Goal: Information Seeking & Learning: Learn about a topic

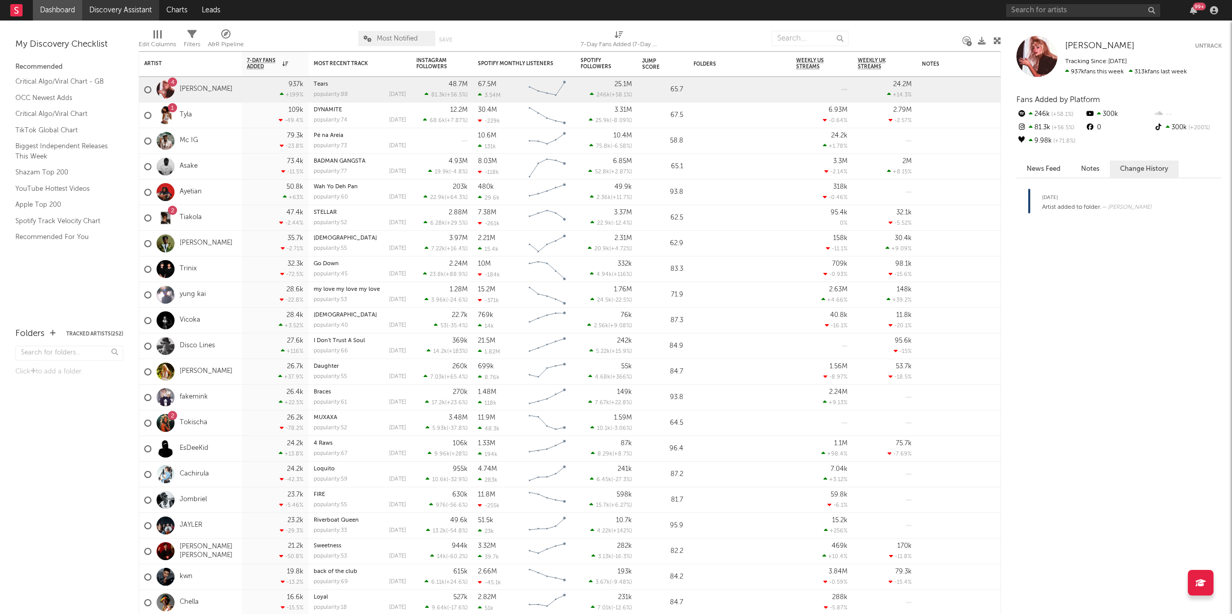
click at [119, 13] on link "Discovery Assistant" at bounding box center [120, 10] width 77 height 21
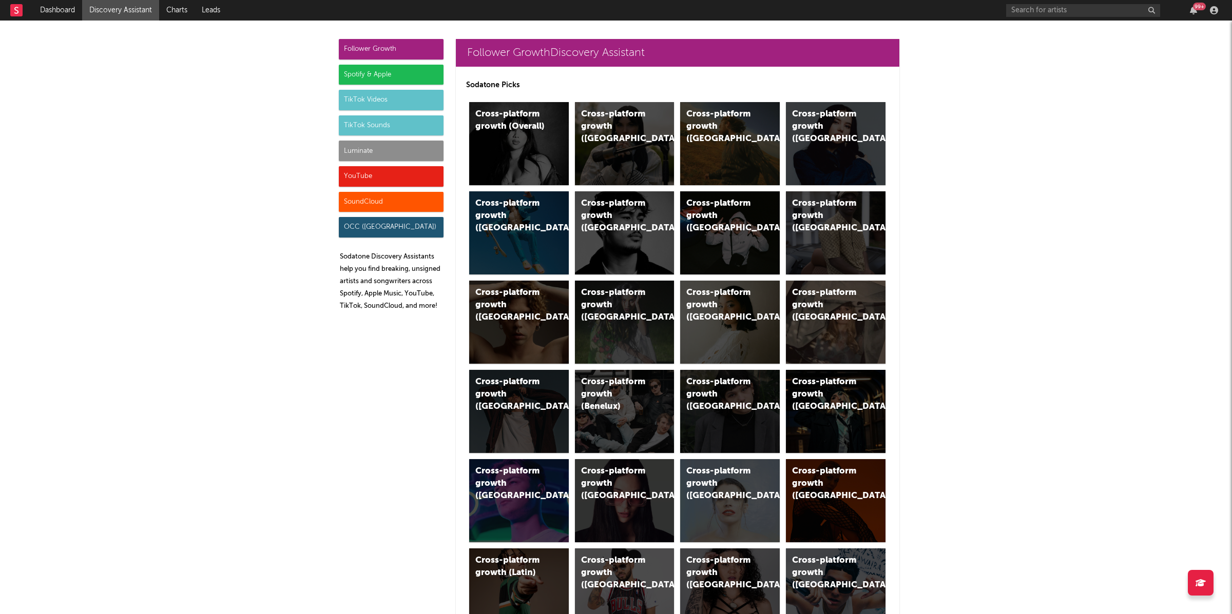
click at [400, 104] on div "TikTok Videos" at bounding box center [391, 100] width 105 height 21
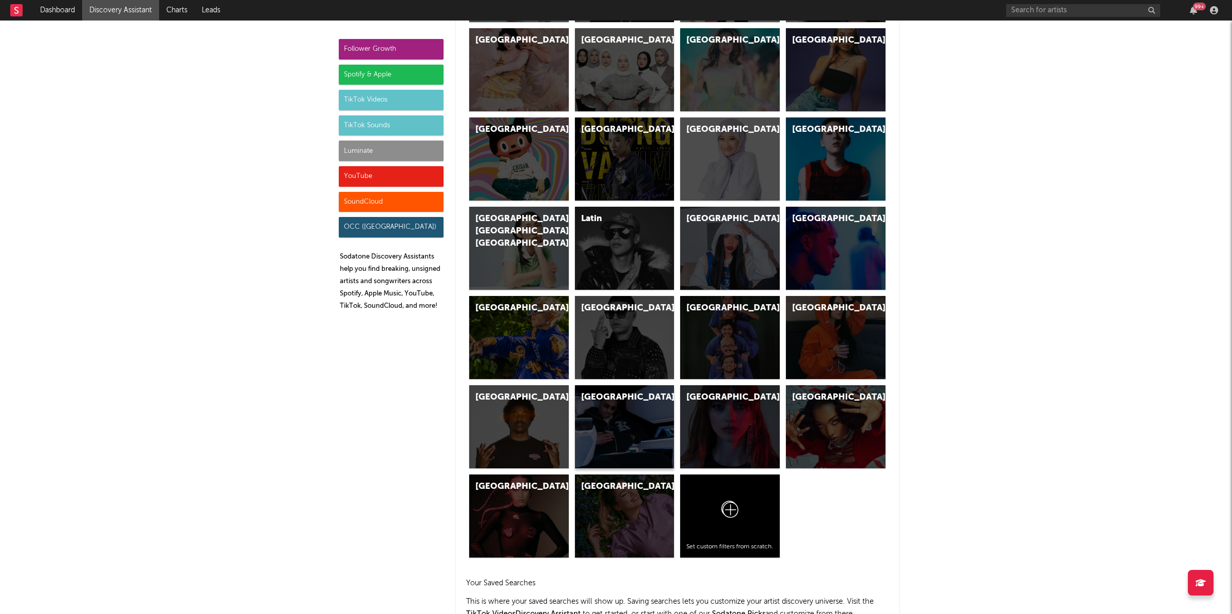
scroll to position [2938, 0]
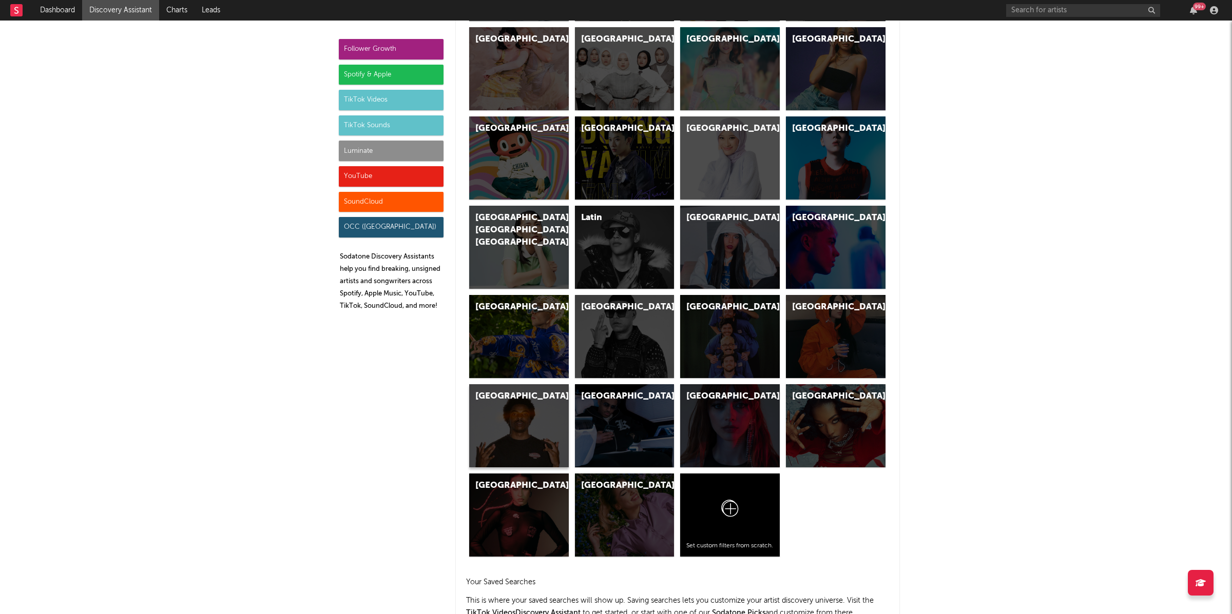
click at [520, 404] on div "[GEOGRAPHIC_DATA]" at bounding box center [519, 425] width 100 height 83
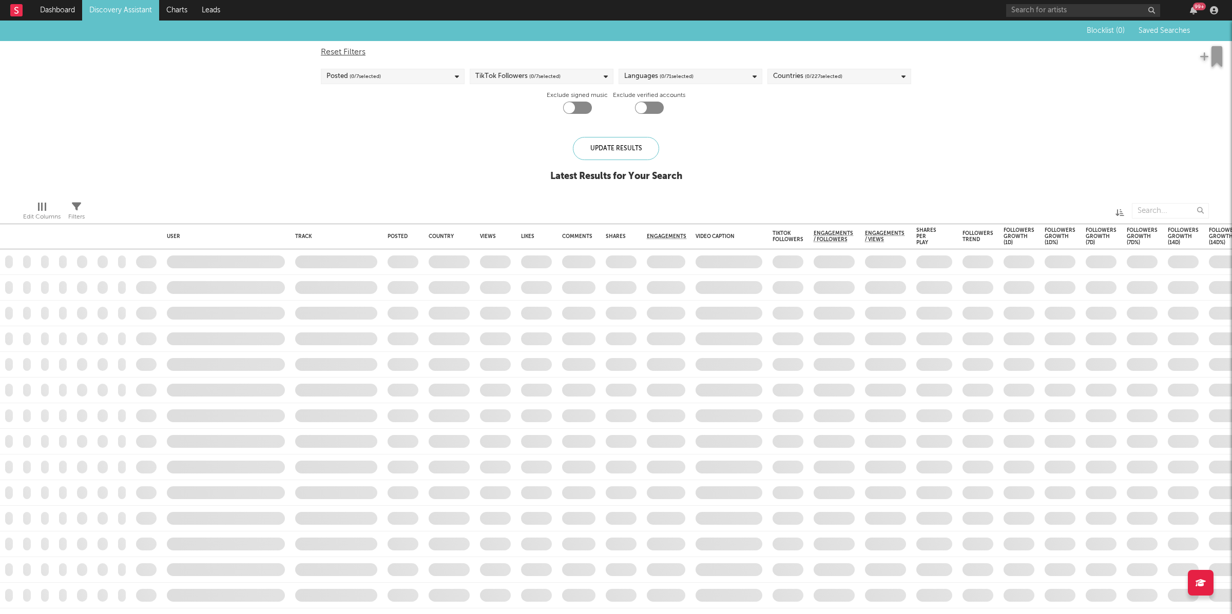
checkbox input "true"
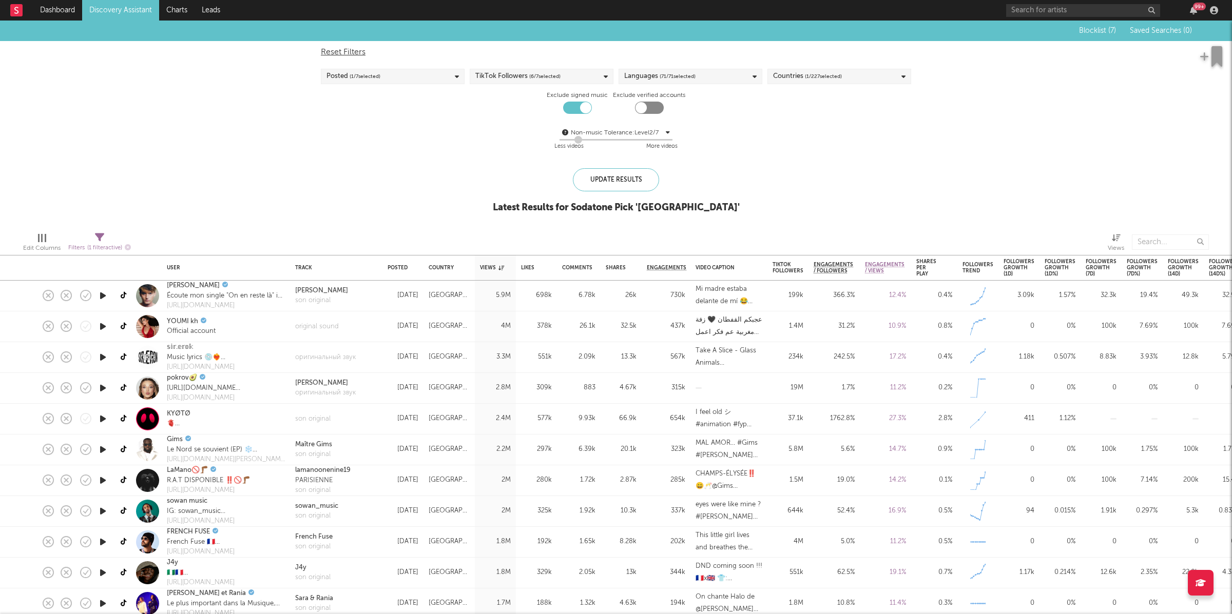
click at [410, 80] on div "Posted ( 1 / 7 selected)" at bounding box center [393, 76] width 144 height 15
click at [330, 104] on label "Last 3 Days" at bounding box center [392, 110] width 132 height 12
click at [326, 104] on input "Last 3 Days" at bounding box center [326, 110] width 0 height 12
drag, startPoint x: 491, startPoint y: 131, endPoint x: 520, endPoint y: 137, distance: 29.8
click at [491, 131] on div "Non-music Tolerance: Level 2 / 7 2 Less videos More videos" at bounding box center [616, 140] width 590 height 26
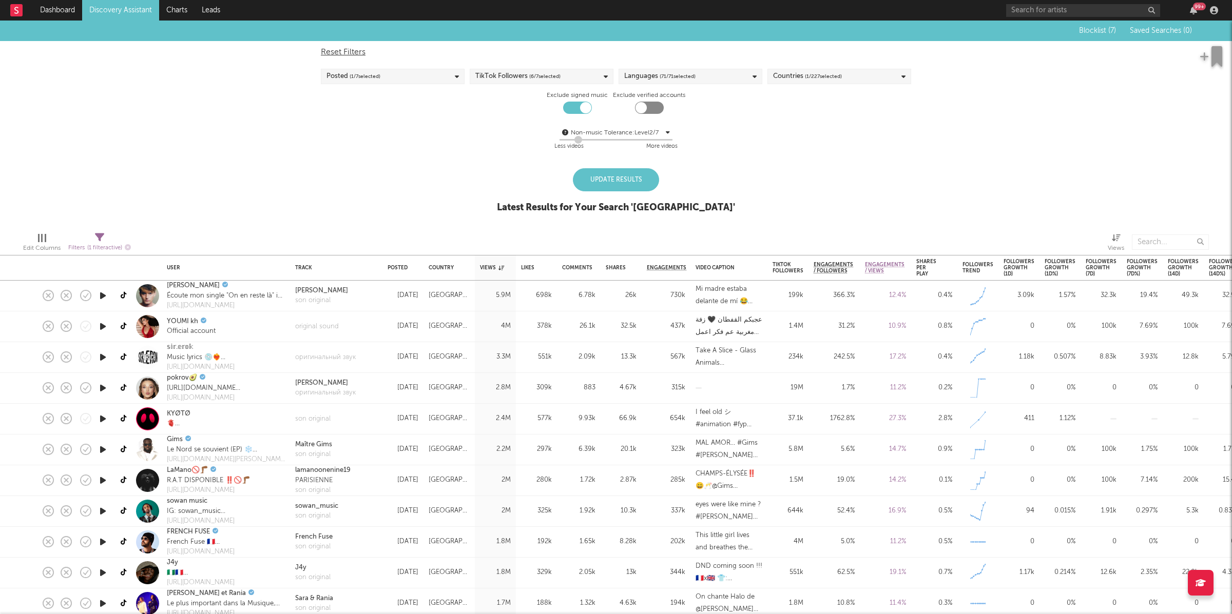
click at [598, 181] on div "Update Results" at bounding box center [616, 179] width 86 height 23
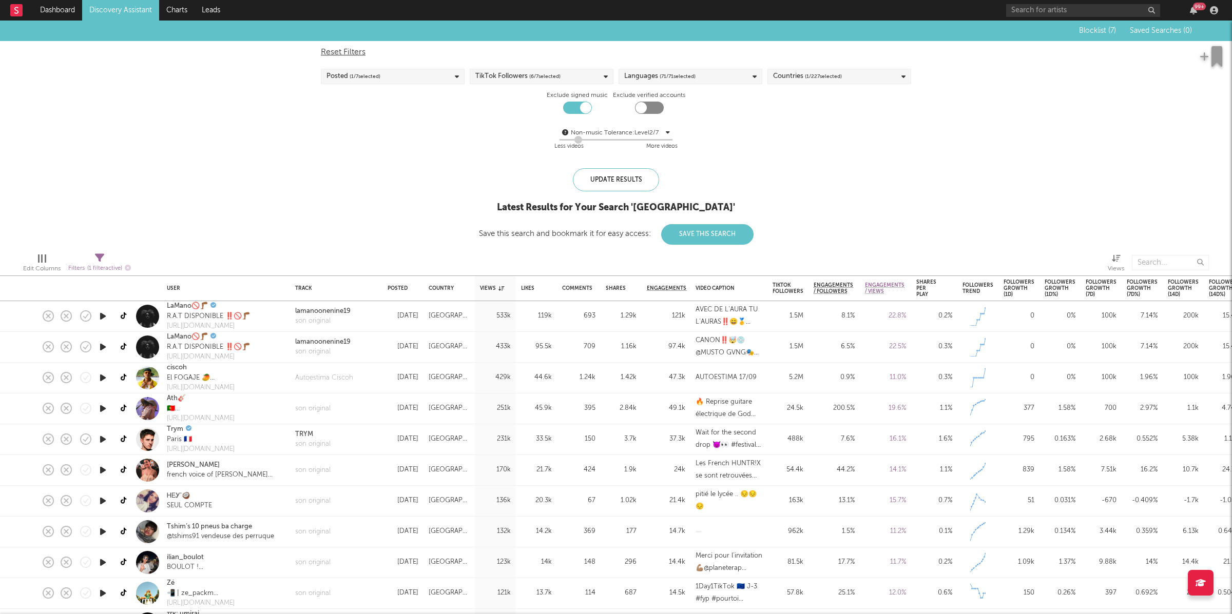
click at [102, 317] on icon "button" at bounding box center [103, 316] width 11 height 13
click at [523, 84] on div "Reset Filters Posted ( 1 / 7 selected) TikTok Followers ( 6 / 7 selected) Langu…" at bounding box center [616, 99] width 601 height 117
click at [835, 79] on span "( 1 / 227 selected)" at bounding box center [823, 76] width 37 height 12
click at [1007, 135] on div "Blocklist ( 7 ) Saved Searches ( 0 ) Reset Filters Posted ( 1 / 7 selected) Tik…" at bounding box center [616, 133] width 1232 height 224
click at [650, 72] on div "Languages ( 71 / 71 selected)" at bounding box center [659, 76] width 71 height 12
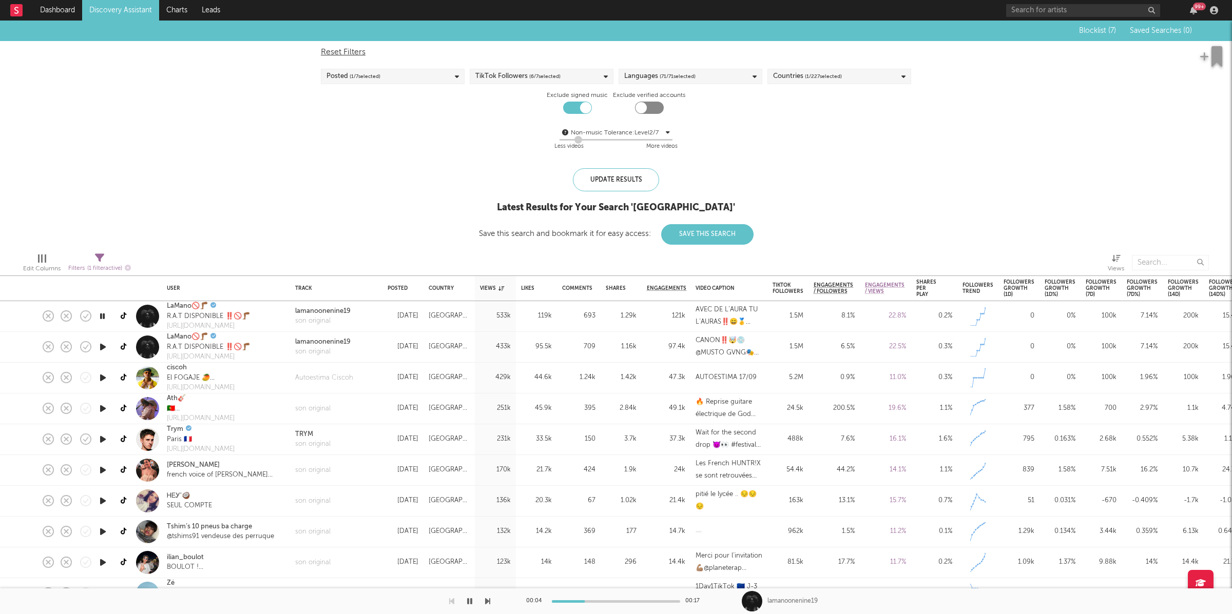
drag, startPoint x: 927, startPoint y: 112, endPoint x: 814, endPoint y: 99, distance: 113.7
click at [924, 112] on div "Blocklist ( 7 ) Saved Searches ( 0 ) Reset Filters Posted ( 1 / 7 selected) Tik…" at bounding box center [616, 133] width 1232 height 224
click at [512, 78] on div "TikTok Followers ( 6 / 7 selected)" at bounding box center [517, 76] width 85 height 12
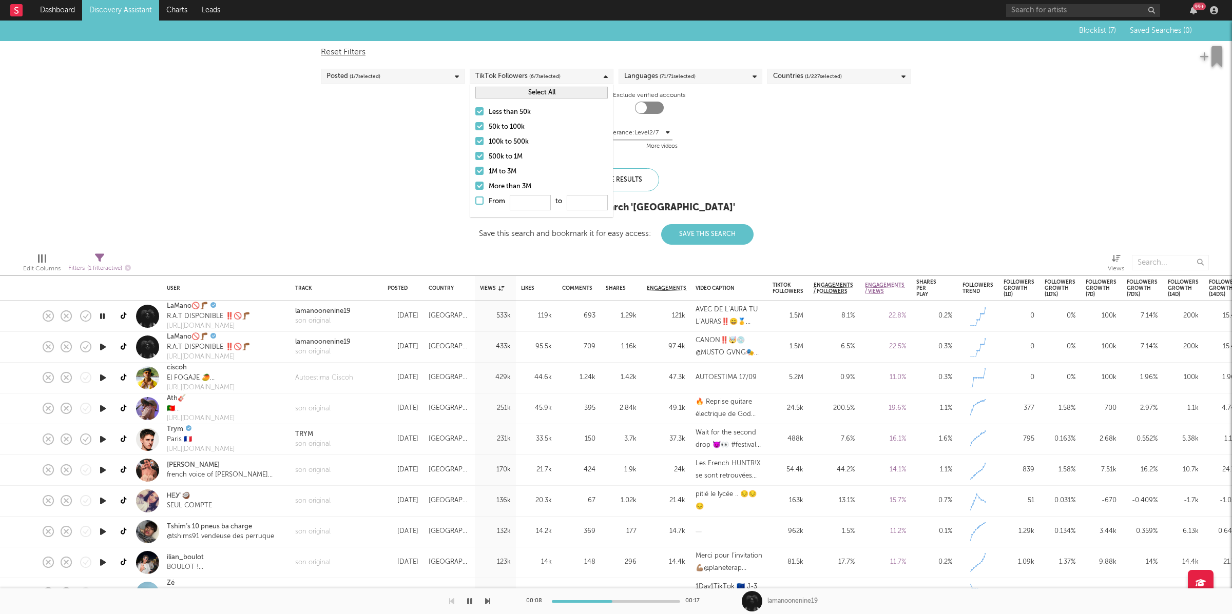
click at [884, 150] on div "Non-music Tolerance: Level 2 / 7 2 Less videos More videos" at bounding box center [616, 140] width 590 height 26
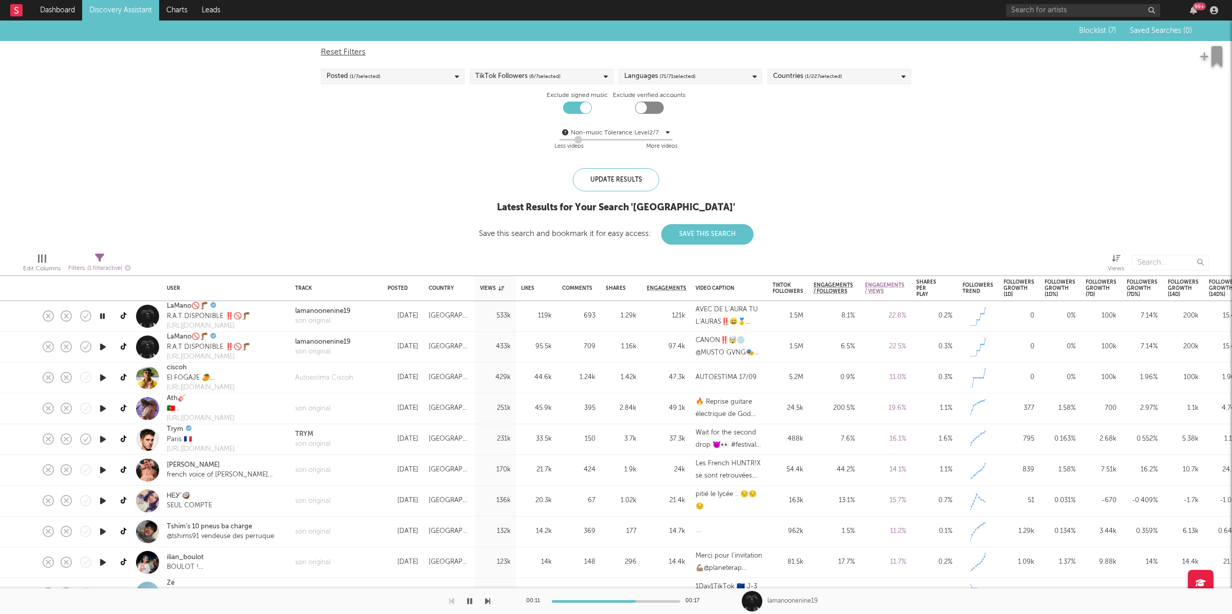
click at [487, 600] on icon "button" at bounding box center [487, 601] width 5 height 8
click at [487, 605] on icon "button" at bounding box center [487, 601] width 5 height 8
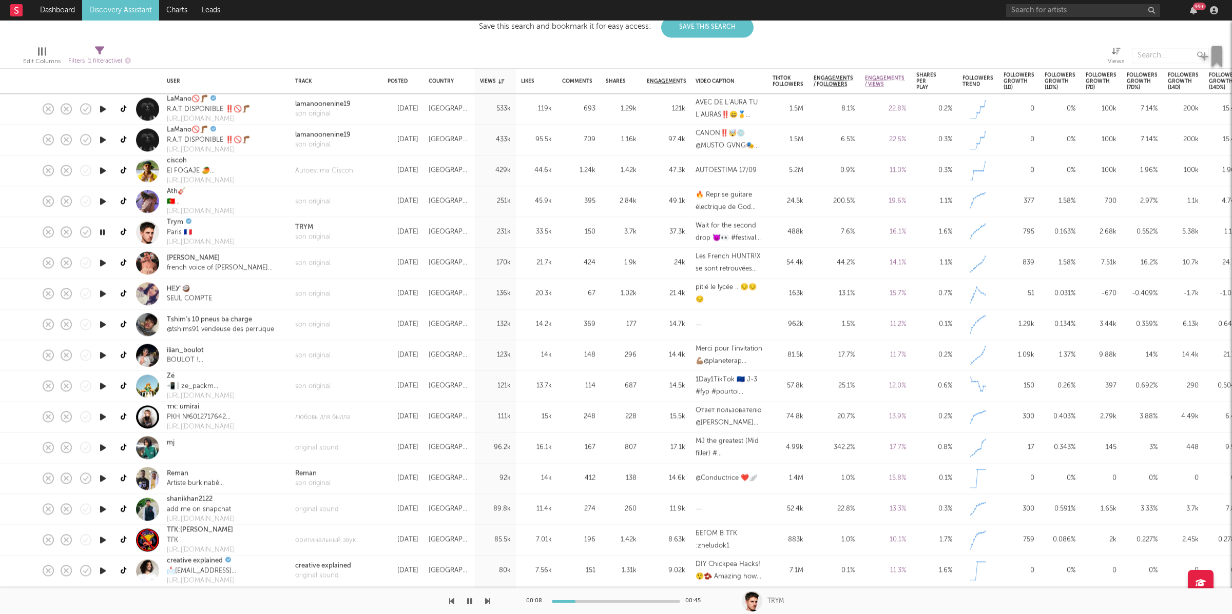
click at [485, 602] on div at bounding box center [245, 602] width 490 height 26
click at [487, 601] on icon "button" at bounding box center [487, 601] width 5 height 8
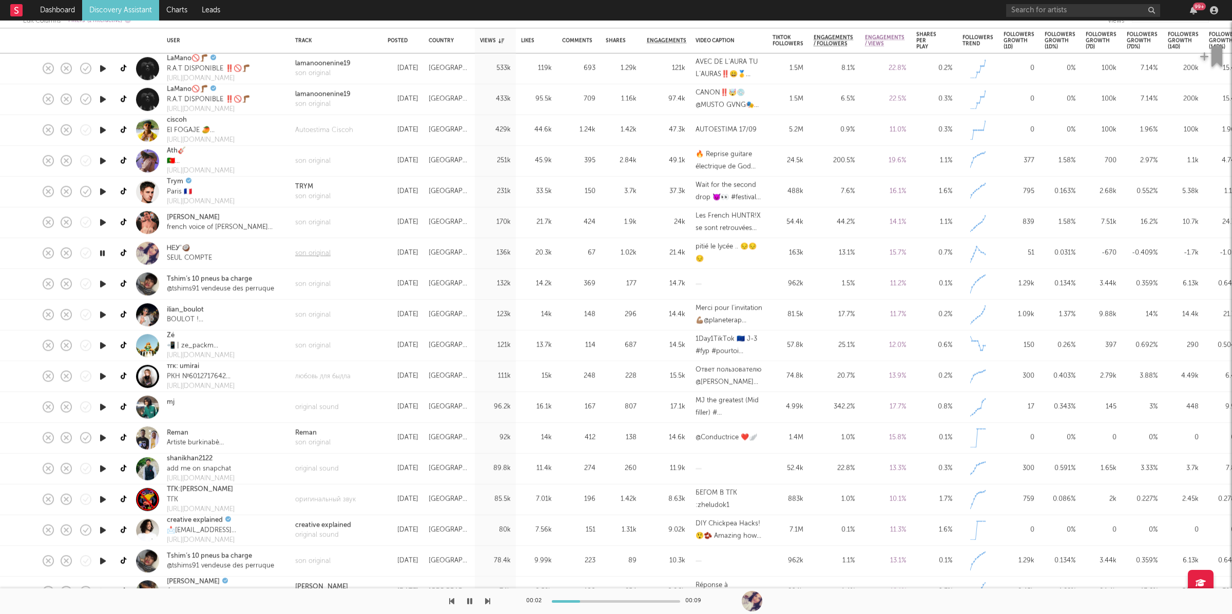
click at [321, 250] on div "son original" at bounding box center [312, 253] width 35 height 10
click at [486, 596] on button "button" at bounding box center [487, 602] width 5 height 26
click at [486, 598] on icon "button" at bounding box center [487, 601] width 5 height 8
click at [451, 602] on icon "button" at bounding box center [451, 601] width 5 height 8
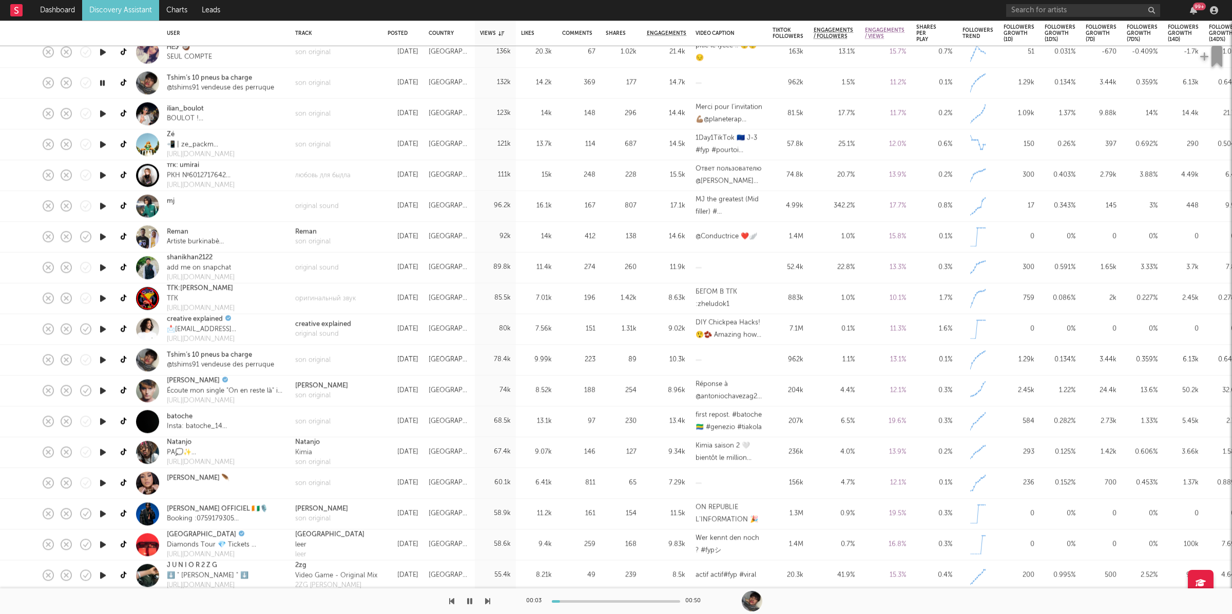
click at [487, 601] on icon "button" at bounding box center [487, 601] width 5 height 8
click at [141, 7] on link "Discovery Assistant" at bounding box center [120, 10] width 77 height 21
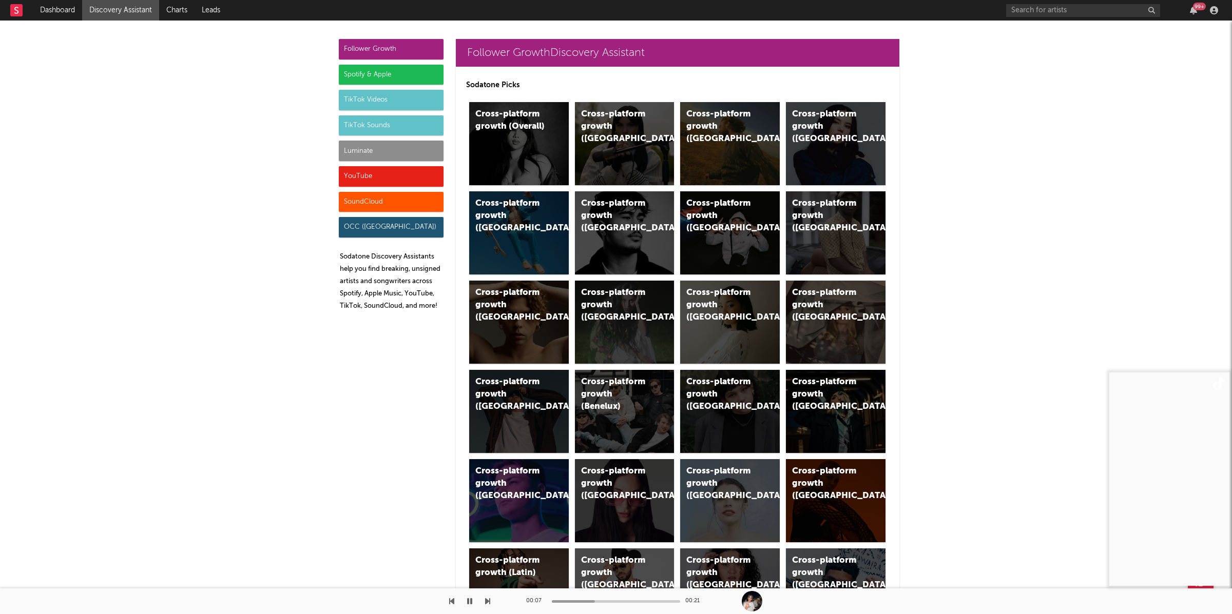
click at [376, 126] on div "TikTok Sounds" at bounding box center [391, 125] width 105 height 21
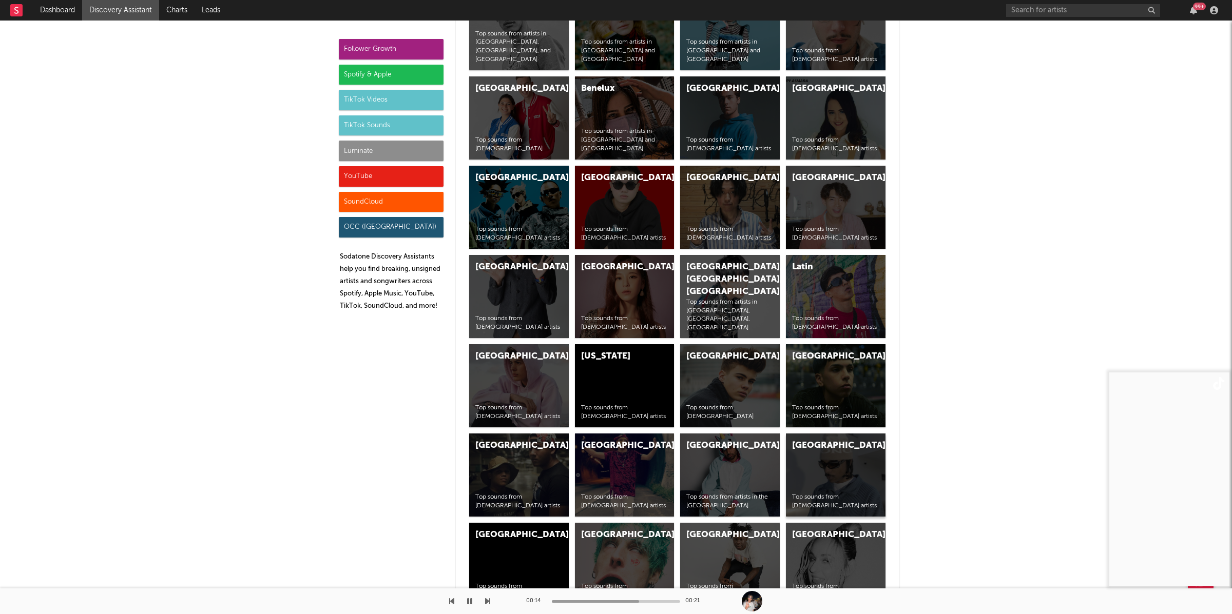
scroll to position [3831, 0]
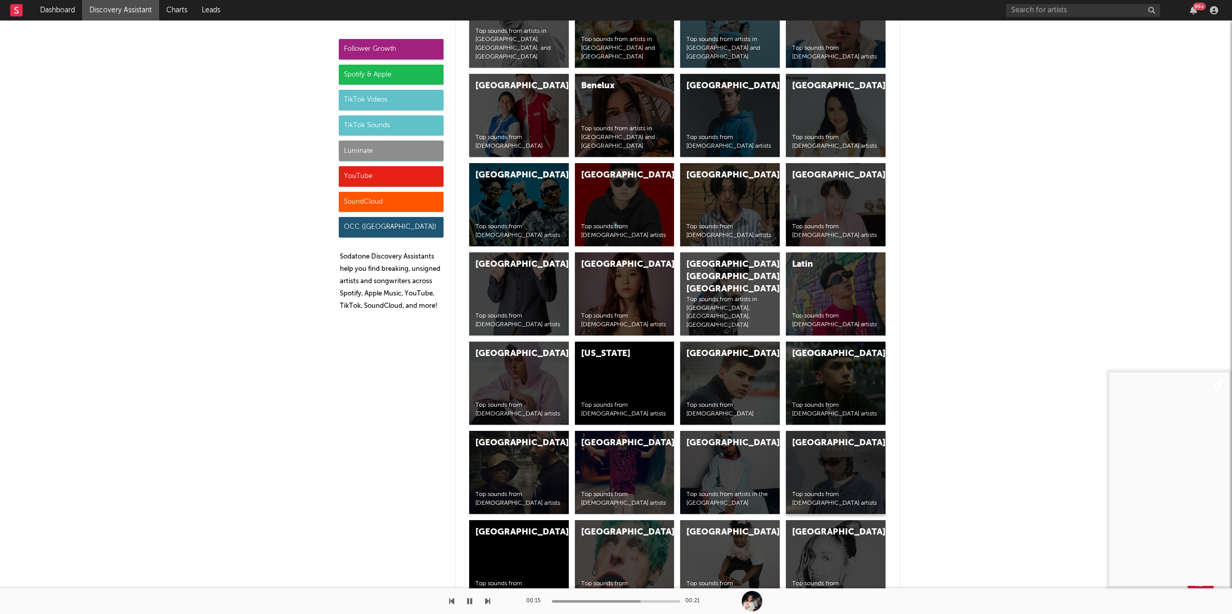
click at [811, 454] on div "France Top sounds from French artists" at bounding box center [836, 472] width 100 height 83
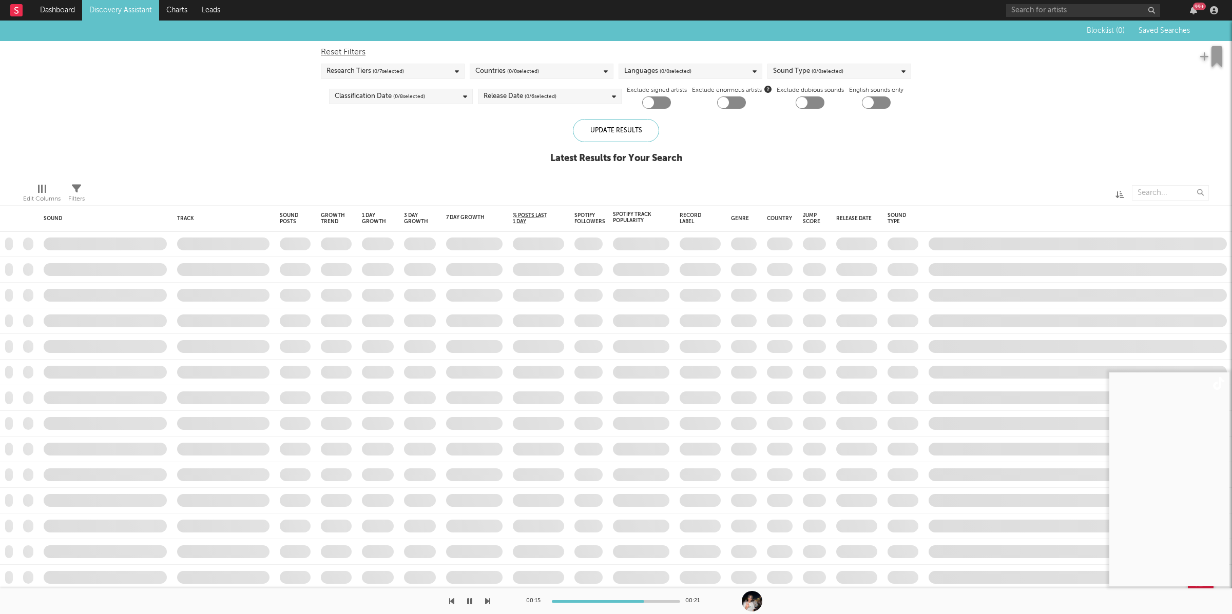
checkbox input "true"
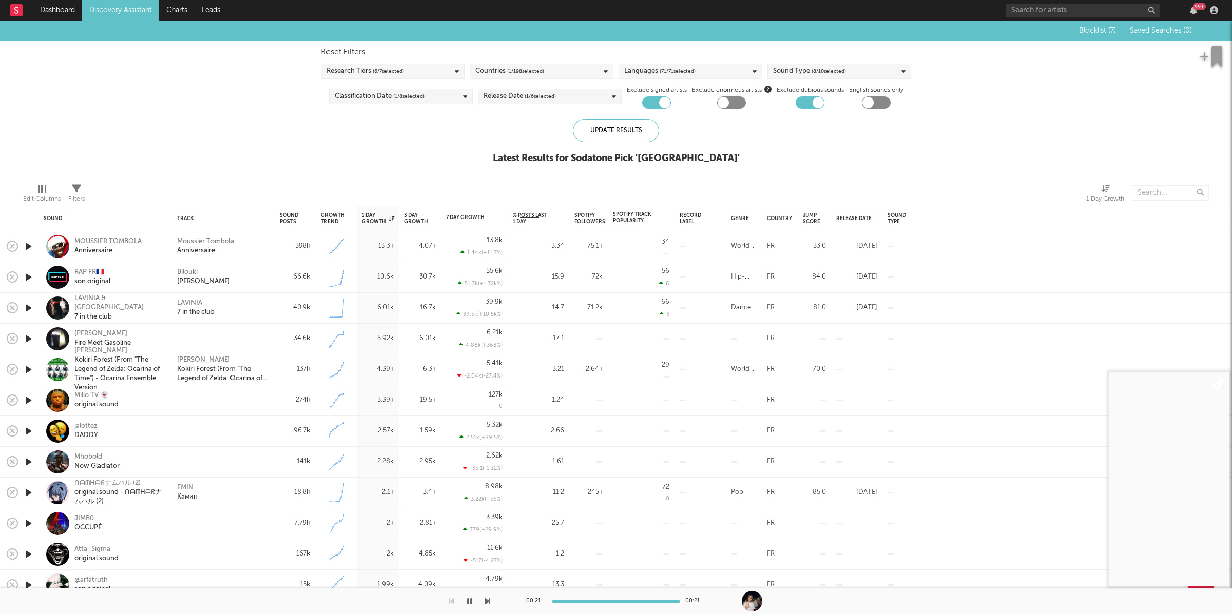
click at [372, 189] on div at bounding box center [335, 193] width 486 height 26
click at [309, 219] on icon "button" at bounding box center [308, 218] width 5 height 5
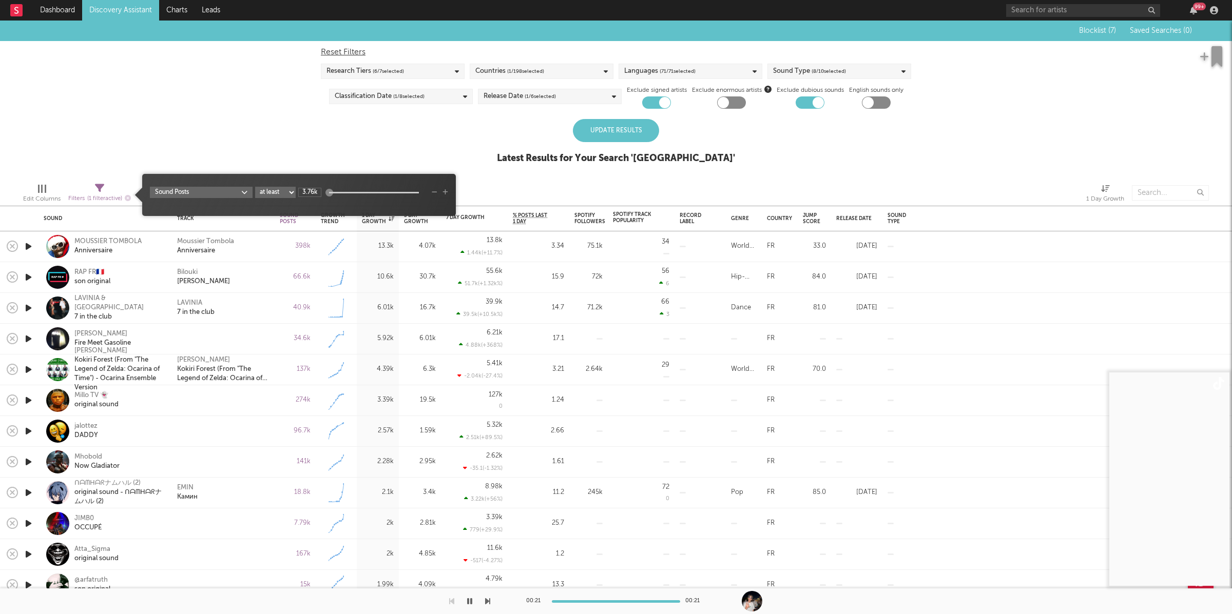
click at [316, 189] on input "3.76k" at bounding box center [309, 192] width 23 height 9
type input "50k"
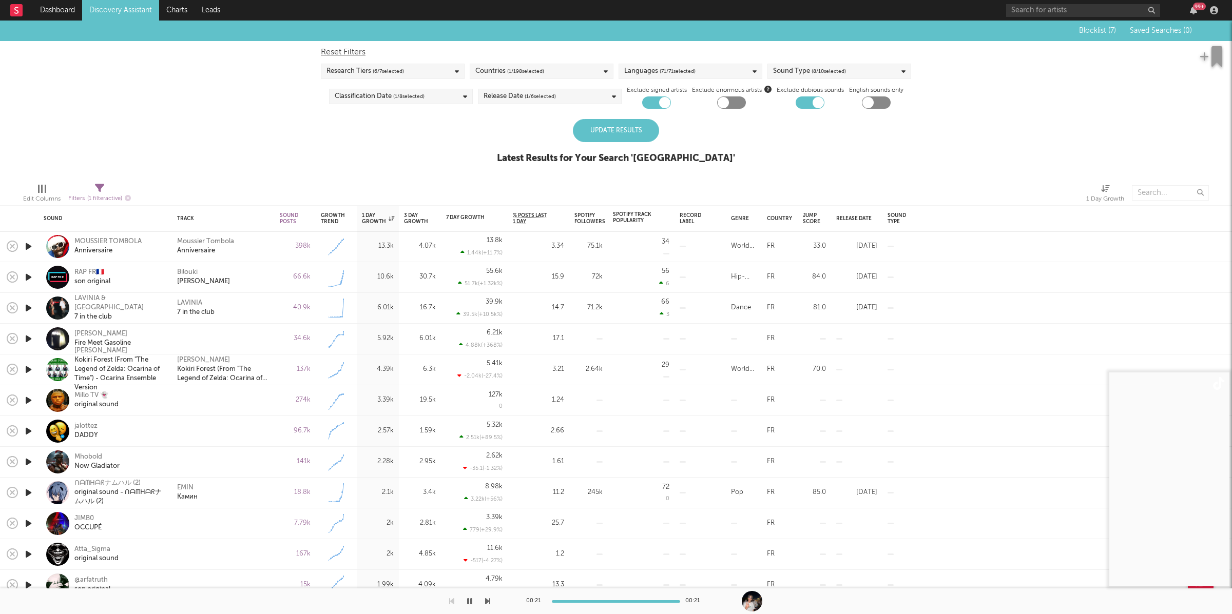
click at [601, 130] on div "Update Results" at bounding box center [616, 130] width 86 height 23
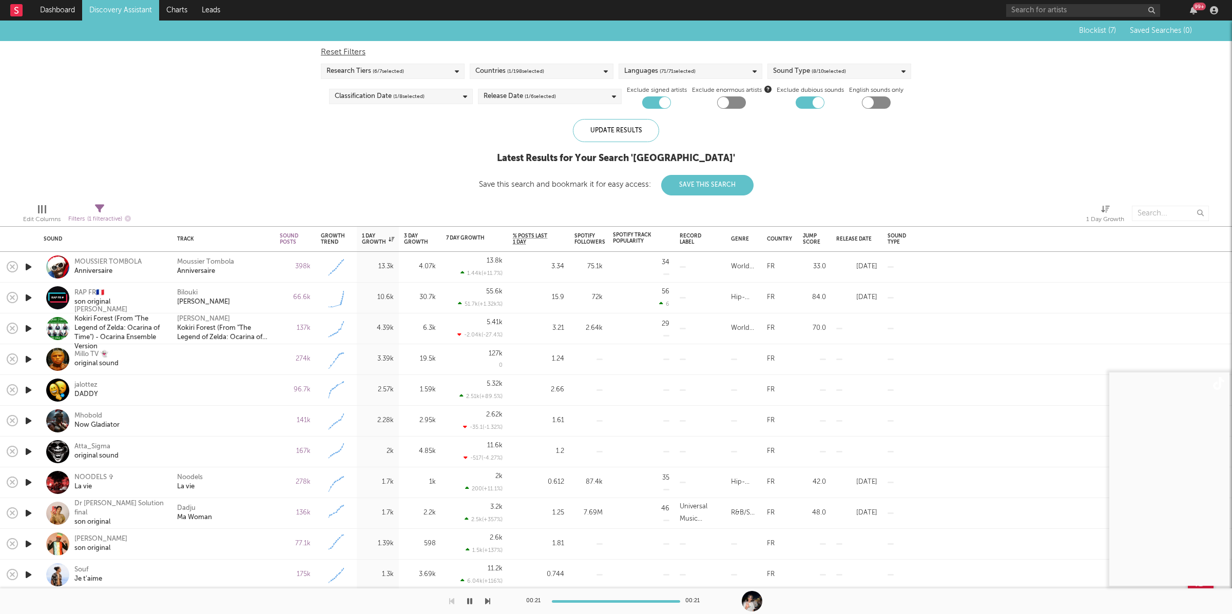
click at [31, 266] on icon "button" at bounding box center [28, 267] width 11 height 13
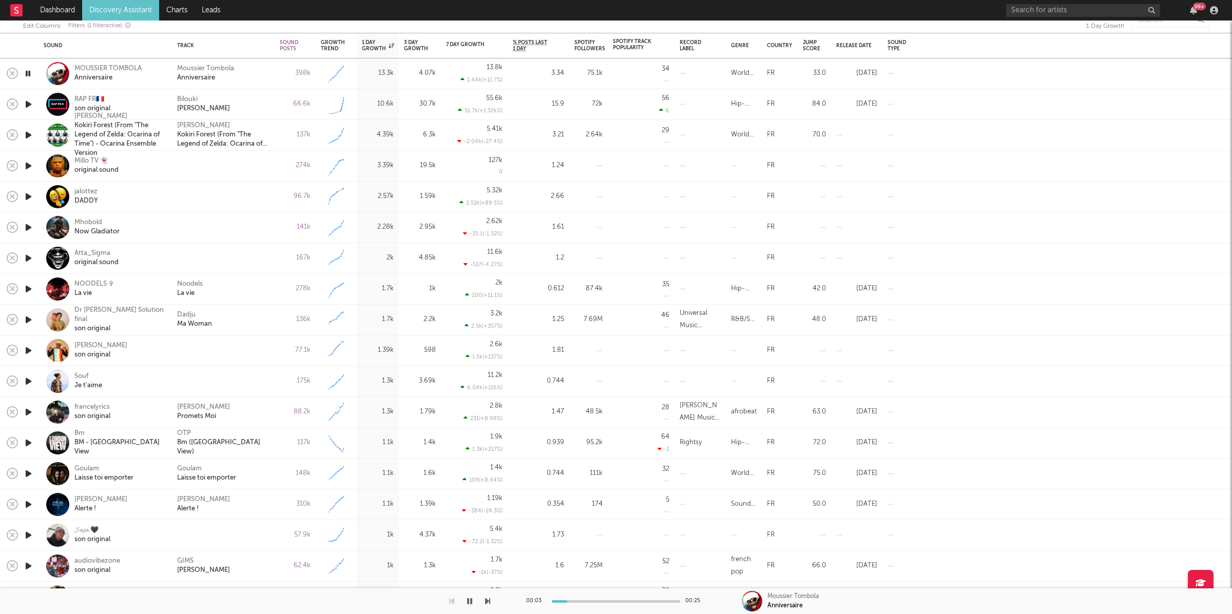
click at [486, 601] on icon "button" at bounding box center [487, 601] width 5 height 8
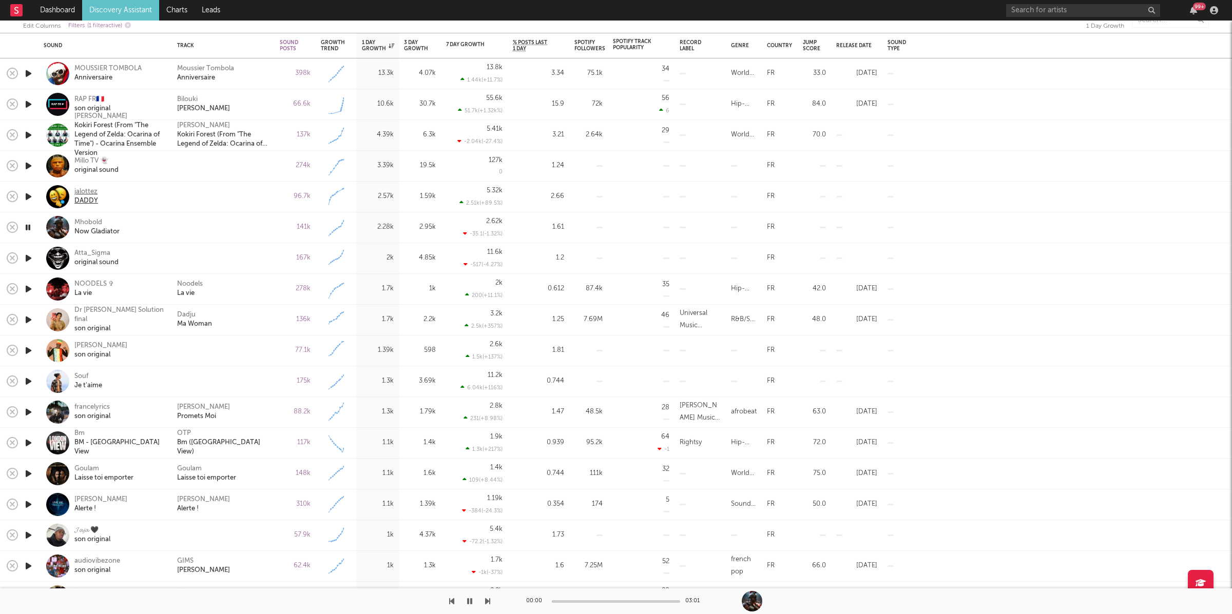
click at [96, 201] on div "DADDY" at bounding box center [86, 201] width 24 height 9
click at [472, 601] on icon "button" at bounding box center [469, 601] width 5 height 8
click at [468, 601] on icon "button" at bounding box center [470, 601] width 6 height 8
click at [487, 601] on icon "button" at bounding box center [487, 601] width 5 height 8
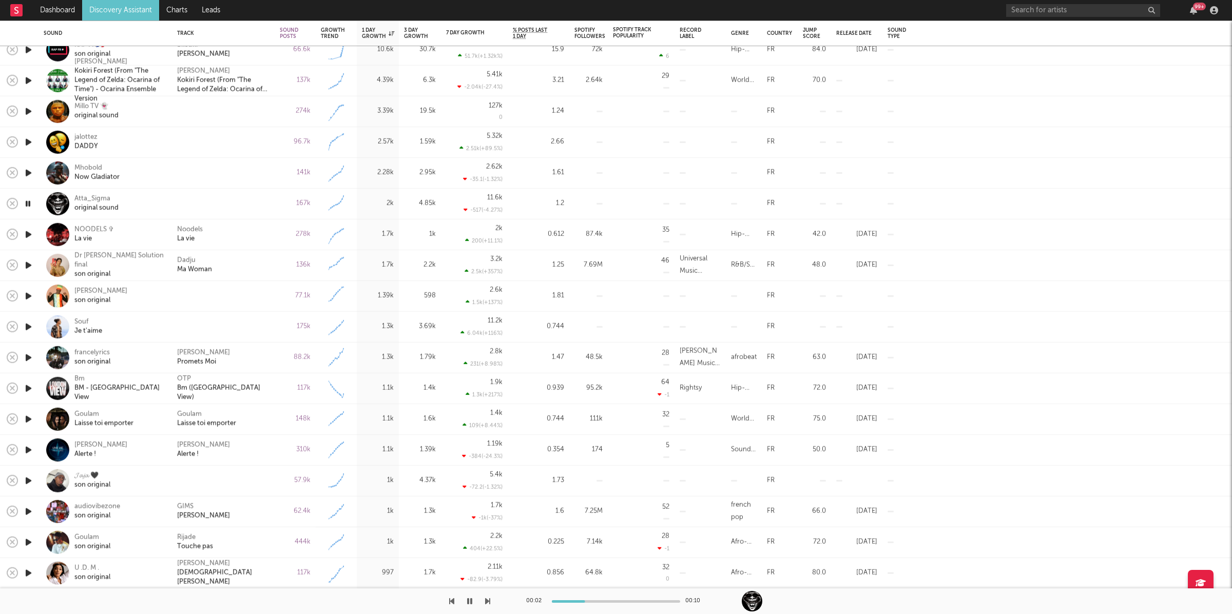
click at [487, 603] on icon "button" at bounding box center [487, 601] width 5 height 8
click at [485, 598] on icon "button" at bounding box center [487, 601] width 5 height 8
click at [486, 598] on icon "button" at bounding box center [487, 601] width 5 height 8
click at [487, 605] on icon "button" at bounding box center [487, 601] width 5 height 8
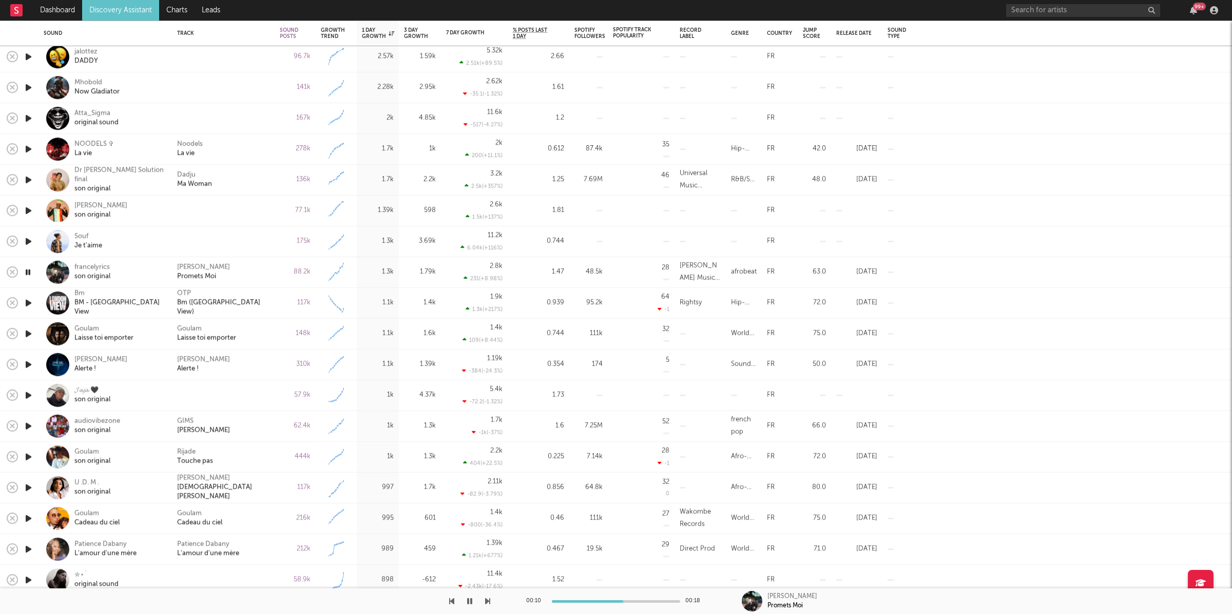
click at [236, 270] on div "Daphne Promets Moi" at bounding box center [223, 272] width 92 height 18
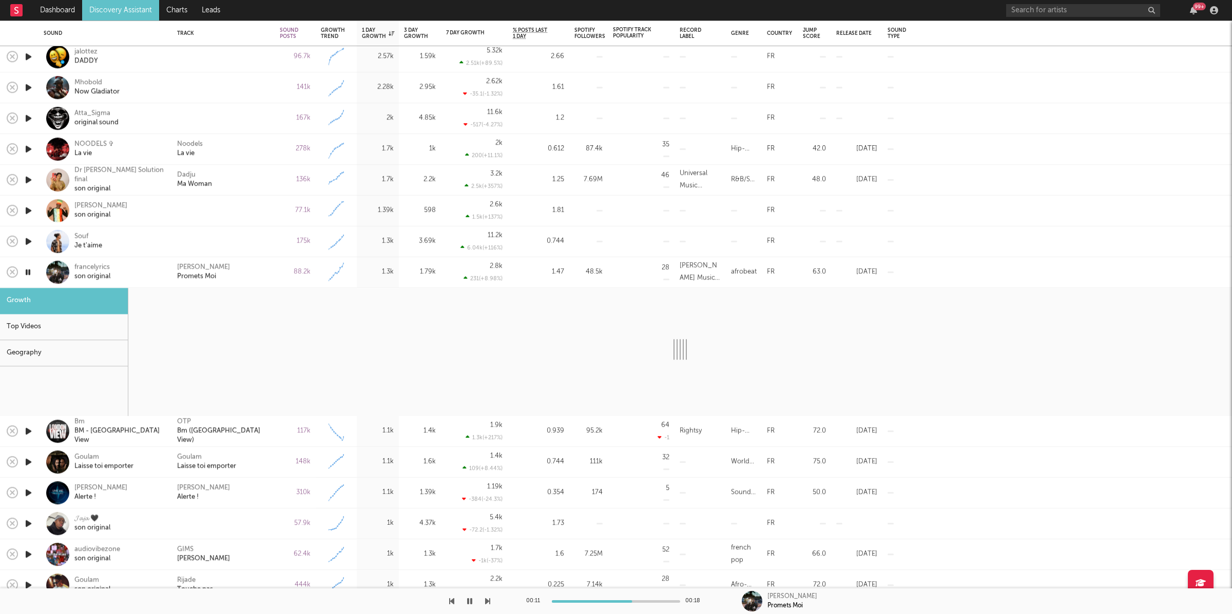
click at [488, 603] on icon "button" at bounding box center [487, 601] width 5 height 8
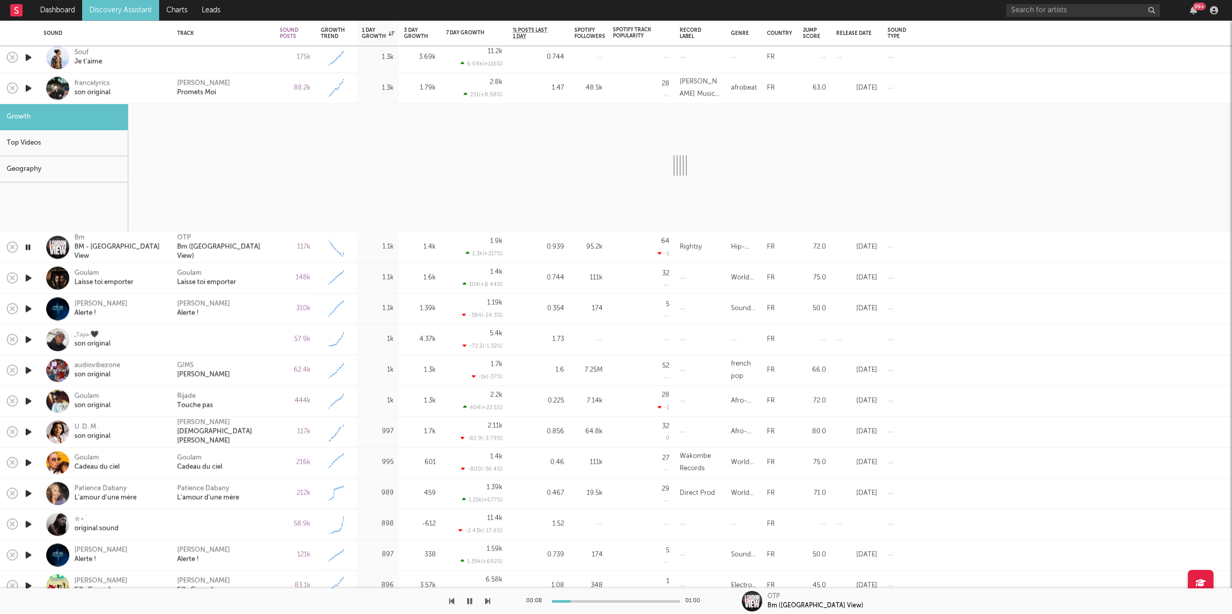
select select "6m"
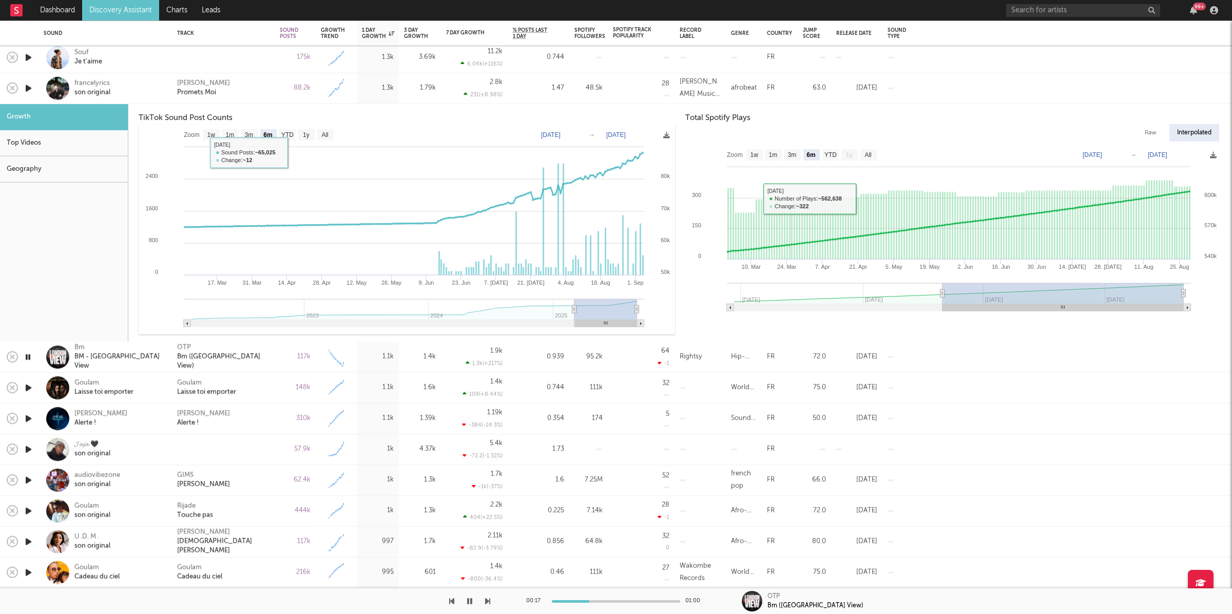
click at [270, 94] on div "Daphne Promets Moi" at bounding box center [223, 88] width 103 height 31
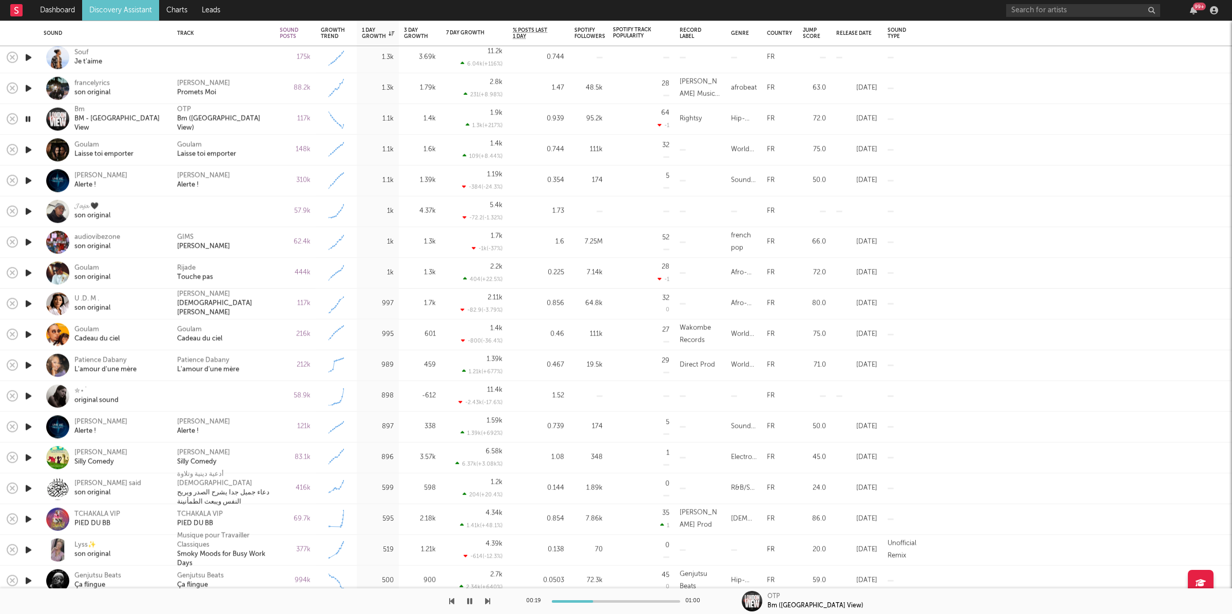
click at [488, 604] on icon "button" at bounding box center [487, 601] width 5 height 8
click at [252, 147] on div "Goulam Laisse toi emporter" at bounding box center [223, 150] width 92 height 18
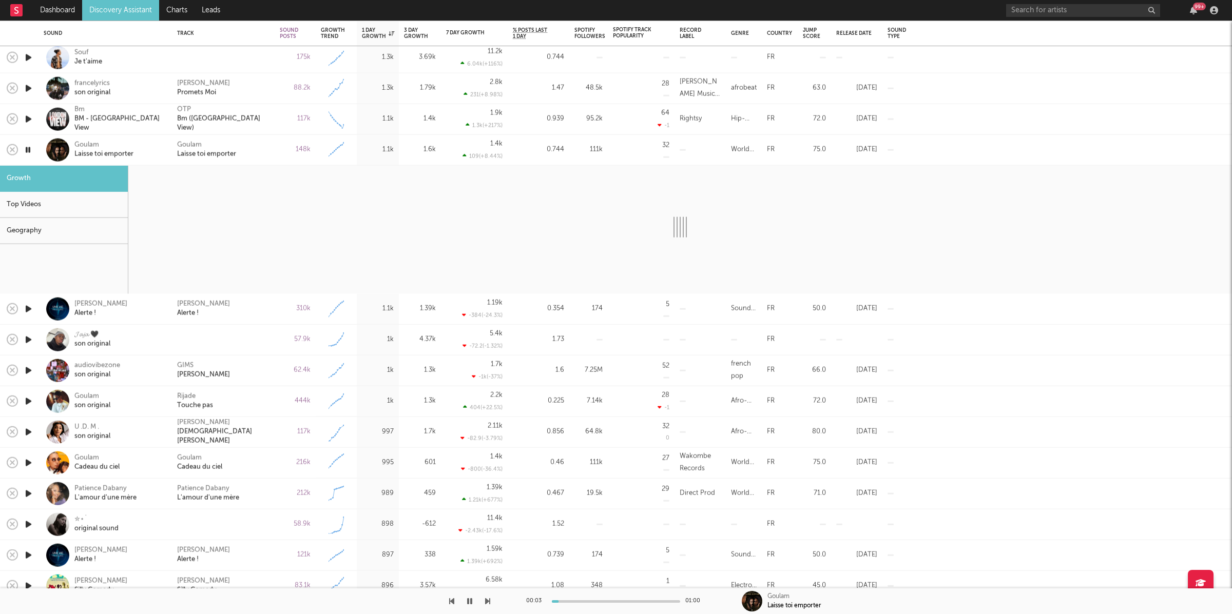
click at [488, 599] on icon "button" at bounding box center [487, 601] width 5 height 8
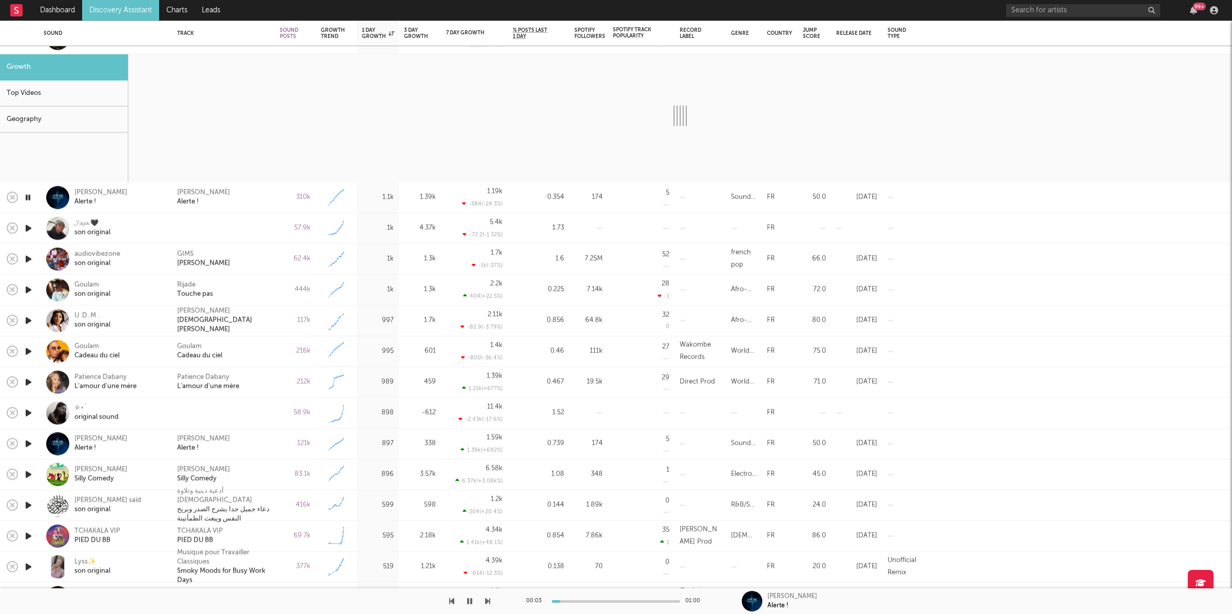
click at [488, 600] on icon "button" at bounding box center [487, 601] width 5 height 8
select select "6m"
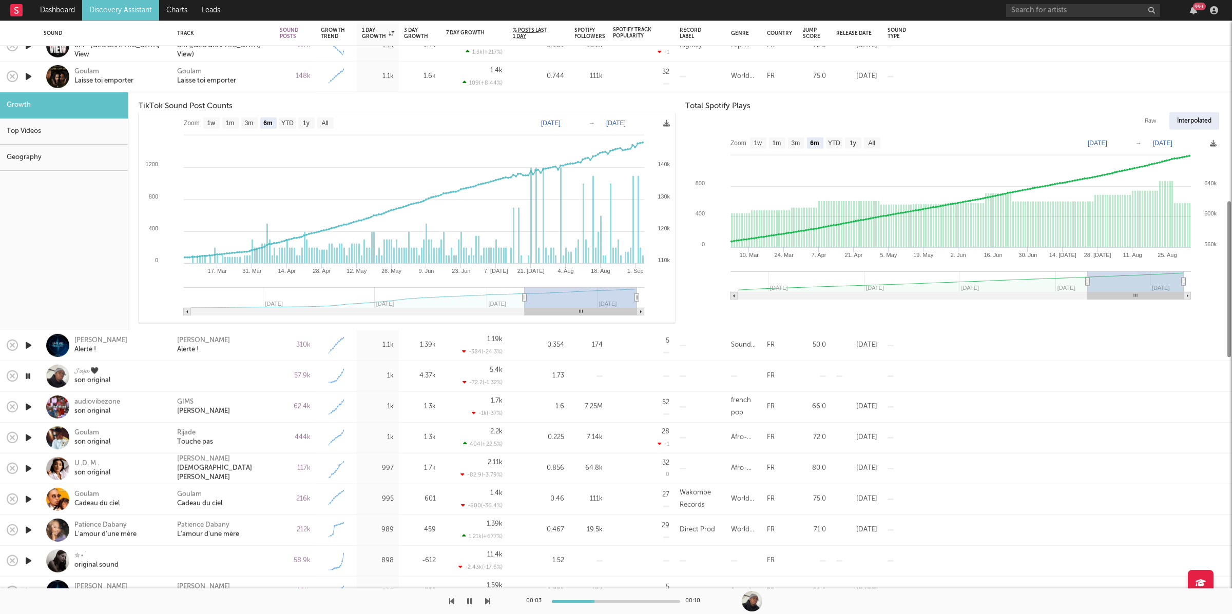
click at [260, 74] on div "Goulam Laisse toi emporter" at bounding box center [223, 76] width 92 height 18
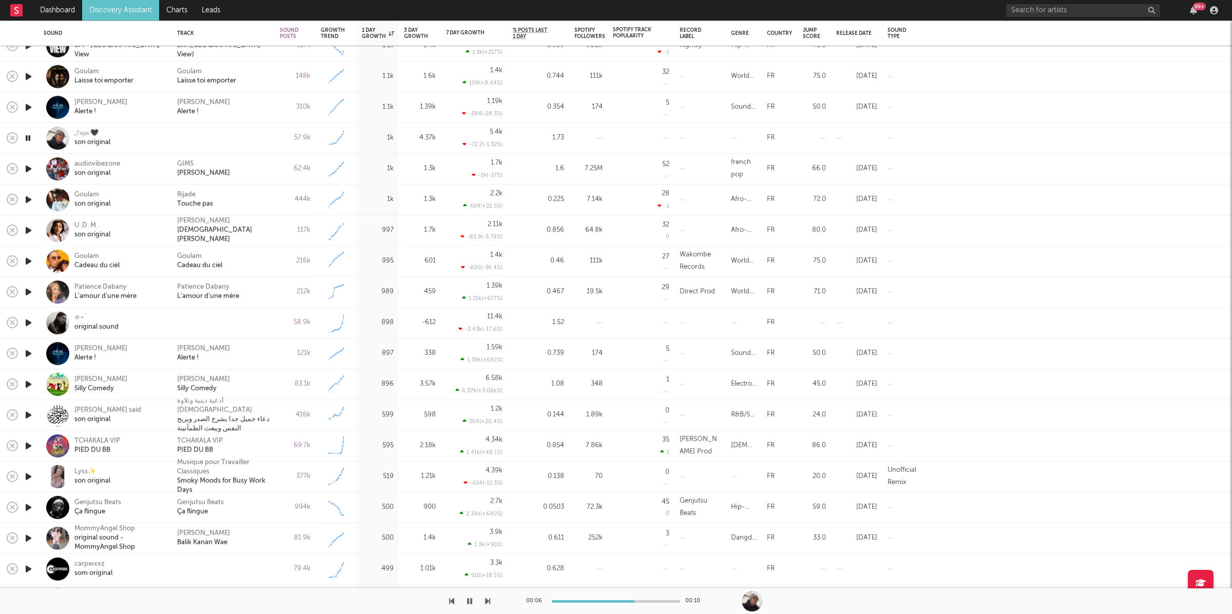
click at [487, 598] on icon "button" at bounding box center [487, 601] width 5 height 8
click at [247, 208] on div "Rijade Touche pas" at bounding box center [223, 199] width 92 height 18
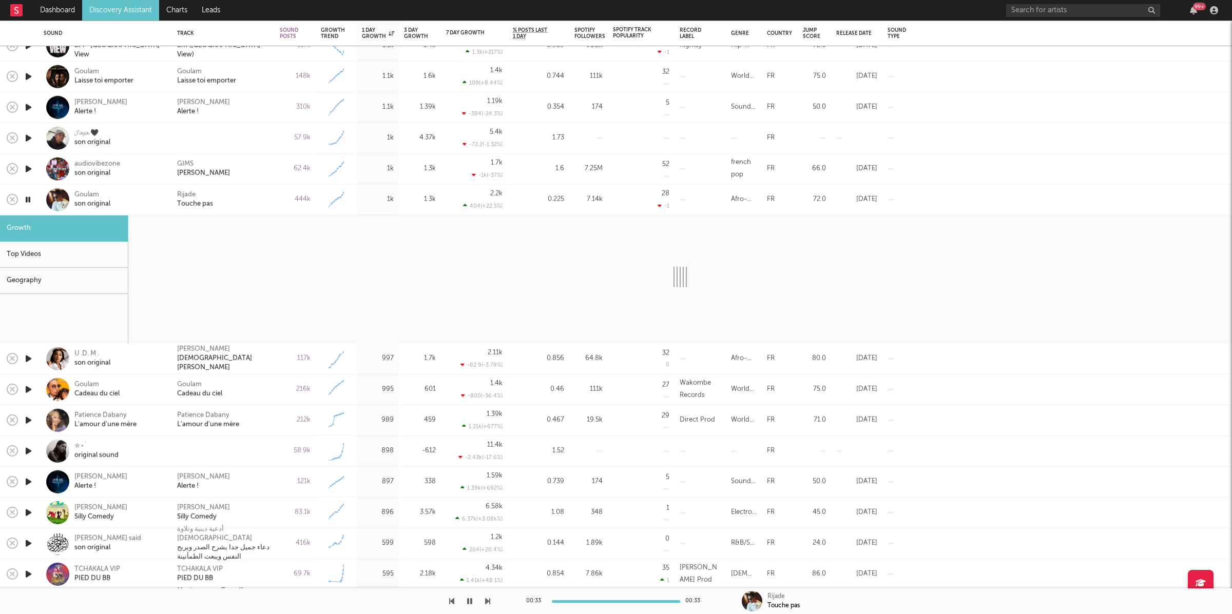
click at [497, 606] on div "00:33 00:33 Rijade Touche pas" at bounding box center [616, 602] width 1232 height 26
click at [489, 599] on icon "button" at bounding box center [487, 601] width 5 height 8
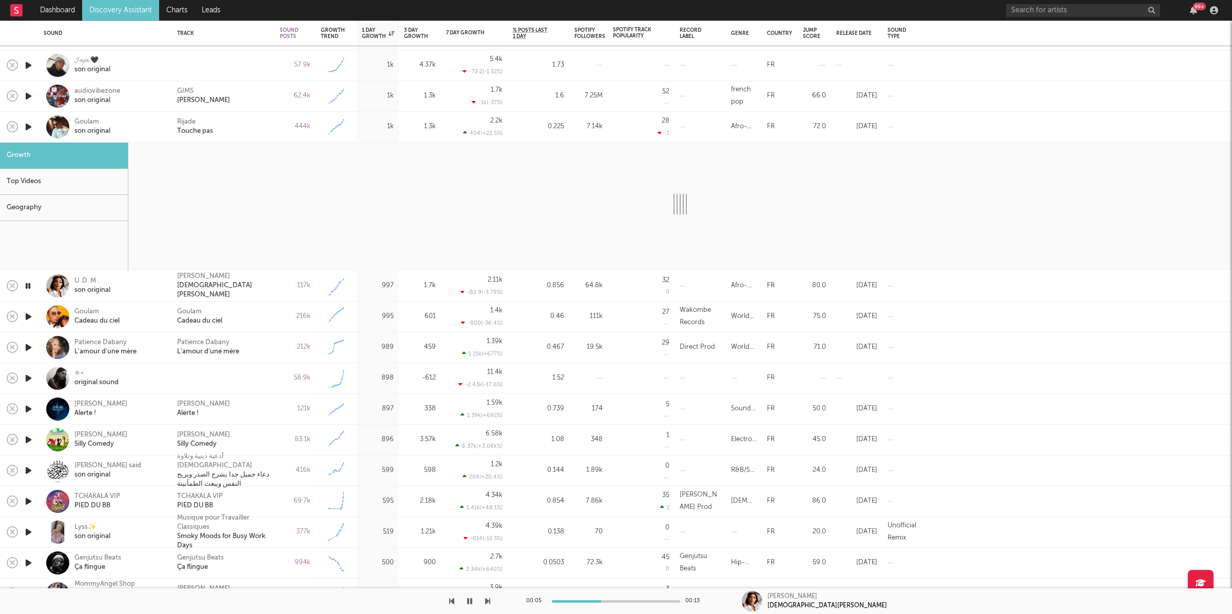
click at [241, 283] on div "Blanche Bailly Dieu Donné" at bounding box center [223, 286] width 92 height 28
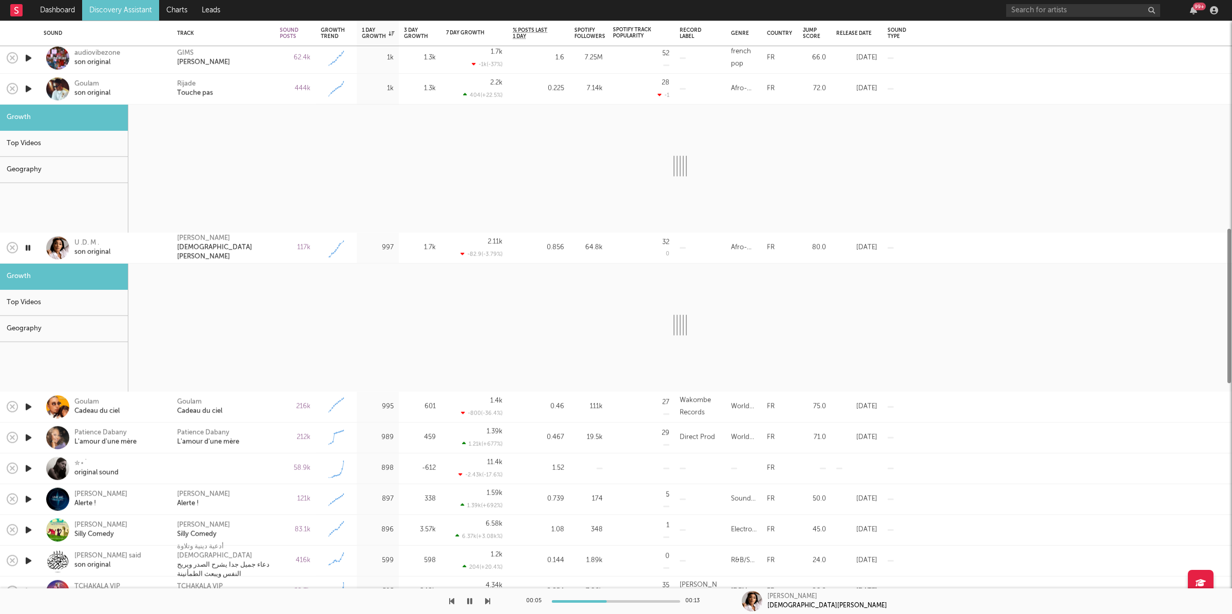
select select "6m"
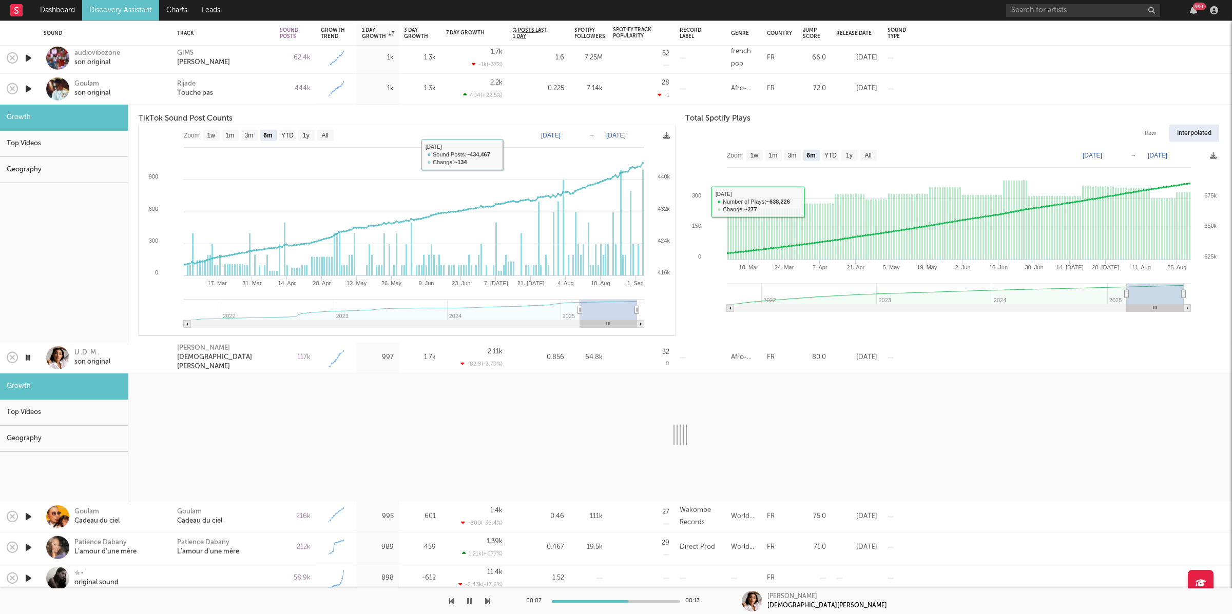
click at [259, 88] on div "Rijade Touche pas" at bounding box center [223, 89] width 92 height 18
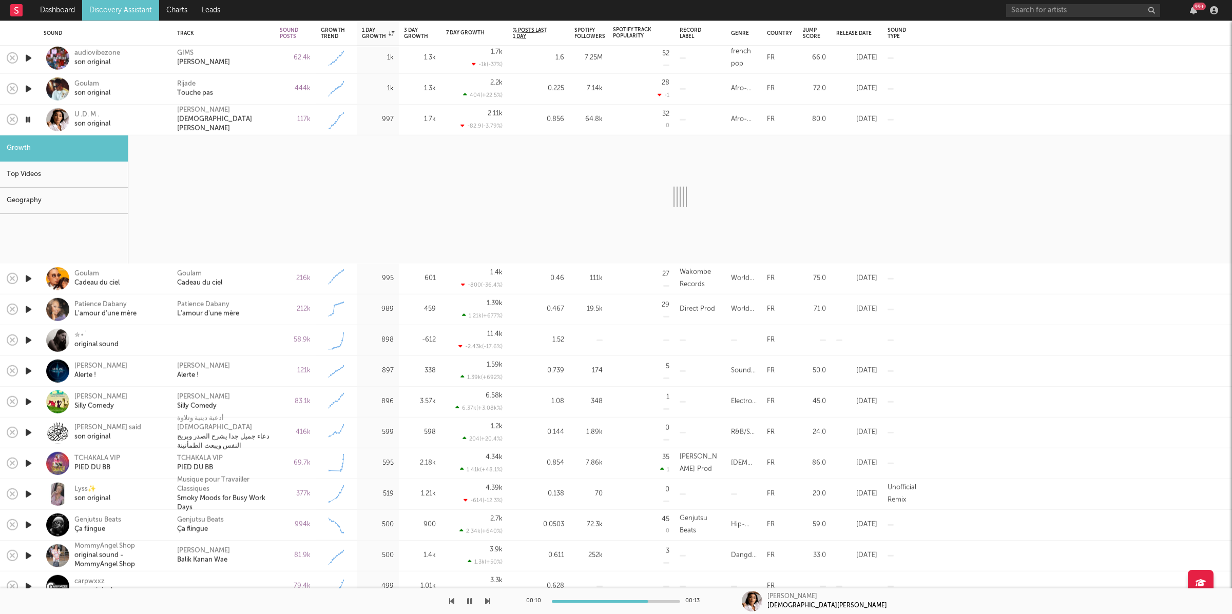
click at [487, 601] on icon "button" at bounding box center [487, 601] width 5 height 8
select select "6m"
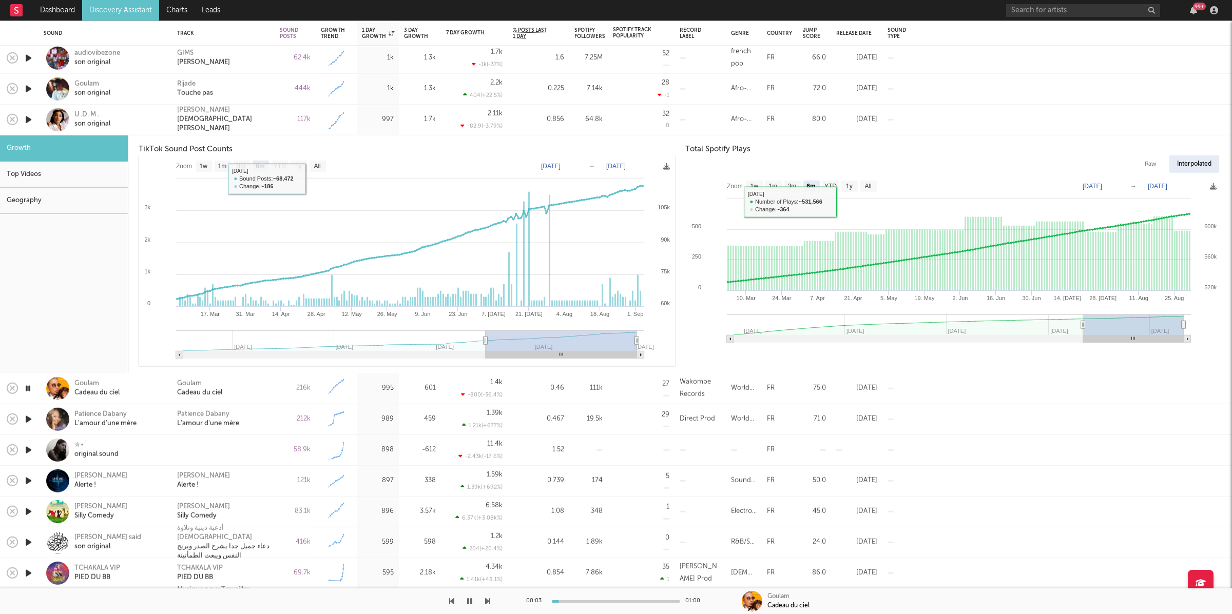
click at [255, 127] on div "Blanche Bailly Dieu Donné" at bounding box center [223, 120] width 92 height 28
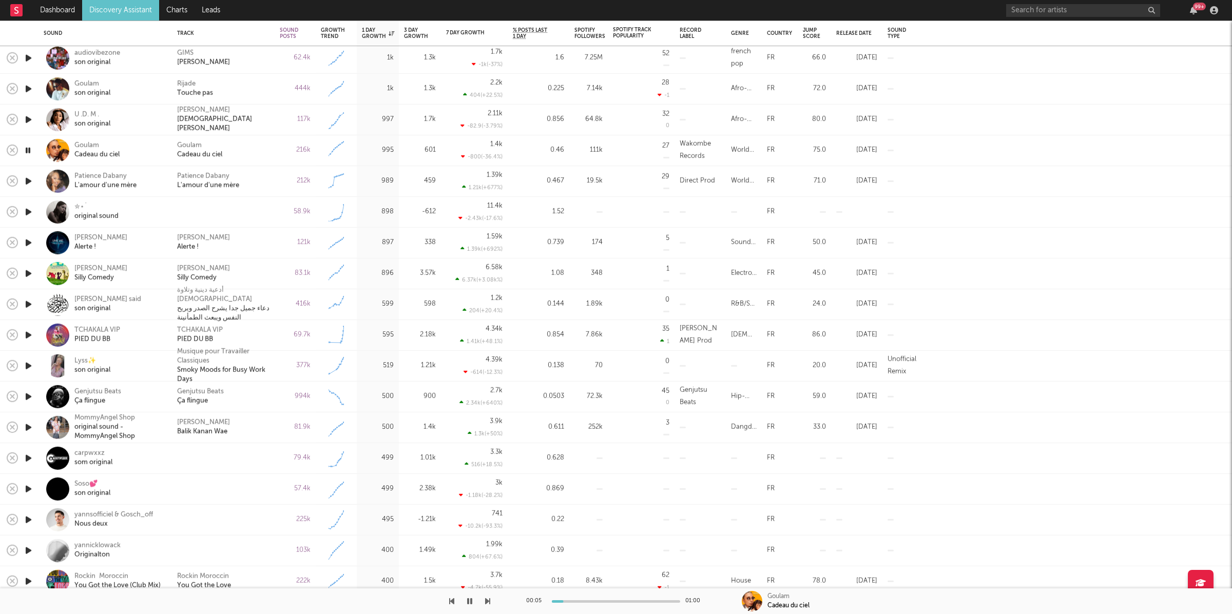
click at [491, 605] on div "00:05 01:00 Goulam Cadeau du ciel" at bounding box center [616, 602] width 1232 height 26
click at [490, 602] on div "00:05 01:00 Goulam Cadeau du ciel" at bounding box center [616, 602] width 1232 height 26
click at [487, 601] on icon "button" at bounding box center [487, 601] width 5 height 8
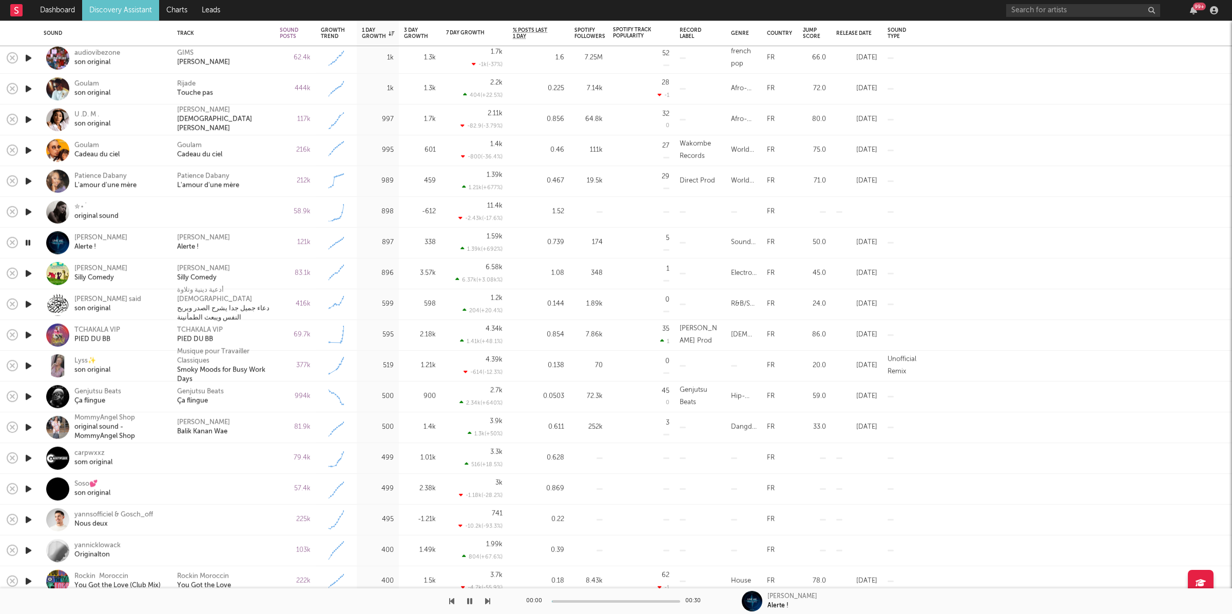
click at [487, 601] on icon "button" at bounding box center [487, 601] width 5 height 8
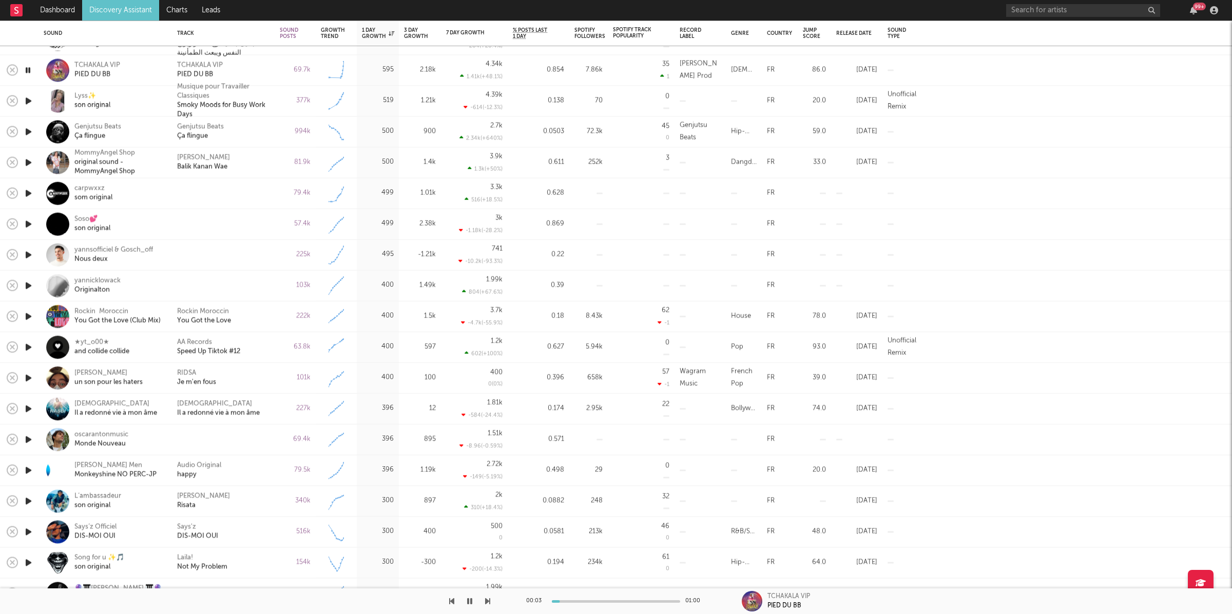
click at [484, 603] on div at bounding box center [245, 602] width 490 height 26
click at [486, 603] on icon "button" at bounding box center [487, 601] width 5 height 8
click at [486, 596] on button "button" at bounding box center [487, 602] width 5 height 26
click at [261, 132] on div "Genjutsu Beats Ça flingue" at bounding box center [223, 132] width 92 height 18
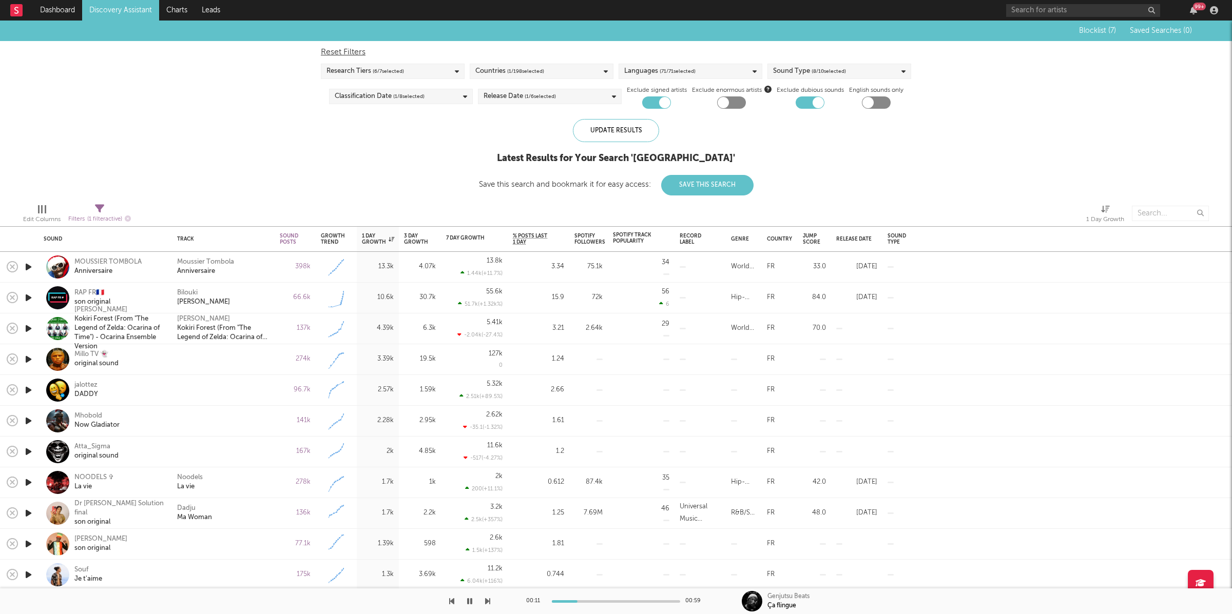
click at [106, 208] on span "Filters ( 1 filter active)" at bounding box center [99, 215] width 63 height 21
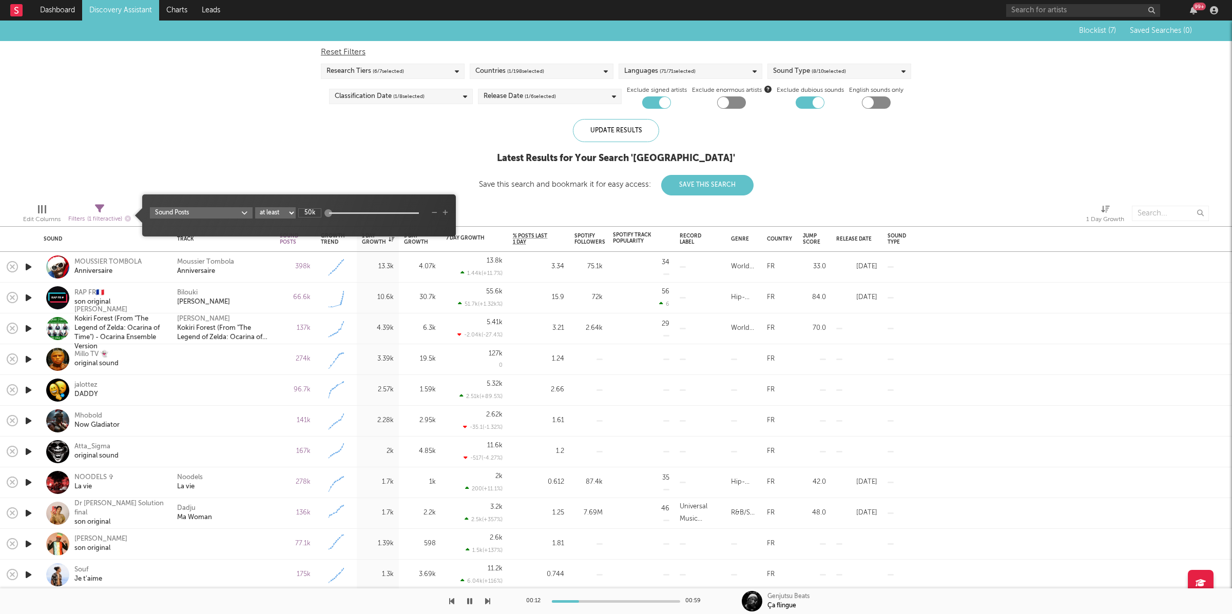
click at [289, 212] on select "at least at most between" at bounding box center [275, 212] width 41 height 11
click at [255, 207] on select "at least at most between" at bounding box center [275, 212] width 41 height 11
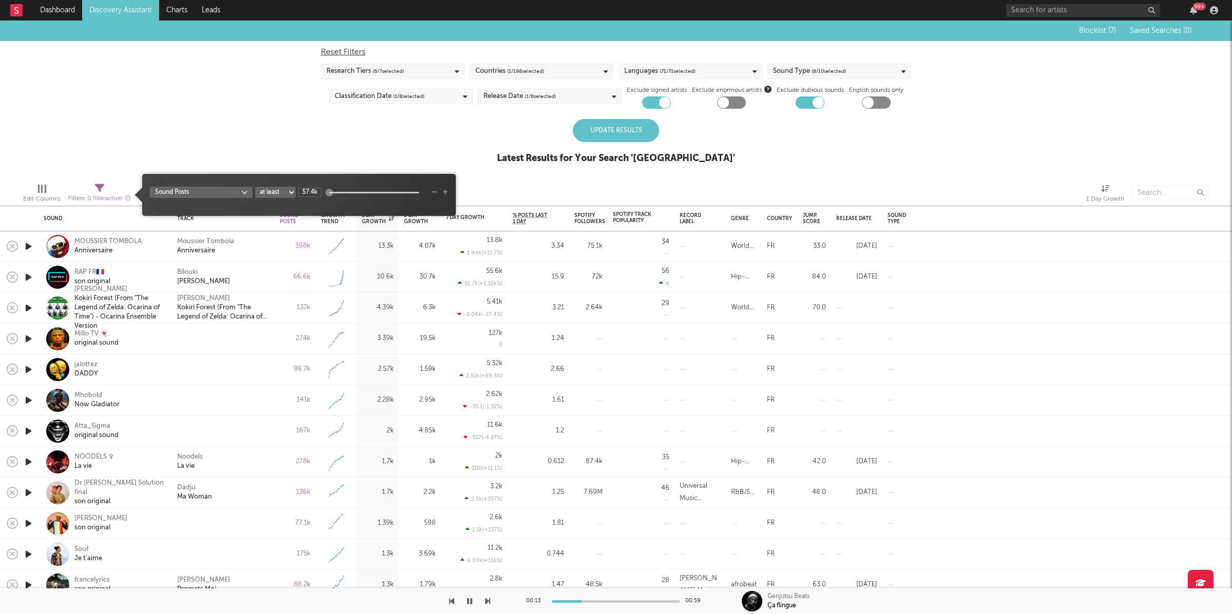
select select "max"
type input "57.4k"
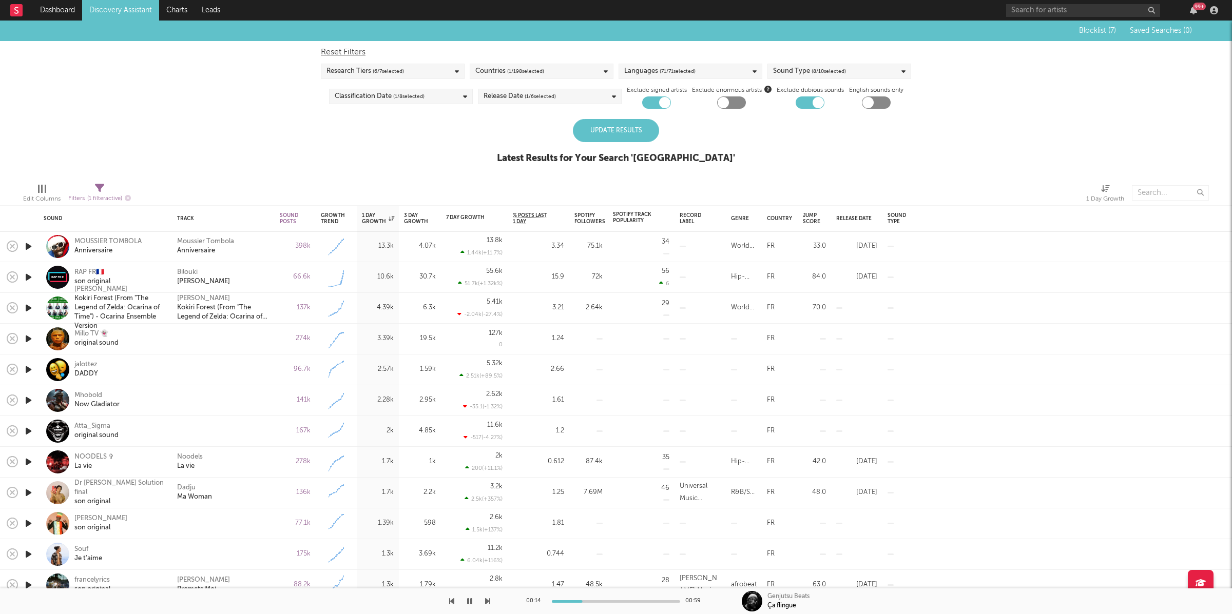
click at [386, 145] on div "Blocklist ( 7 ) Saved Searches ( 0 ) Reset Filters Research Tiers ( 6 / 7 selec…" at bounding box center [616, 98] width 1232 height 154
click at [97, 188] on icon at bounding box center [99, 188] width 9 height 9
select select "max"
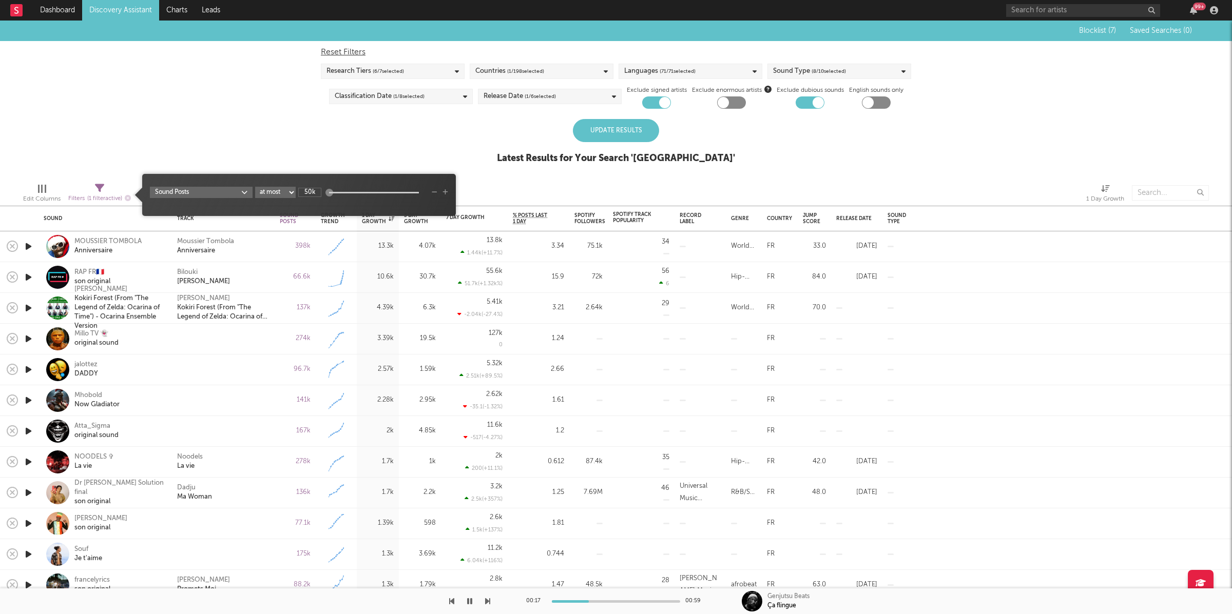
type input "50k"
click at [434, 143] on div "Blocklist ( 7 ) Saved Searches ( 0 ) Reset Filters Research Tiers ( 6 / 7 selec…" at bounding box center [616, 98] width 1232 height 154
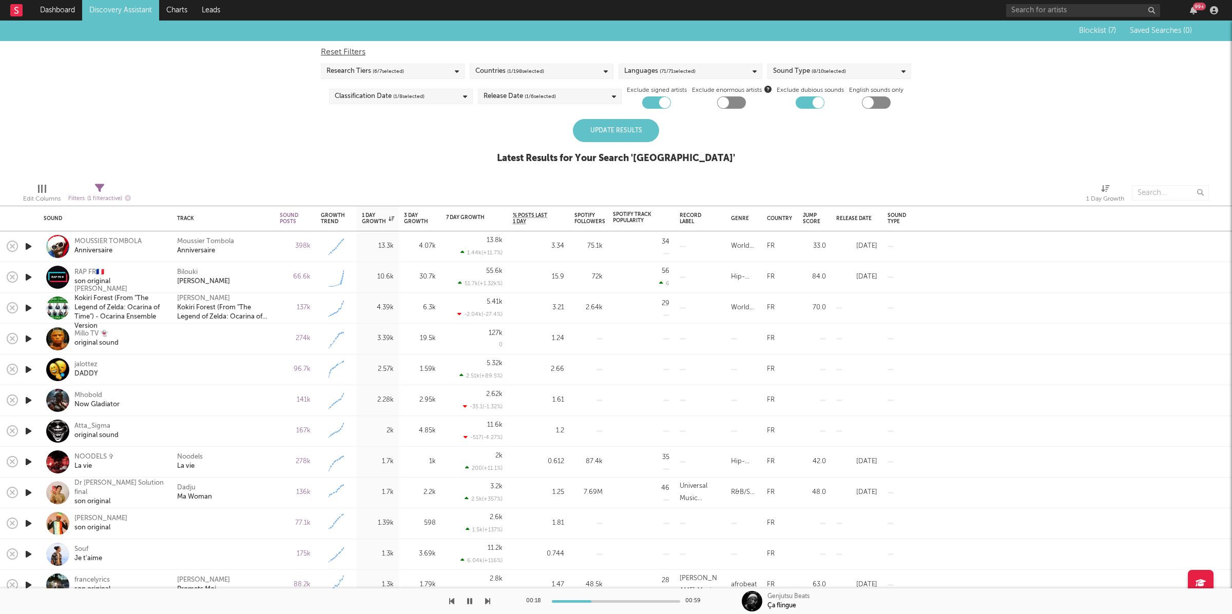
click at [589, 128] on div "Update Results" at bounding box center [616, 130] width 86 height 23
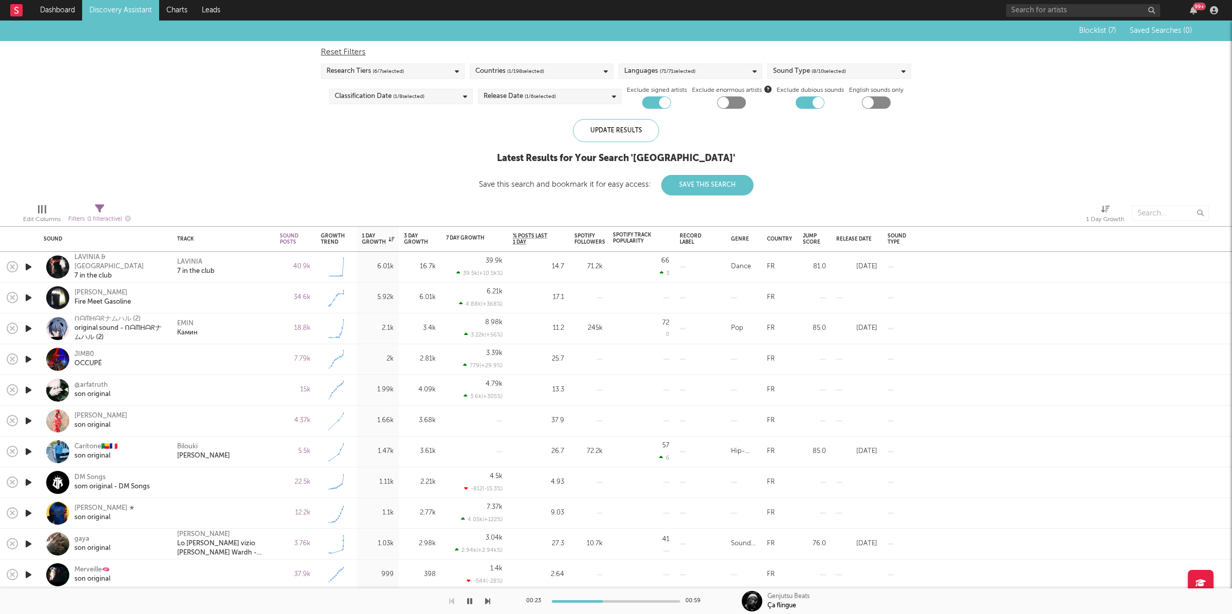
click at [24, 267] on icon "button" at bounding box center [28, 267] width 11 height 13
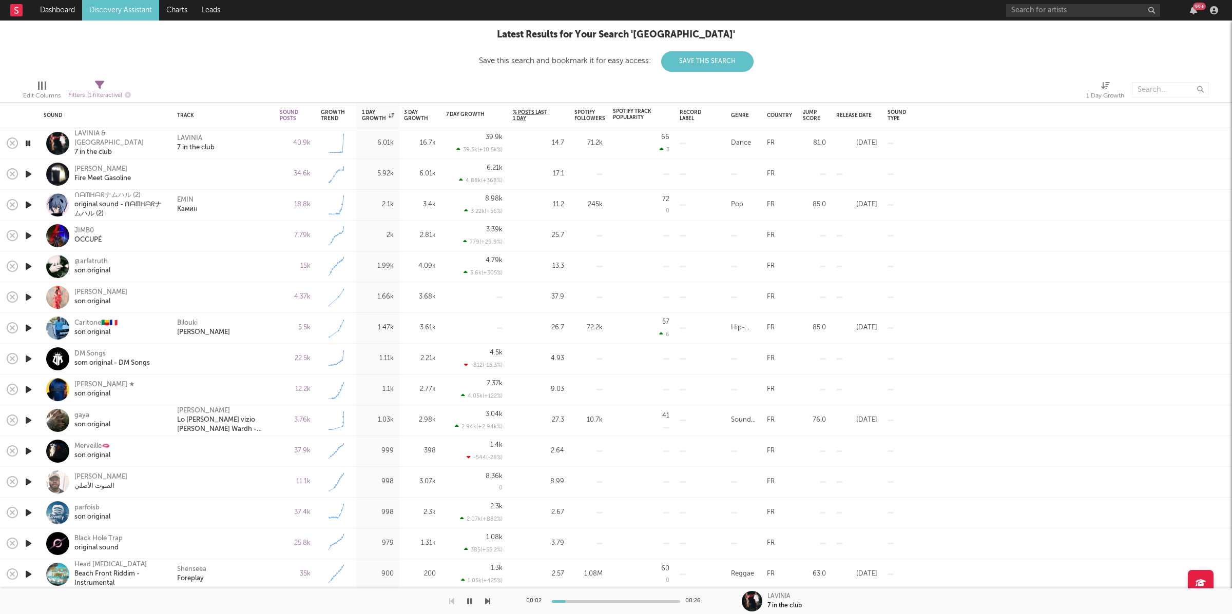
click at [490, 599] on icon "button" at bounding box center [487, 601] width 5 height 8
click at [485, 600] on icon "button" at bounding box center [487, 601] width 5 height 8
click at [23, 204] on icon "button" at bounding box center [28, 205] width 10 height 13
click at [29, 264] on icon "button" at bounding box center [28, 266] width 11 height 13
click at [38, 262] on div "@arfatruth son original" at bounding box center [104, 267] width 133 height 31
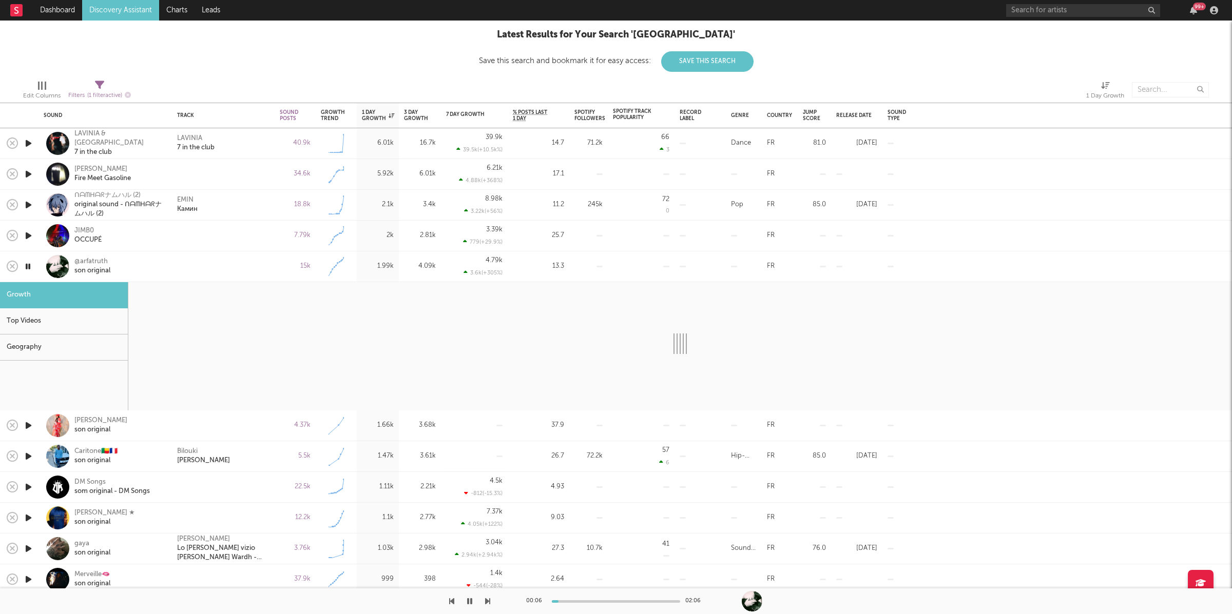
click at [26, 265] on icon "button" at bounding box center [28, 266] width 10 height 13
select select "1w"
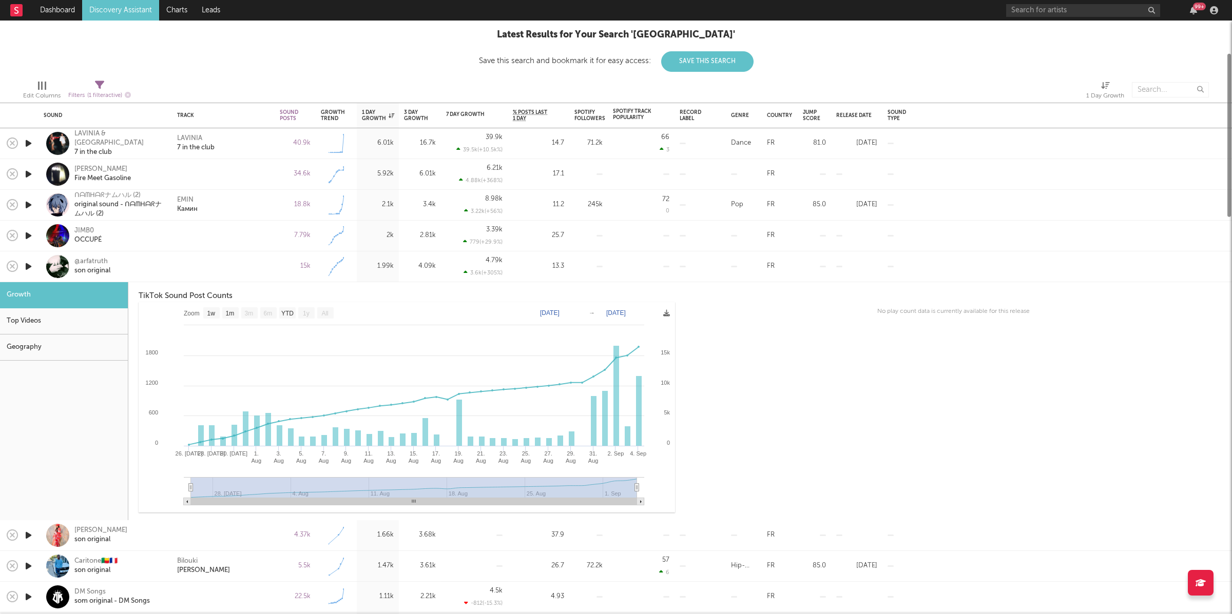
click at [132, 267] on div "@arfatruth son original" at bounding box center [119, 266] width 90 height 18
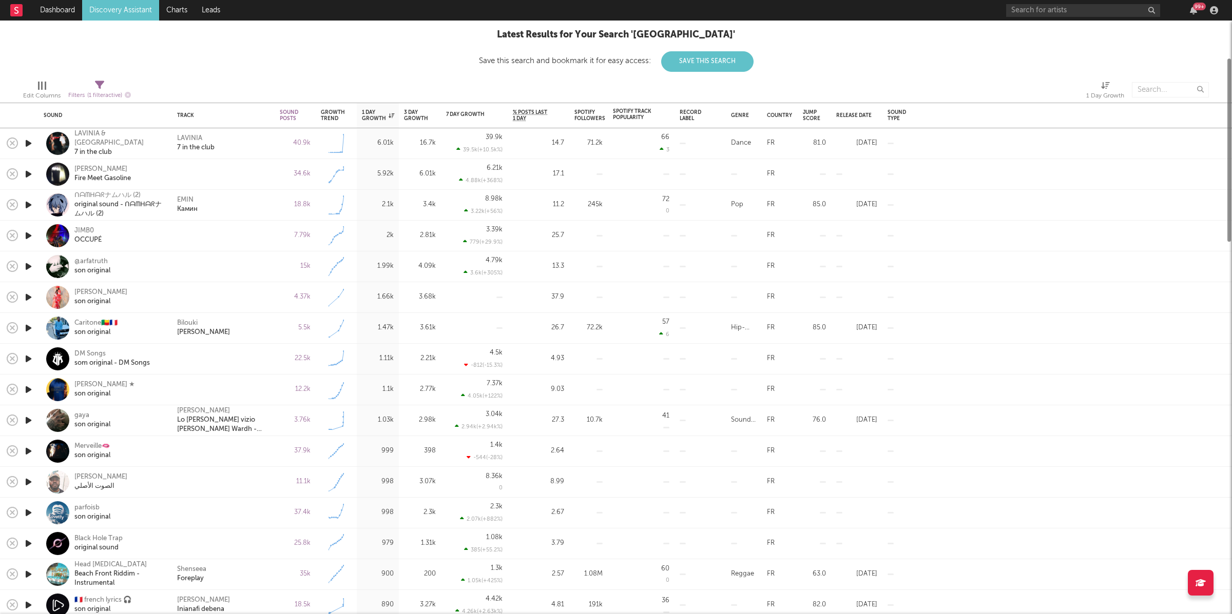
click at [83, 225] on div "JIMB0 OCCUPÉ" at bounding box center [105, 236] width 123 height 30
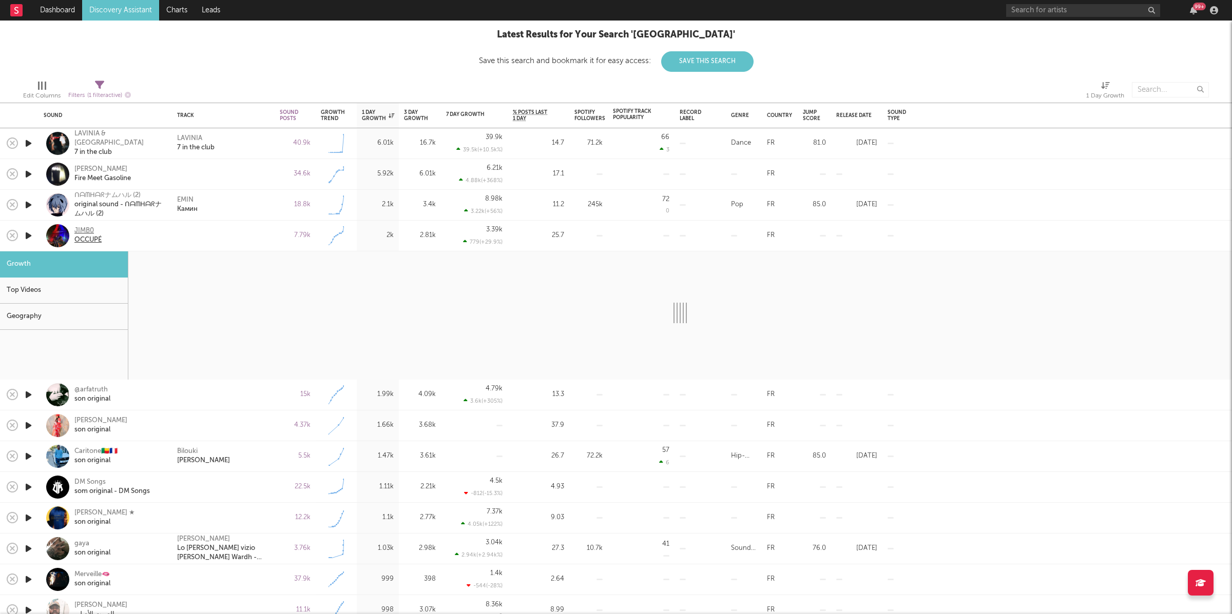
click at [86, 234] on div "JIMB0" at bounding box center [87, 230] width 27 height 9
select select "1w"
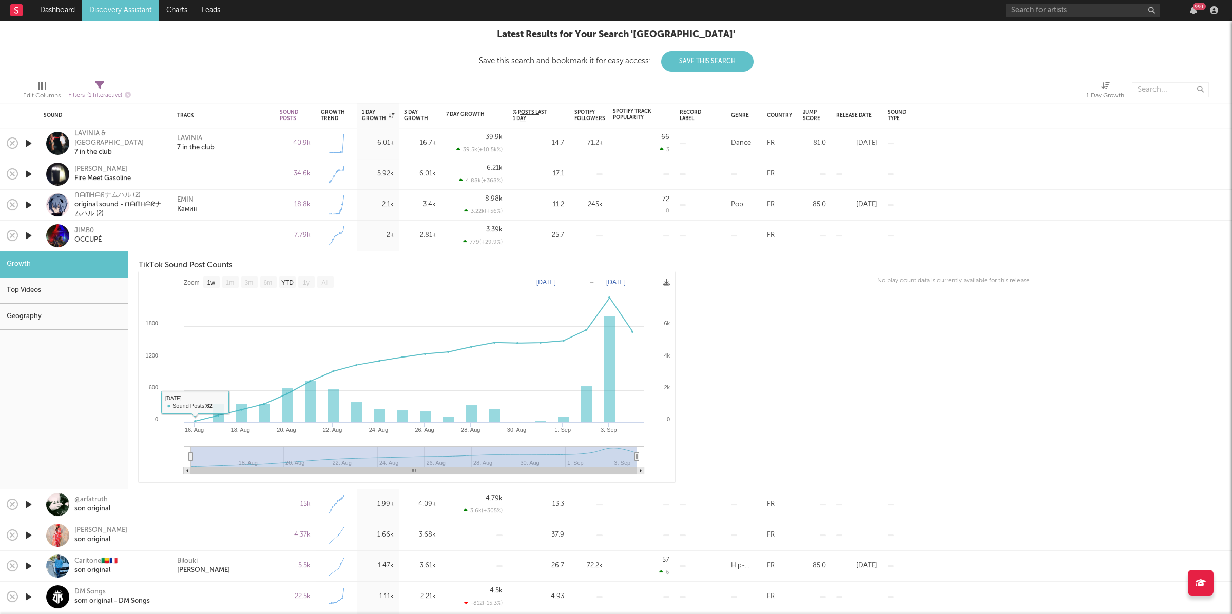
click at [163, 223] on div "JIMB0 OCCUPÉ" at bounding box center [105, 236] width 123 height 30
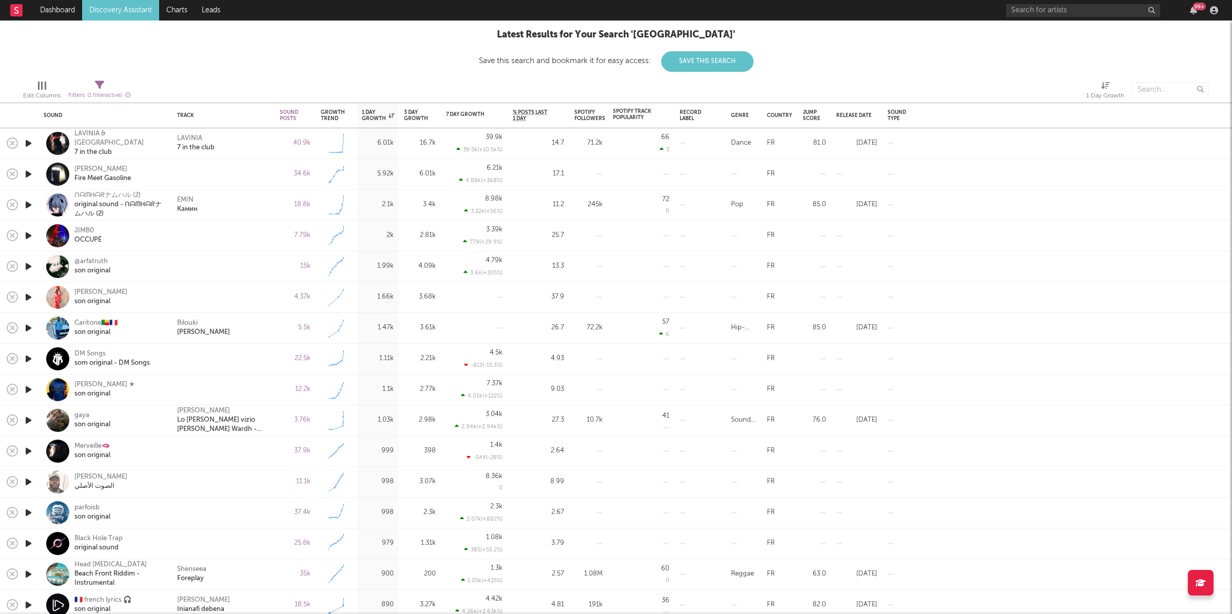
click at [27, 269] on icon "button" at bounding box center [28, 266] width 11 height 13
click at [487, 599] on icon "button" at bounding box center [487, 601] width 5 height 8
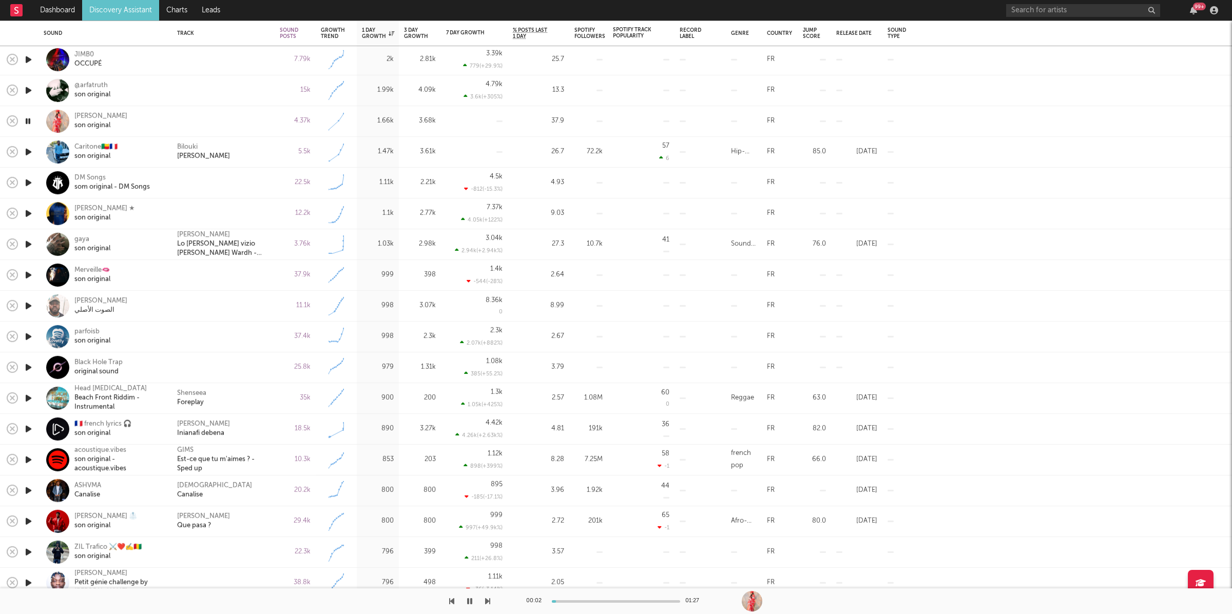
click at [488, 602] on icon "button" at bounding box center [487, 601] width 5 height 8
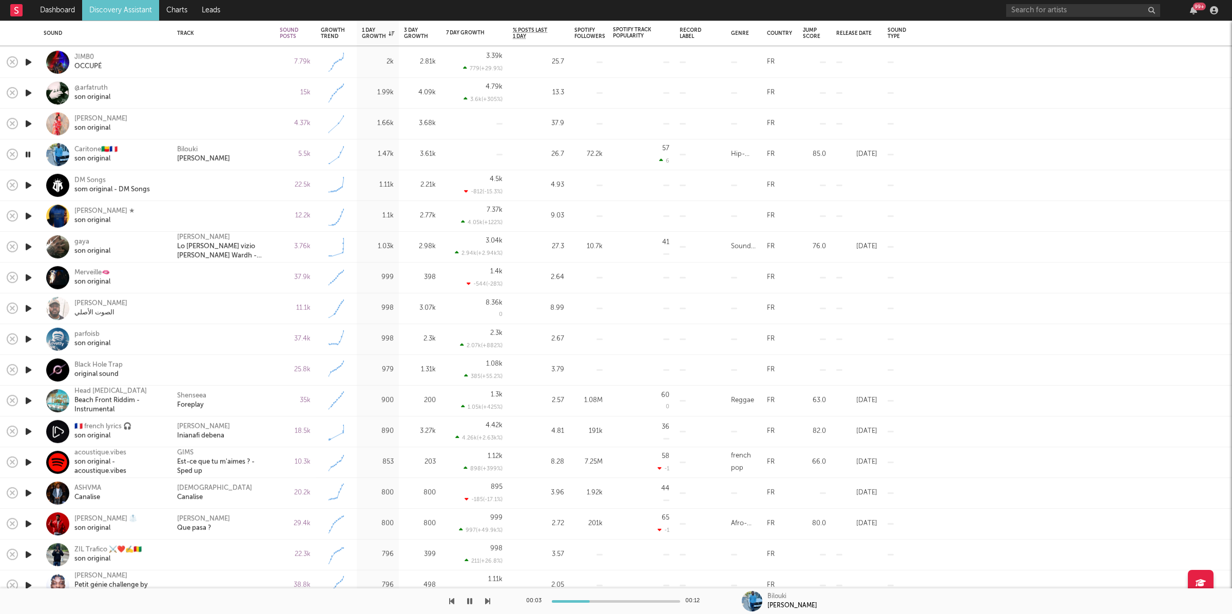
click at [167, 67] on div "JIMB0 OCCUPÉ" at bounding box center [104, 62] width 133 height 31
select select "1w"
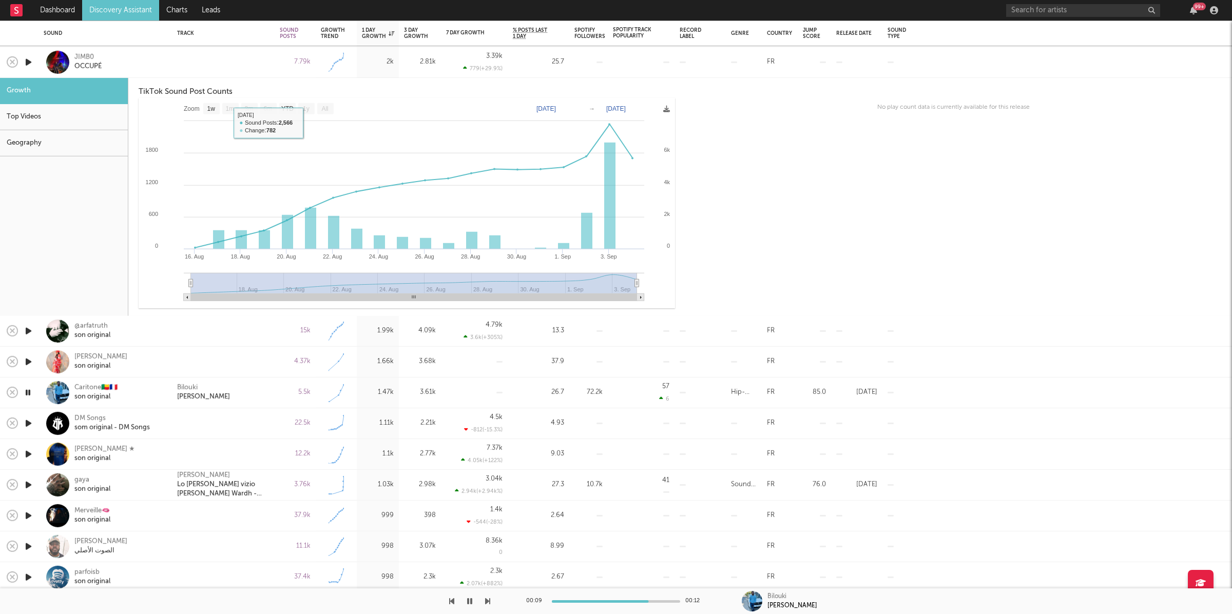
click at [196, 55] on div at bounding box center [223, 62] width 103 height 31
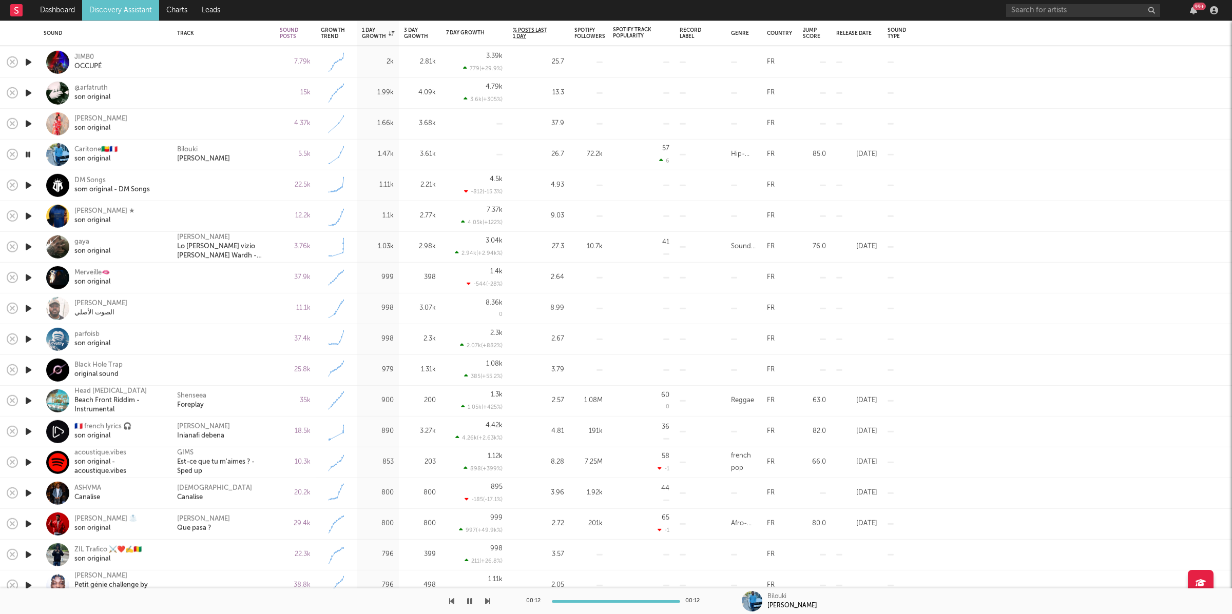
click at [29, 183] on icon "button" at bounding box center [28, 185] width 11 height 13
click at [487, 601] on icon "button" at bounding box center [487, 601] width 5 height 8
click at [101, 208] on div "[PERSON_NAME] ★" at bounding box center [104, 211] width 61 height 9
click at [485, 604] on icon "button" at bounding box center [487, 601] width 5 height 8
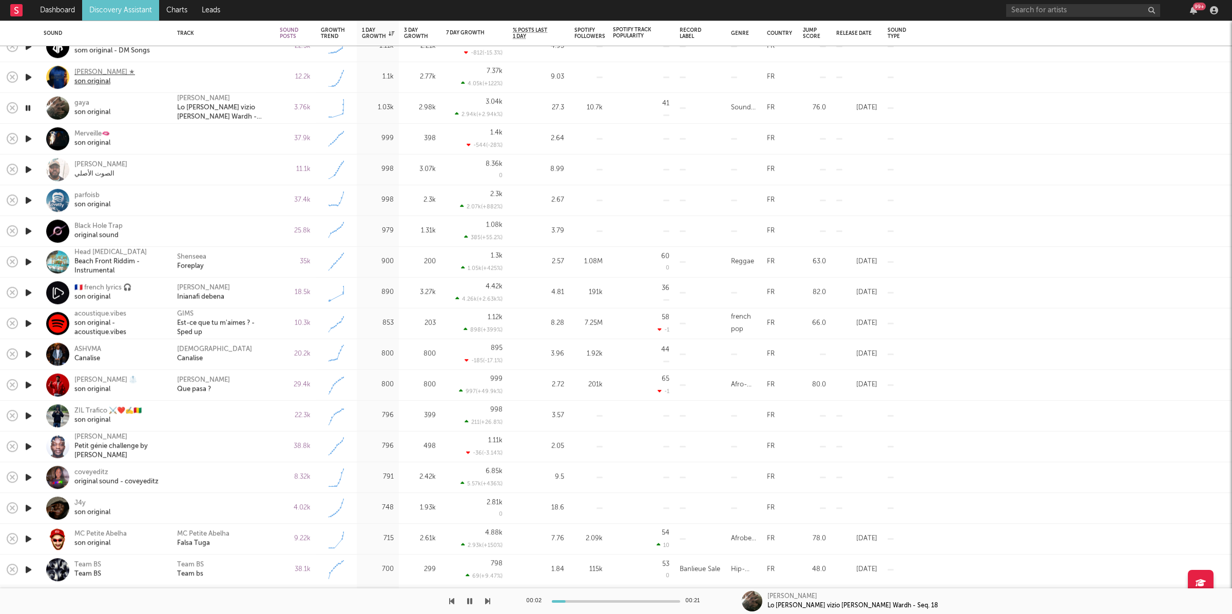
click at [103, 71] on div "[PERSON_NAME] ★" at bounding box center [104, 72] width 61 height 9
click at [483, 608] on div at bounding box center [245, 602] width 490 height 26
click at [484, 595] on div at bounding box center [245, 602] width 490 height 26
click at [486, 606] on button "button" at bounding box center [487, 602] width 5 height 26
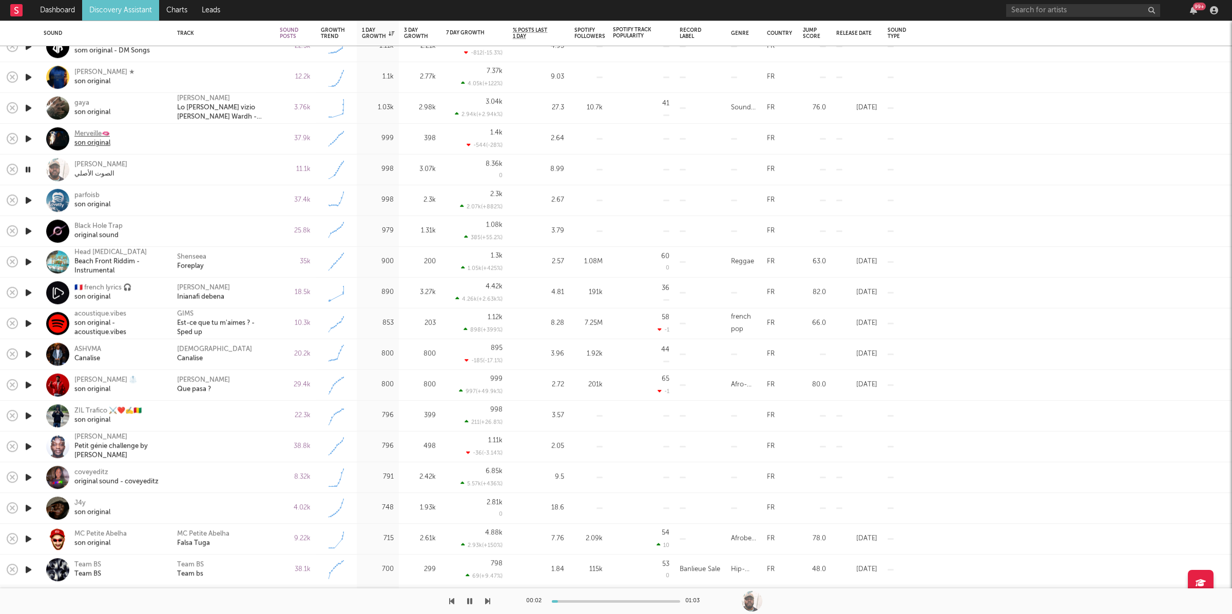
click at [100, 134] on div "Merveille🫦" at bounding box center [92, 134] width 36 height 9
click at [487, 601] on icon "button" at bounding box center [487, 601] width 5 height 8
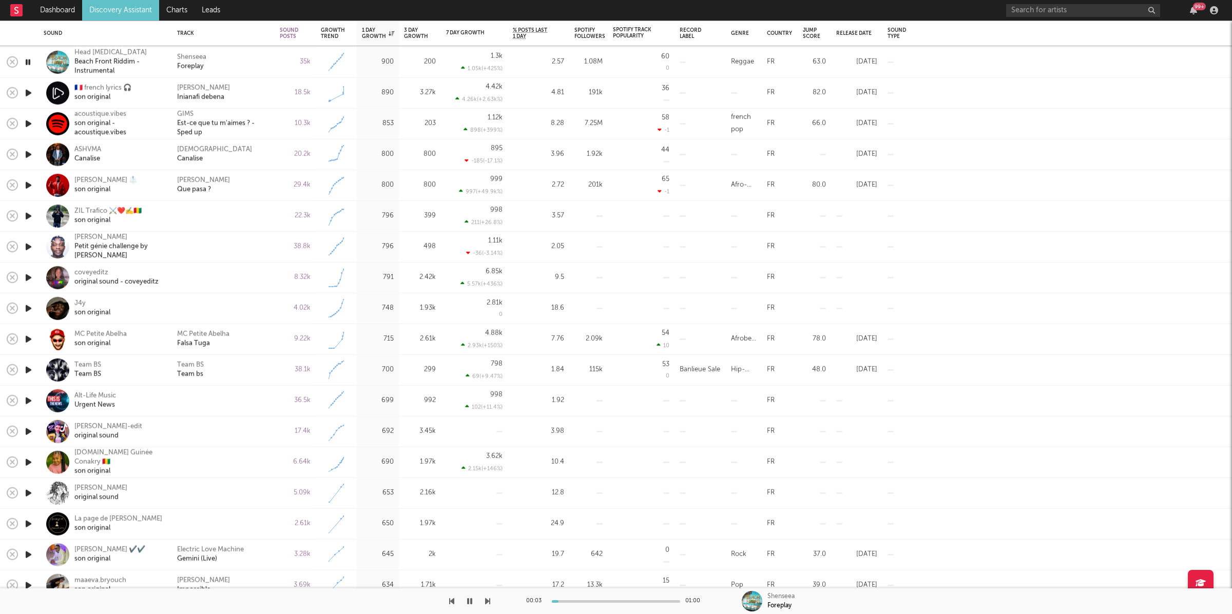
click at [490, 601] on icon "button" at bounding box center [487, 601] width 5 height 8
click at [487, 601] on icon "button" at bounding box center [487, 601] width 5 height 8
click at [29, 154] on icon "button" at bounding box center [28, 154] width 10 height 13
click at [249, 151] on div "Ashvma Canalise" at bounding box center [223, 154] width 92 height 18
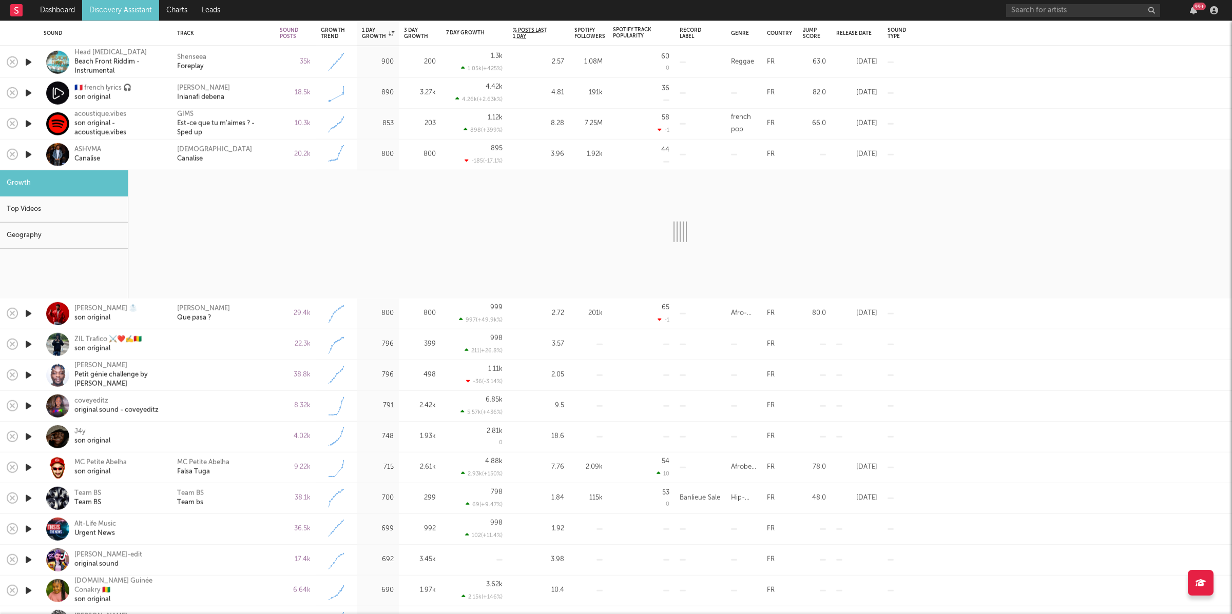
select select "6m"
select select "1w"
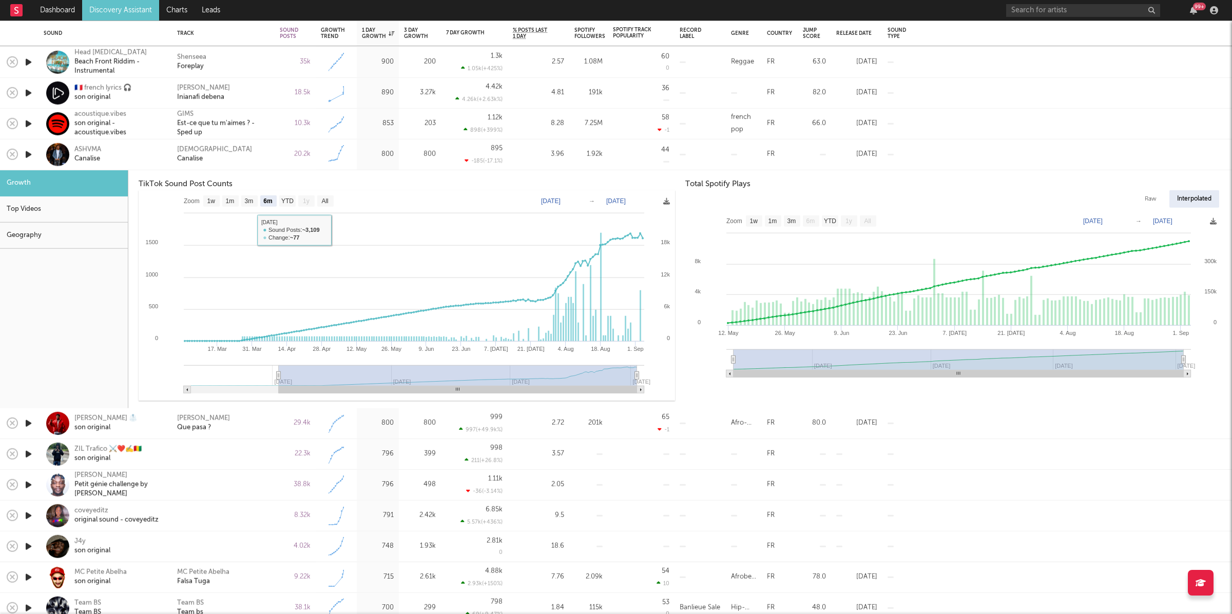
click at [252, 150] on div "Ashvma Canalise" at bounding box center [223, 154] width 92 height 18
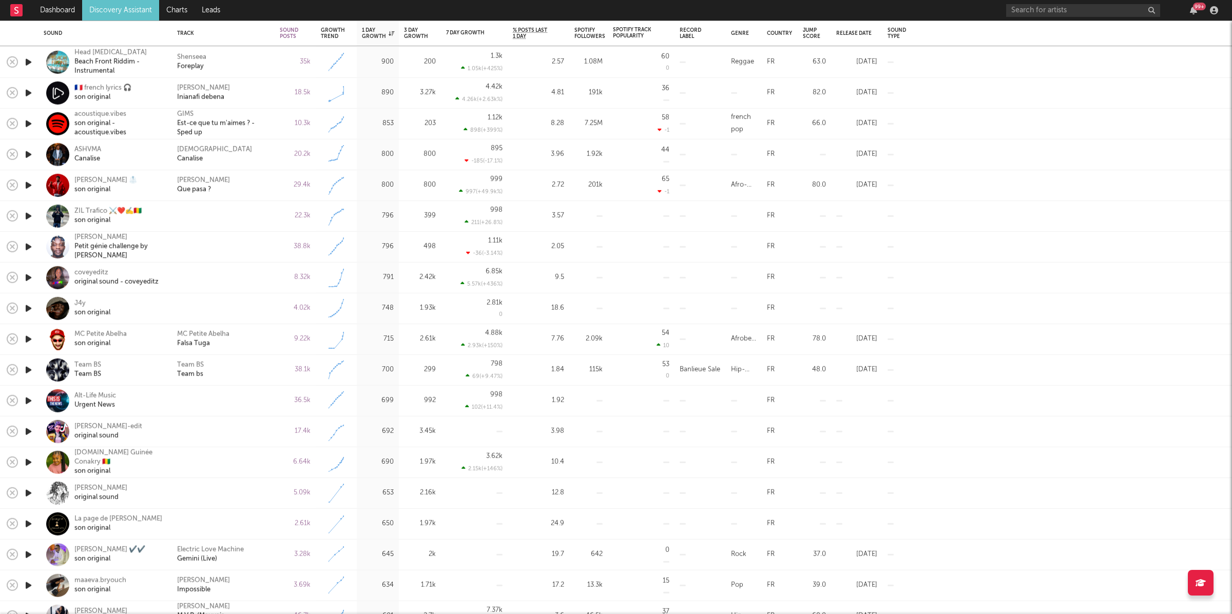
click at [27, 184] on icon "button" at bounding box center [28, 185] width 11 height 13
click at [486, 610] on button "button" at bounding box center [487, 602] width 5 height 26
click at [487, 603] on icon "button" at bounding box center [487, 601] width 5 height 8
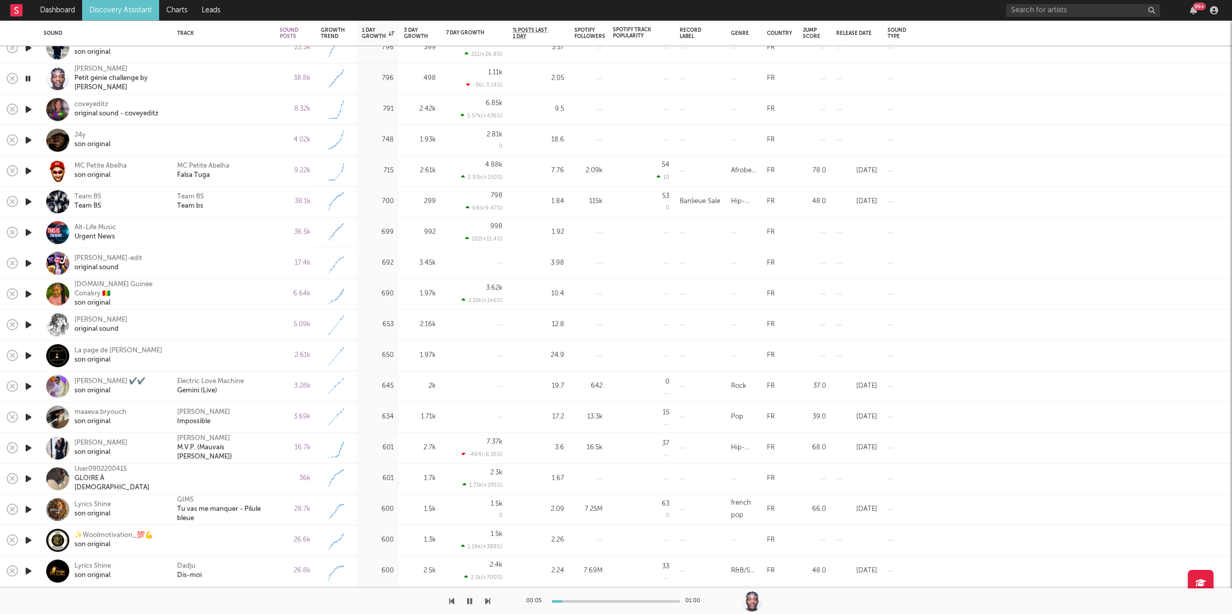
click at [584, 598] on div "00:05 01:00" at bounding box center [616, 602] width 180 height 26
click at [587, 601] on div at bounding box center [616, 602] width 128 height 3
click at [88, 72] on div "[PERSON_NAME]" at bounding box center [119, 69] width 90 height 9
click at [488, 600] on icon "button" at bounding box center [487, 601] width 5 height 8
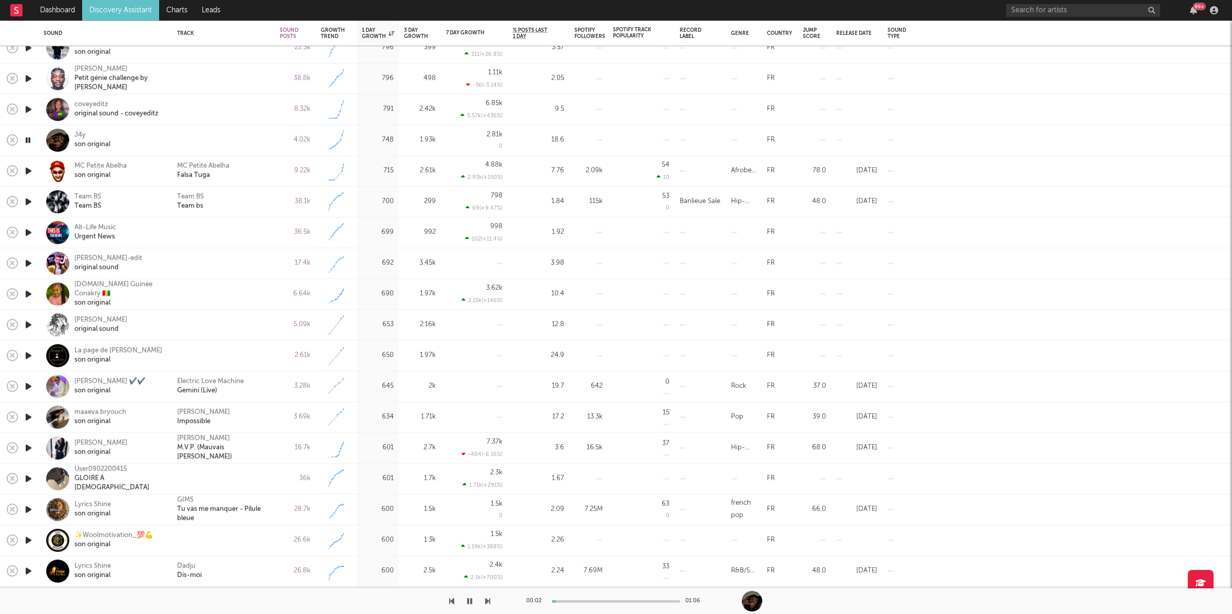
click at [488, 600] on icon "button" at bounding box center [487, 601] width 5 height 8
click at [249, 167] on div "MC Petite Abelha Falsa Tuga" at bounding box center [223, 171] width 92 height 18
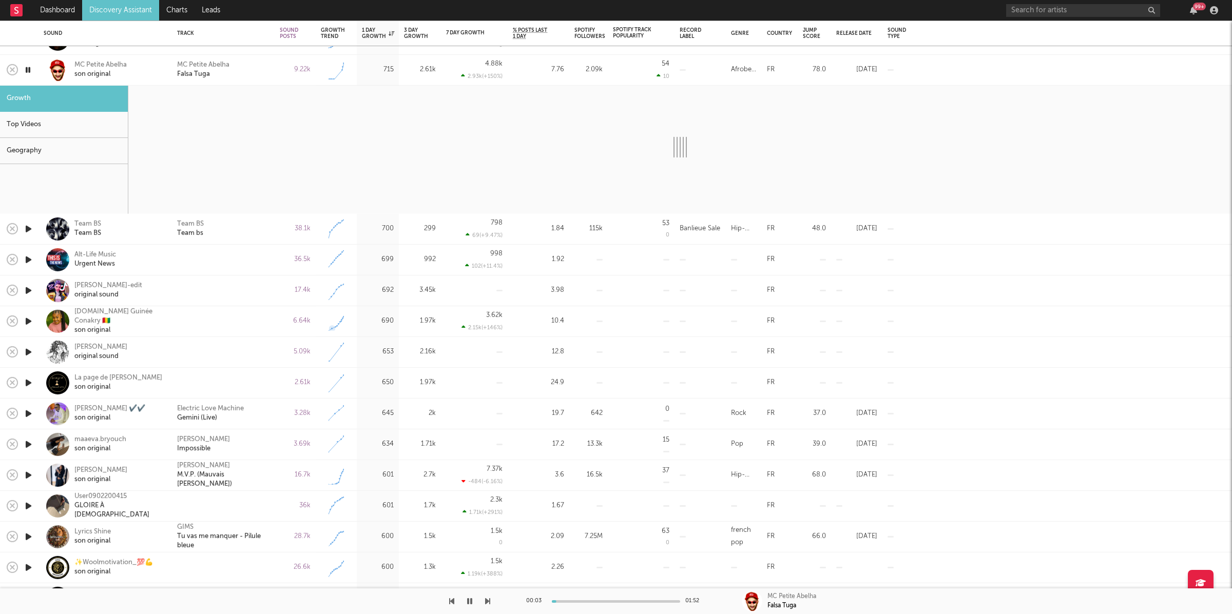
select select "1w"
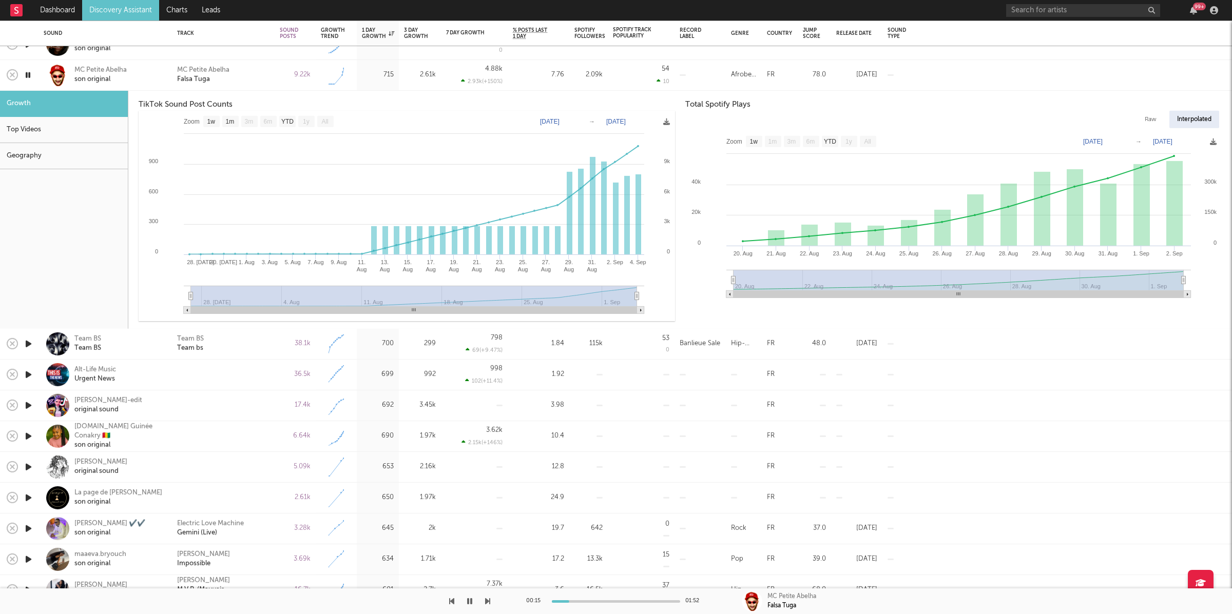
click at [30, 75] on icon "button" at bounding box center [28, 75] width 10 height 13
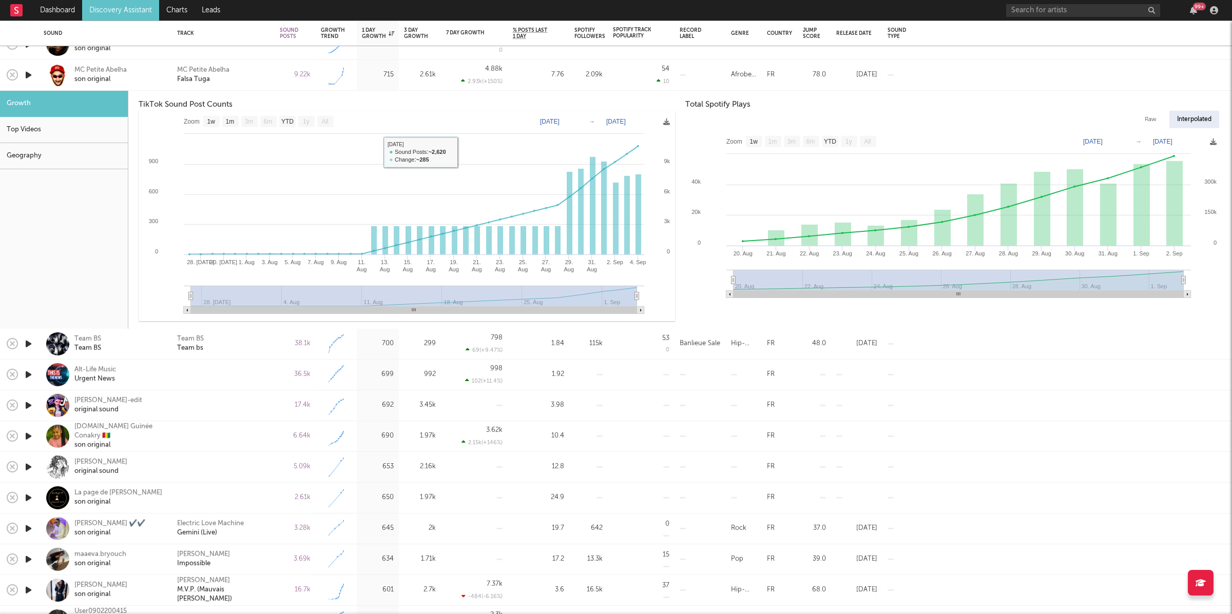
click at [241, 76] on div "MC Petite Abelha Falsa Tuga" at bounding box center [223, 75] width 92 height 18
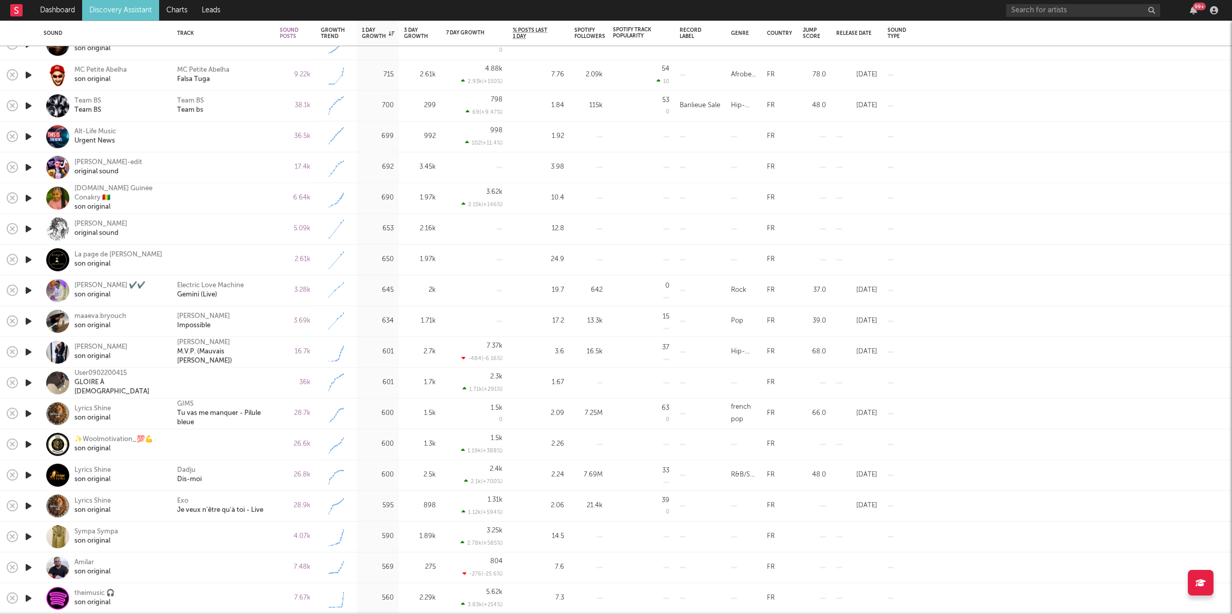
click at [25, 105] on icon "button" at bounding box center [28, 106] width 11 height 13
click at [235, 104] on div "Team BS Team bs" at bounding box center [223, 105] width 92 height 18
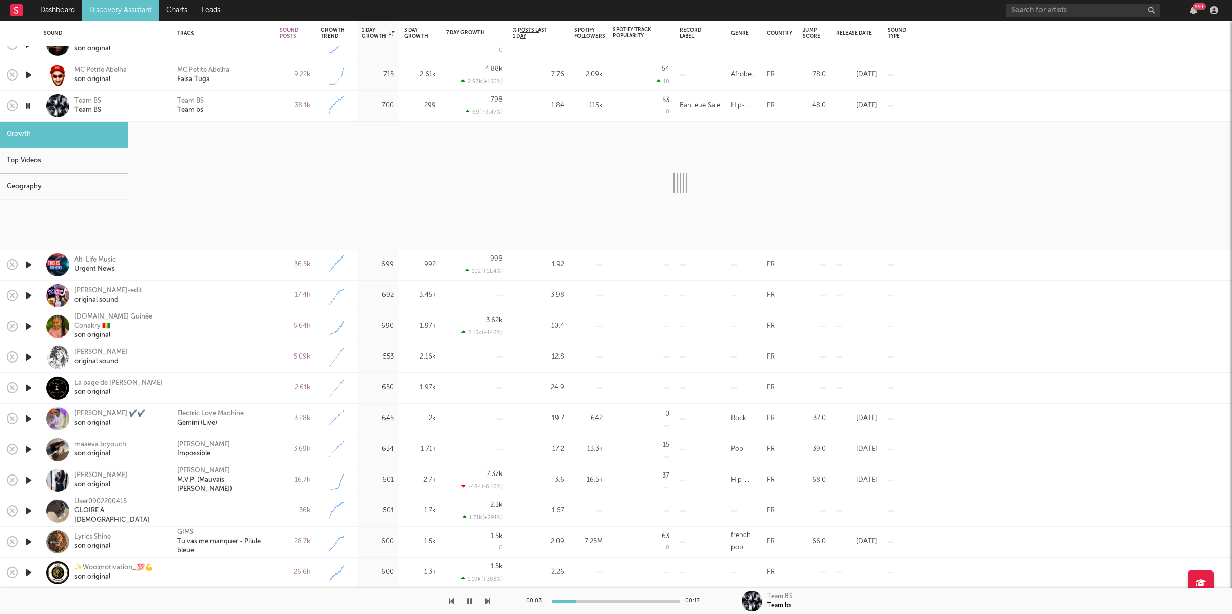
click at [487, 601] on icon "button" at bounding box center [487, 601] width 5 height 8
click at [488, 601] on icon "button" at bounding box center [487, 601] width 5 height 8
select select "6m"
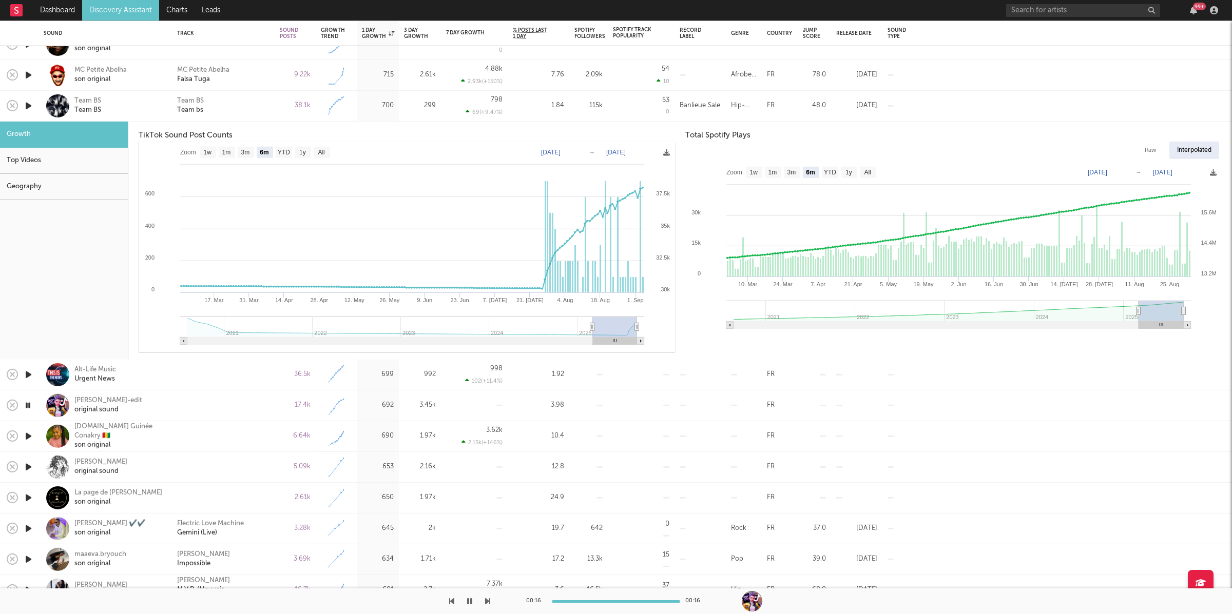
click at [237, 103] on div "Team BS Team bs" at bounding box center [223, 105] width 92 height 18
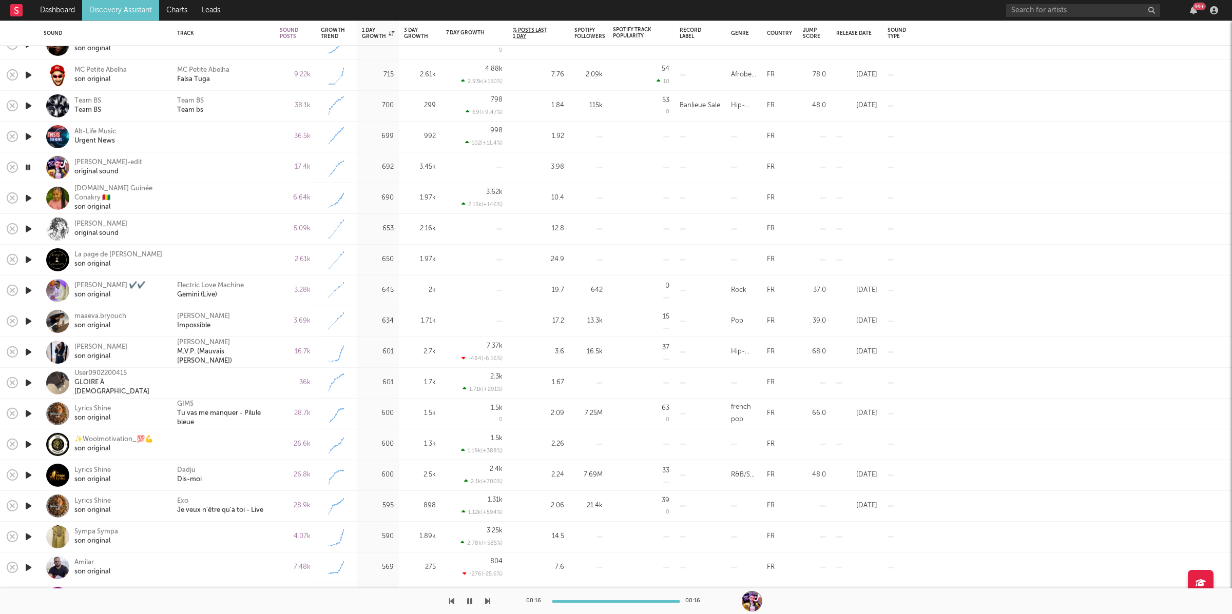
click at [30, 197] on icon "button" at bounding box center [28, 198] width 11 height 13
click at [487, 601] on icon "button" at bounding box center [487, 601] width 5 height 8
click at [488, 602] on icon "button" at bounding box center [487, 601] width 5 height 8
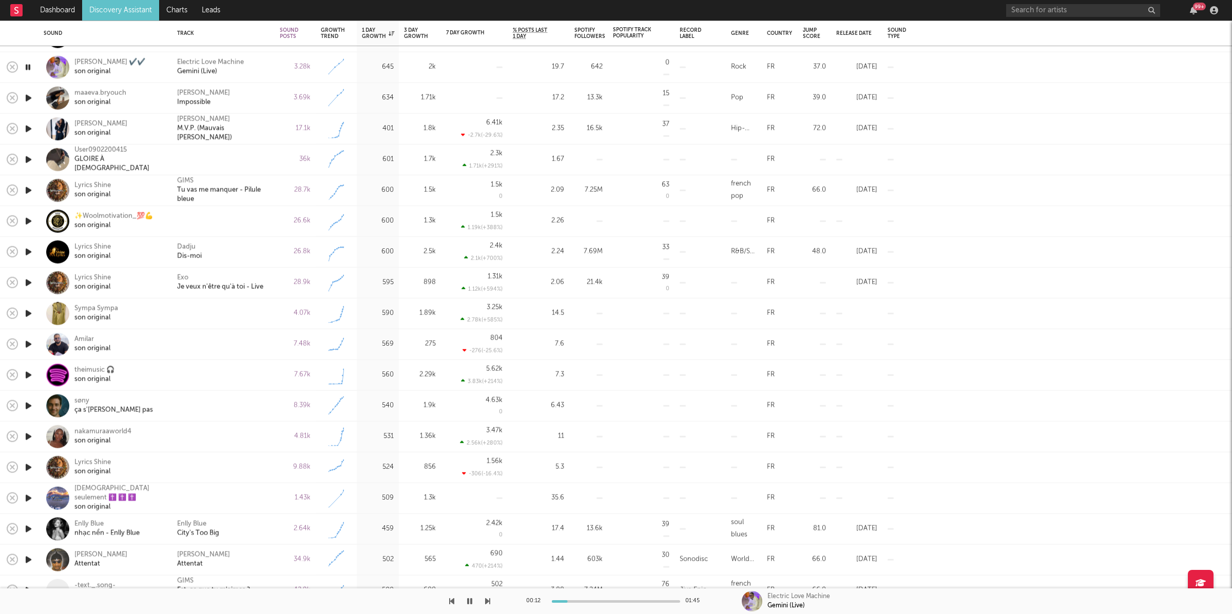
click at [487, 600] on icon "button" at bounding box center [487, 601] width 5 height 8
click at [259, 99] on div "Frank Diago Impossible" at bounding box center [223, 98] width 92 height 18
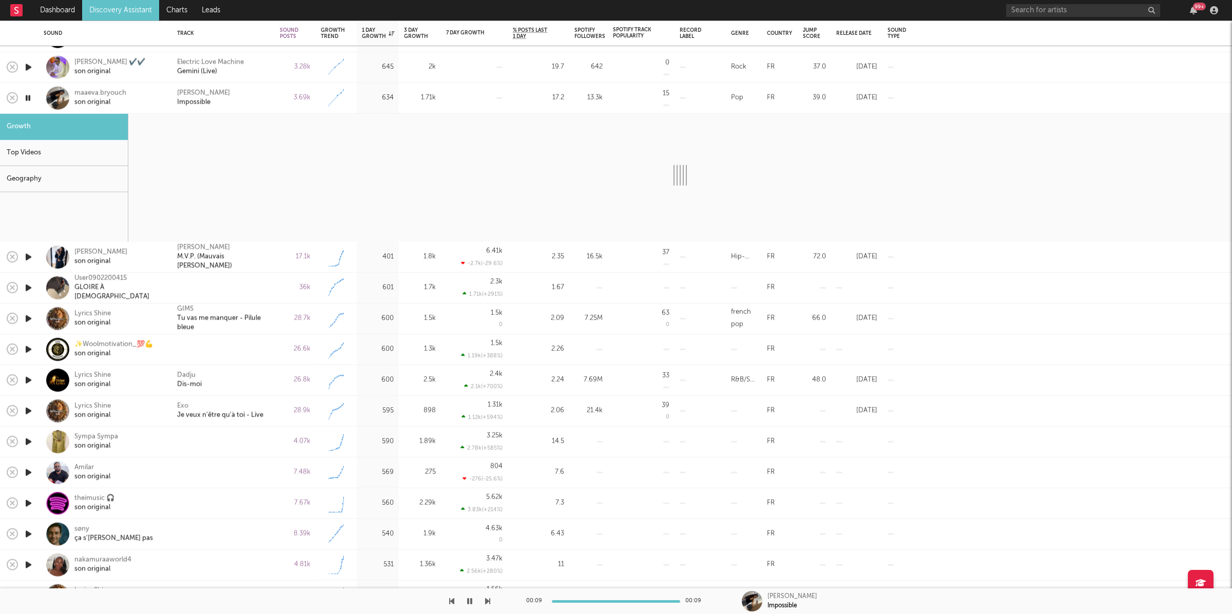
click at [490, 603] on div "00:09 00:09 Frank Diago Impossible" at bounding box center [616, 602] width 1232 height 26
click at [489, 602] on icon "button" at bounding box center [487, 601] width 5 height 8
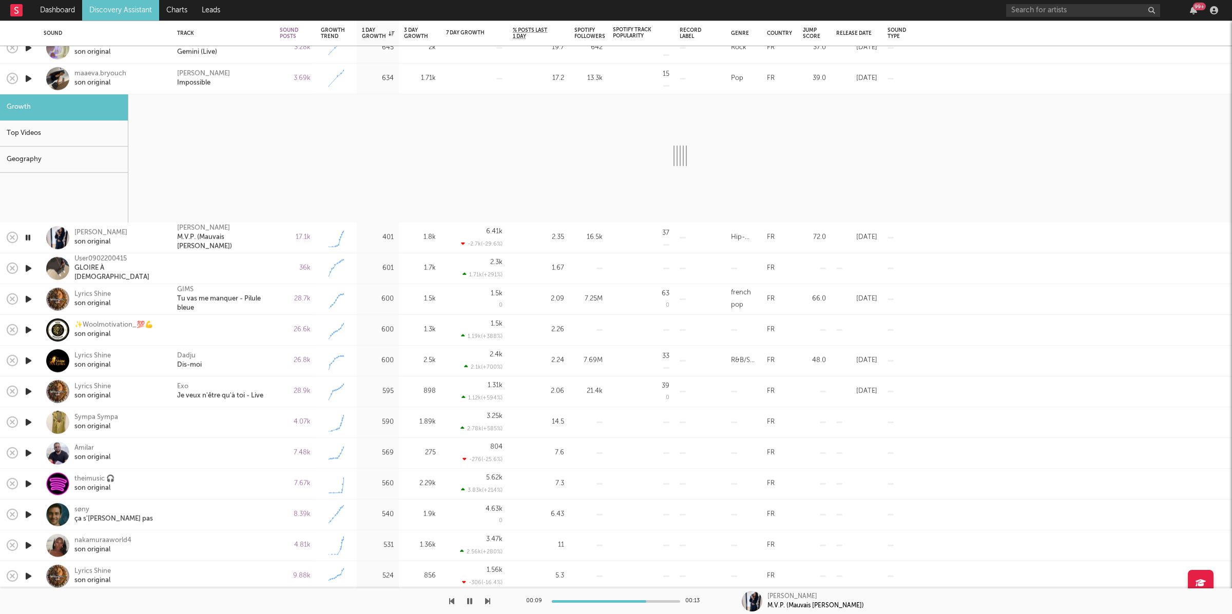
click at [284, 239] on div "17.1k" at bounding box center [295, 237] width 31 height 12
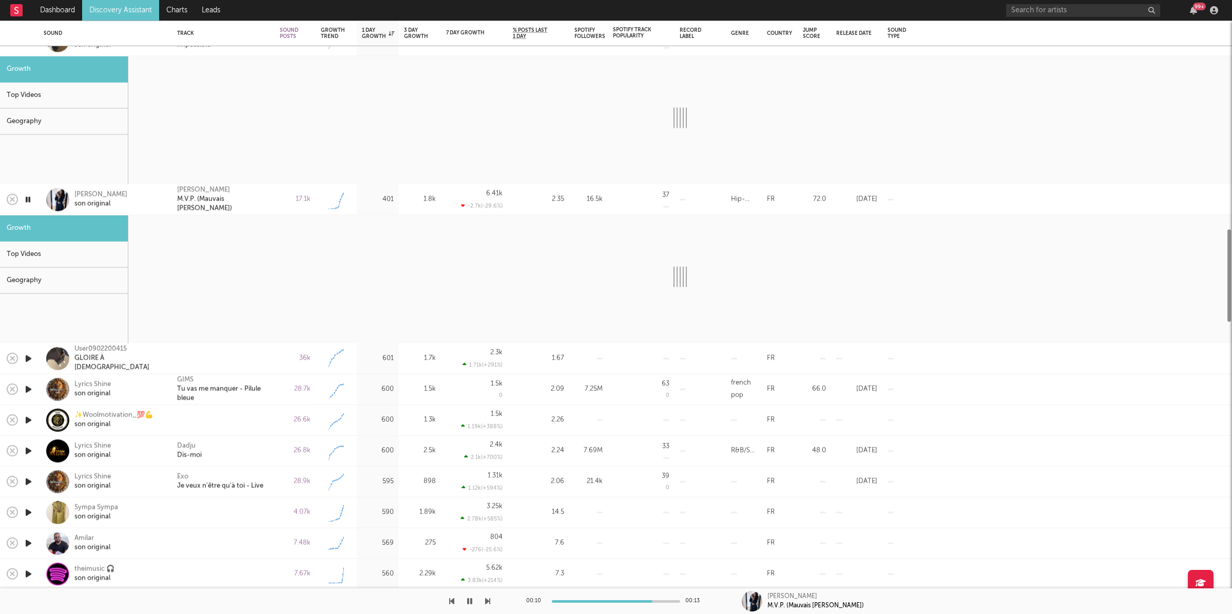
select select "1w"
select select "6m"
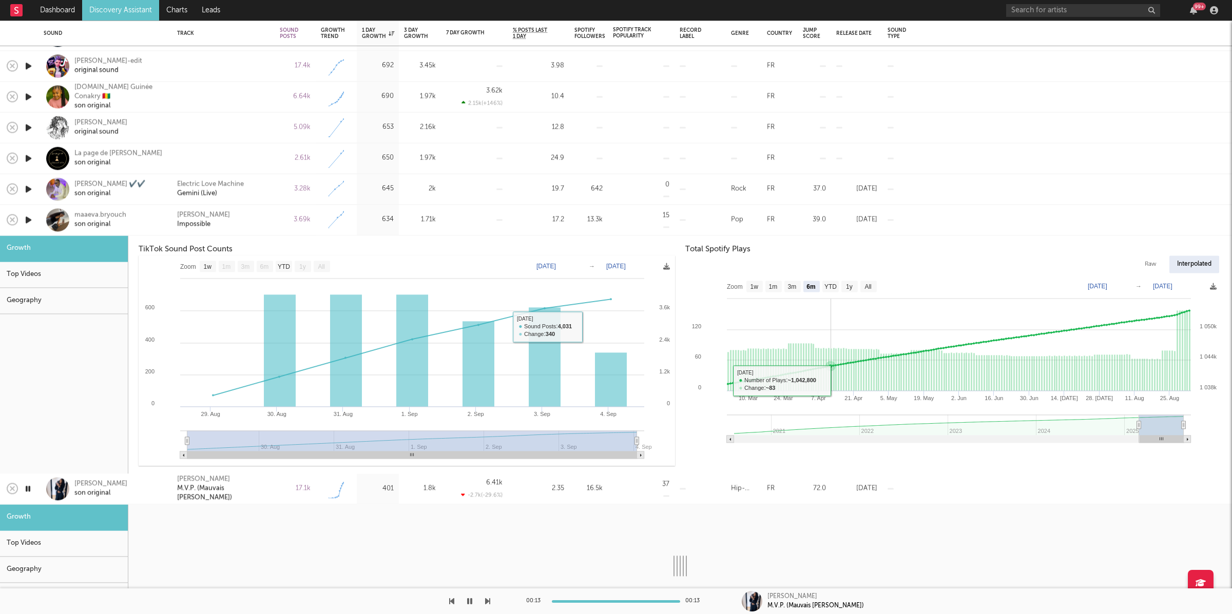
select select "1w"
select select "6m"
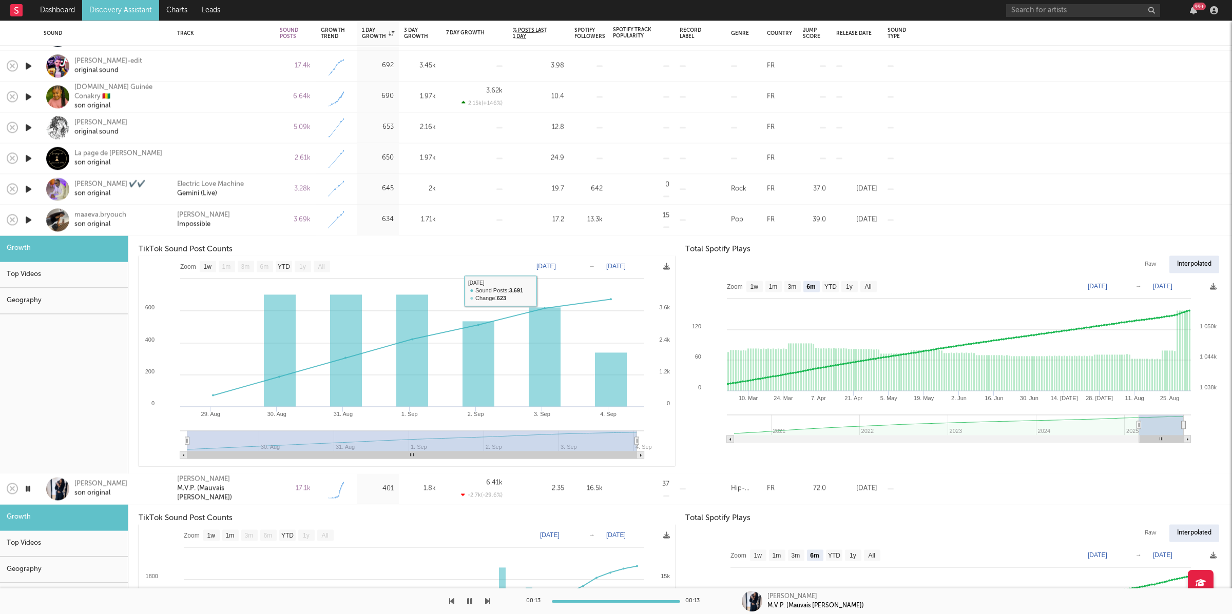
click at [259, 227] on div "Frank Diago Impossible" at bounding box center [223, 220] width 92 height 18
select select "1w"
select select "6m"
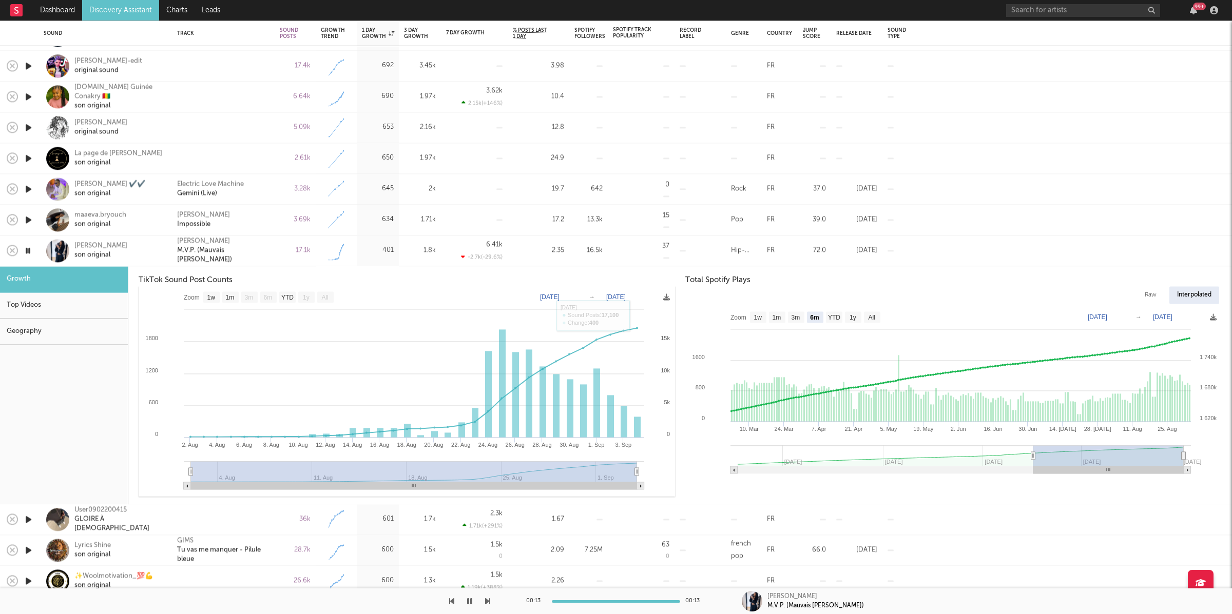
click at [263, 247] on div "Isaac G M.V.P. (Mauvais Payeur)" at bounding box center [223, 251] width 92 height 28
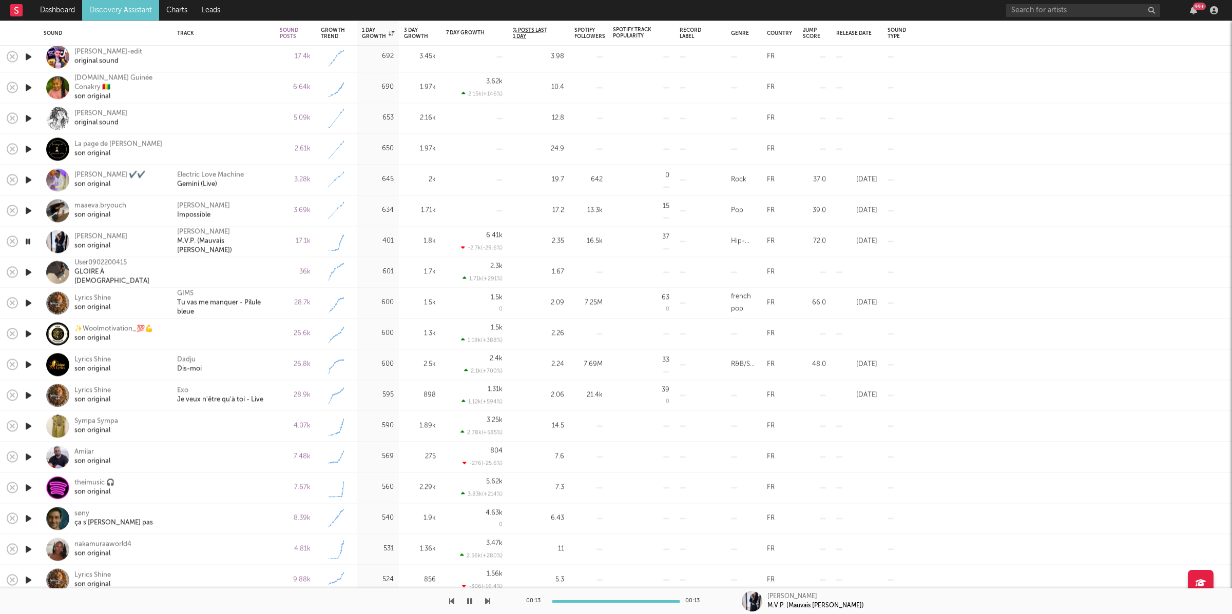
click at [489, 603] on icon "button" at bounding box center [487, 601] width 5 height 8
click at [465, 600] on button "button" at bounding box center [470, 602] width 10 height 26
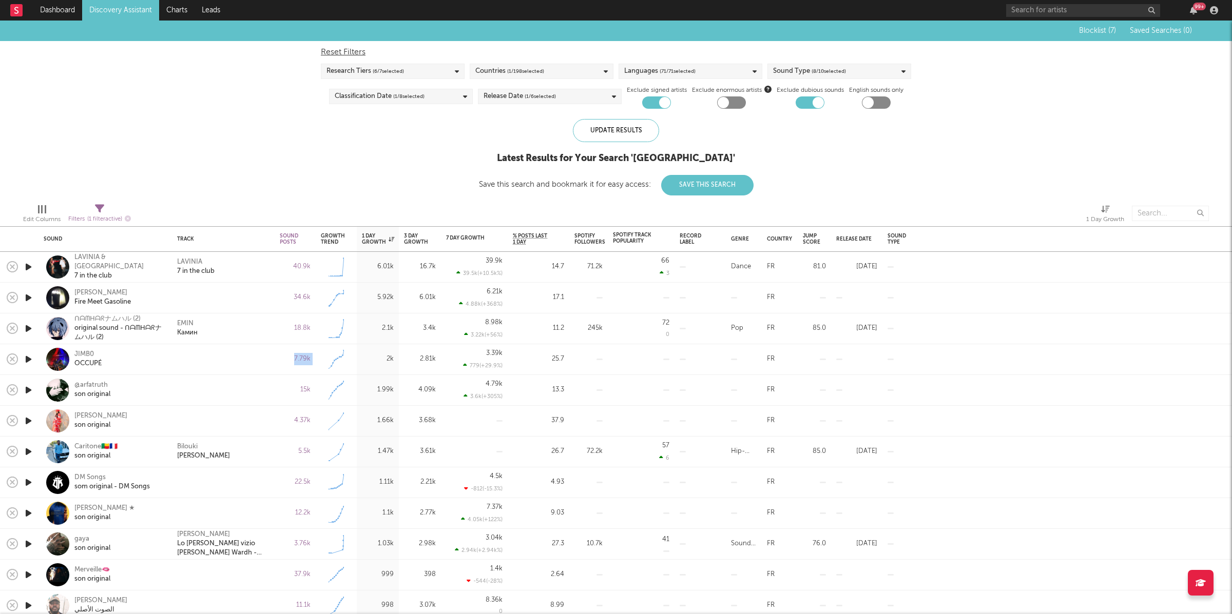
drag, startPoint x: 293, startPoint y: 358, endPoint x: 322, endPoint y: 357, distance: 28.8
click at [230, 146] on div "Blocklist ( 7 ) Saved Searches ( 0 ) Reset Filters Research Tiers ( 6 / 7 selec…" at bounding box center [616, 108] width 1232 height 175
click at [147, 362] on div "JIMB0 OCCUPÉ" at bounding box center [119, 359] width 90 height 18
select select "1w"
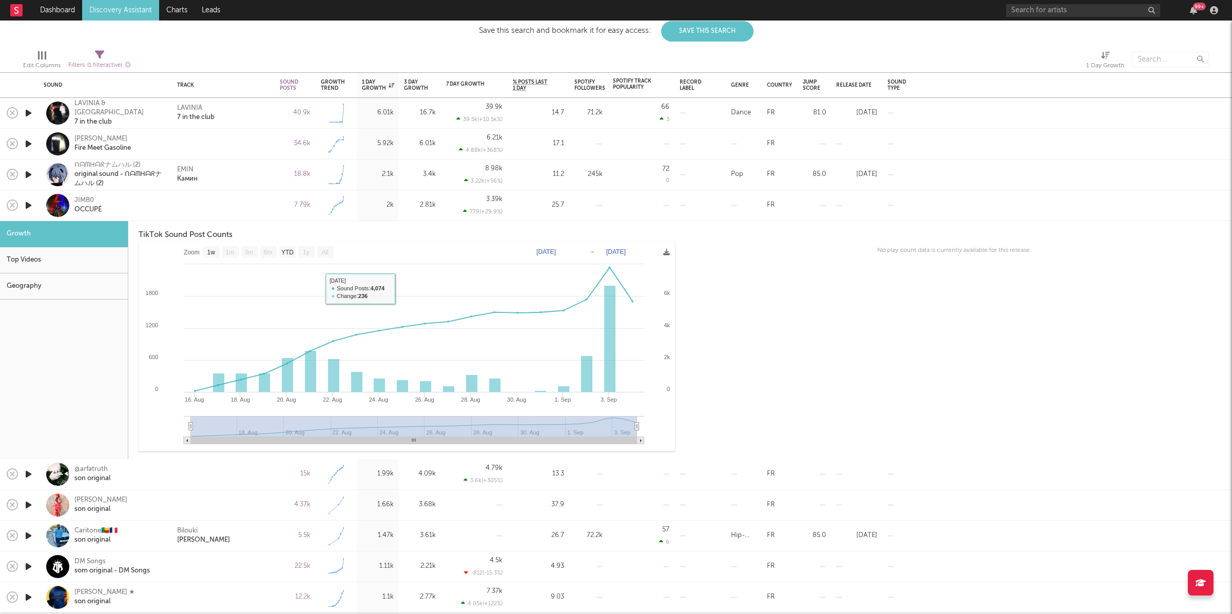
click at [178, 203] on div at bounding box center [223, 205] width 92 height 9
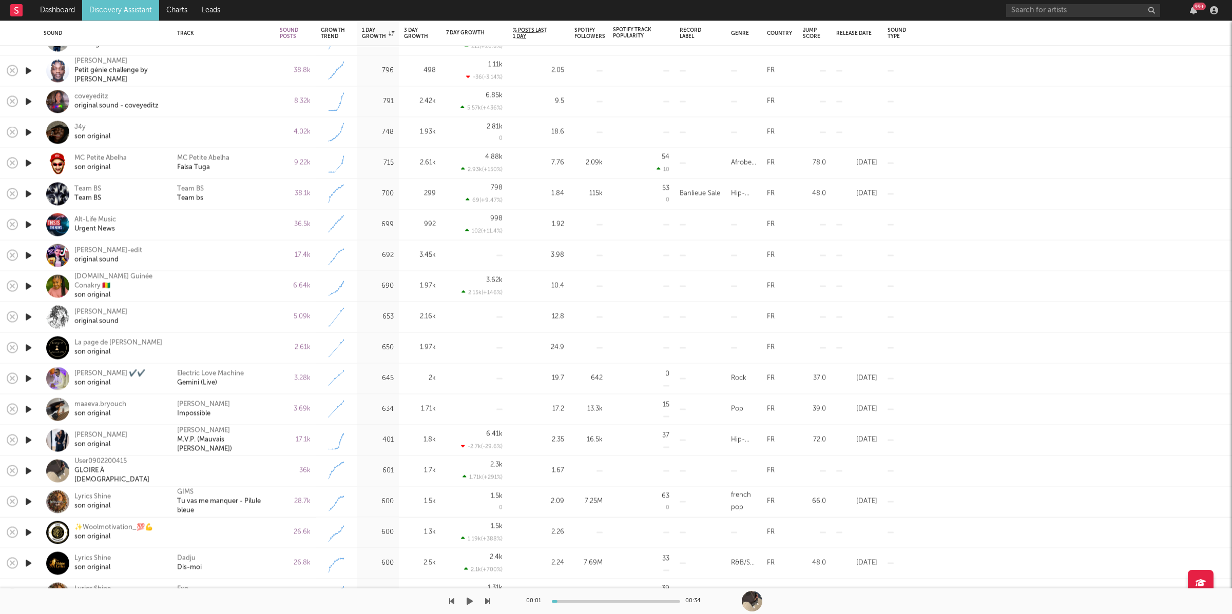
click at [470, 603] on icon "button" at bounding box center [470, 601] width 6 height 8
click at [488, 601] on icon "button" at bounding box center [487, 601] width 5 height 8
click at [473, 601] on button "button" at bounding box center [470, 602] width 10 height 26
click at [473, 599] on button "button" at bounding box center [470, 602] width 10 height 26
click at [487, 599] on icon "button" at bounding box center [487, 601] width 5 height 8
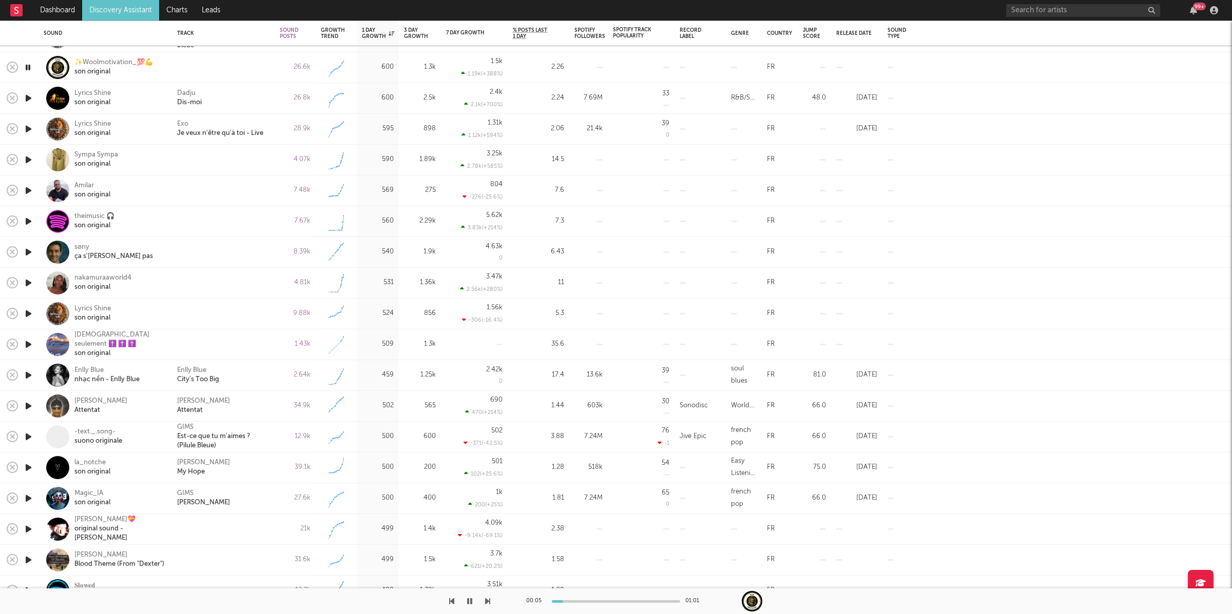
click at [492, 602] on div "00:05 01:01" at bounding box center [616, 602] width 1232 height 26
click at [488, 600] on icon "button" at bounding box center [487, 601] width 5 height 8
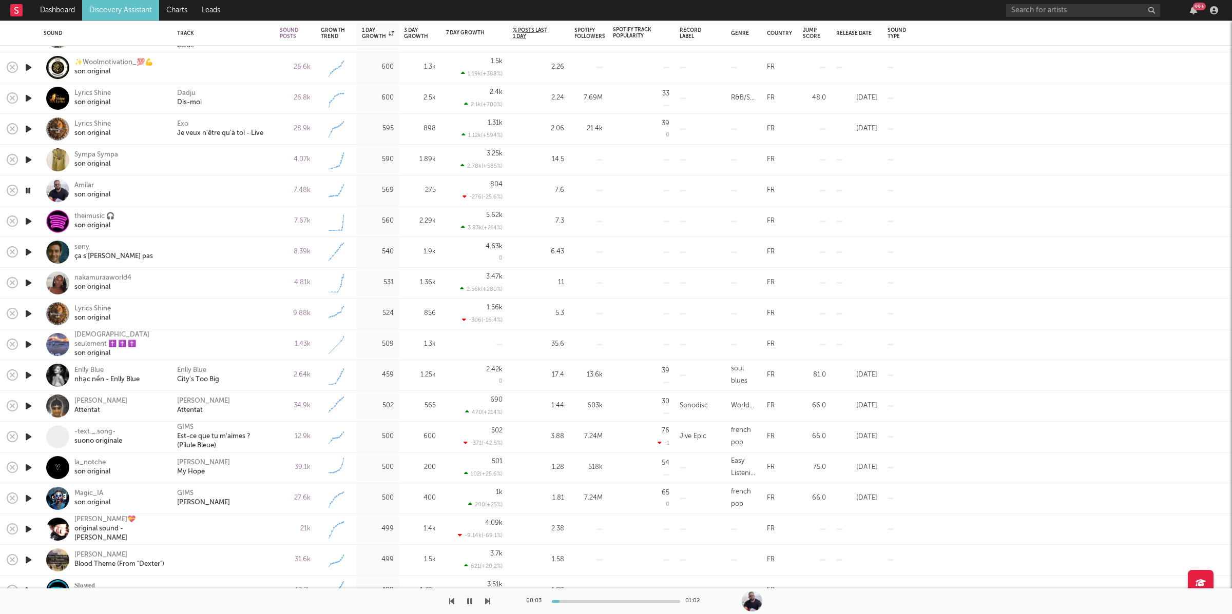
click at [487, 599] on icon "button" at bounding box center [487, 601] width 5 height 8
click at [487, 601] on icon "button" at bounding box center [487, 601] width 5 height 8
click at [488, 599] on icon "button" at bounding box center [487, 601] width 5 height 8
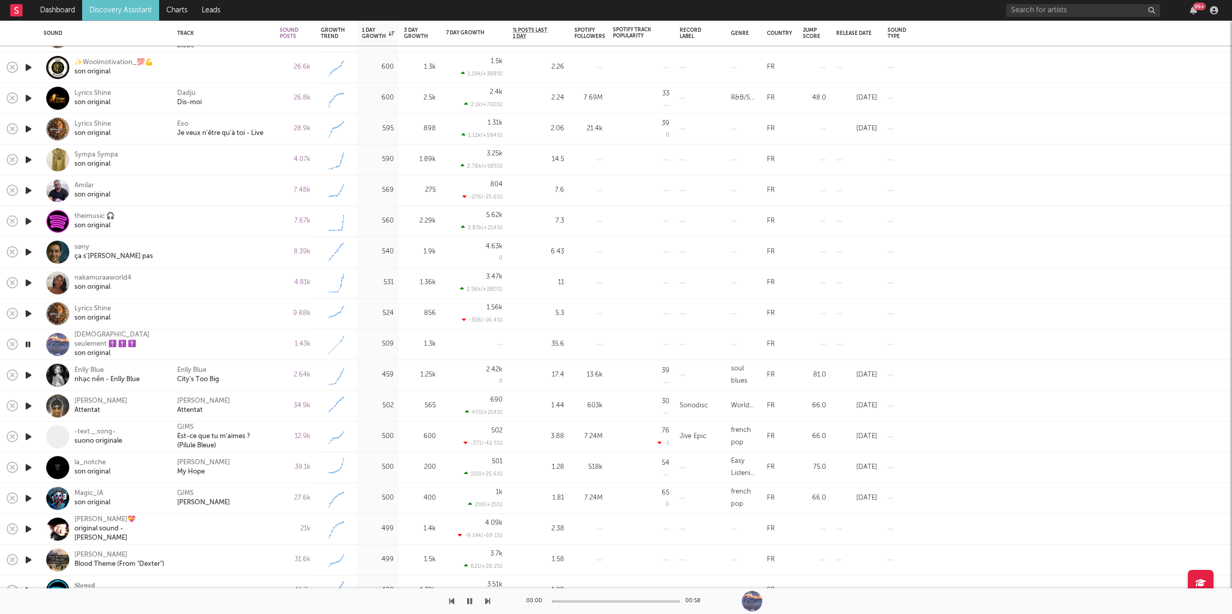
click at [488, 599] on icon "button" at bounding box center [487, 601] width 5 height 8
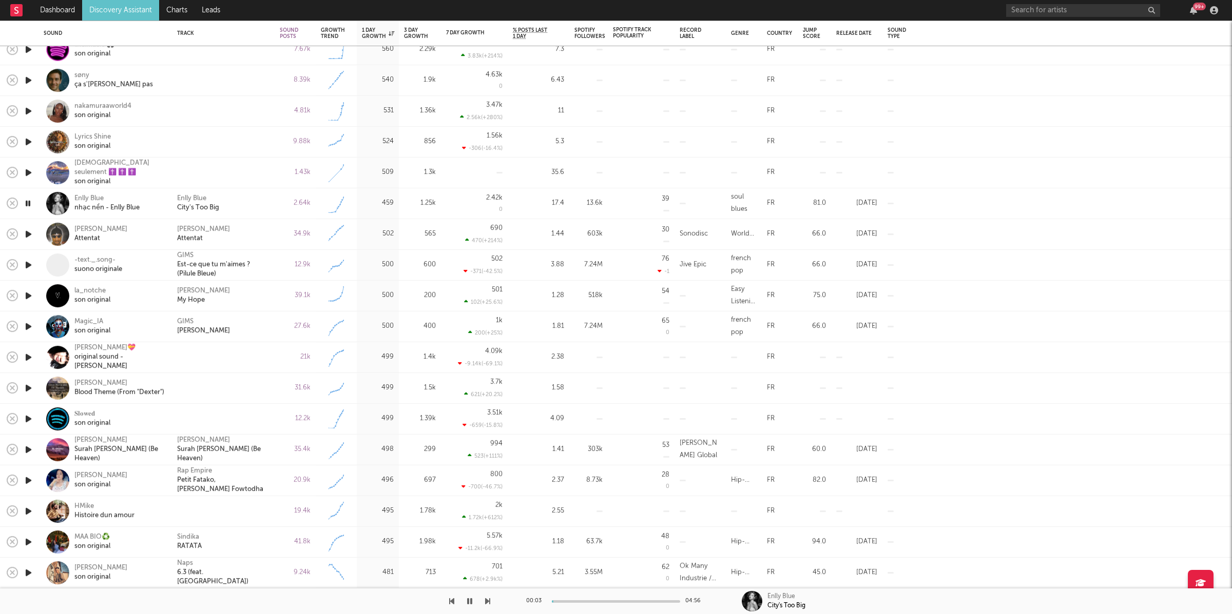
click at [488, 601] on icon "button" at bounding box center [487, 601] width 5 height 8
click at [488, 600] on icon "button" at bounding box center [487, 601] width 5 height 8
click at [488, 601] on icon "button" at bounding box center [487, 601] width 5 height 8
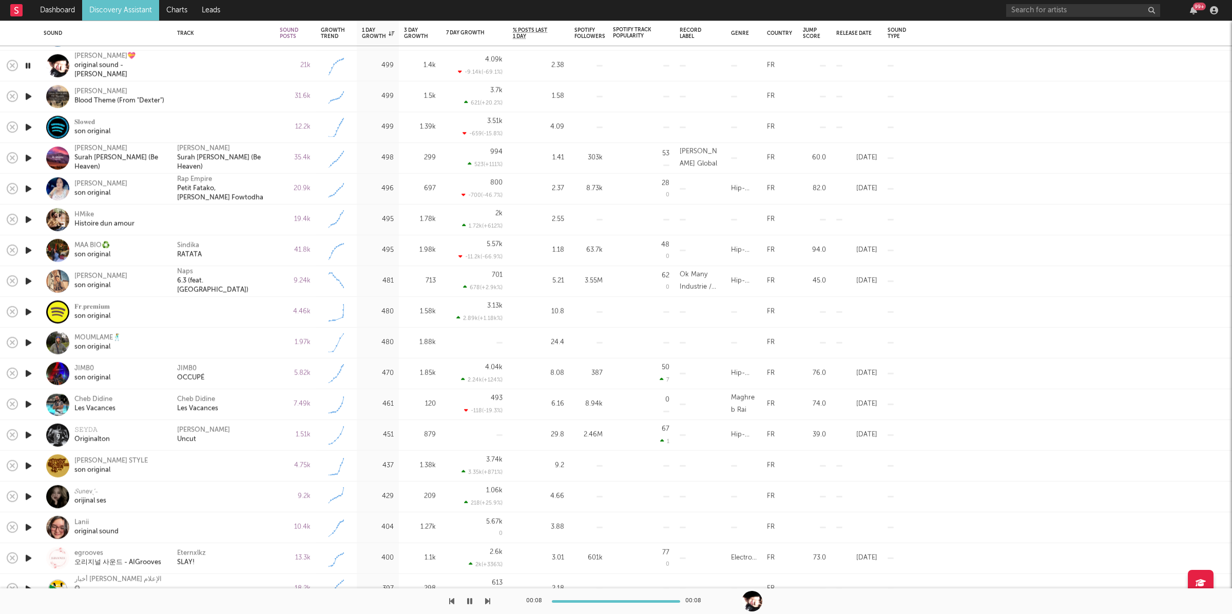
click at [489, 602] on icon "button" at bounding box center [487, 601] width 5 height 8
click at [473, 601] on button "button" at bounding box center [470, 602] width 10 height 26
click at [472, 605] on icon "button" at bounding box center [470, 601] width 6 height 8
click at [489, 598] on icon "button" at bounding box center [487, 601] width 5 height 8
click at [488, 597] on icon "button" at bounding box center [487, 601] width 5 height 8
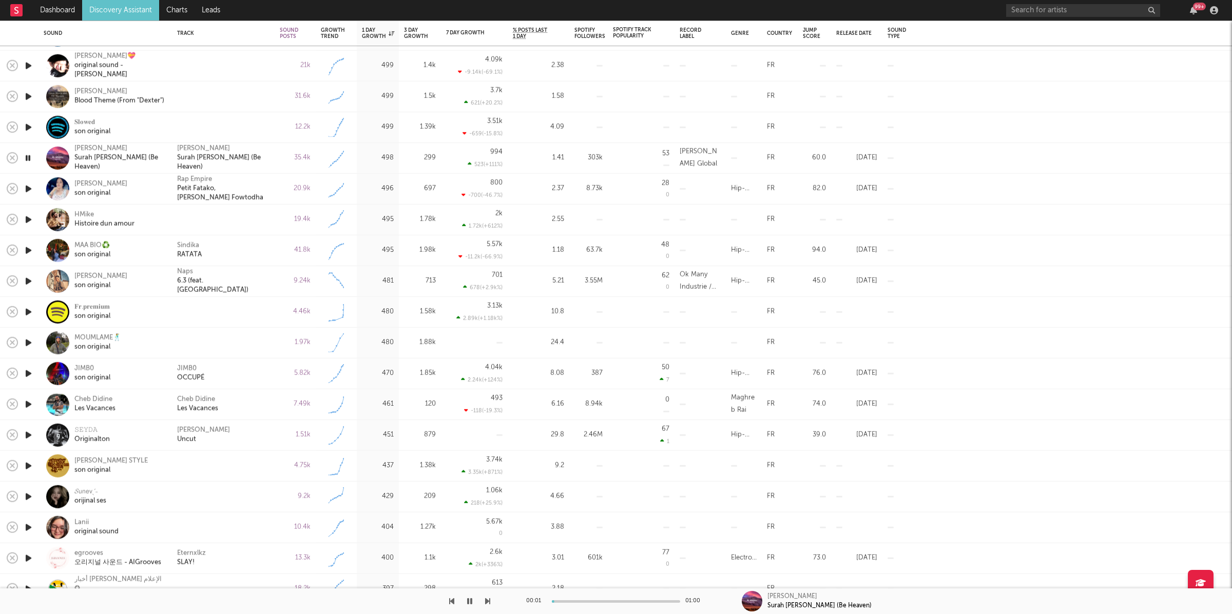
click at [488, 597] on icon "button" at bounding box center [487, 601] width 5 height 8
click at [486, 600] on icon "button" at bounding box center [487, 601] width 5 height 8
click at [487, 601] on icon "button" at bounding box center [487, 601] width 5 height 8
click at [224, 244] on div "Sindika RATATA" at bounding box center [223, 250] width 92 height 18
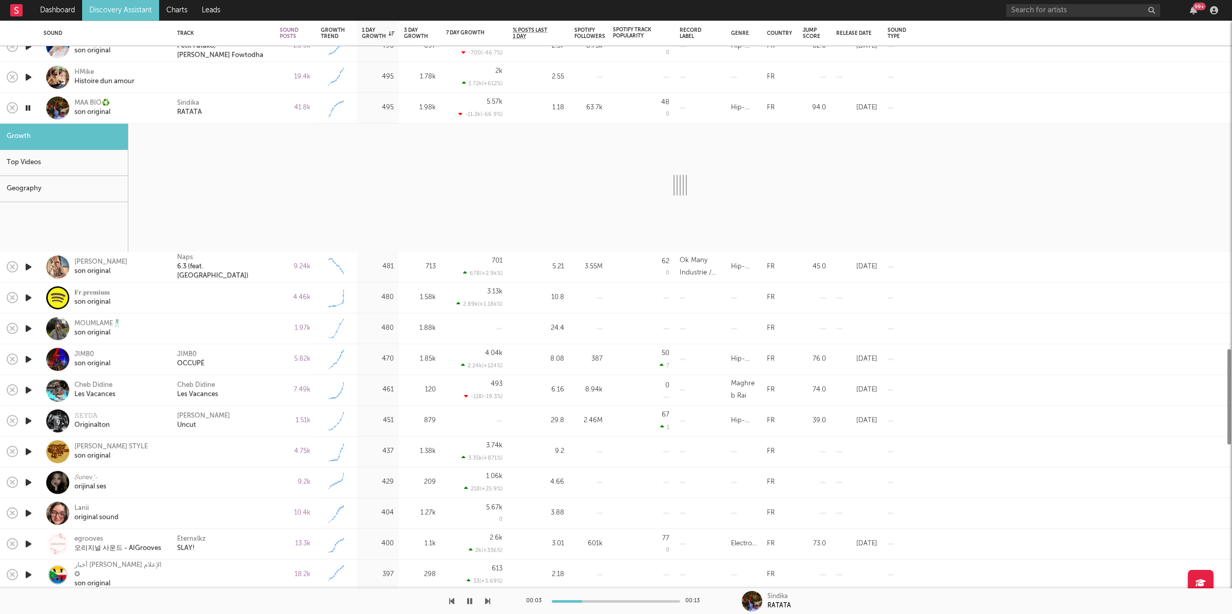
select select "1w"
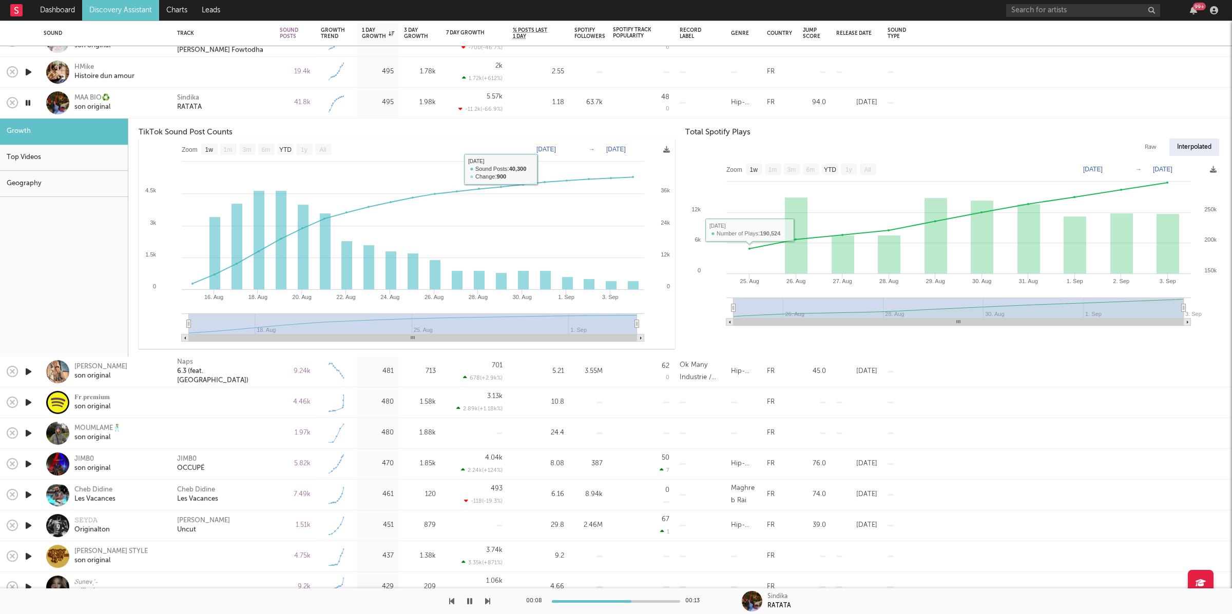
click at [236, 100] on div "Sindika RATATA" at bounding box center [223, 103] width 92 height 18
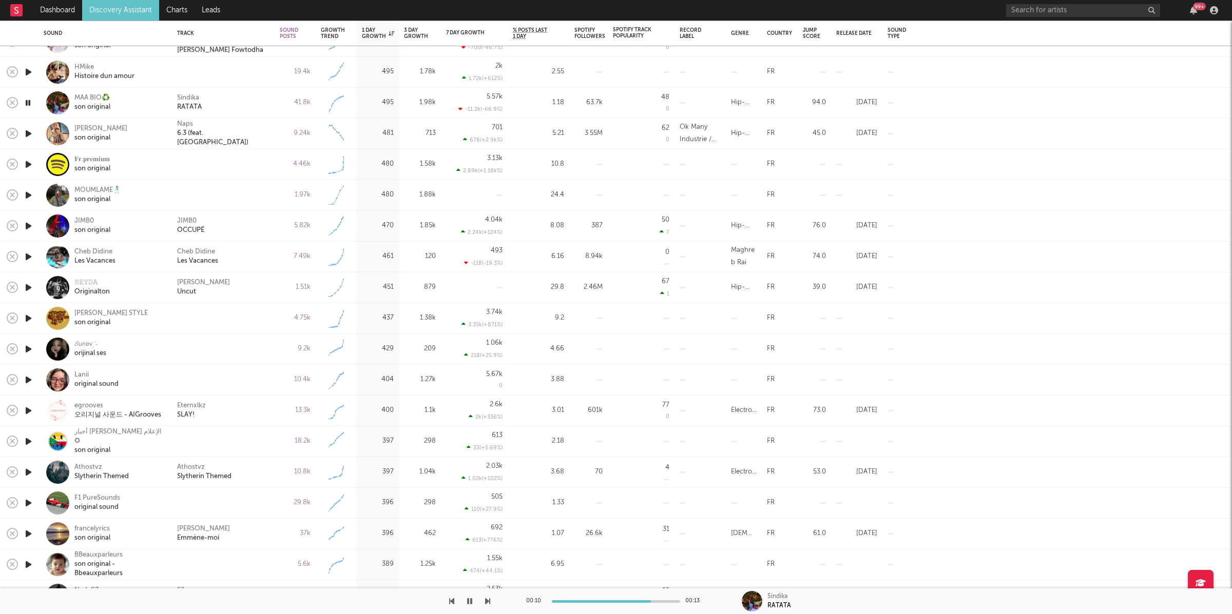
click at [487, 603] on icon "button" at bounding box center [487, 601] width 5 height 8
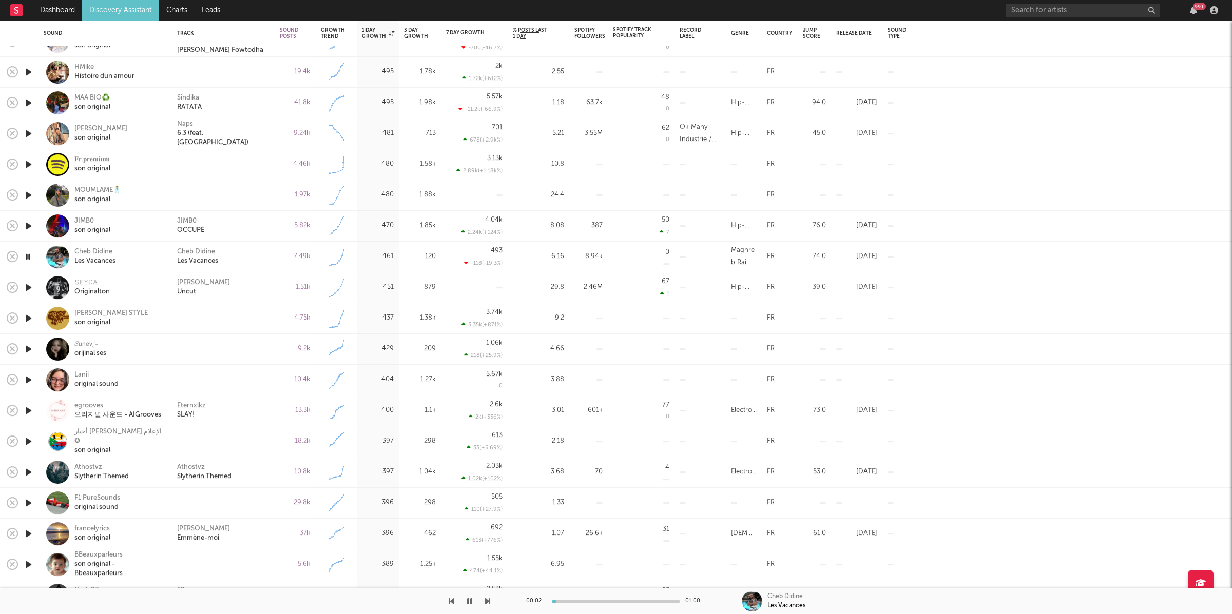
click at [489, 599] on icon "button" at bounding box center [487, 601] width 5 height 8
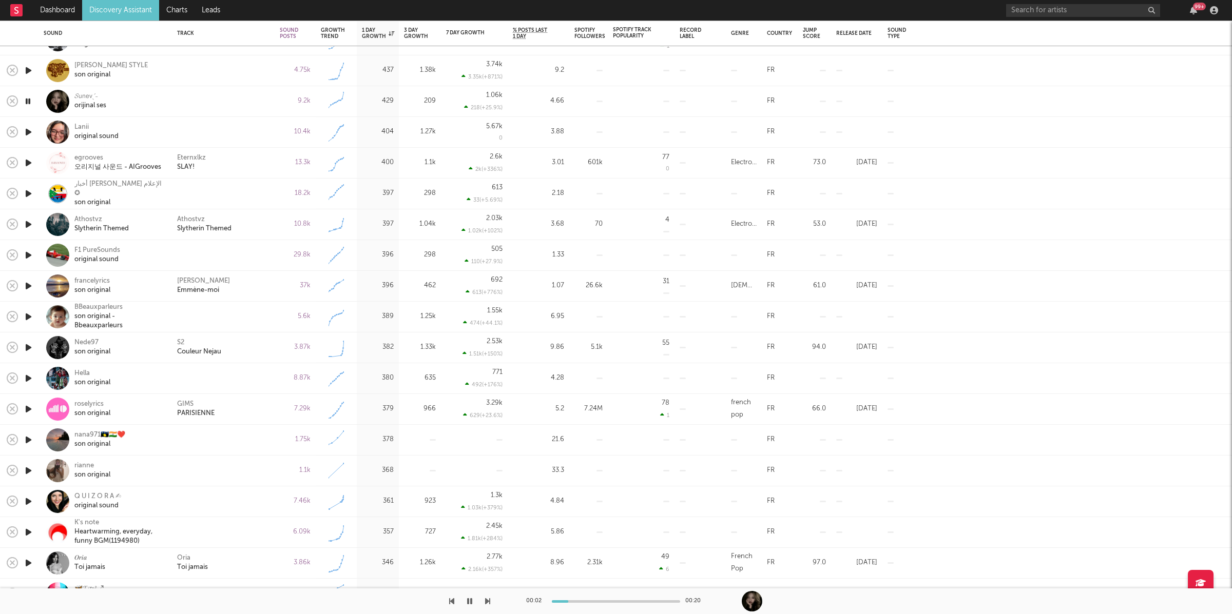
click at [489, 598] on icon "button" at bounding box center [487, 601] width 5 height 8
click at [471, 602] on icon "button" at bounding box center [469, 601] width 5 height 8
drag, startPoint x: 469, startPoint y: 597, endPoint x: 479, endPoint y: 597, distance: 10.3
click at [469, 597] on icon "button" at bounding box center [470, 601] width 6 height 8
click at [487, 598] on icon "button" at bounding box center [487, 601] width 5 height 8
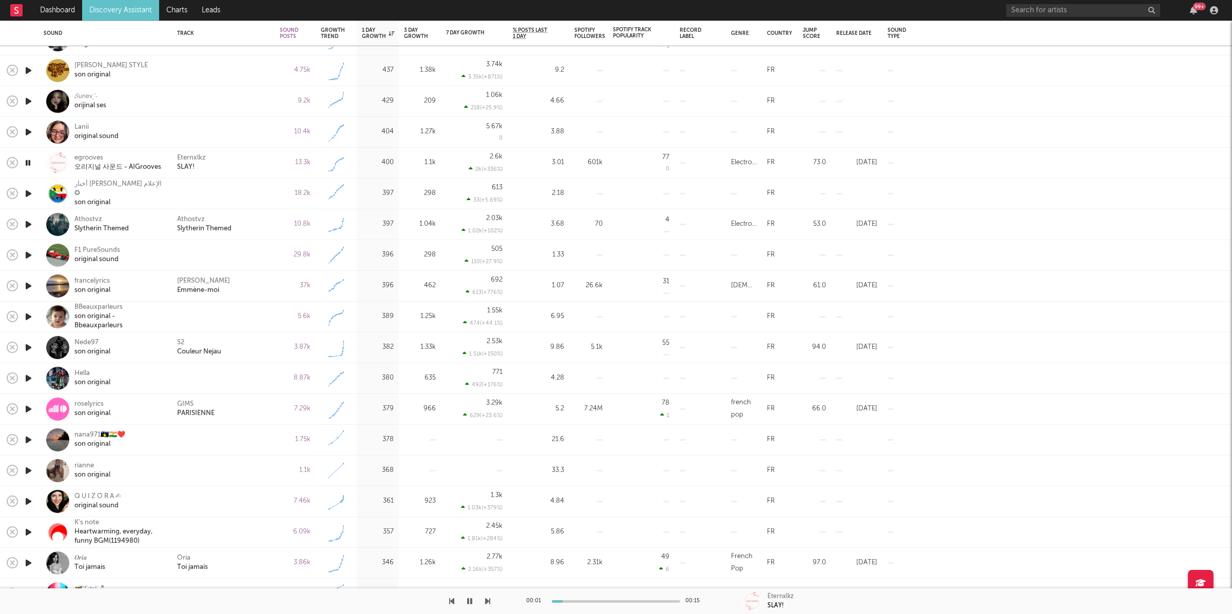
click at [488, 600] on icon "button" at bounding box center [487, 601] width 5 height 8
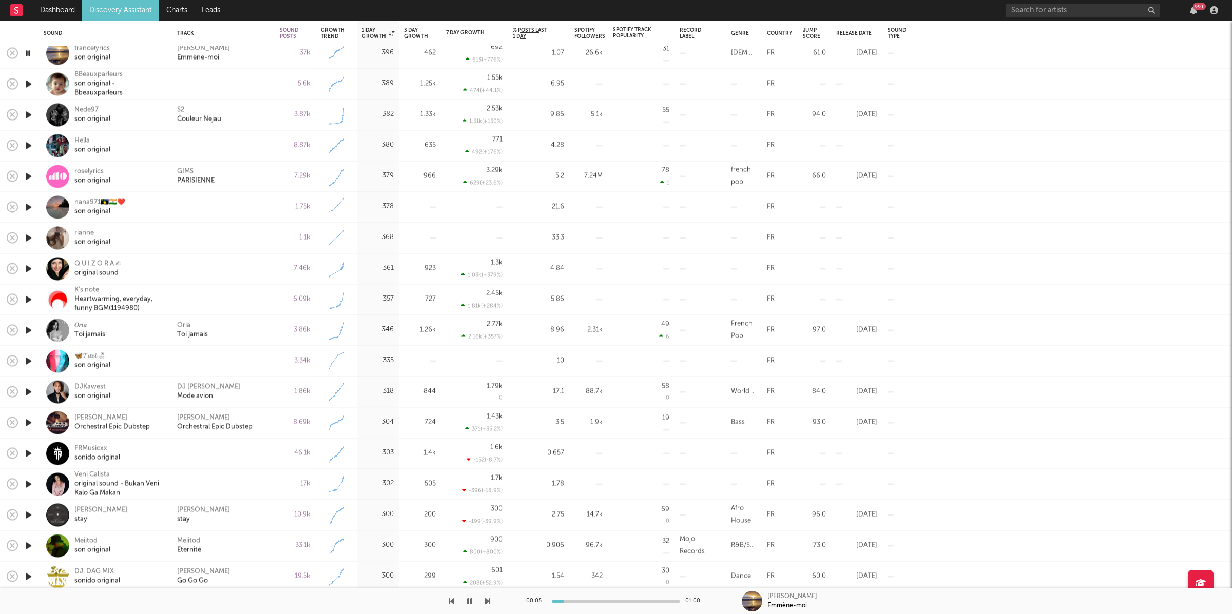
click at [485, 604] on icon "button" at bounding box center [487, 601] width 5 height 8
click at [488, 602] on icon "button" at bounding box center [487, 601] width 5 height 8
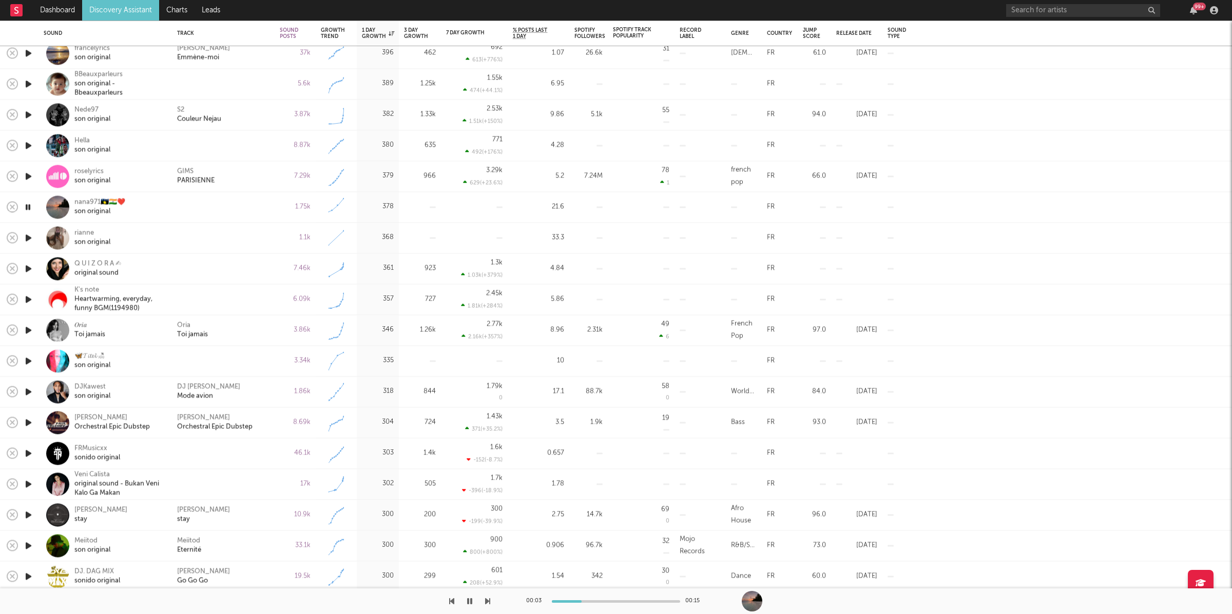
click at [487, 601] on icon "button" at bounding box center [487, 601] width 5 height 8
click at [487, 600] on icon "button" at bounding box center [487, 601] width 5 height 8
click at [242, 329] on div "Oria Toi jamais" at bounding box center [223, 330] width 92 height 18
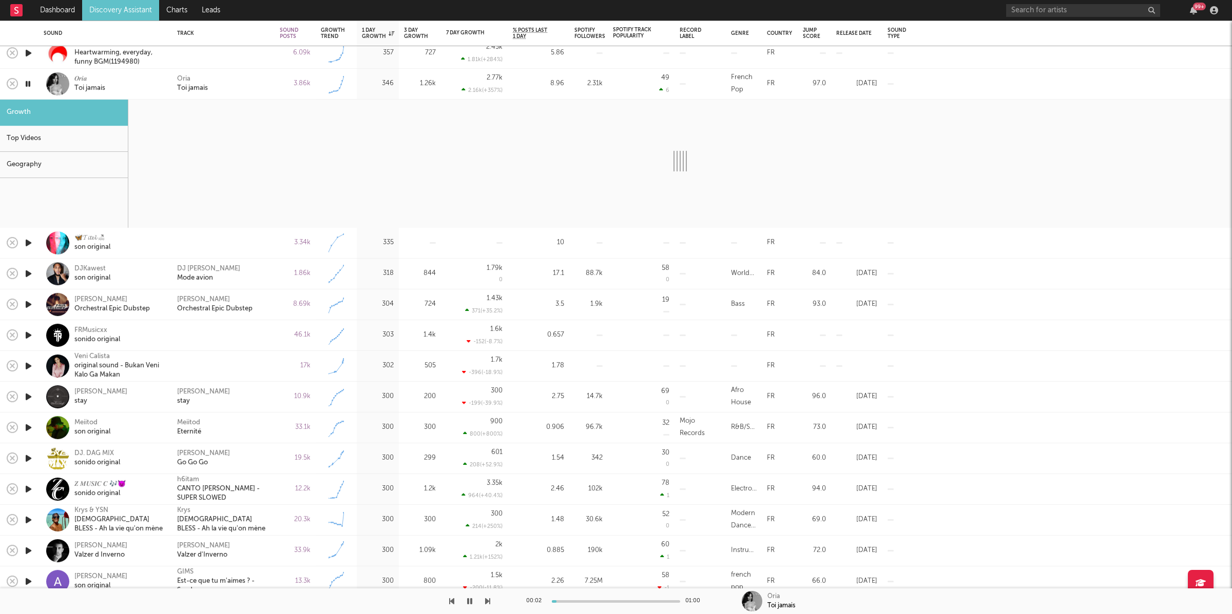
select select "1w"
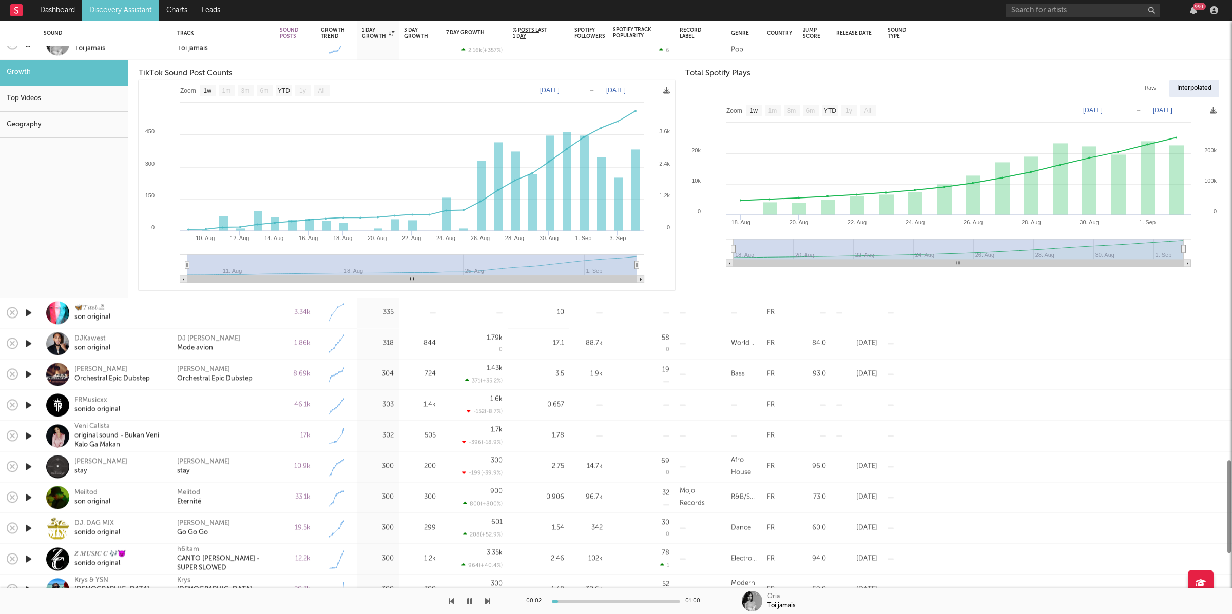
select select "1w"
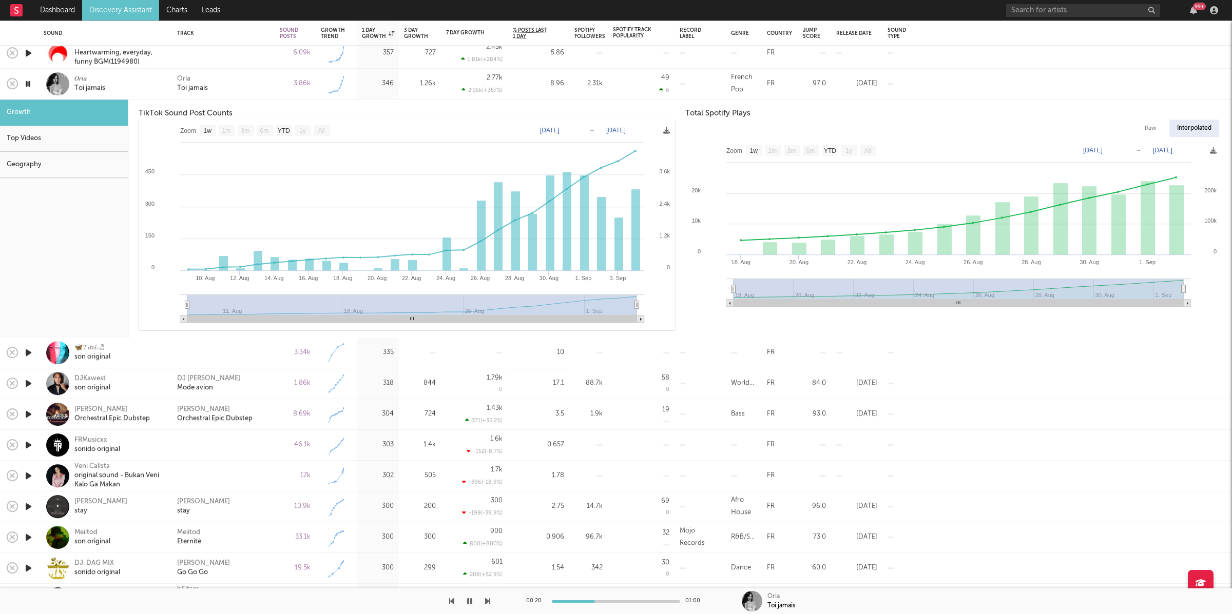
click at [488, 602] on icon "button" at bounding box center [487, 601] width 5 height 8
drag, startPoint x: 248, startPoint y: 75, endPoint x: 303, endPoint y: 158, distance: 98.5
click at [249, 76] on div "Oria Toi jamais" at bounding box center [223, 84] width 92 height 18
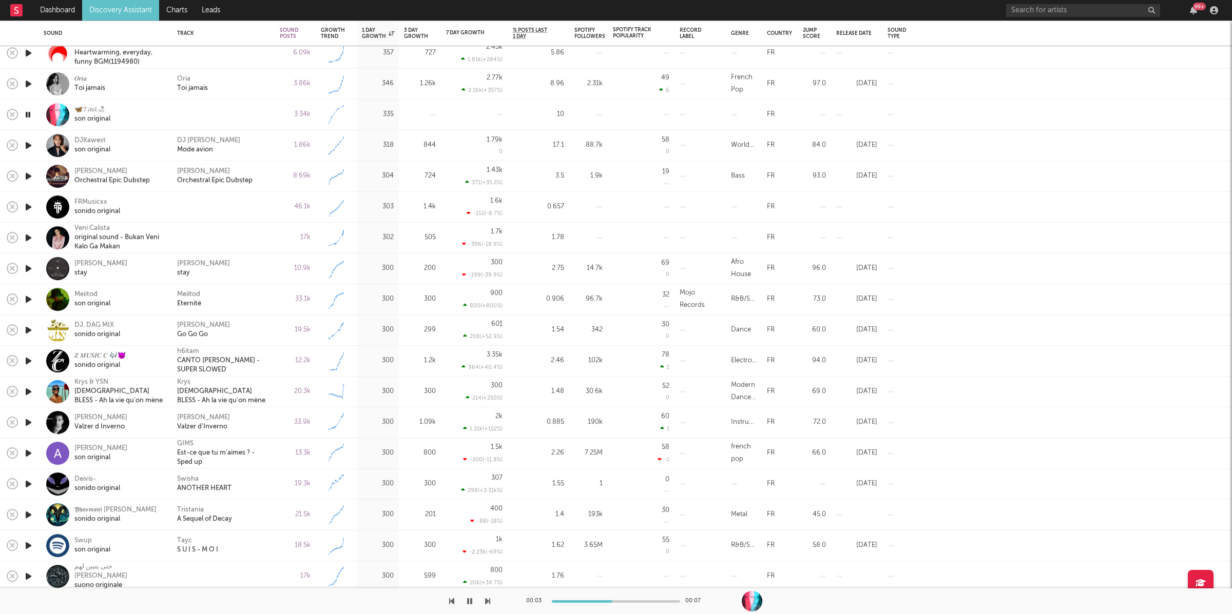
click at [486, 605] on icon "button" at bounding box center [487, 601] width 5 height 8
click at [486, 604] on icon "button" at bounding box center [487, 601] width 5 height 8
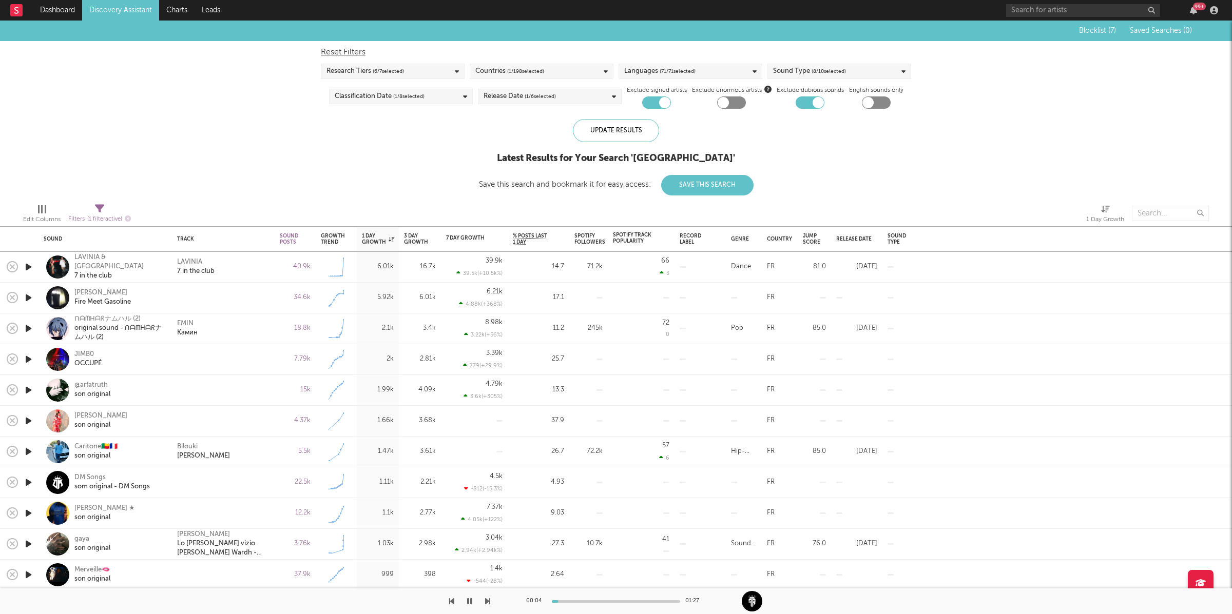
click at [104, 208] on icon at bounding box center [99, 208] width 9 height 9
select select "max"
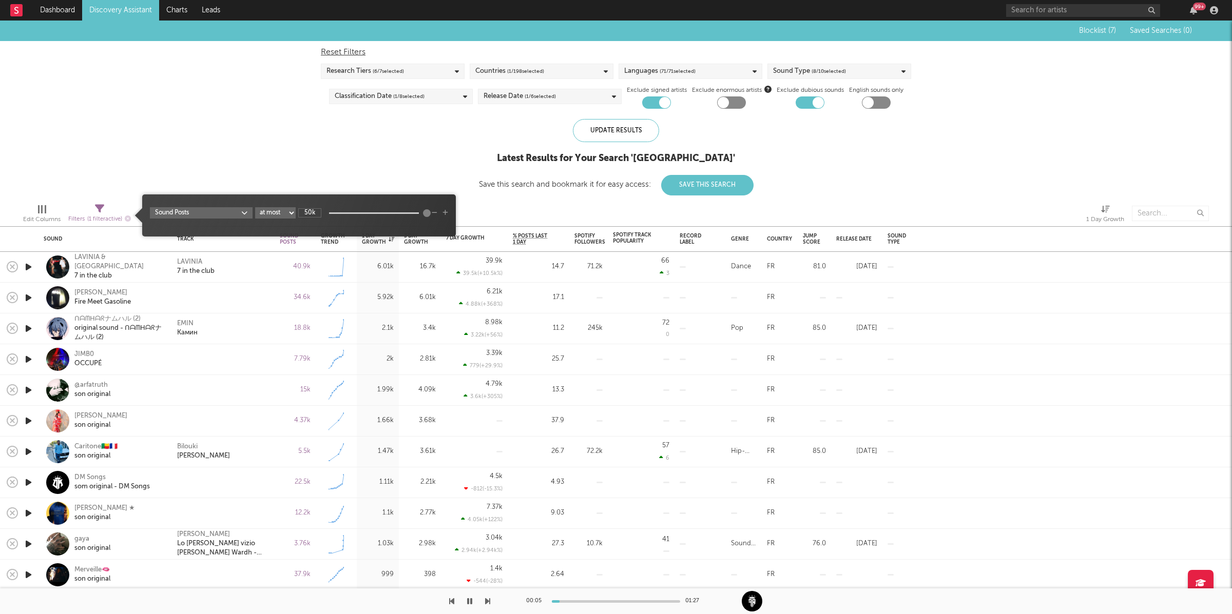
click at [314, 208] on input "50k" at bounding box center [309, 212] width 23 height 9
type input "10k"
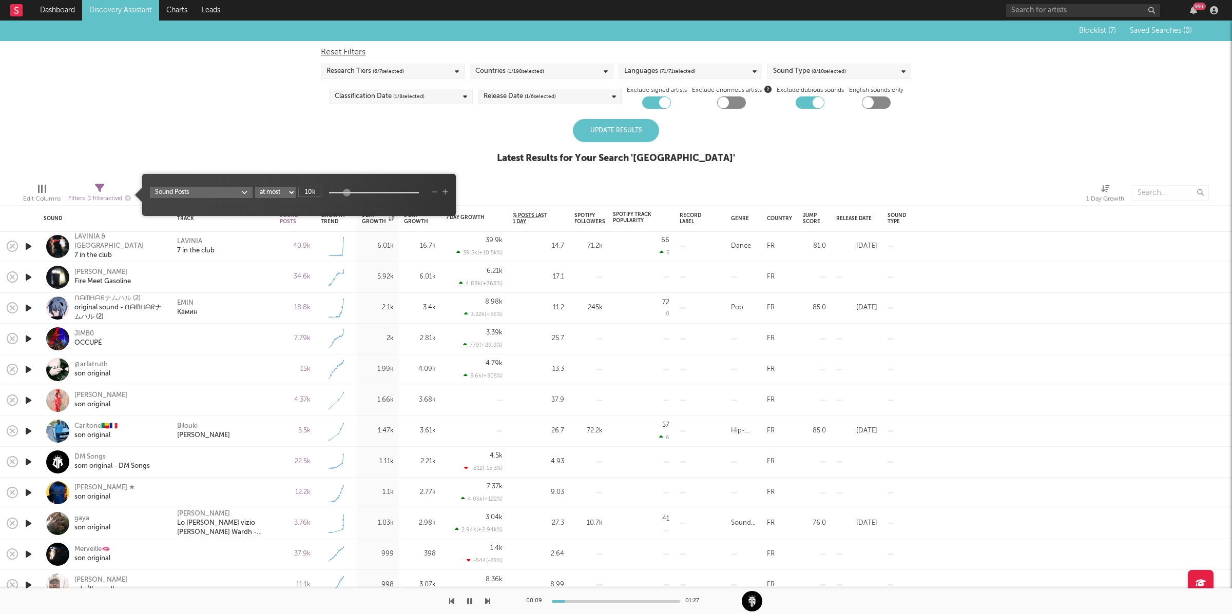
click at [637, 125] on div "Update Results" at bounding box center [616, 130] width 86 height 23
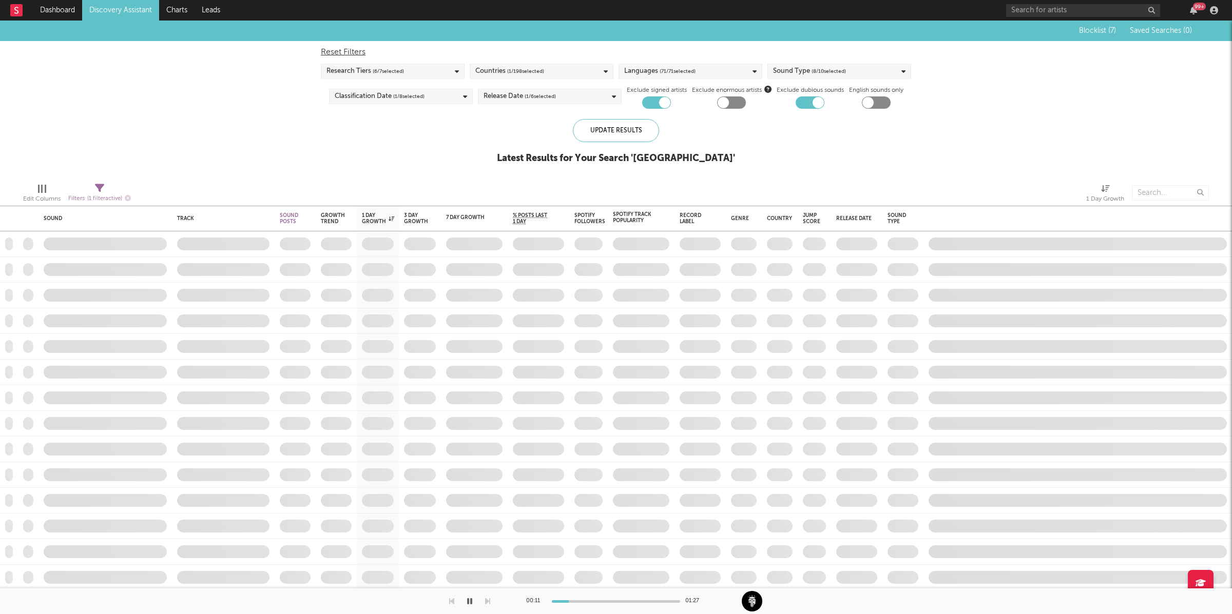
click at [101, 184] on icon at bounding box center [99, 188] width 9 height 9
select select "max"
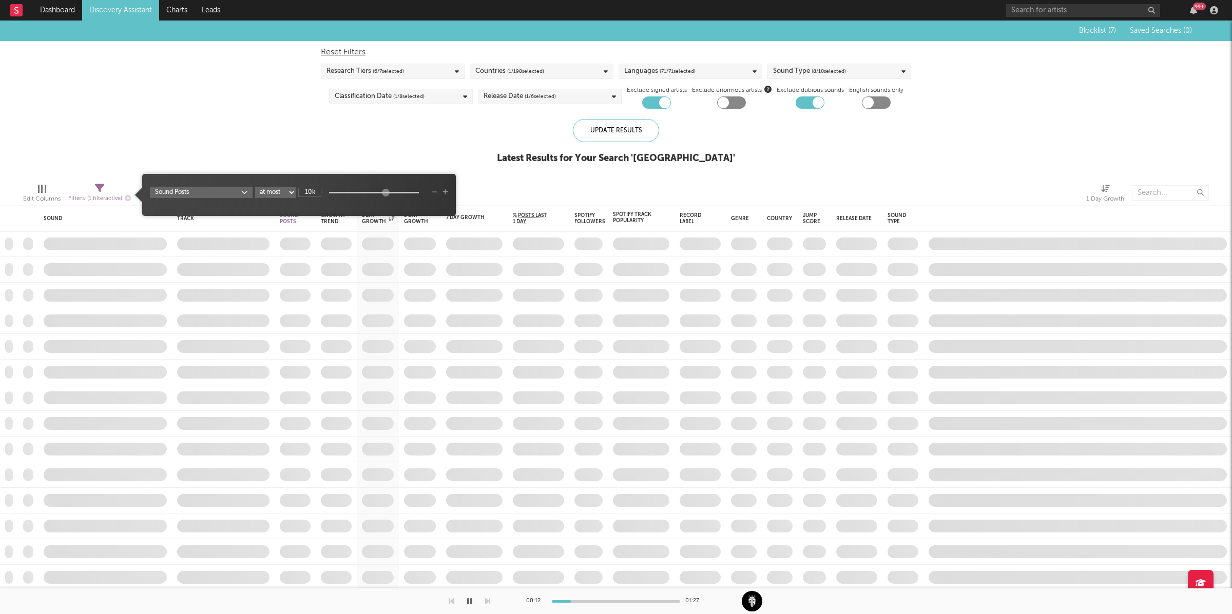
drag, startPoint x: 315, startPoint y: 191, endPoint x: 324, endPoint y: 188, distance: 10.2
click at [315, 190] on input "10k" at bounding box center [309, 192] width 23 height 9
type input "15k"
click at [587, 124] on div "Update Results" at bounding box center [616, 130] width 86 height 23
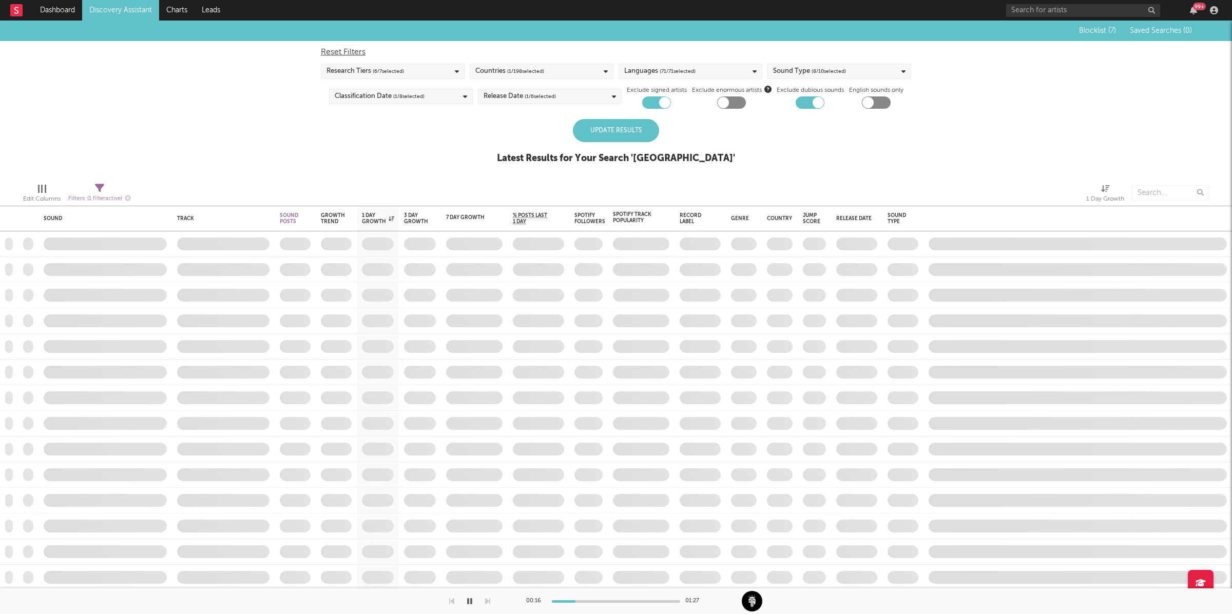
click at [627, 136] on div "Update Results" at bounding box center [616, 130] width 86 height 23
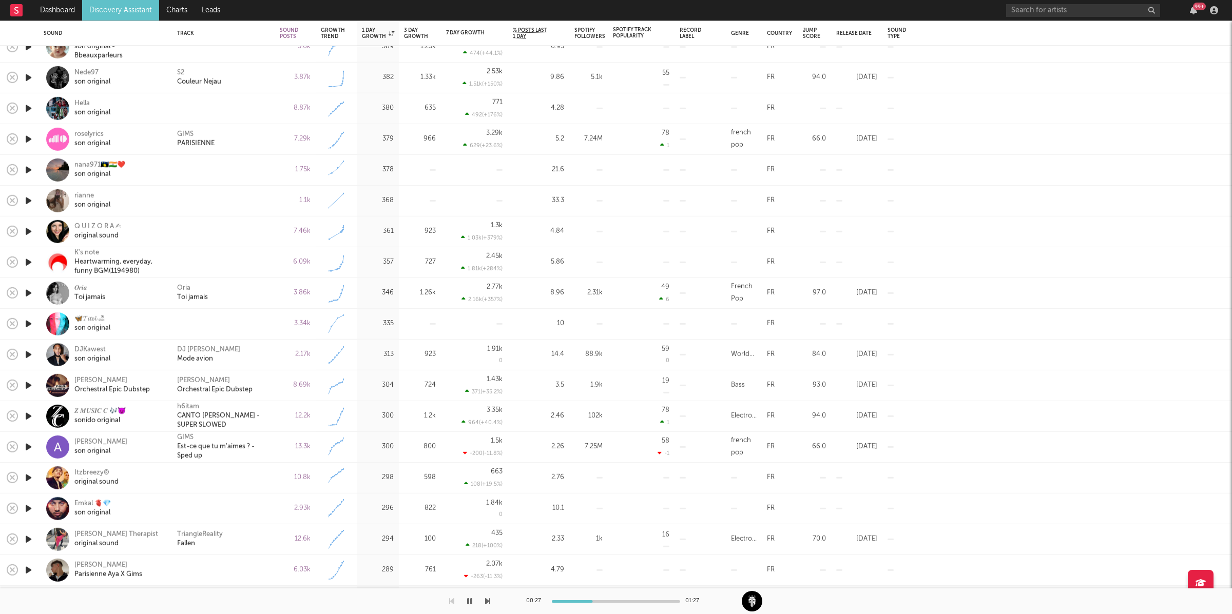
click at [34, 445] on div at bounding box center [28, 447] width 21 height 31
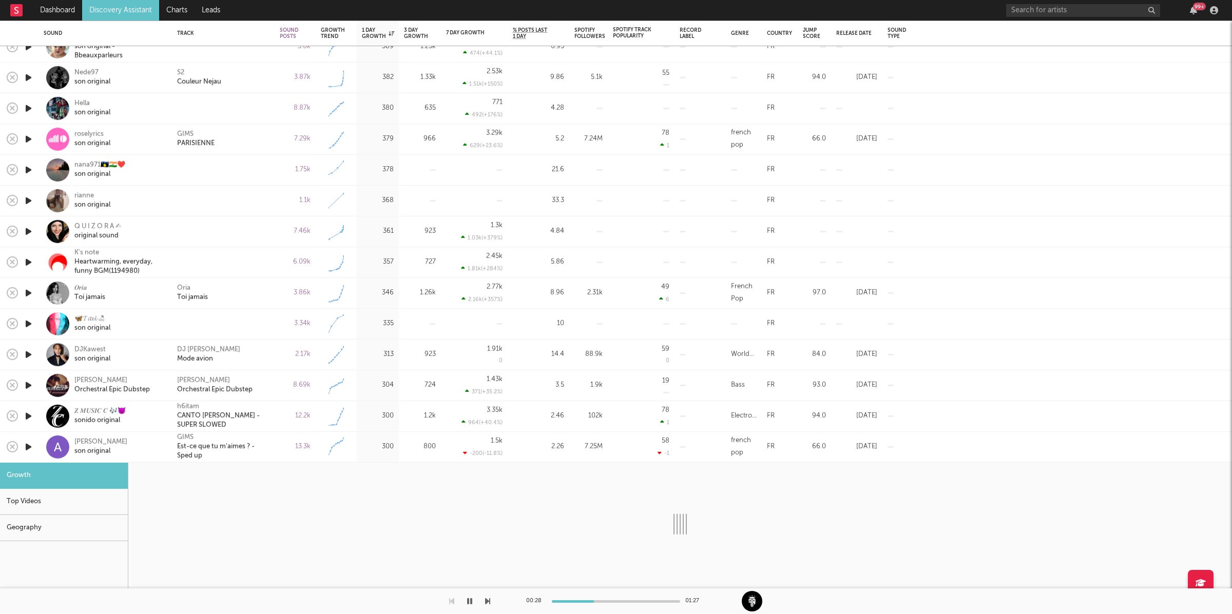
click at [126, 439] on div "[PERSON_NAME] son original" at bounding box center [119, 447] width 90 height 18
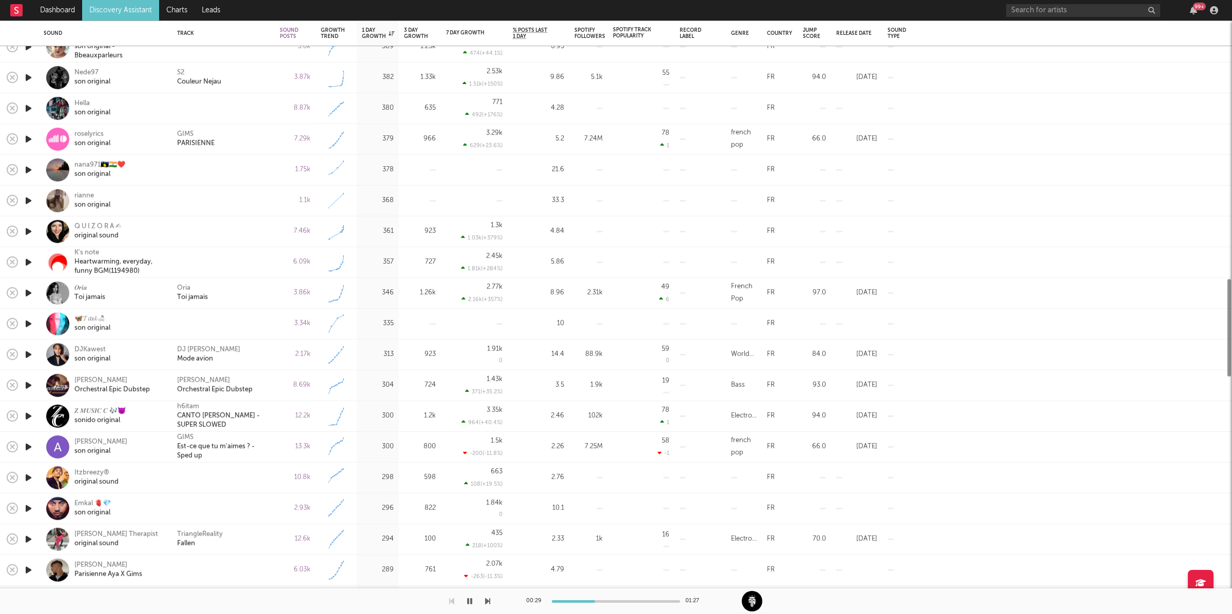
drag, startPoint x: 30, startPoint y: 447, endPoint x: 39, endPoint y: 445, distance: 9.0
click at [30, 447] on icon "button" at bounding box center [28, 447] width 11 height 13
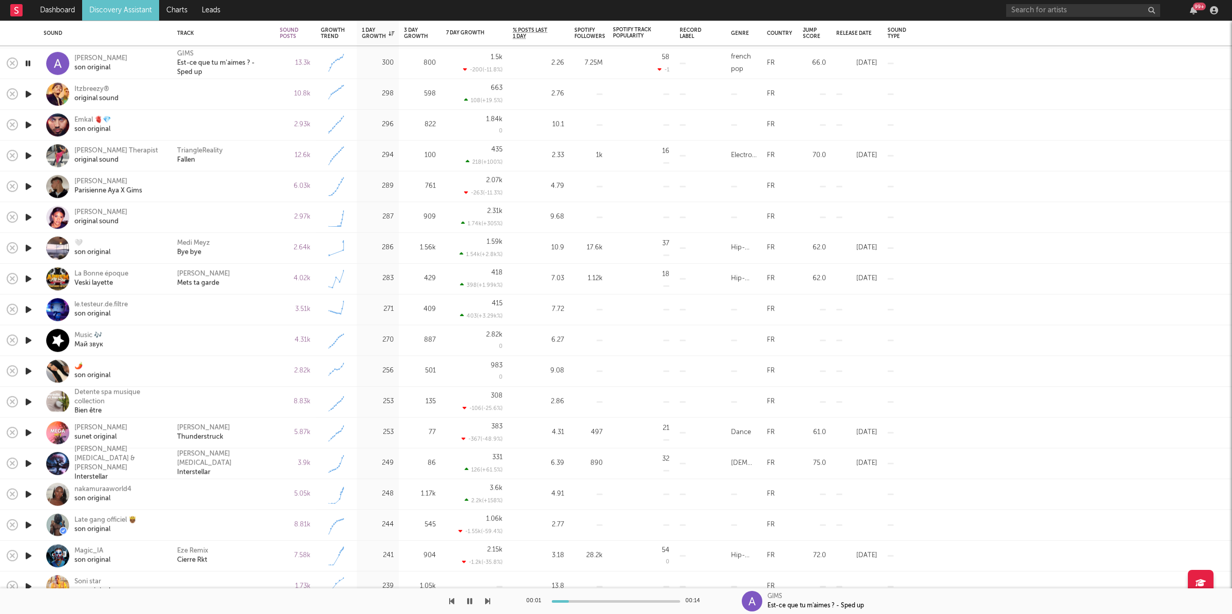
click at [489, 602] on icon "button" at bounding box center [487, 601] width 5 height 8
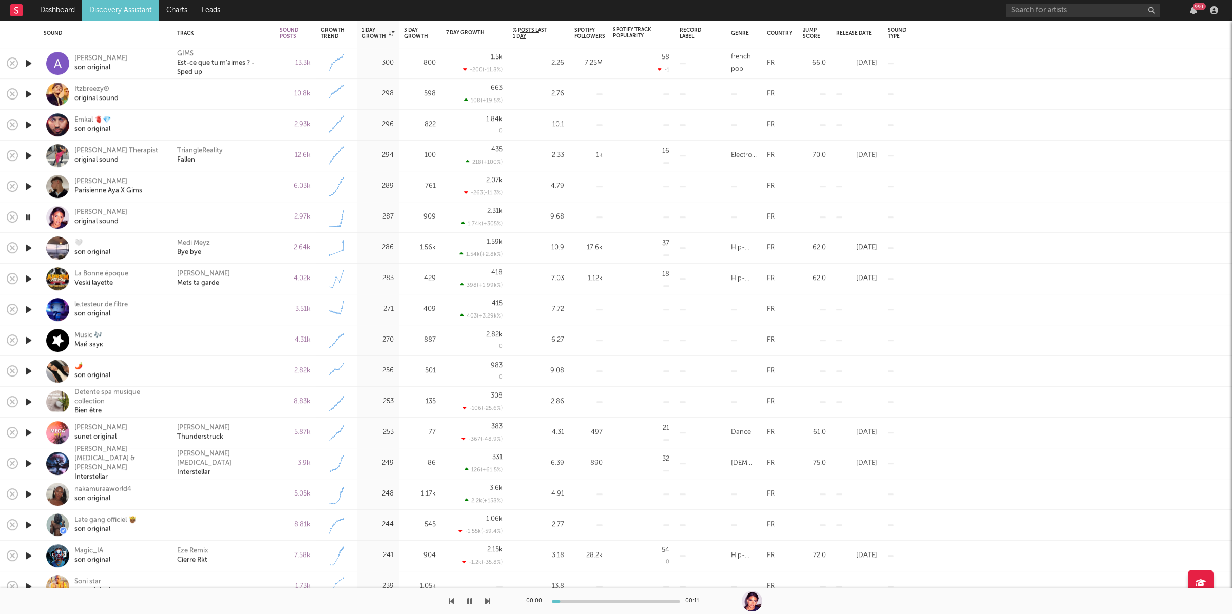
click at [489, 602] on icon "button" at bounding box center [487, 601] width 5 height 8
drag, startPoint x: 256, startPoint y: 250, endPoint x: 258, endPoint y: 243, distance: 8.0
click at [256, 251] on div "Medi Meyz Bye bye" at bounding box center [223, 248] width 92 height 18
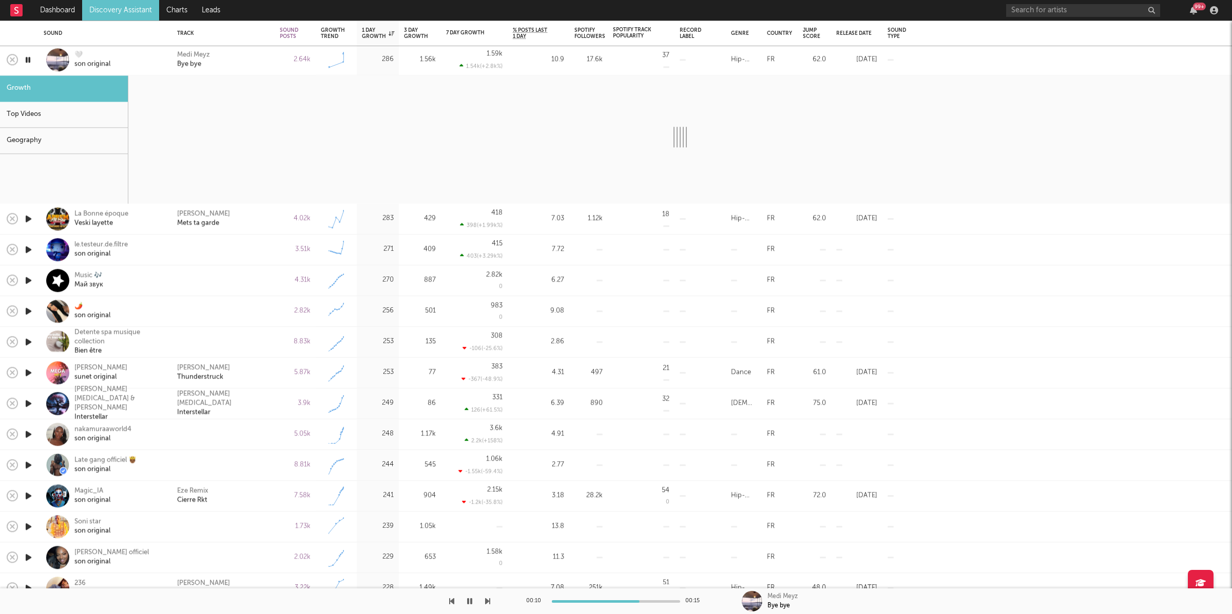
select select "6m"
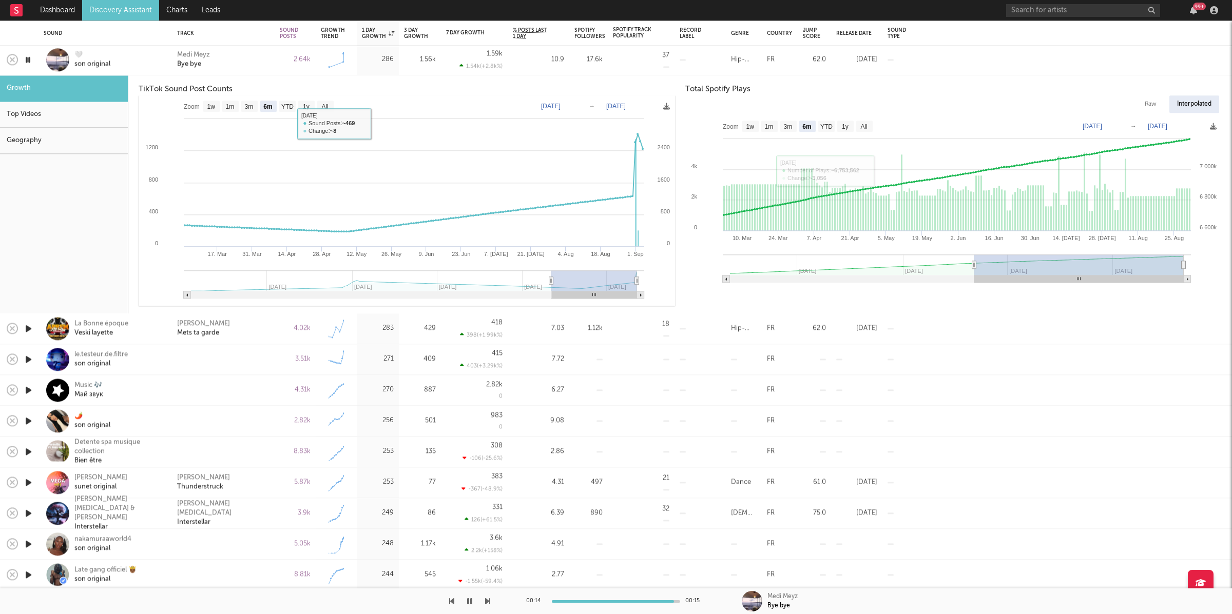
click at [248, 66] on div "Medi Meyz Bye bye" at bounding box center [223, 60] width 92 height 18
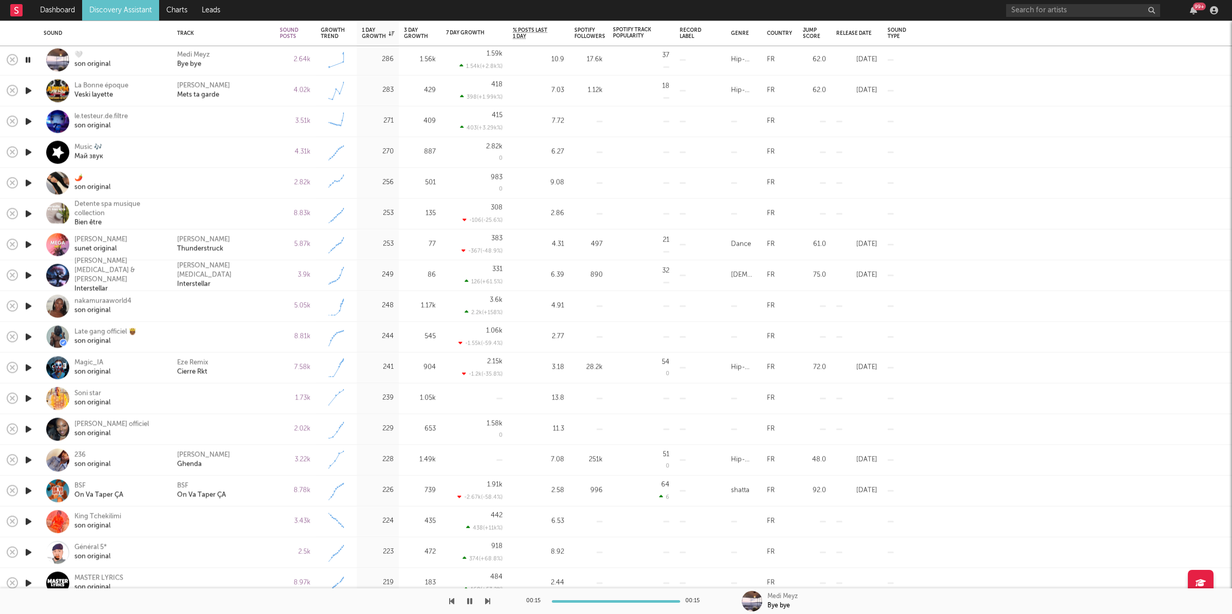
click at [489, 597] on button "button" at bounding box center [487, 602] width 5 height 26
click at [486, 597] on icon "button" at bounding box center [487, 601] width 5 height 8
click at [488, 604] on icon "button" at bounding box center [487, 601] width 5 height 8
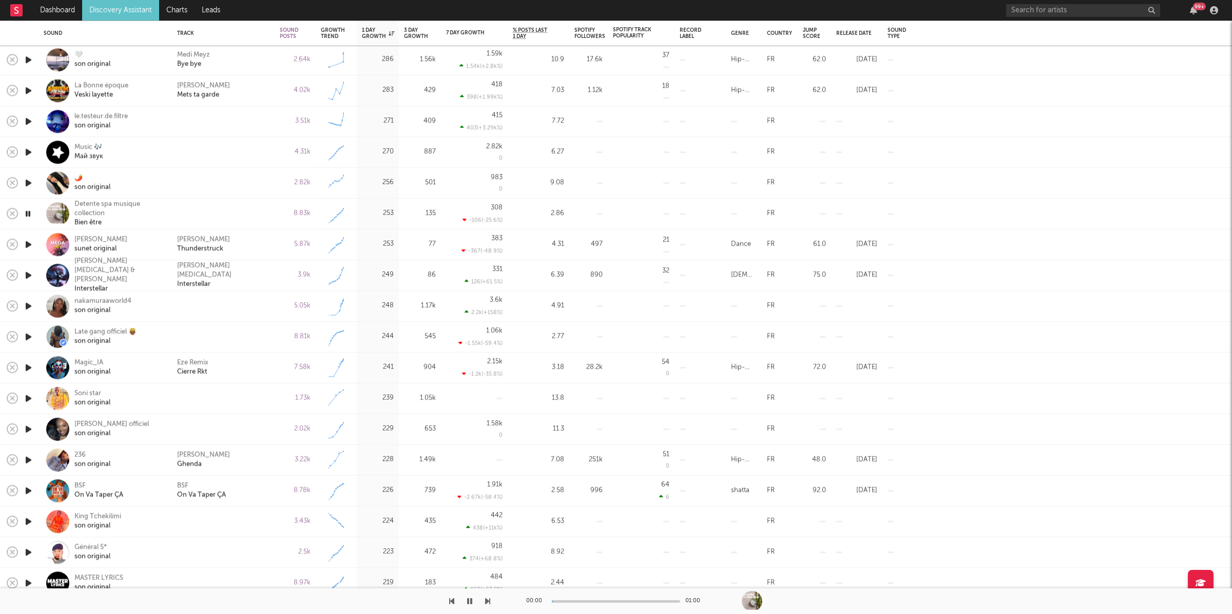
click at [488, 604] on icon "button" at bounding box center [487, 601] width 5 height 8
click at [470, 597] on icon "button" at bounding box center [469, 601] width 5 height 8
click at [472, 605] on icon "button" at bounding box center [470, 601] width 6 height 8
click at [487, 602] on icon "button" at bounding box center [487, 601] width 5 height 8
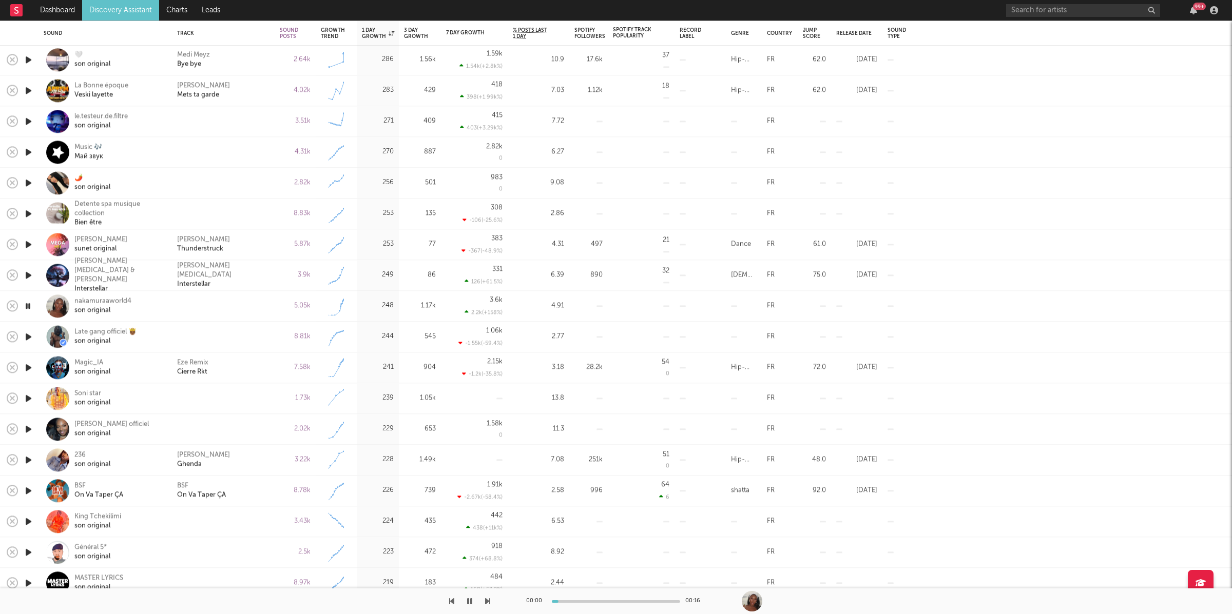
click at [487, 602] on icon "button" at bounding box center [487, 601] width 5 height 8
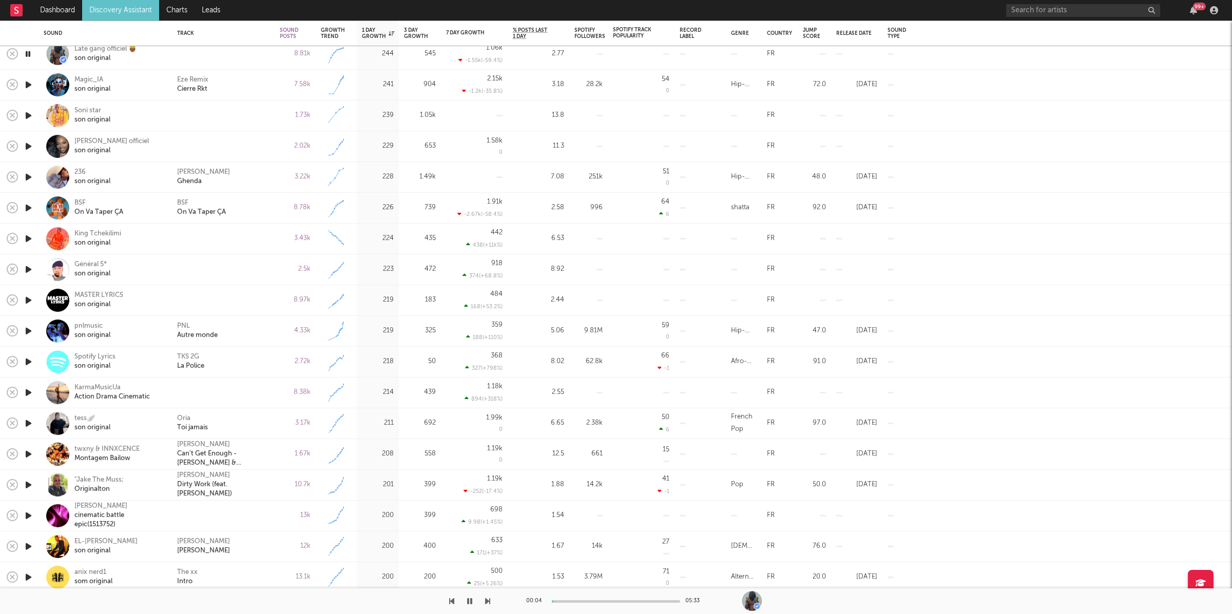
click at [488, 601] on icon "button" at bounding box center [487, 601] width 5 height 8
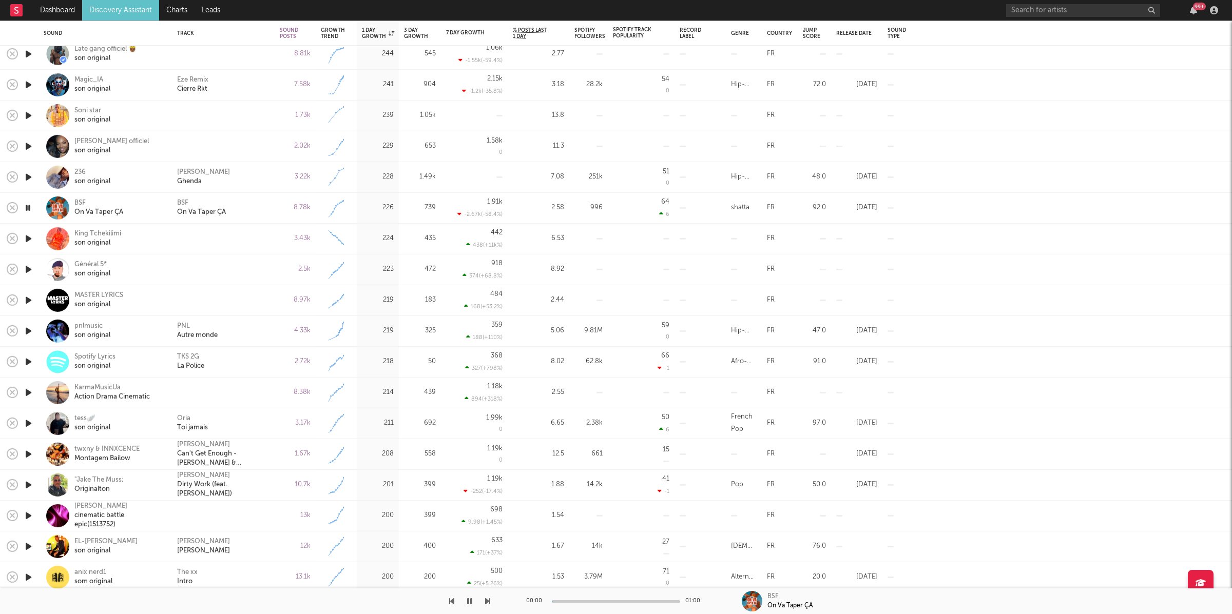
click at [488, 601] on icon "button" at bounding box center [487, 601] width 5 height 8
click at [488, 599] on icon "button" at bounding box center [487, 601] width 5 height 8
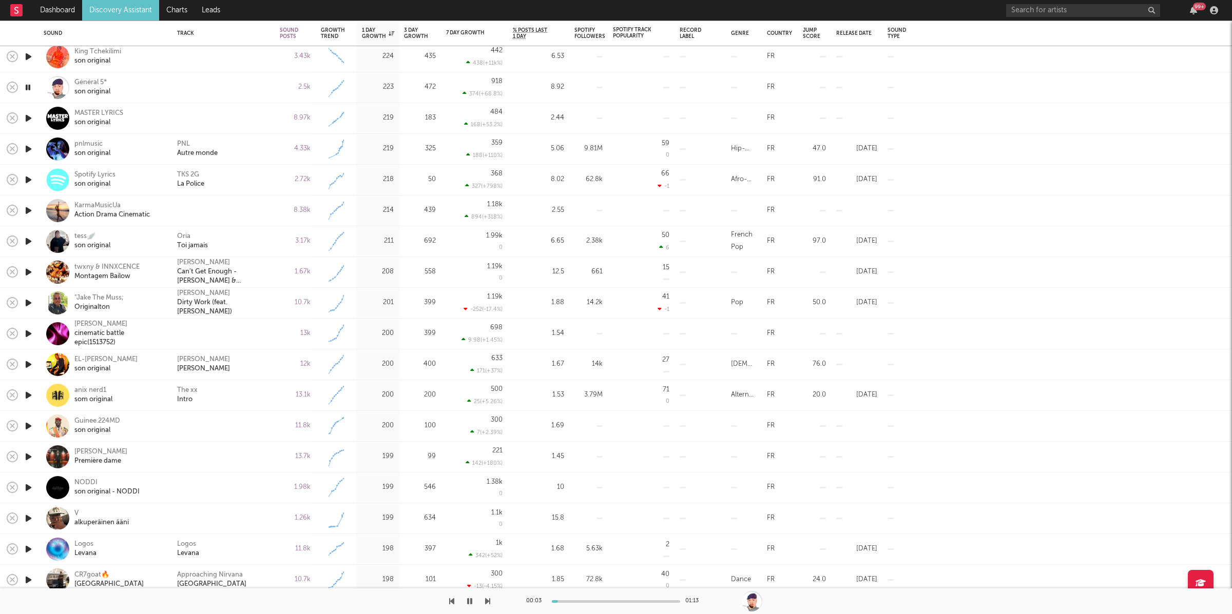
click at [485, 601] on div at bounding box center [245, 602] width 490 height 26
click at [489, 601] on icon "button" at bounding box center [487, 601] width 5 height 8
click at [512, 572] on div "1.85" at bounding box center [539, 580] width 62 height 31
click at [483, 601] on div at bounding box center [245, 602] width 490 height 26
click at [486, 601] on icon "button" at bounding box center [487, 601] width 5 height 8
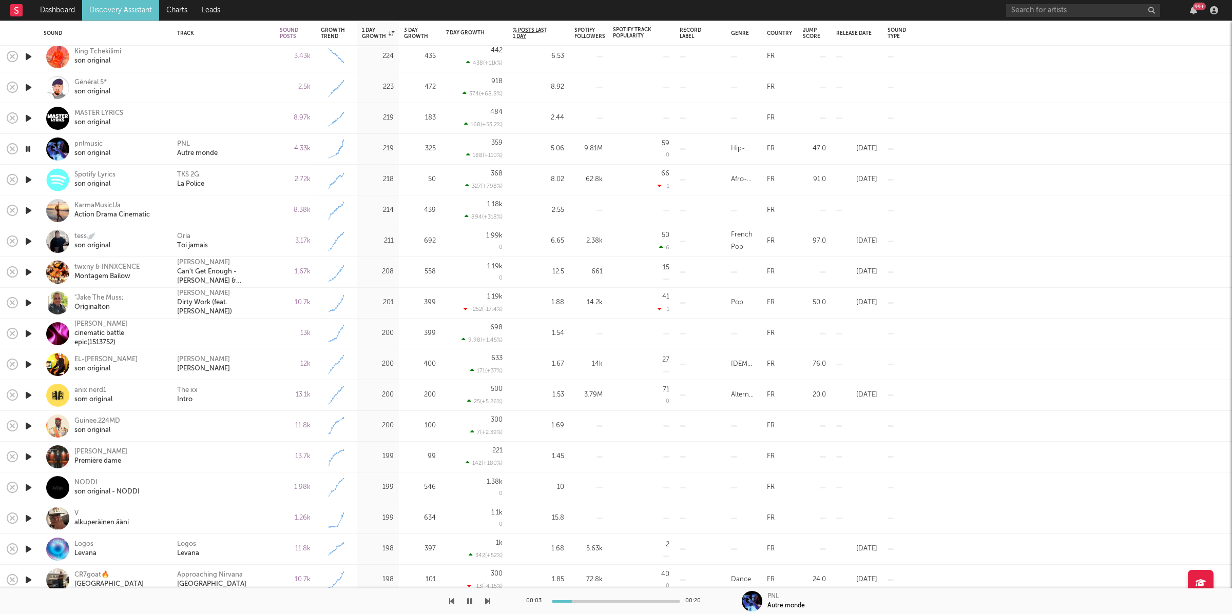
click at [256, 152] on div "PNL Autre monde" at bounding box center [223, 149] width 92 height 18
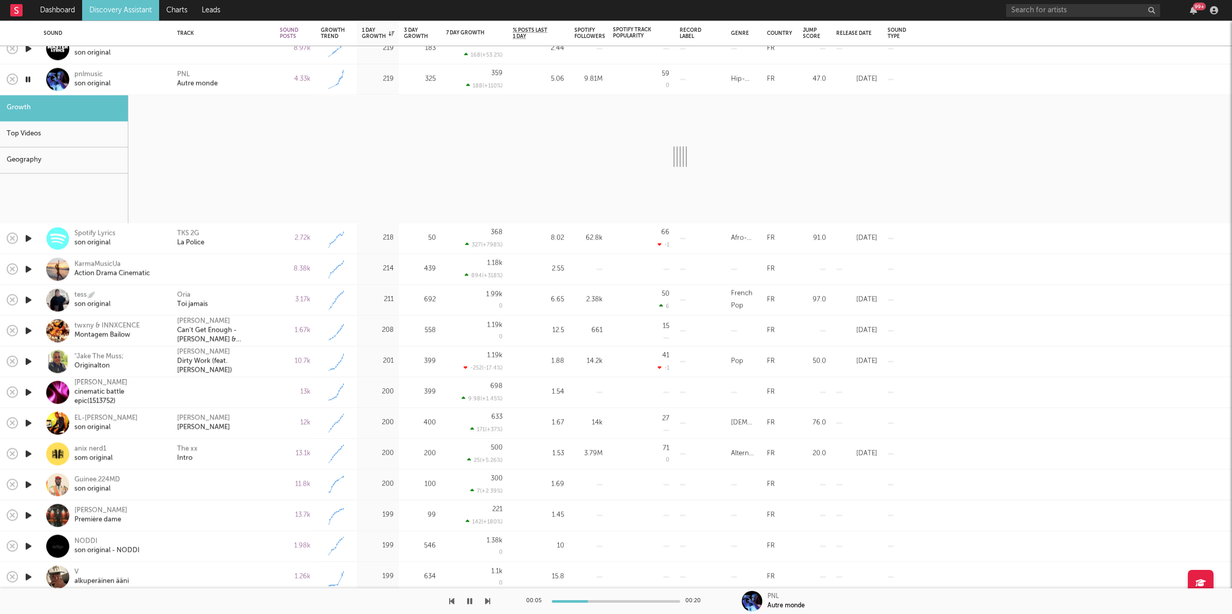
click at [488, 601] on icon "button" at bounding box center [487, 601] width 5 height 8
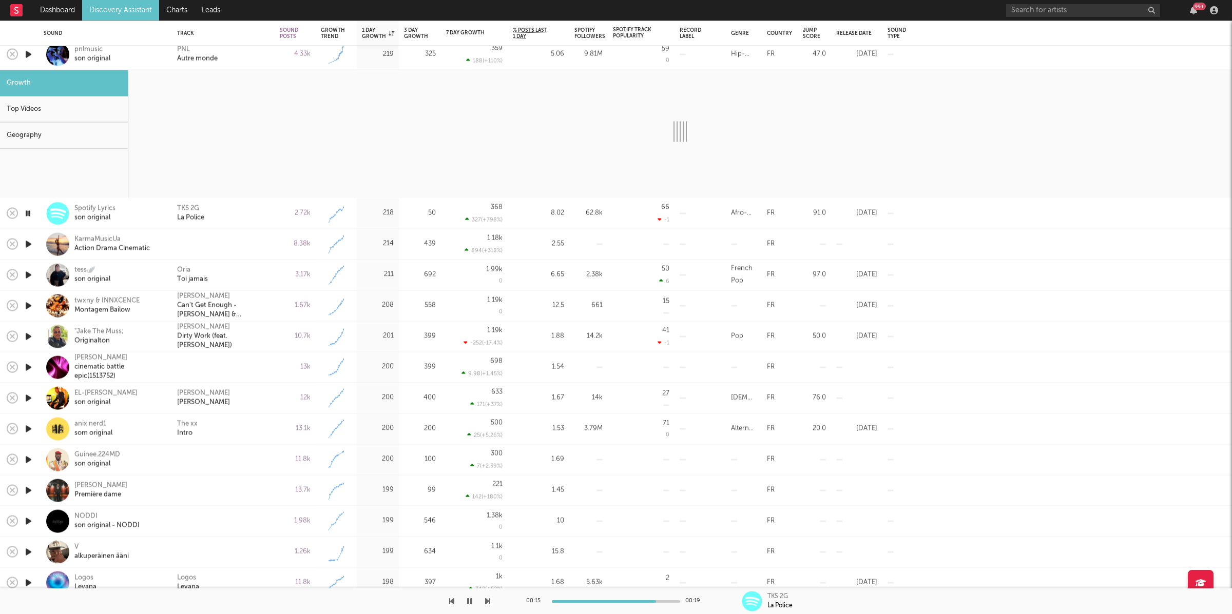
select select "6m"
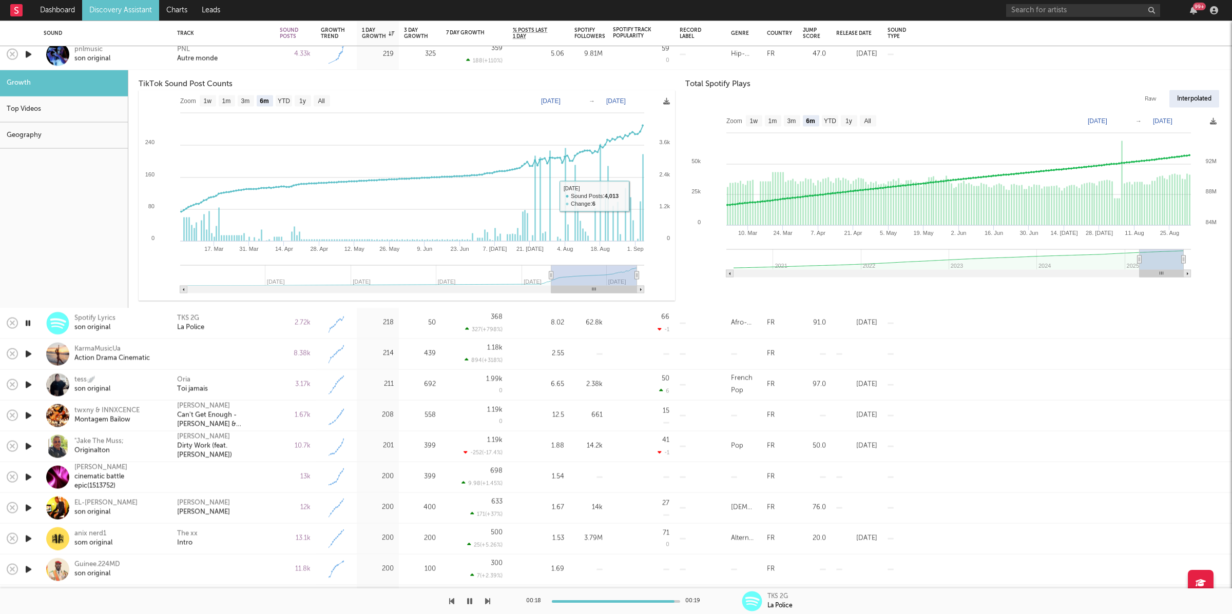
drag, startPoint x: 728, startPoint y: 173, endPoint x: 837, endPoint y: 181, distance: 109.6
click at [736, 173] on rect at bounding box center [953, 197] width 536 height 175
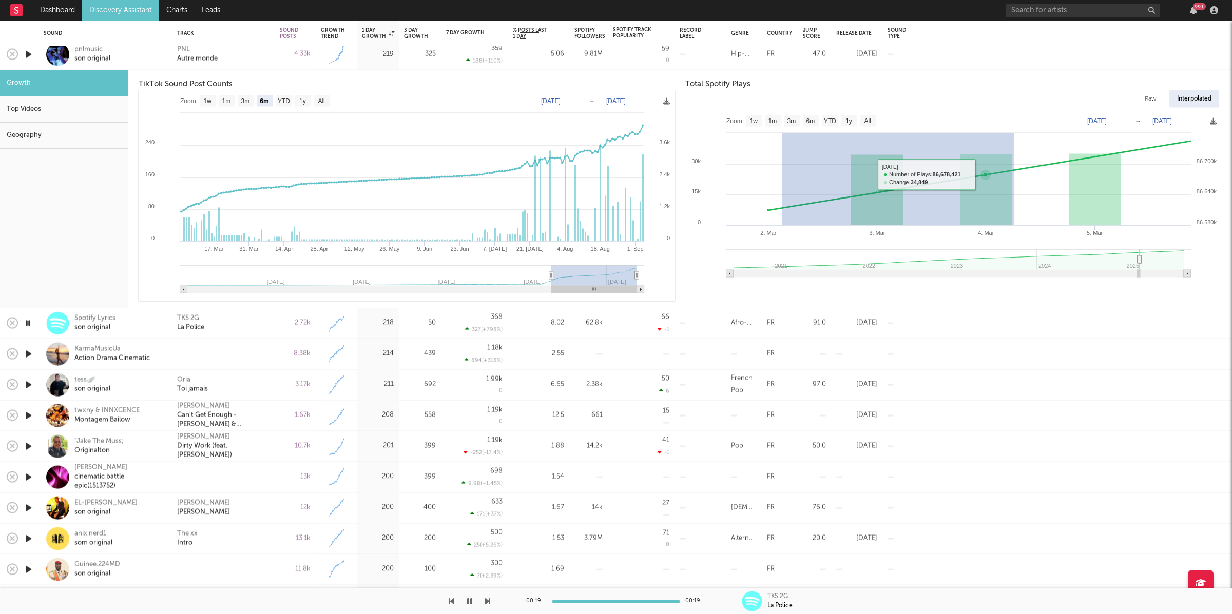
drag, startPoint x: 782, startPoint y: 171, endPoint x: 1136, endPoint y: 178, distance: 354.7
click at [1106, 177] on icon "Created with Highcharts 10.3.3 2. [DATE]. [DATE]. Mar [DATE] 2022 2023 2024 202…" at bounding box center [953, 197] width 536 height 175
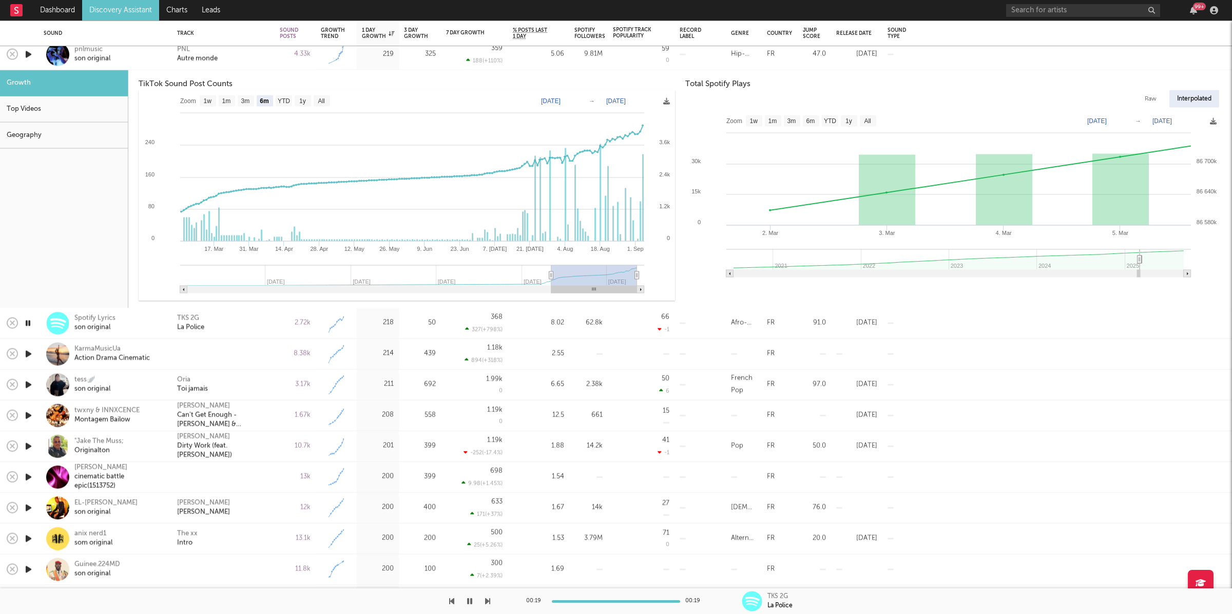
type input "[DATE]"
select select "6m"
type input "[DATE]"
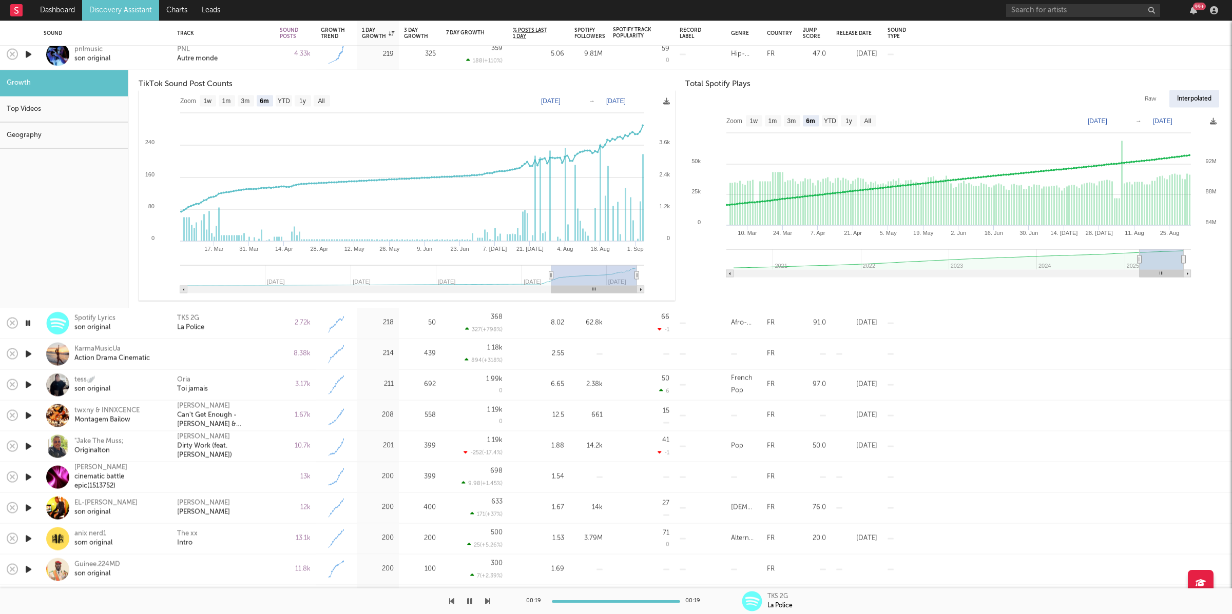
drag, startPoint x: 1142, startPoint y: 261, endPoint x: 1255, endPoint y: 259, distance: 113.5
click at [1231, 259] on html "Dashboard Discovery Assistant Charts Leads 99 + Notifications Settings Mark all…" at bounding box center [616, 307] width 1232 height 614
click at [261, 54] on div "PNL Autre monde" at bounding box center [223, 54] width 92 height 18
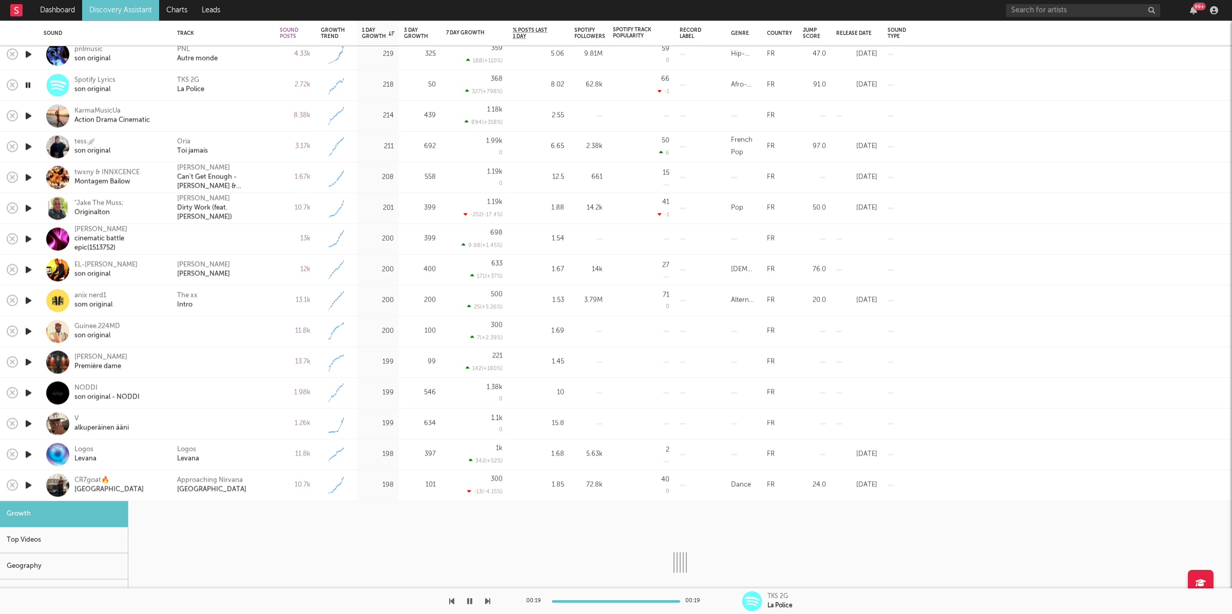
click at [488, 603] on icon "button" at bounding box center [487, 601] width 5 height 8
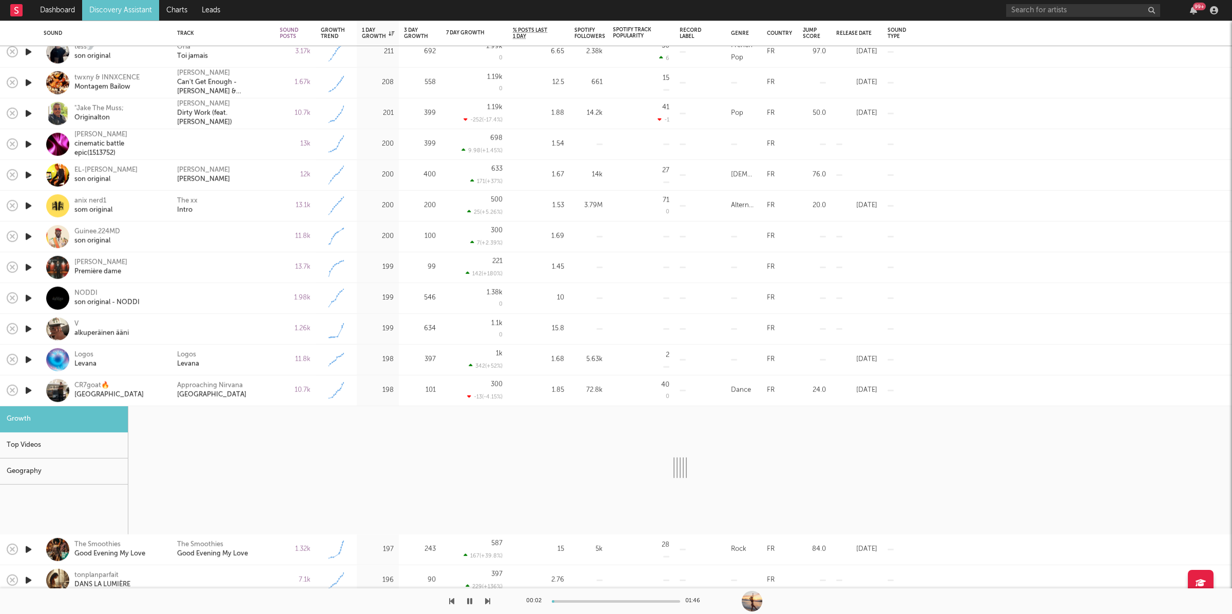
click at [270, 391] on div "Approaching Nirvana [GEOGRAPHIC_DATA]" at bounding box center [223, 391] width 103 height 31
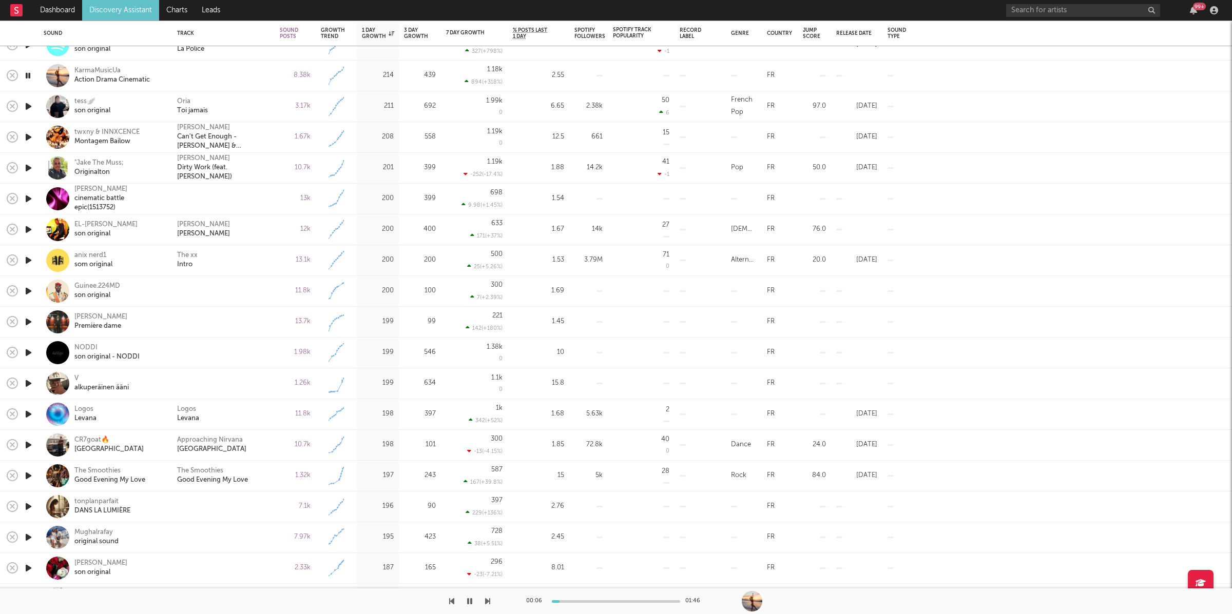
click at [489, 601] on icon "button" at bounding box center [487, 601] width 5 height 8
click at [488, 601] on icon "button" at bounding box center [487, 601] width 5 height 8
click at [488, 602] on icon "button" at bounding box center [487, 601] width 5 height 8
click at [485, 603] on icon "button" at bounding box center [487, 601] width 5 height 8
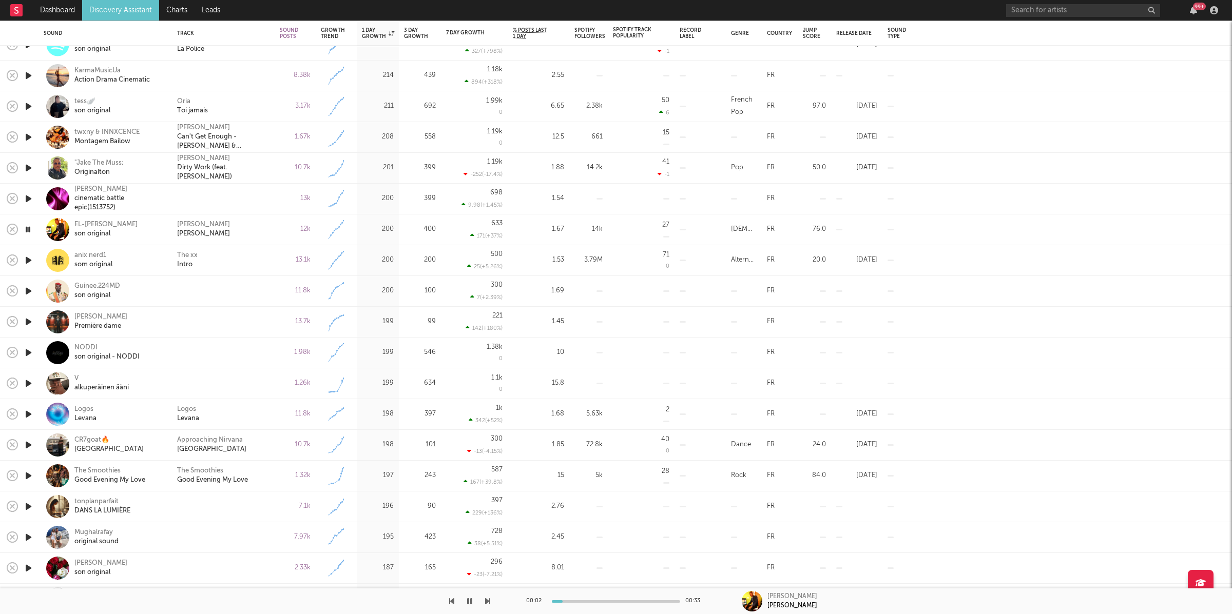
click at [488, 601] on icon "button" at bounding box center [487, 601] width 5 height 8
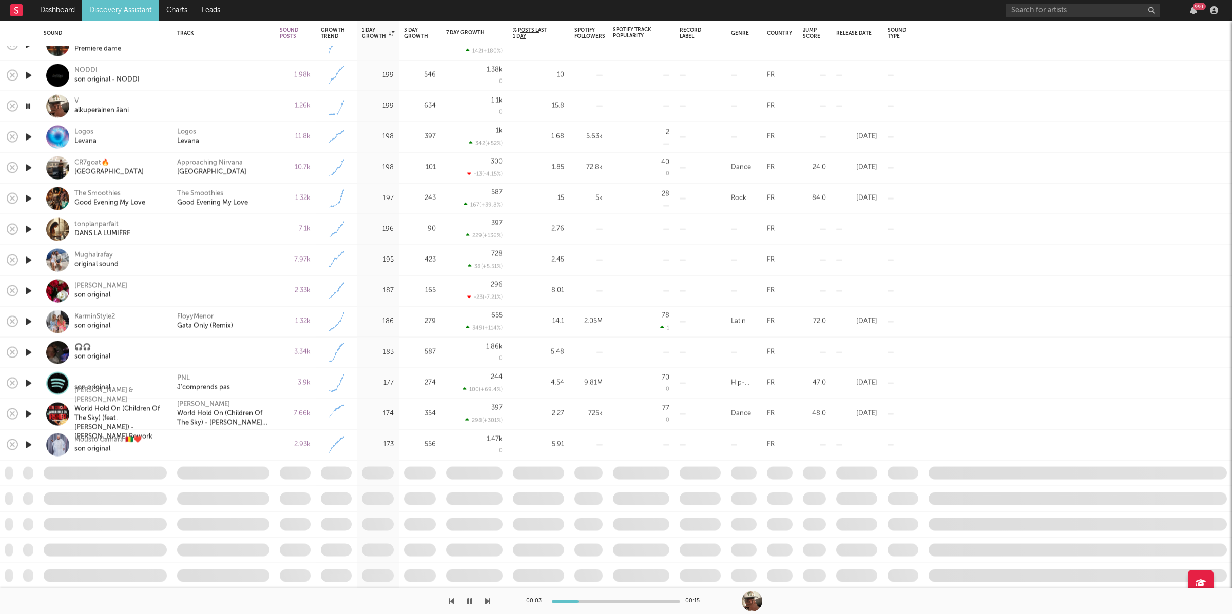
click at [485, 604] on icon "button" at bounding box center [487, 601] width 5 height 8
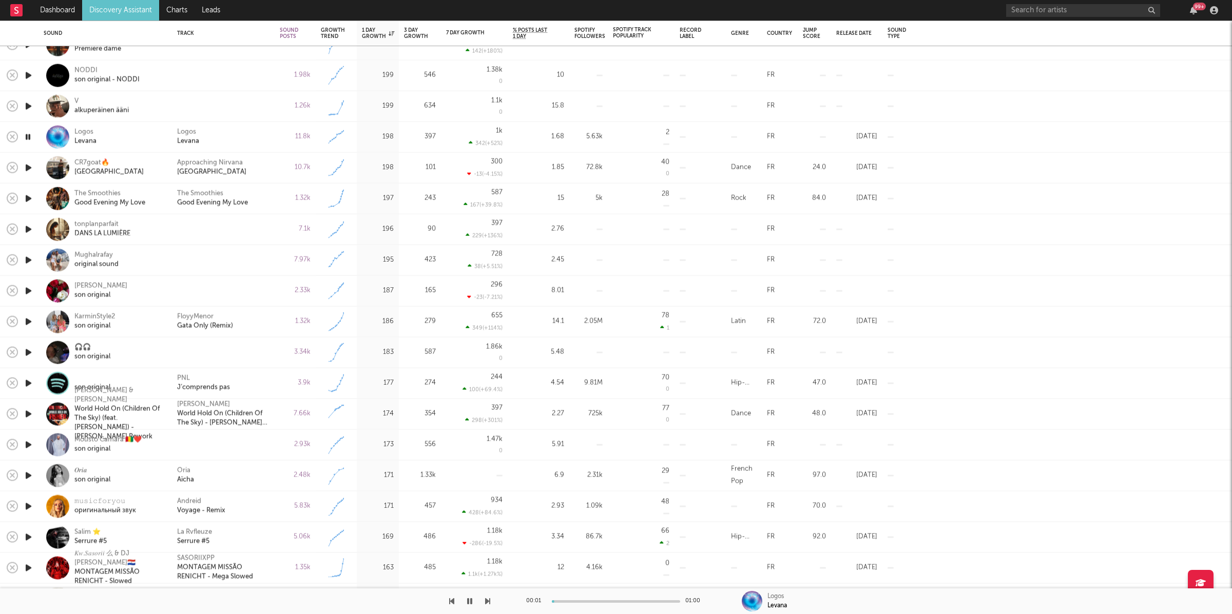
click at [485, 604] on icon "button" at bounding box center [487, 601] width 5 height 8
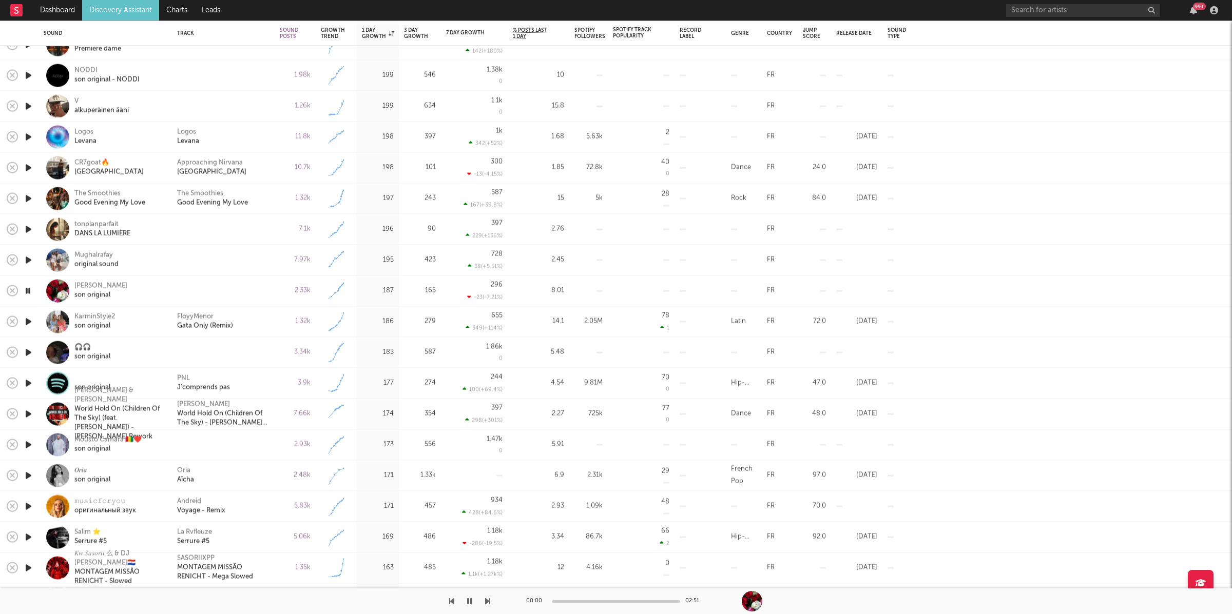
click at [485, 604] on icon "button" at bounding box center [487, 601] width 5 height 8
click at [268, 376] on div "PNL J’comprends pas" at bounding box center [223, 383] width 92 height 18
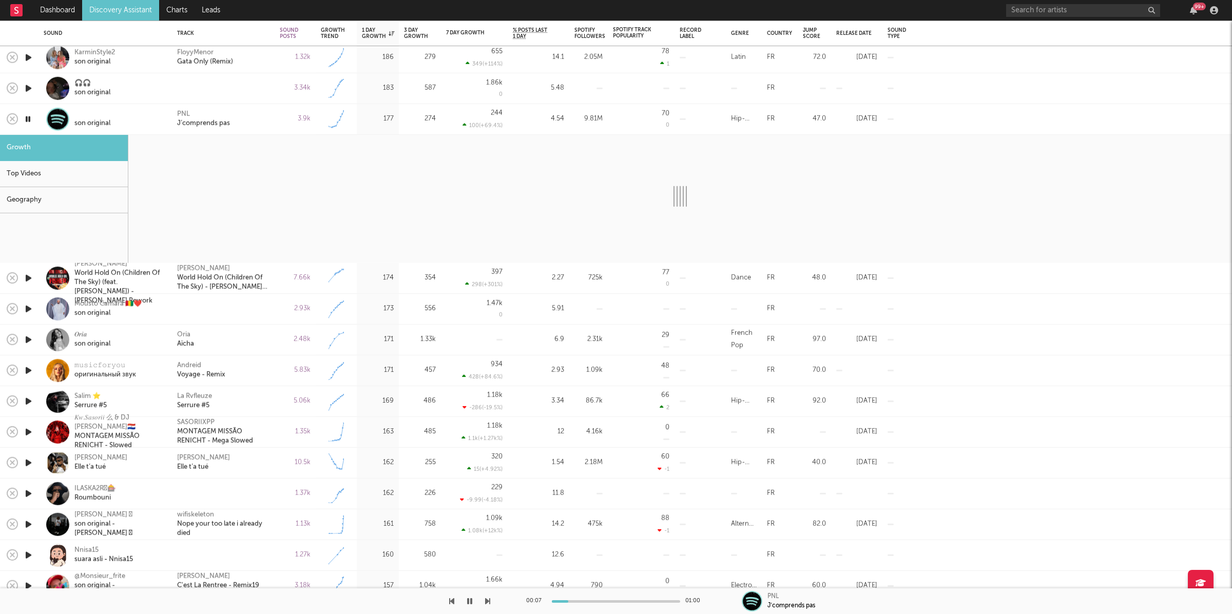
click at [269, 115] on div "PNL J’comprends pas" at bounding box center [223, 119] width 92 height 18
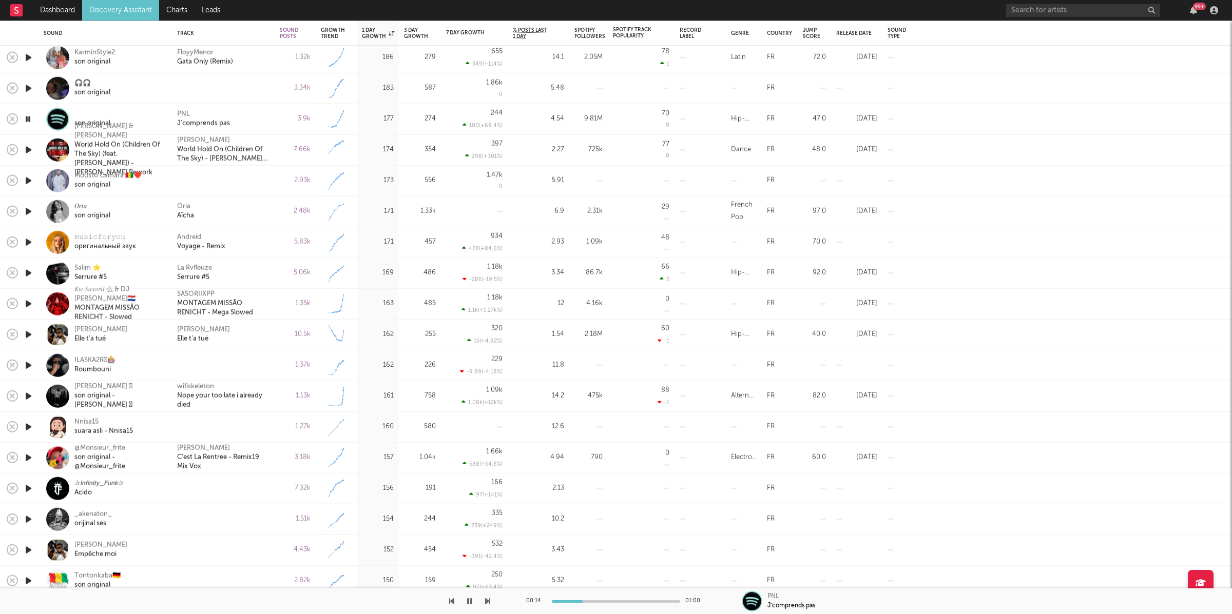
click at [504, 611] on div "00:14 01:00 PNL J’comprends pas" at bounding box center [616, 602] width 1232 height 26
click at [489, 602] on icon "button" at bounding box center [487, 601] width 5 height 8
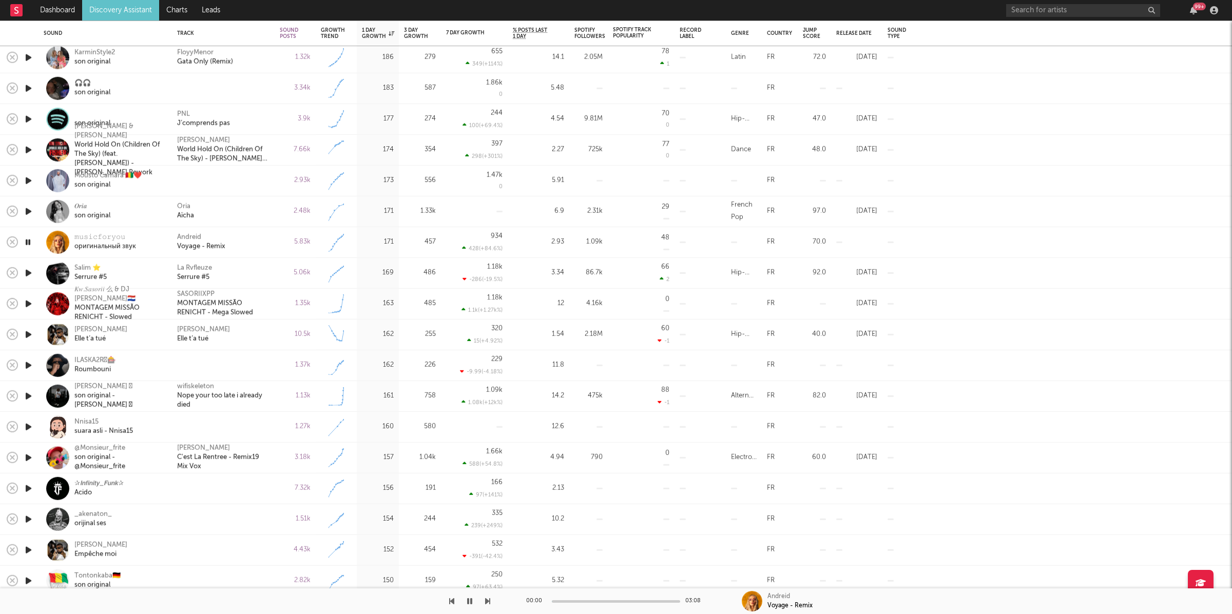
click at [489, 602] on icon "button" at bounding box center [487, 601] width 5 height 8
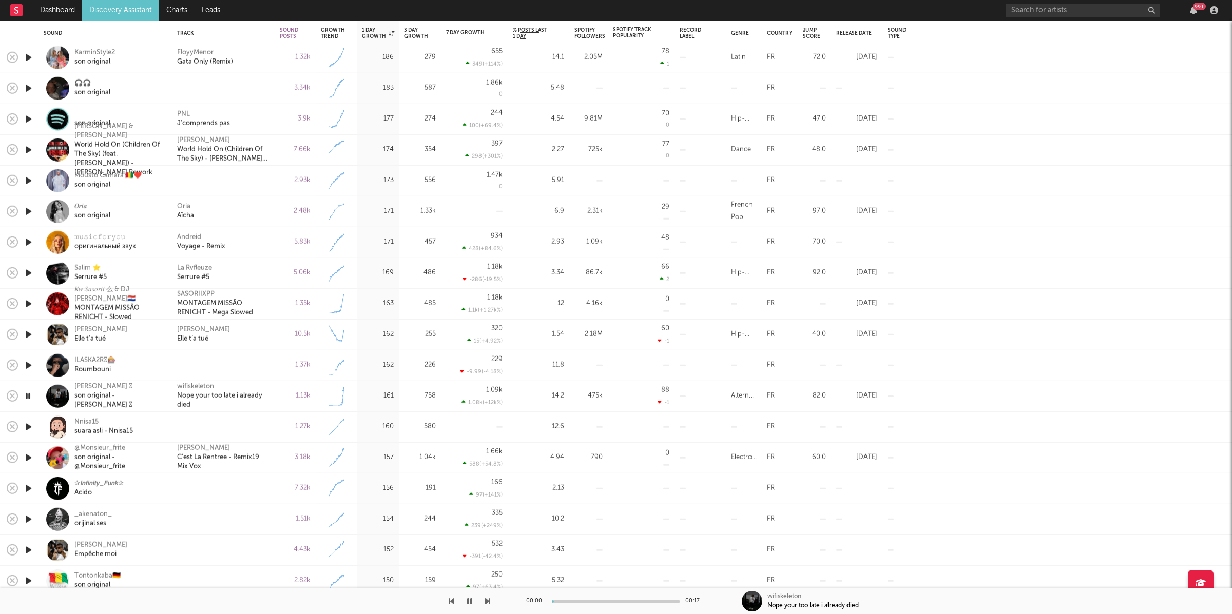
click at [489, 602] on icon "button" at bounding box center [487, 601] width 5 height 8
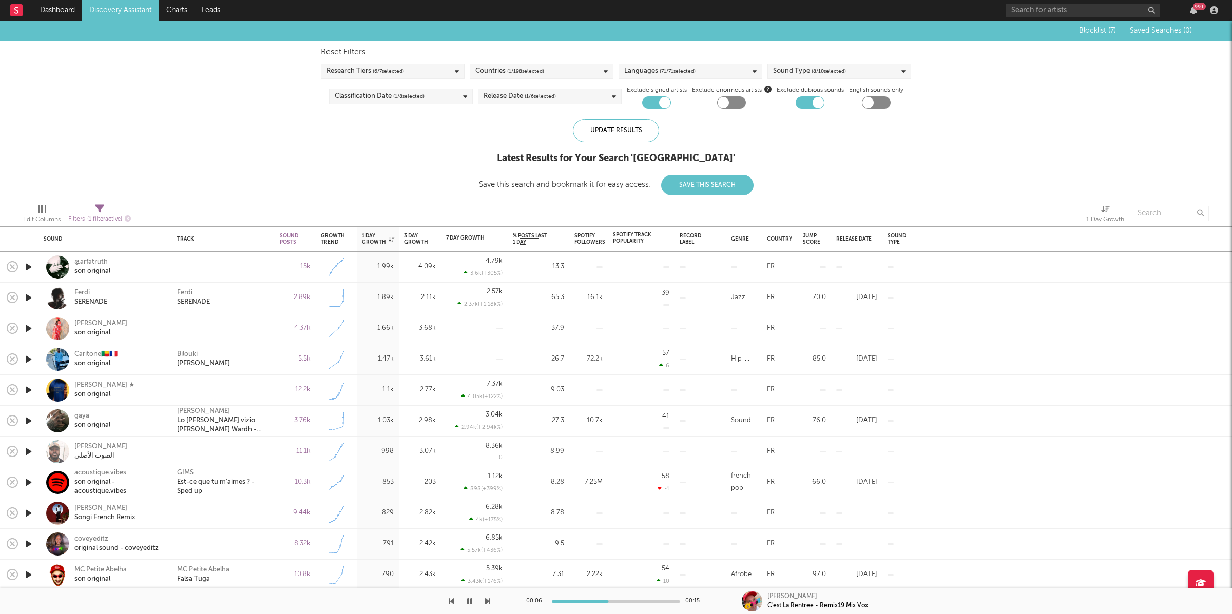
select select "max"
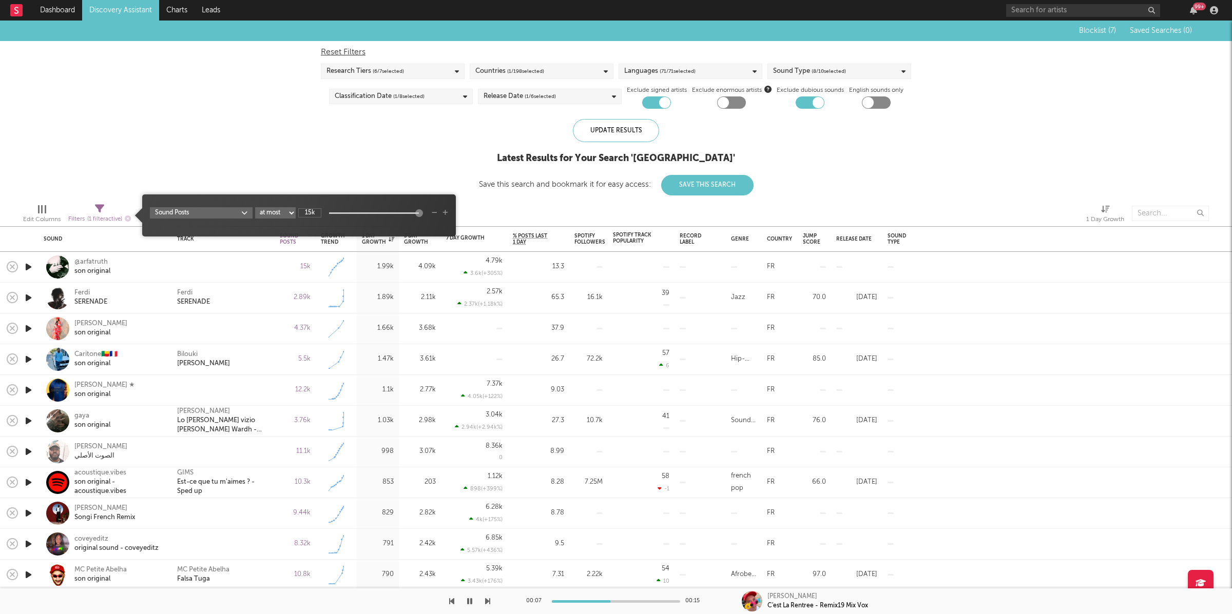
drag, startPoint x: 105, startPoint y: 209, endPoint x: 226, endPoint y: 205, distance: 121.2
click at [104, 209] on icon at bounding box center [99, 208] width 9 height 9
click at [313, 211] on input "15k" at bounding box center [309, 212] width 23 height 9
type input "5k"
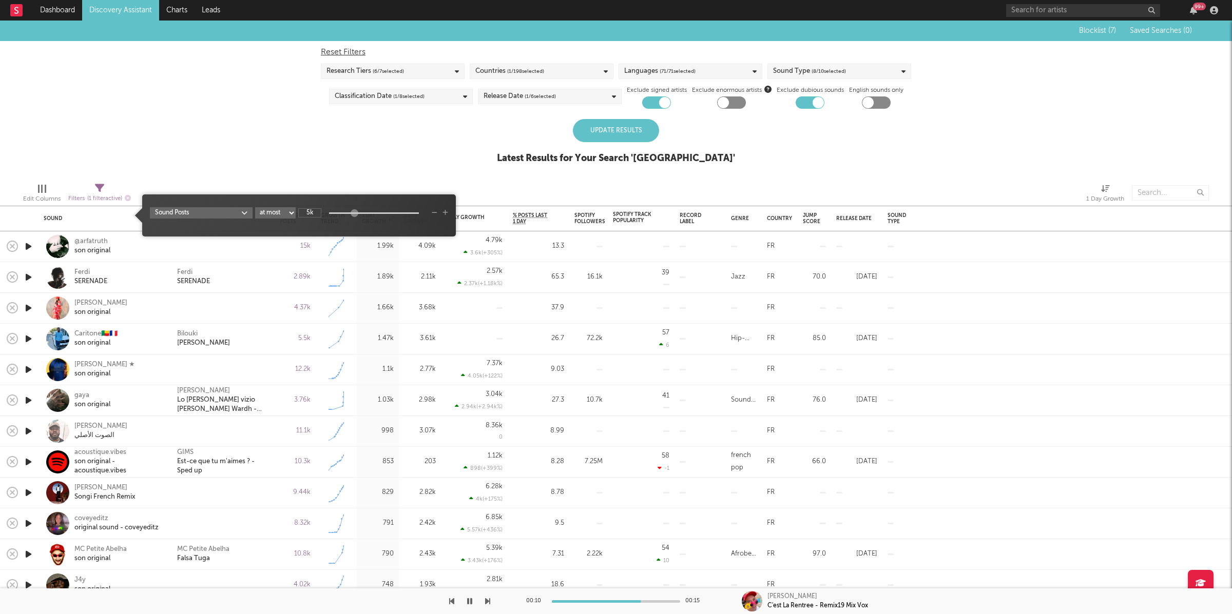
click at [752, 136] on div "Blocklist ( 7 ) Saved Searches ( 0 ) Reset Filters Research Tiers ( 6 / 7 selec…" at bounding box center [616, 98] width 1232 height 154
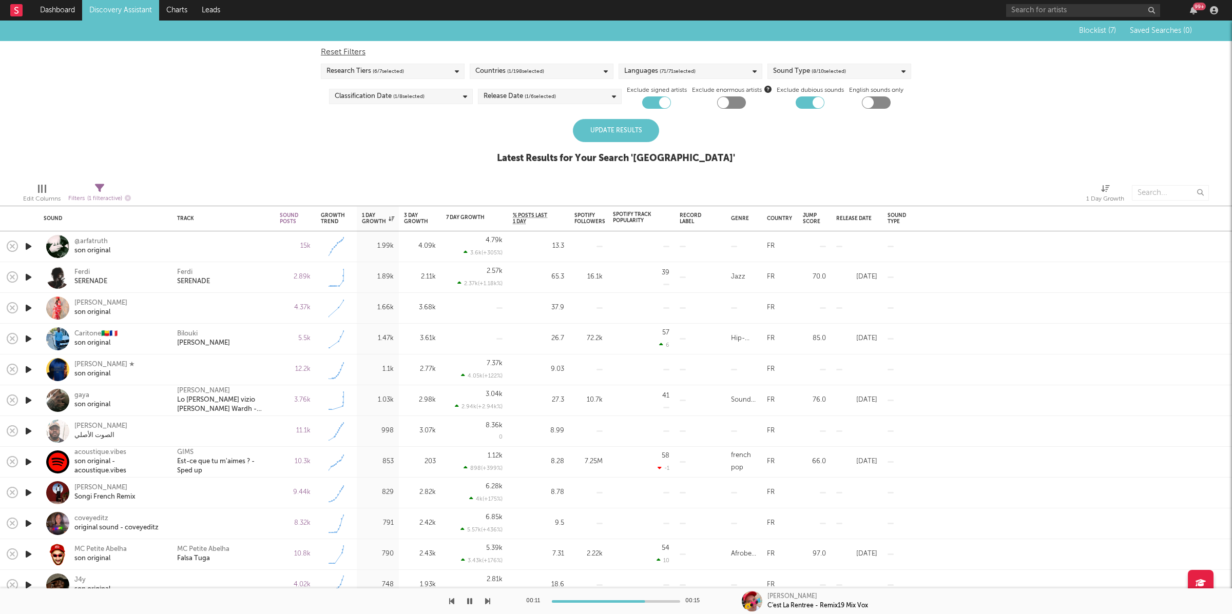
click at [616, 130] on div "Update Results" at bounding box center [616, 130] width 86 height 23
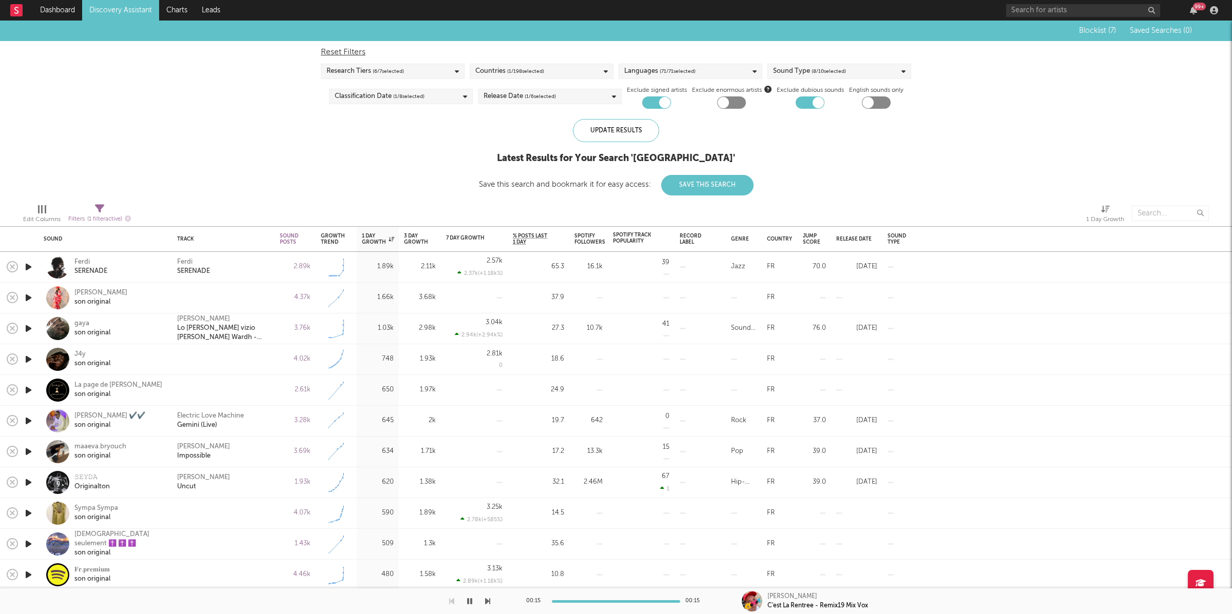
click at [468, 604] on icon "button" at bounding box center [469, 601] width 5 height 8
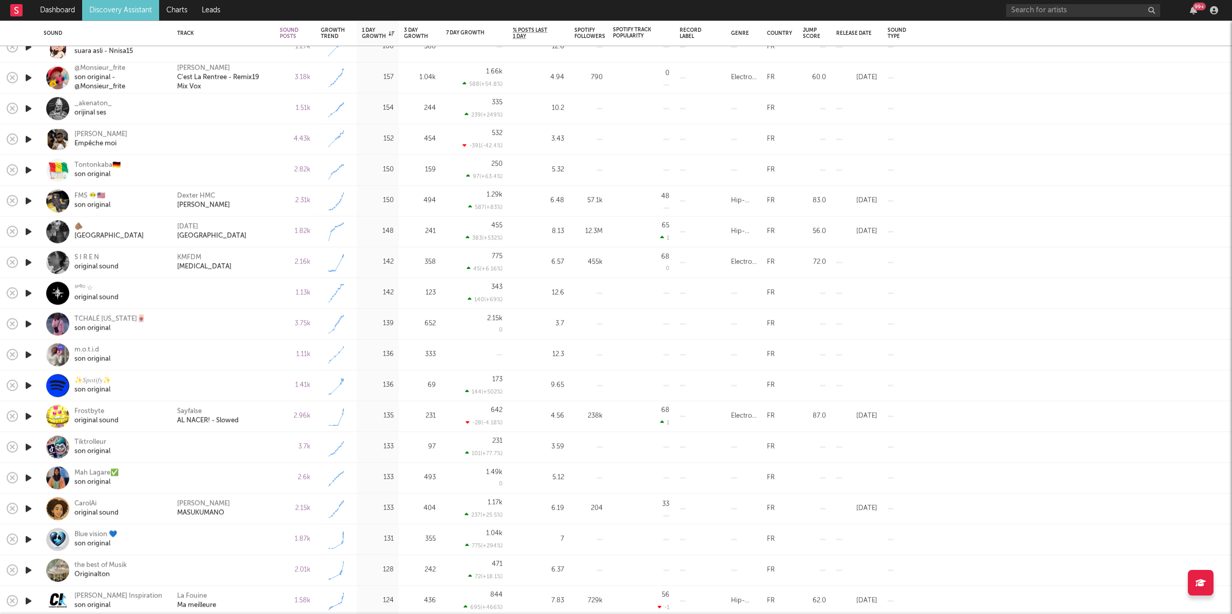
click at [27, 202] on icon "button" at bounding box center [28, 201] width 11 height 13
click at [486, 600] on icon "button" at bounding box center [487, 601] width 5 height 8
click at [485, 601] on icon "button" at bounding box center [487, 601] width 5 height 8
click at [487, 601] on icon "button" at bounding box center [487, 601] width 5 height 8
click at [451, 604] on icon "button" at bounding box center [451, 601] width 5 height 8
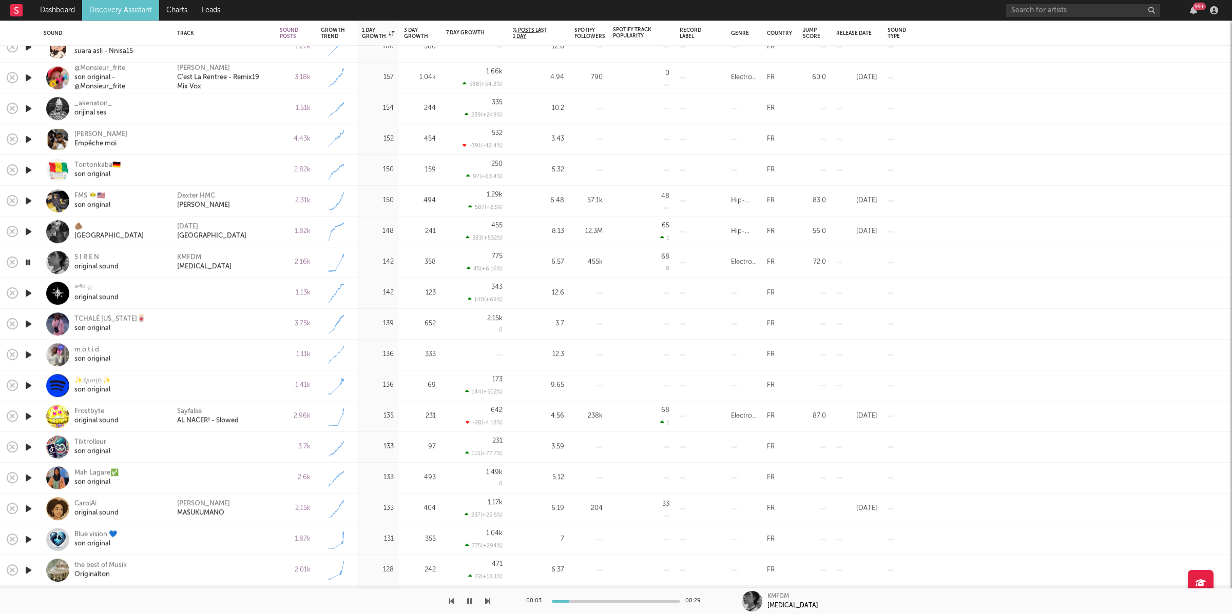
click at [268, 261] on div "KMFDM [MEDICAL_DATA]" at bounding box center [223, 263] width 92 height 18
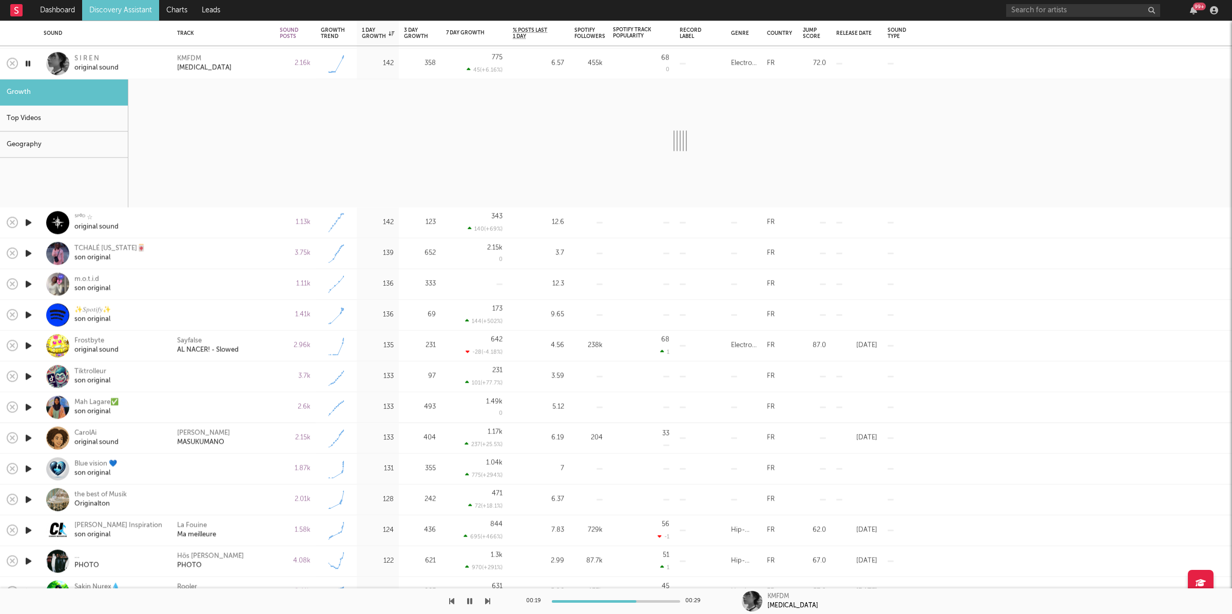
click at [488, 602] on icon "button" at bounding box center [487, 601] width 5 height 8
select select "1w"
select select "6m"
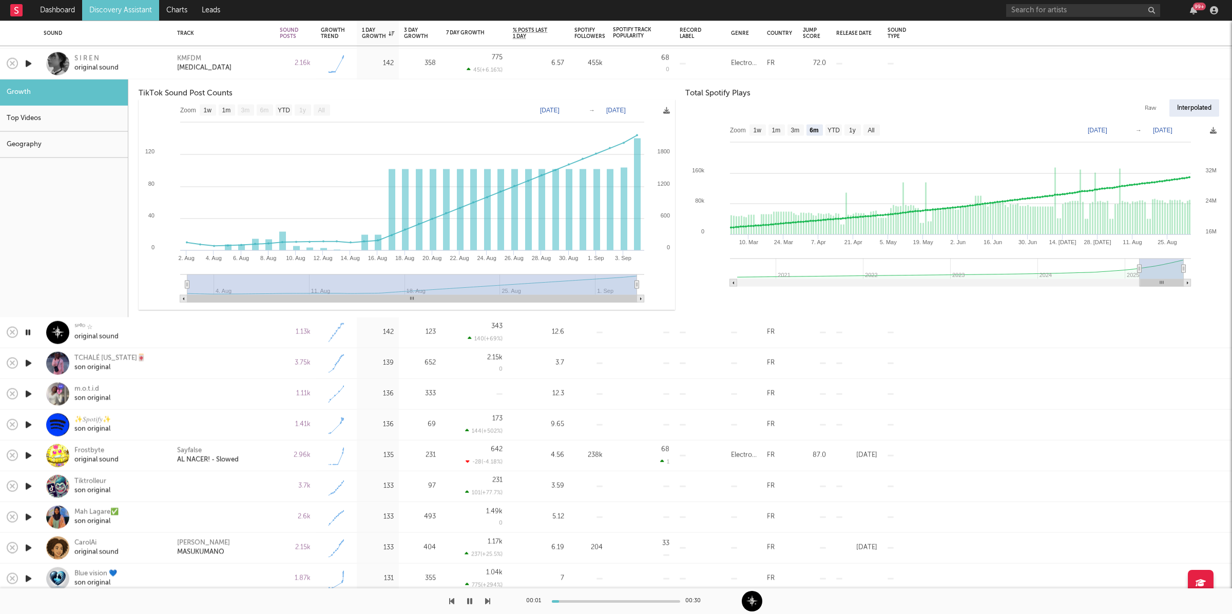
click at [237, 62] on div "KMFDM [MEDICAL_DATA]" at bounding box center [223, 63] width 92 height 18
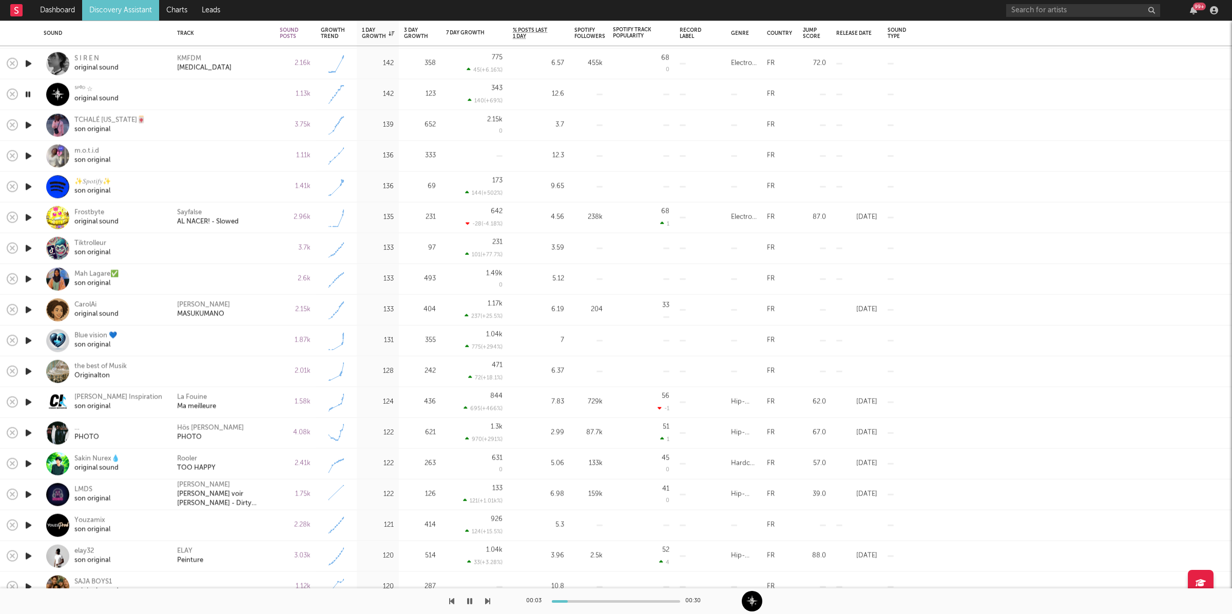
click at [486, 602] on icon "button" at bounding box center [487, 601] width 5 height 8
click at [487, 602] on icon "button" at bounding box center [487, 601] width 5 height 8
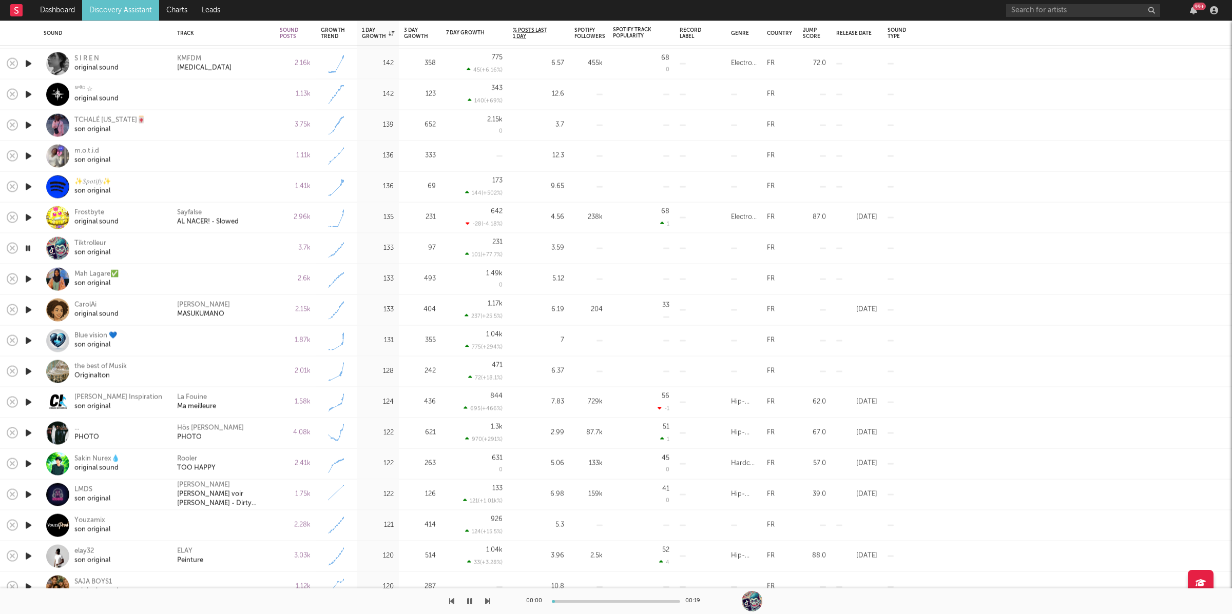
click at [487, 602] on icon "button" at bounding box center [487, 601] width 5 height 8
click at [486, 597] on icon "button" at bounding box center [487, 601] width 5 height 8
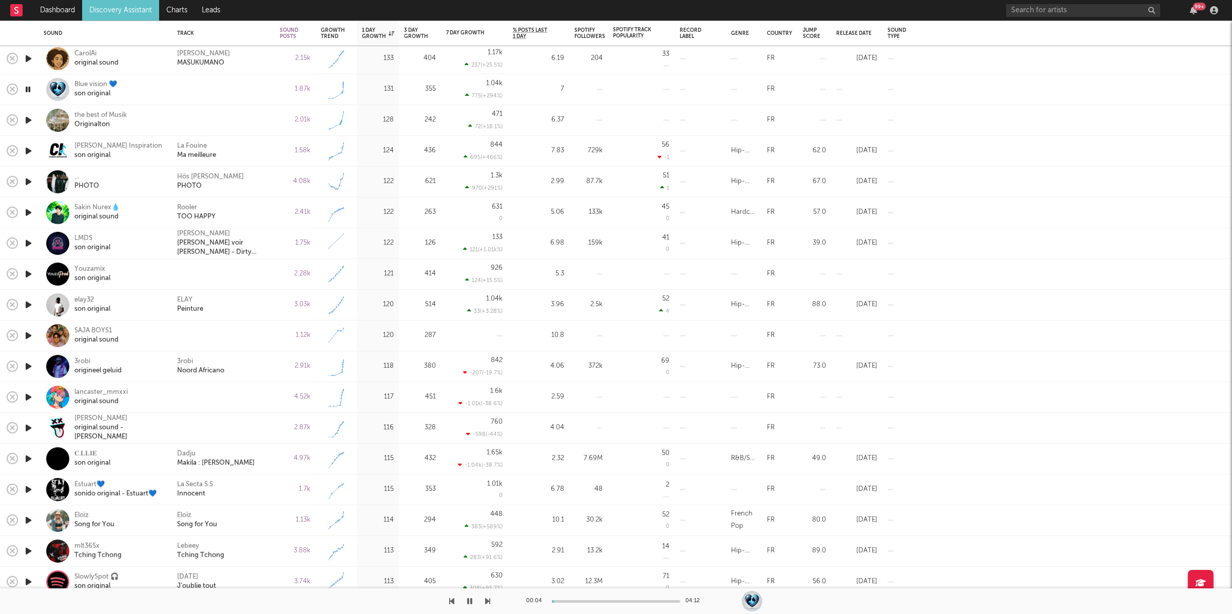
click at [485, 604] on icon "button" at bounding box center [487, 601] width 5 height 8
click at [267, 216] on div "Rooler TOO HAPPY" at bounding box center [223, 212] width 92 height 18
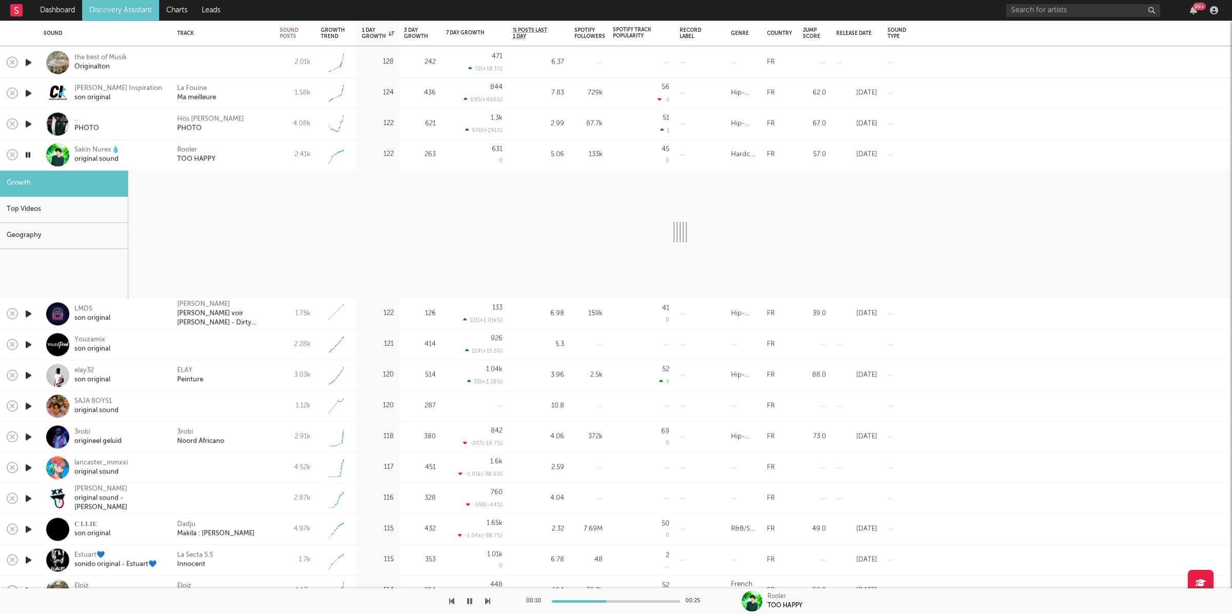
click at [240, 159] on div "Rooler TOO HAPPY" at bounding box center [223, 155] width 92 height 18
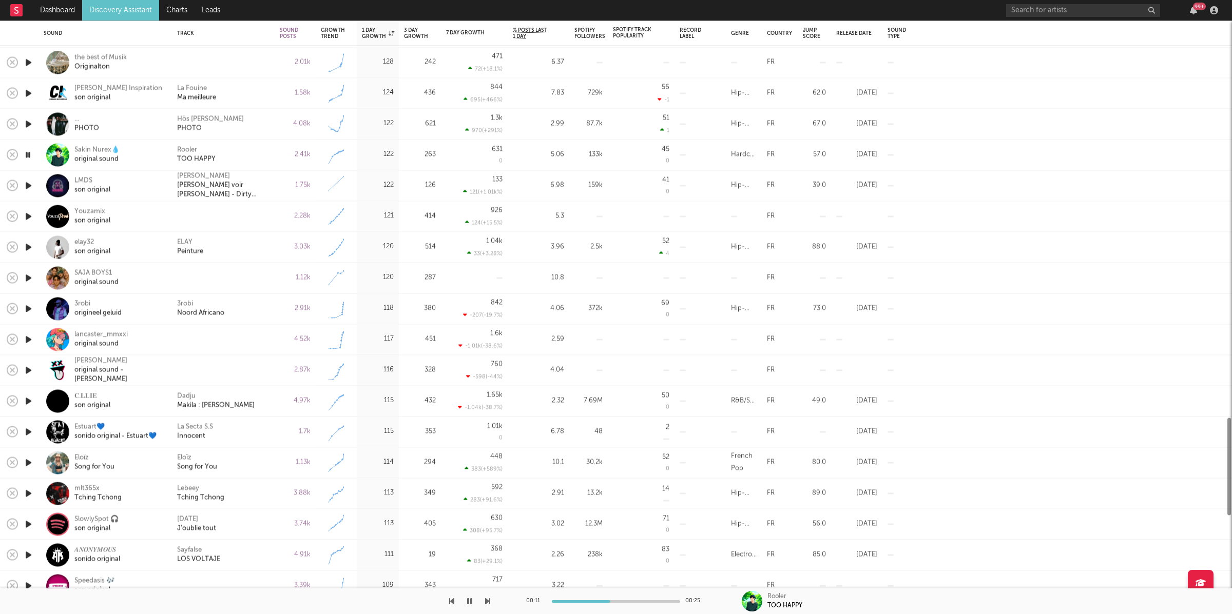
click at [34, 156] on div at bounding box center [28, 155] width 21 height 31
select select "1w"
select select "6m"
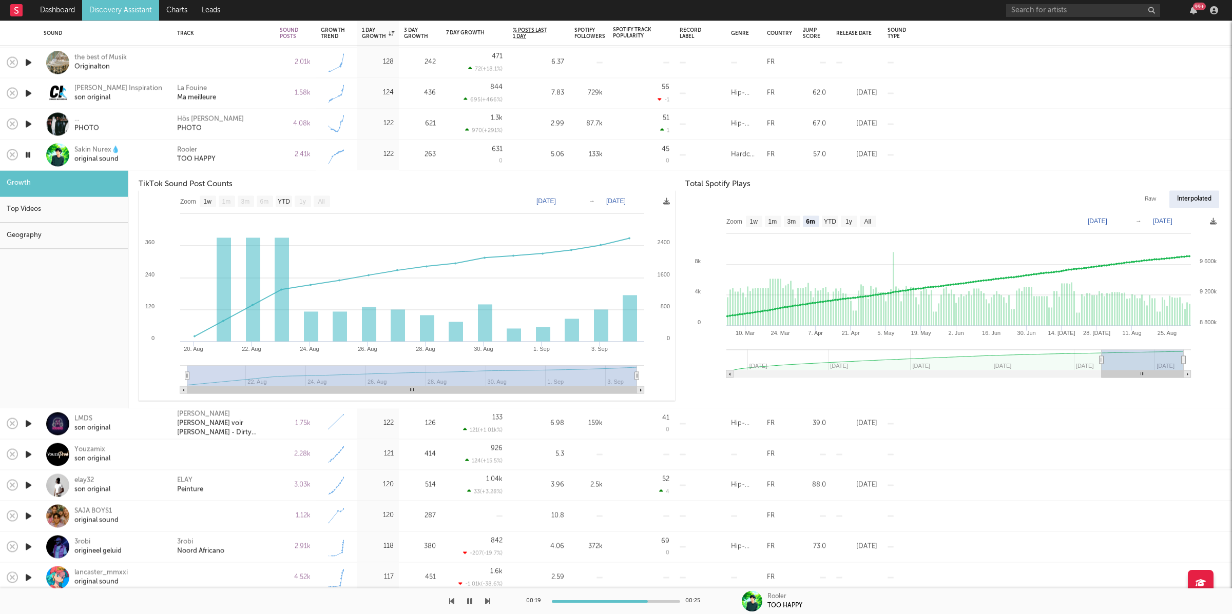
click at [247, 153] on div "Rooler TOO HAPPY" at bounding box center [223, 155] width 92 height 18
click at [246, 153] on div "Rooler TOO HAPPY" at bounding box center [223, 155] width 92 height 18
select select "1w"
select select "6m"
click at [26, 153] on icon "button" at bounding box center [28, 154] width 10 height 13
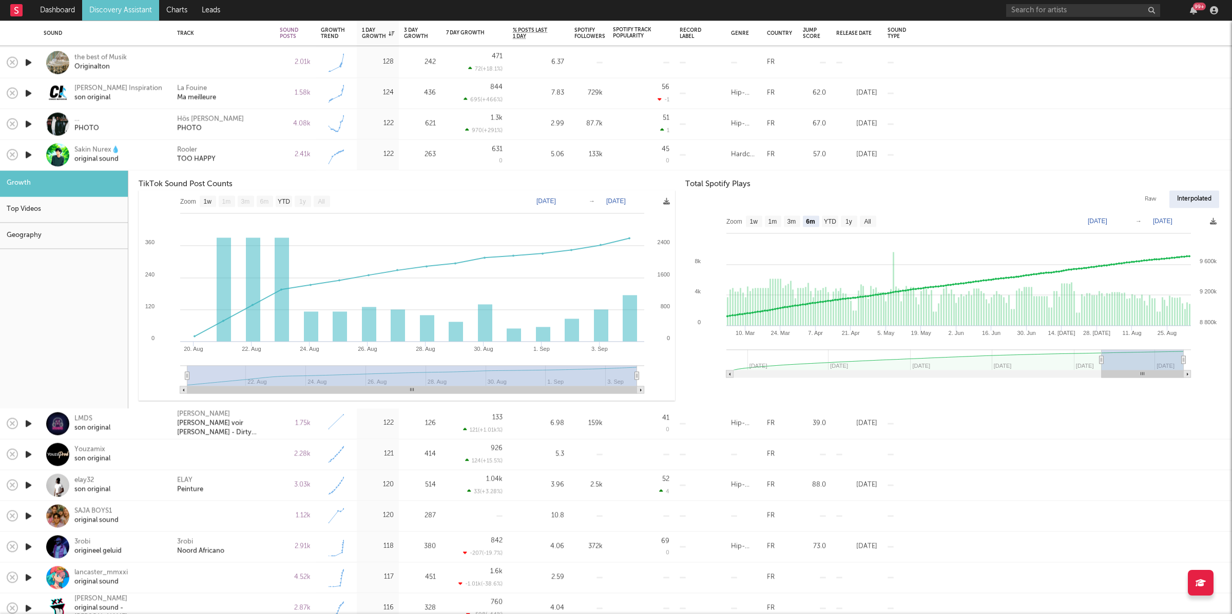
click at [235, 162] on div "Rooler TOO HAPPY" at bounding box center [223, 155] width 92 height 18
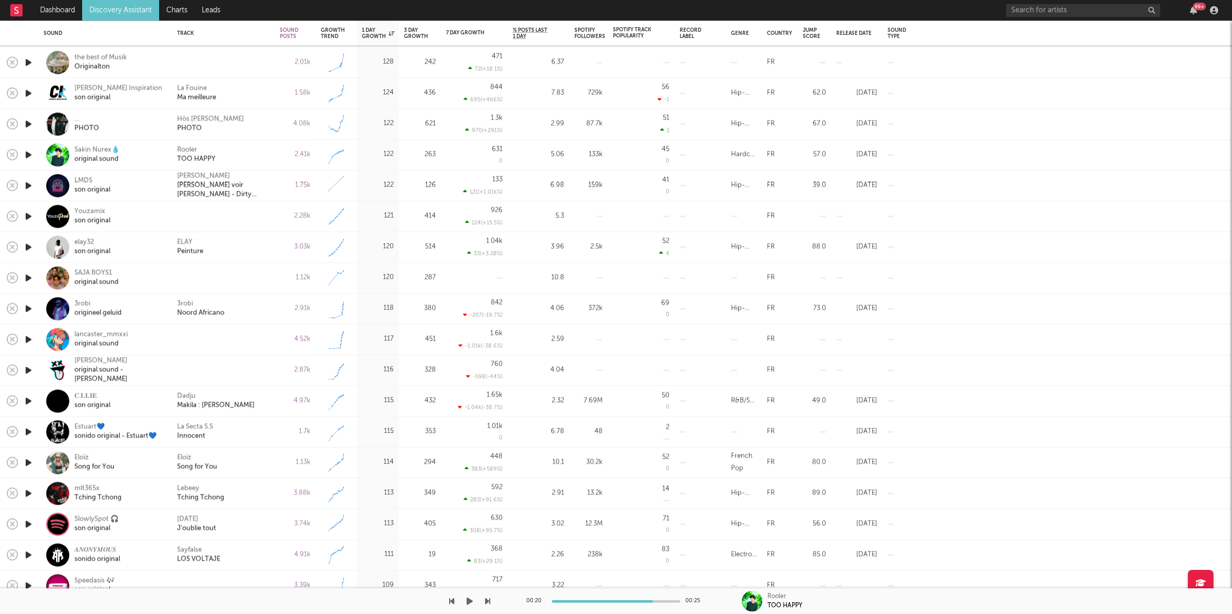
click at [465, 604] on button "button" at bounding box center [470, 602] width 10 height 26
click at [483, 598] on div at bounding box center [245, 602] width 490 height 26
click at [487, 599] on icon "button" at bounding box center [487, 601] width 5 height 8
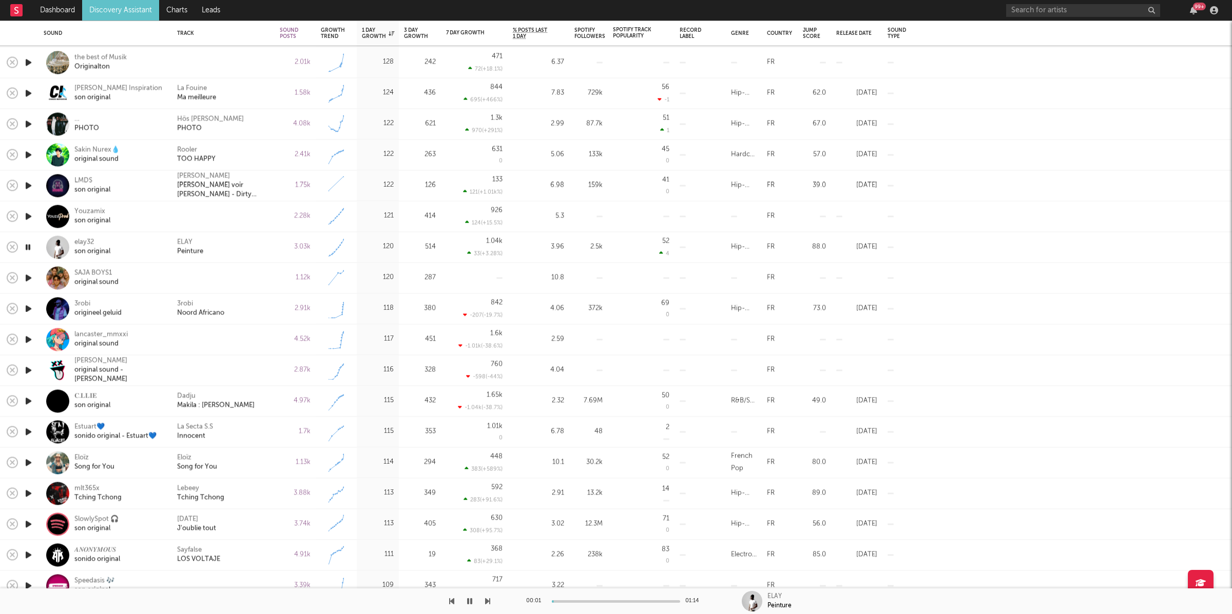
click at [487, 599] on icon "button" at bounding box center [487, 601] width 5 height 8
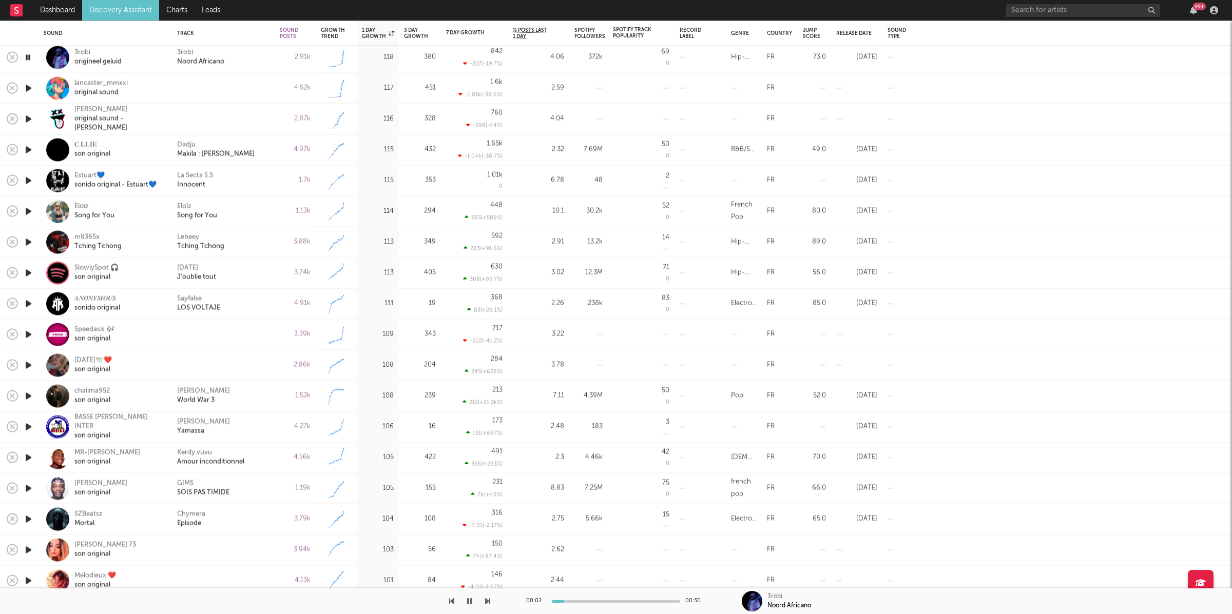
click at [245, 60] on div "3robi Noord Africano" at bounding box center [223, 57] width 92 height 18
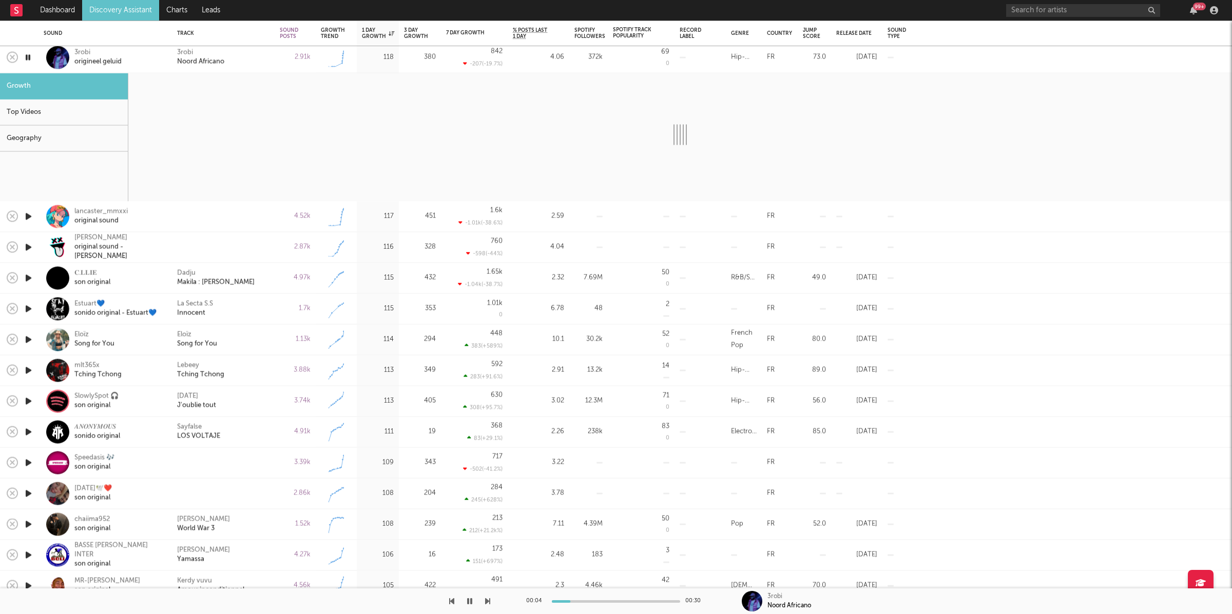
select select "1w"
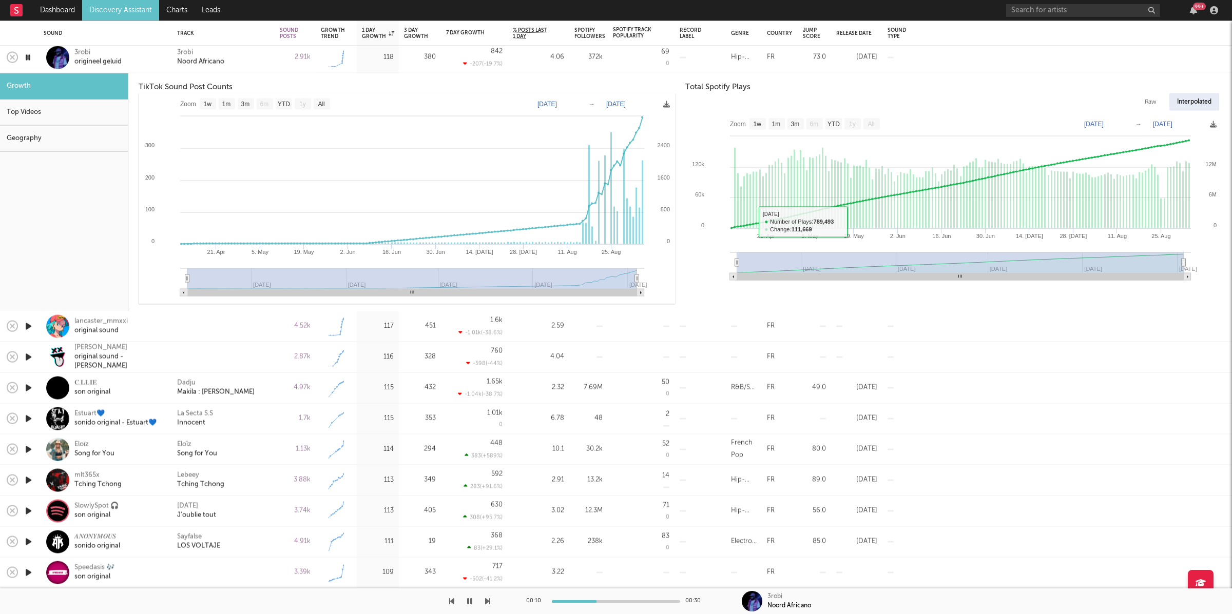
type input "[DATE]"
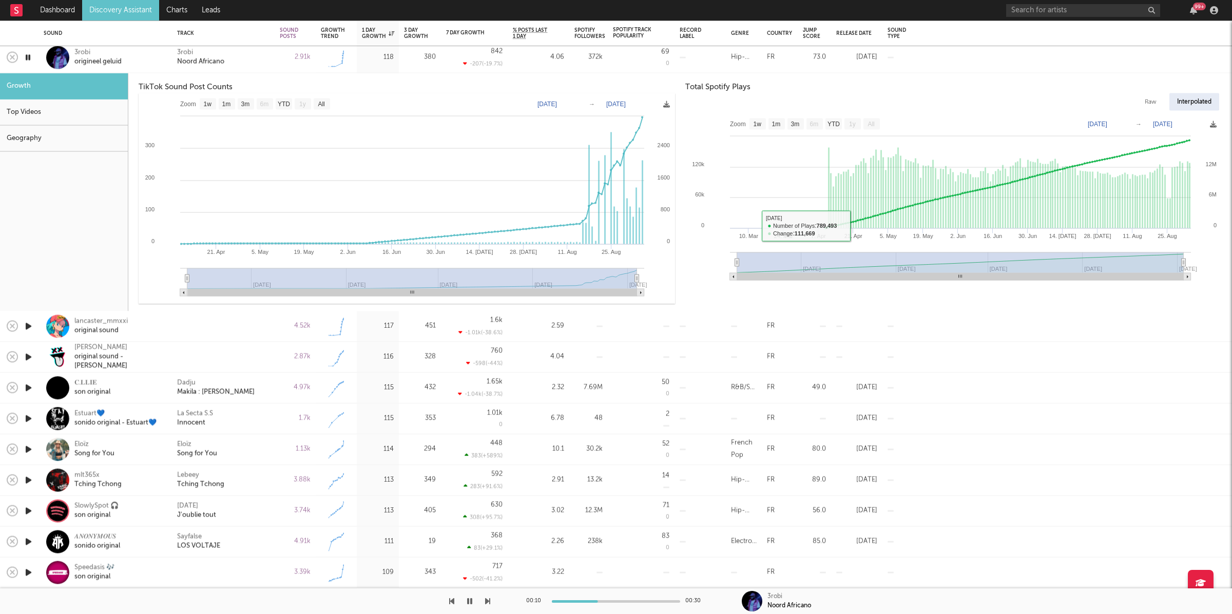
drag, startPoint x: 764, startPoint y: 260, endPoint x: 746, endPoint y: 261, distance: 18.0
click at [760, 261] on rect at bounding box center [960, 263] width 447 height 21
drag, startPoint x: 740, startPoint y: 264, endPoint x: 730, endPoint y: 265, distance: 9.8
click at [730, 265] on icon "Created with Highcharts 10.3.3 21. Apr [DATE]. [DATE]. Jun [DATE]. Jun [DATE]. …" at bounding box center [953, 200] width 536 height 175
click at [27, 60] on icon "button" at bounding box center [28, 57] width 10 height 13
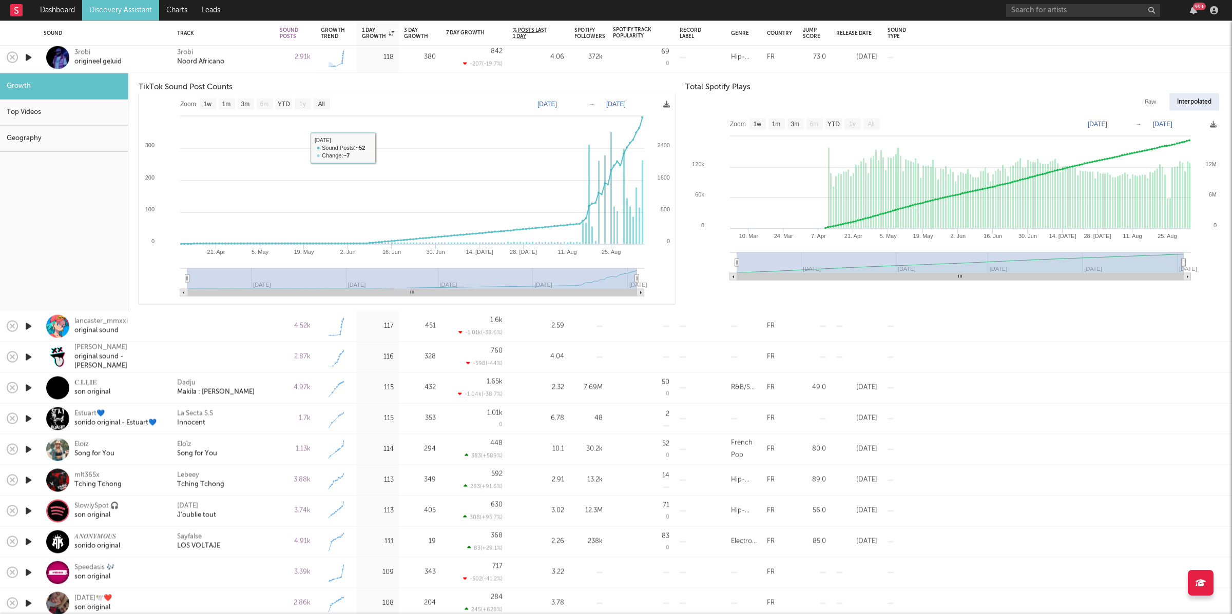
click at [266, 59] on div "3robi Noord Africano" at bounding box center [223, 57] width 92 height 18
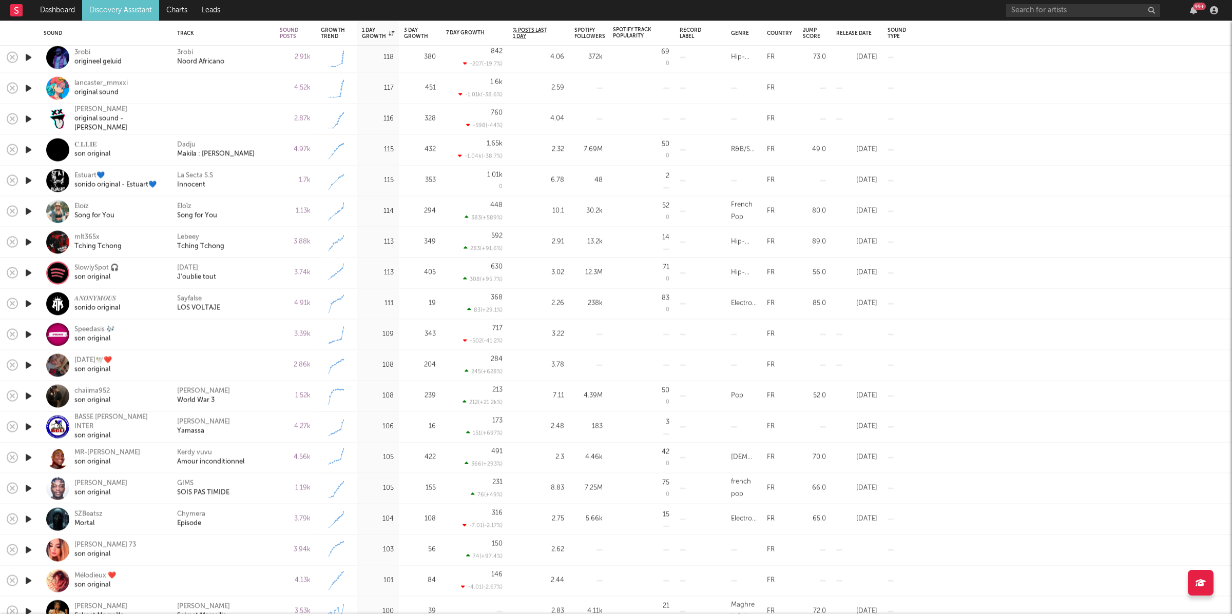
click at [28, 88] on icon "button" at bounding box center [28, 88] width 11 height 13
click at [485, 601] on icon "button" at bounding box center [487, 601] width 5 height 8
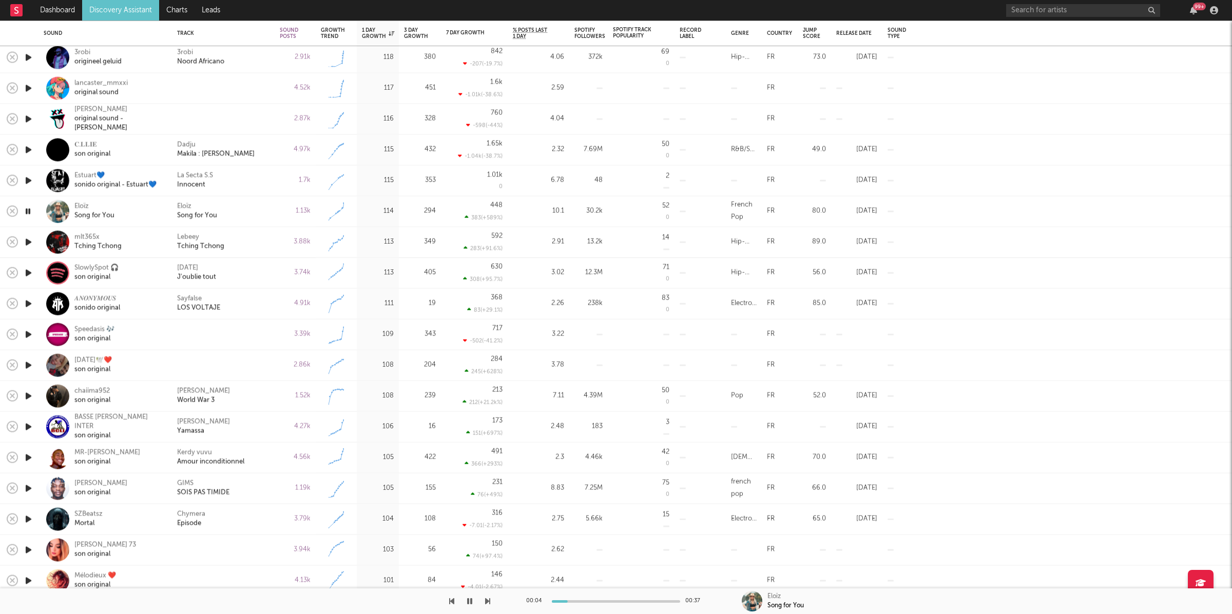
click at [485, 601] on icon "button" at bounding box center [487, 601] width 5 height 8
click at [242, 218] on div "Eloïz Song for You" at bounding box center [223, 211] width 92 height 18
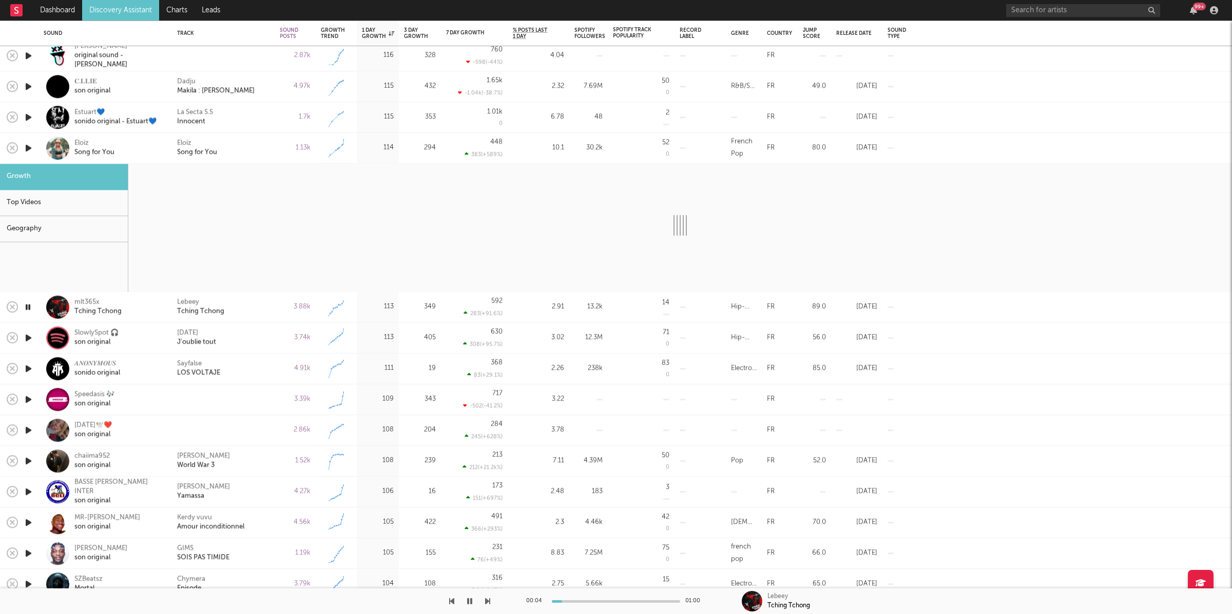
select select "1w"
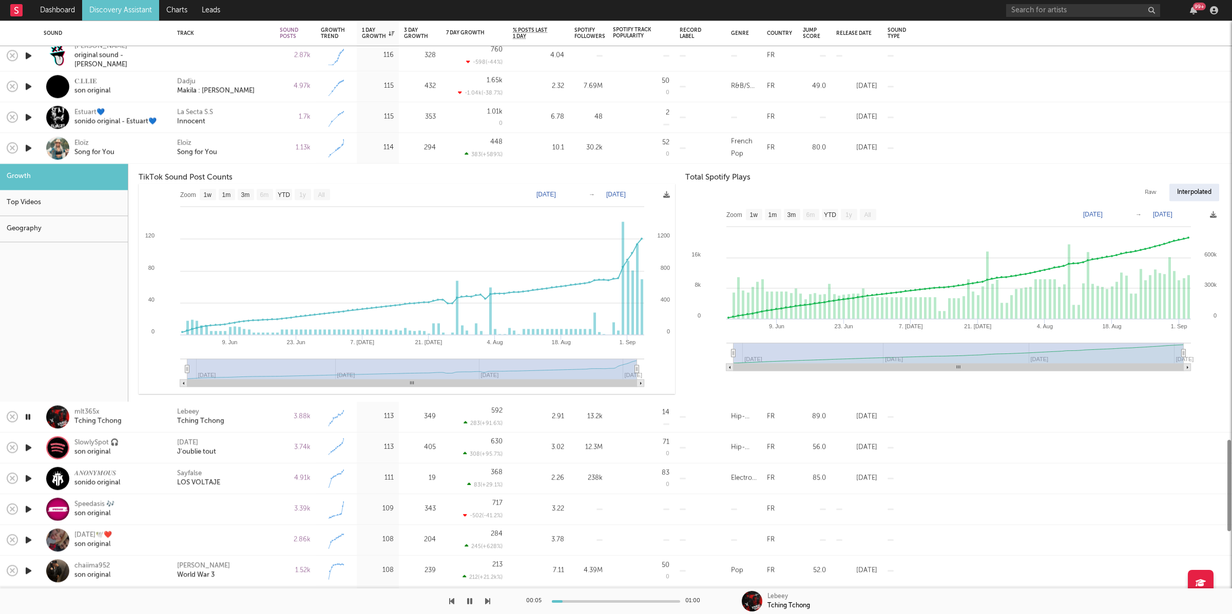
click at [248, 320] on icon at bounding box center [248, 321] width 2 height 2
click at [265, 411] on div "Lebeey Tching Tchong" at bounding box center [223, 417] width 92 height 18
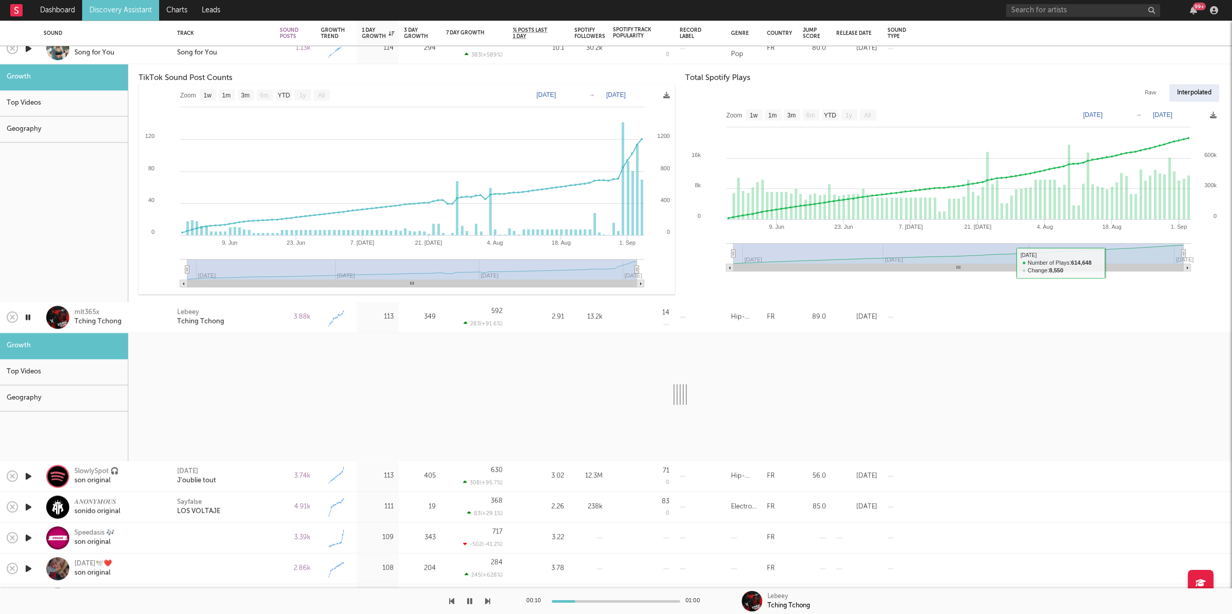
select select "6m"
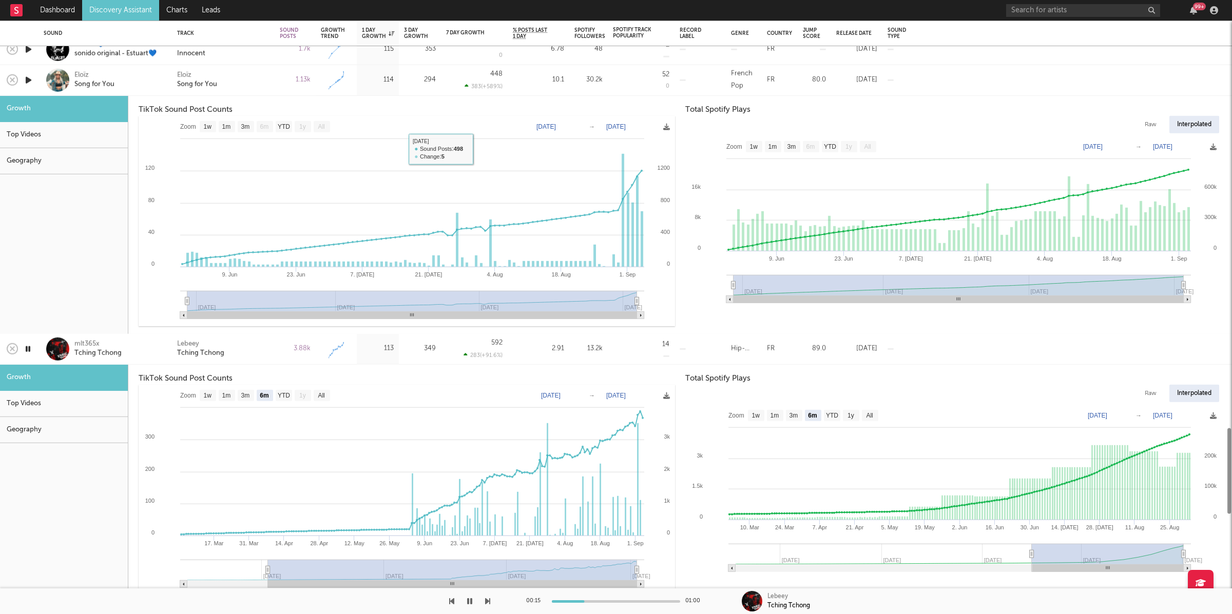
click at [240, 85] on div "Eloïz Song for You" at bounding box center [223, 80] width 92 height 18
select select "6m"
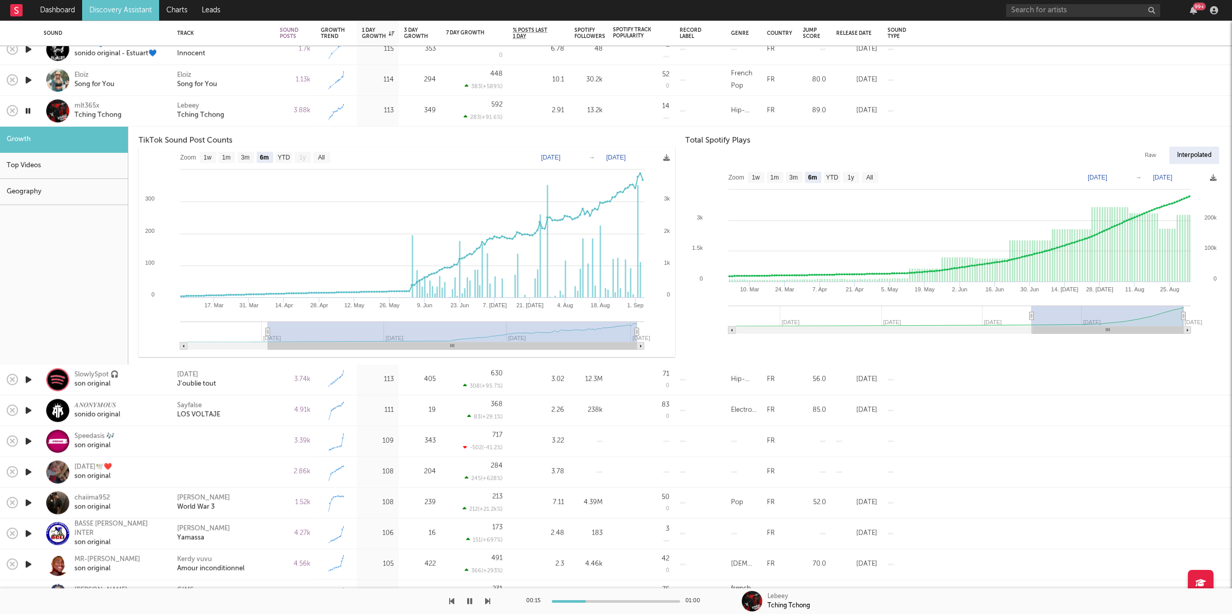
click at [254, 117] on div "Lebeey Tching Tchong" at bounding box center [223, 111] width 92 height 18
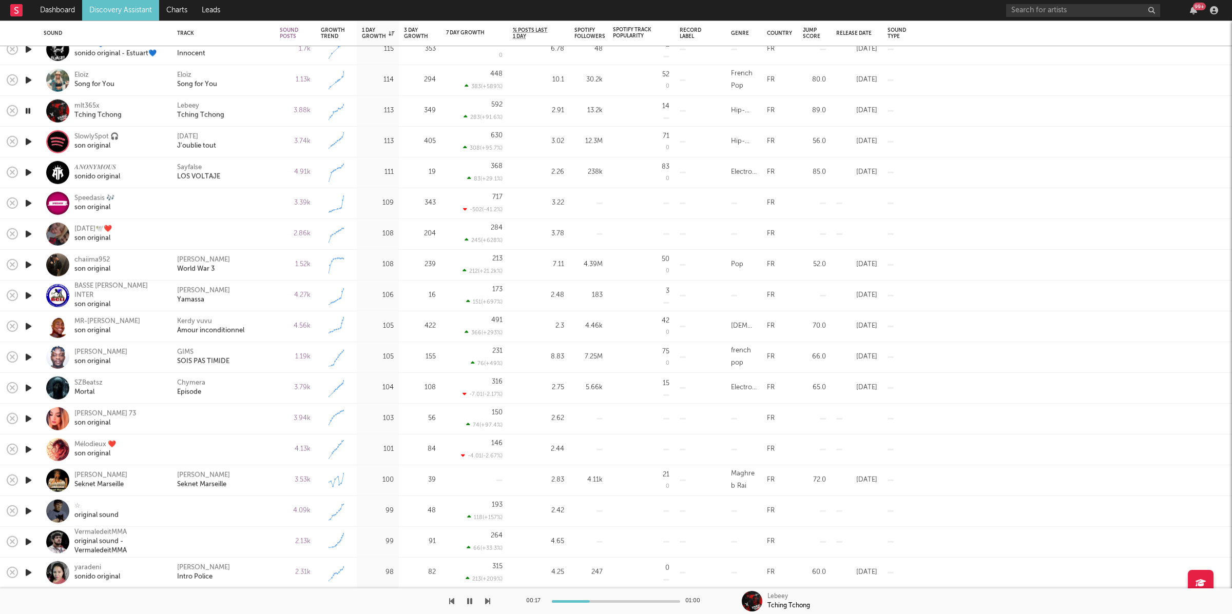
click at [486, 603] on icon "button" at bounding box center [487, 601] width 5 height 8
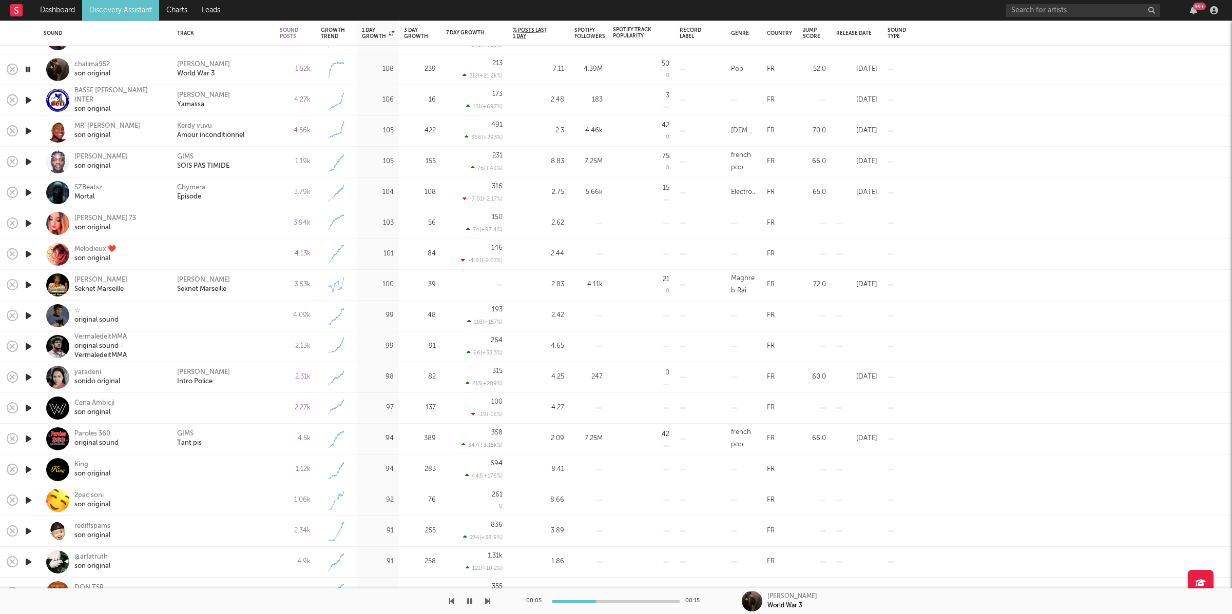
click at [486, 597] on icon "button" at bounding box center [487, 601] width 5 height 8
click at [486, 599] on icon "button" at bounding box center [487, 601] width 5 height 8
click at [485, 602] on icon "button" at bounding box center [487, 601] width 5 height 8
click at [249, 196] on div "Chymera Episode" at bounding box center [223, 192] width 92 height 18
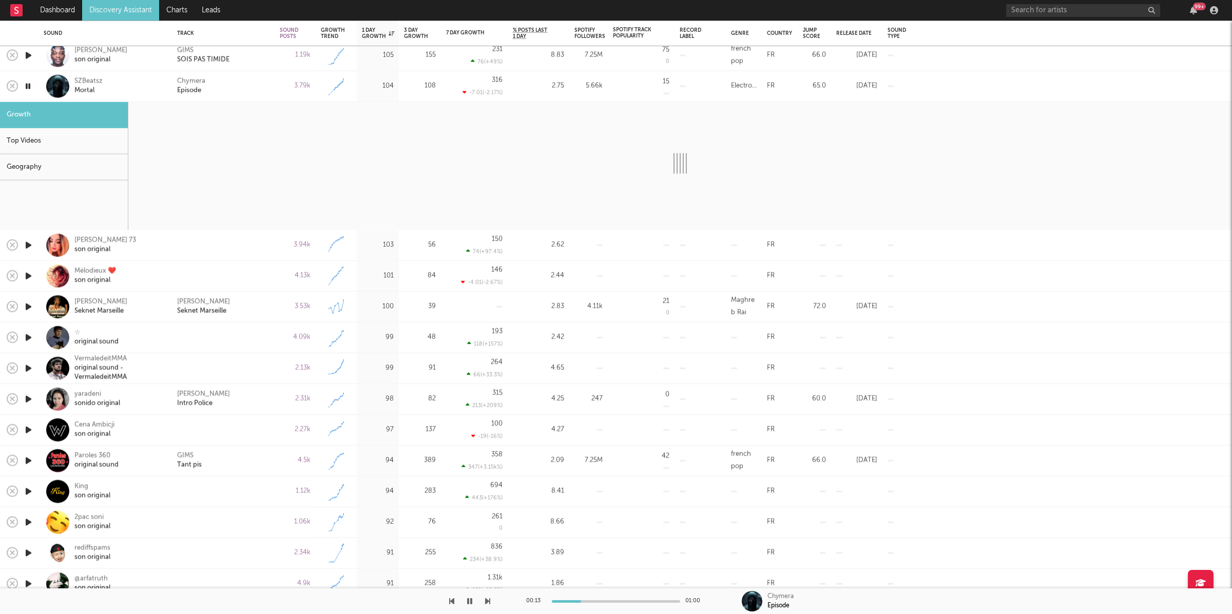
click at [234, 90] on div "Chymera Episode" at bounding box center [223, 86] width 92 height 18
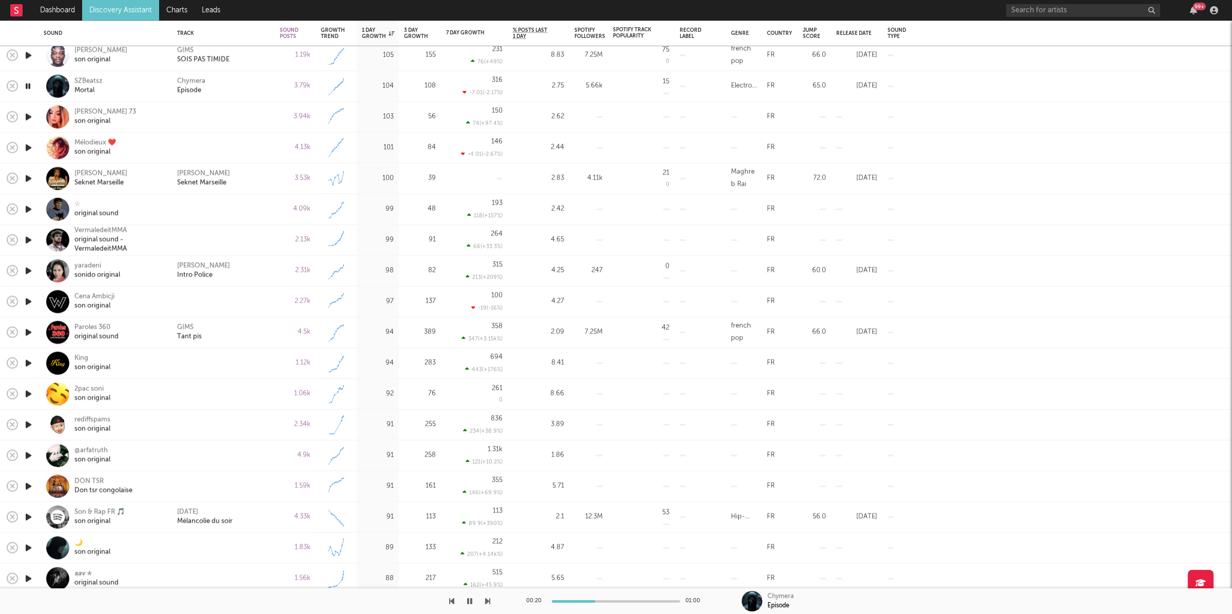
click at [487, 602] on icon "button" at bounding box center [487, 601] width 5 height 8
click at [486, 601] on icon "button" at bounding box center [487, 601] width 5 height 8
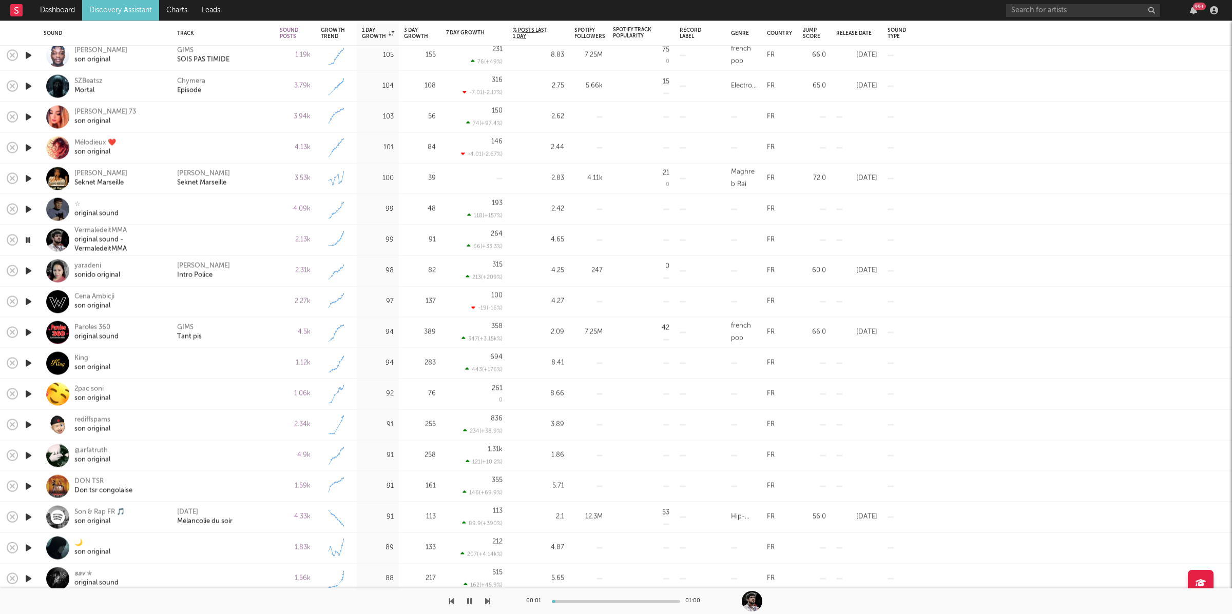
click at [486, 601] on icon "button" at bounding box center [487, 601] width 5 height 8
click at [488, 603] on icon "button" at bounding box center [487, 601] width 5 height 8
click at [481, 594] on div at bounding box center [245, 602] width 490 height 26
click at [486, 596] on button "button" at bounding box center [487, 602] width 5 height 26
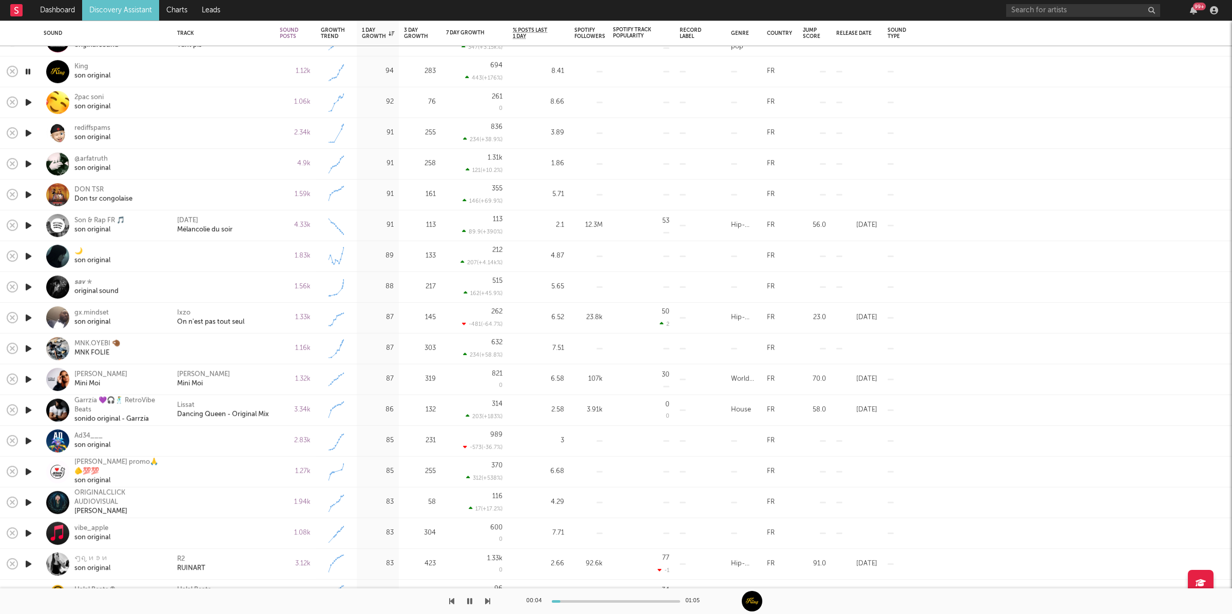
click at [490, 599] on div "00:04 01:05" at bounding box center [616, 602] width 1232 height 26
click at [487, 599] on icon "button" at bounding box center [487, 601] width 5 height 8
click at [489, 602] on icon "button" at bounding box center [487, 601] width 5 height 8
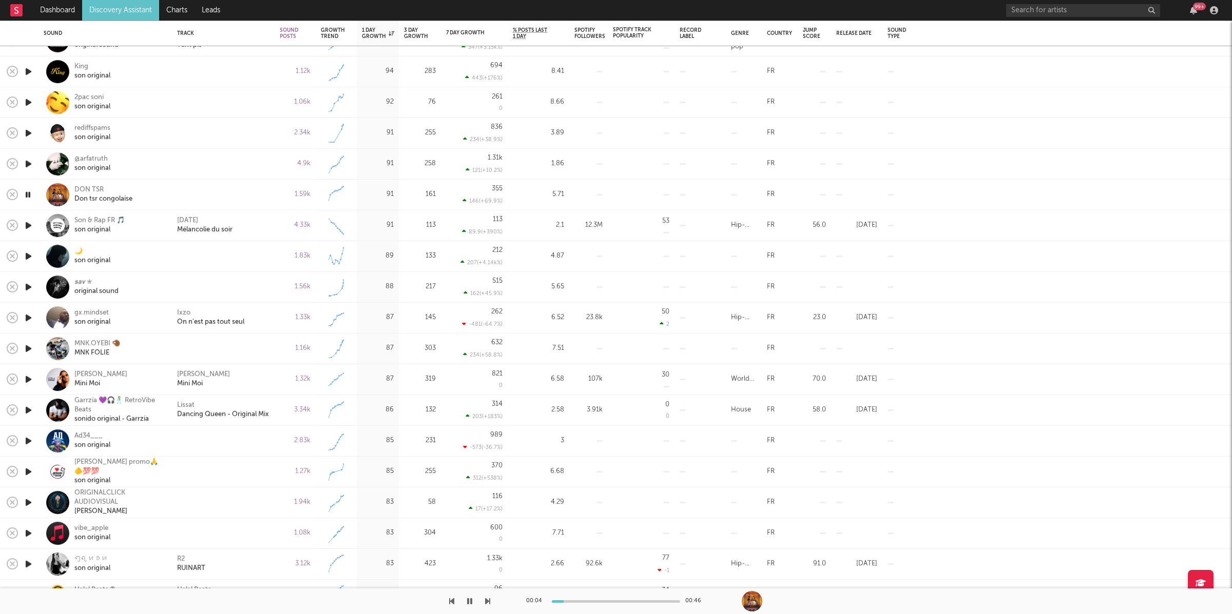
click at [487, 602] on icon "button" at bounding box center [487, 601] width 5 height 8
click at [488, 602] on icon "button" at bounding box center [487, 601] width 5 height 8
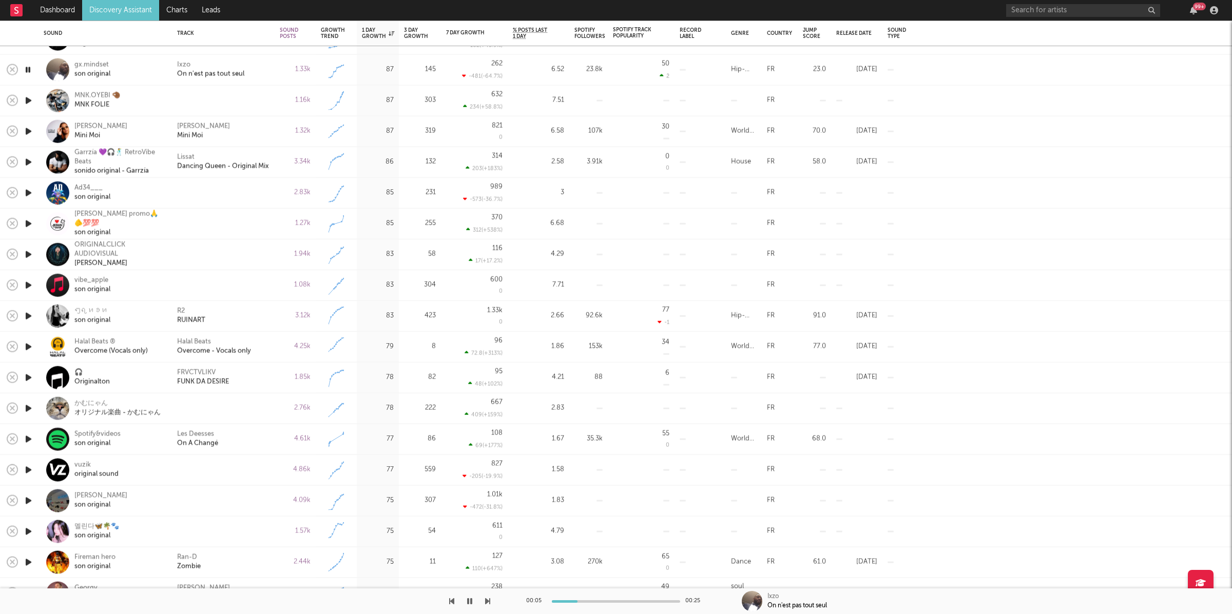
click at [278, 74] on div "1.33k" at bounding box center [295, 70] width 41 height 31
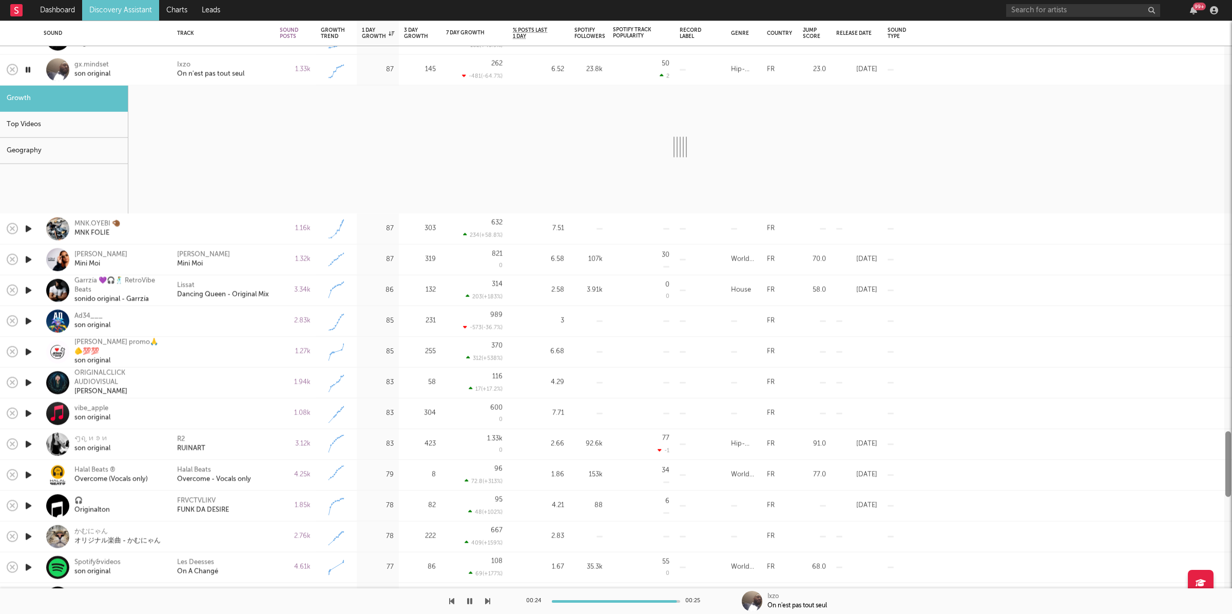
select select "1w"
select select "6m"
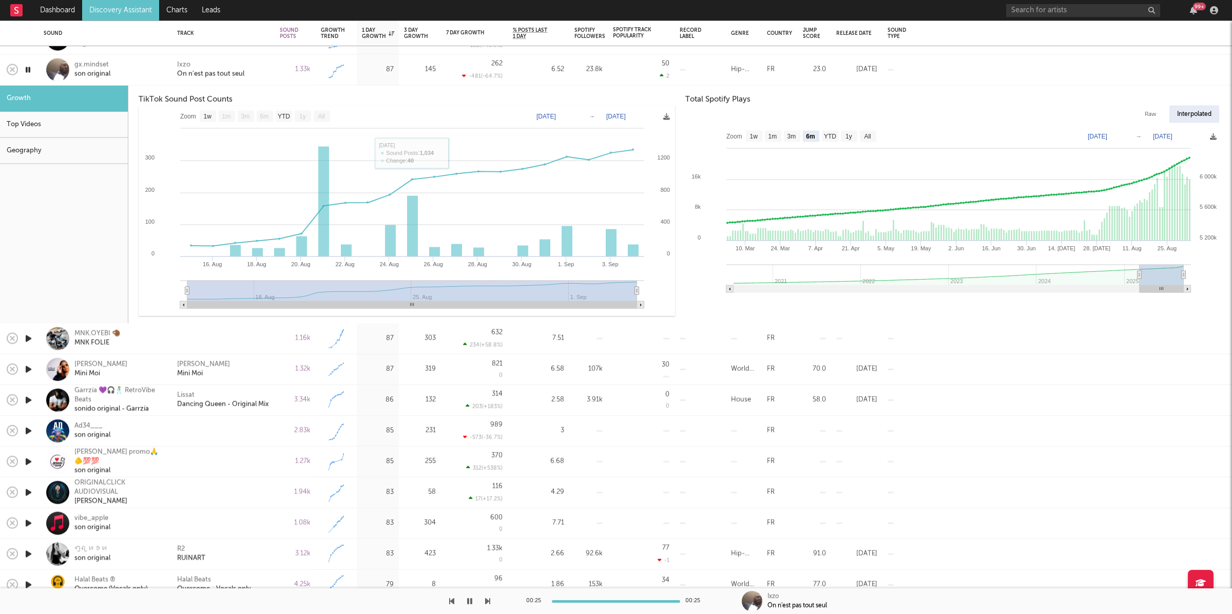
click at [258, 63] on div "Ixzo On n'est pas tout seul" at bounding box center [223, 70] width 92 height 18
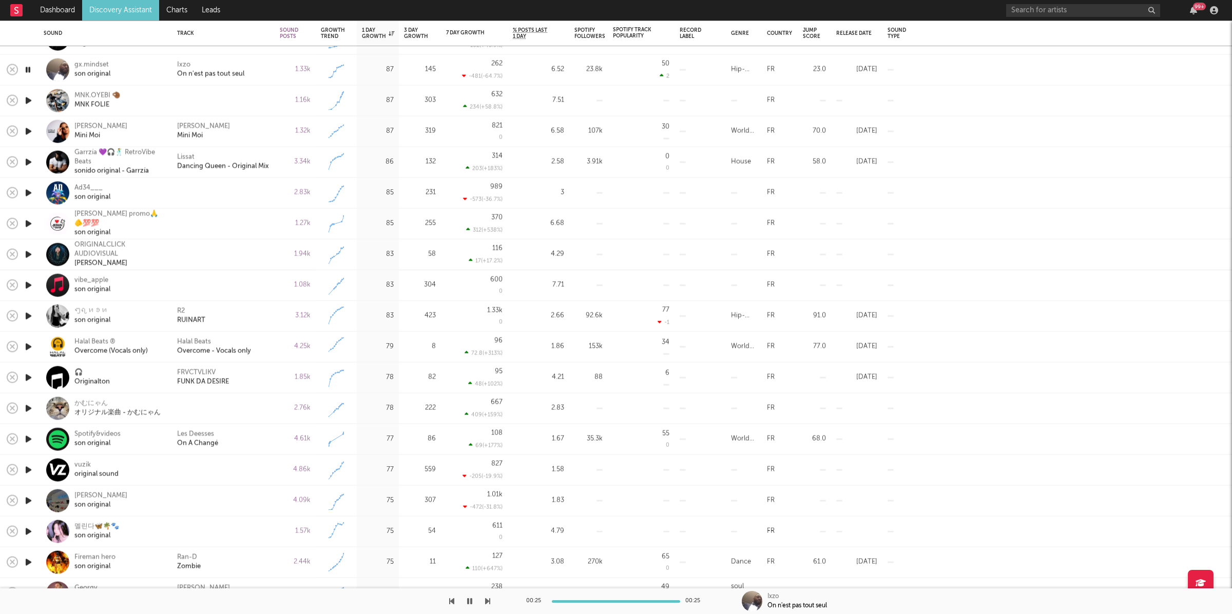
click at [489, 598] on icon "button" at bounding box center [487, 601] width 5 height 8
click at [487, 597] on icon "button" at bounding box center [487, 601] width 5 height 8
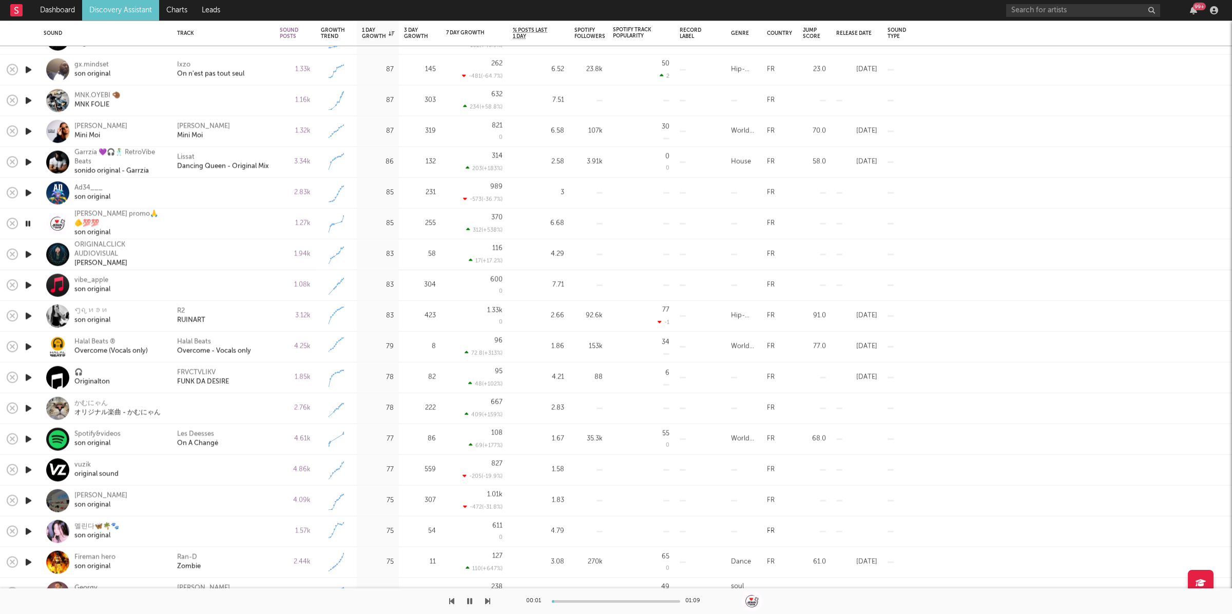
click at [487, 597] on icon "button" at bounding box center [487, 601] width 5 height 8
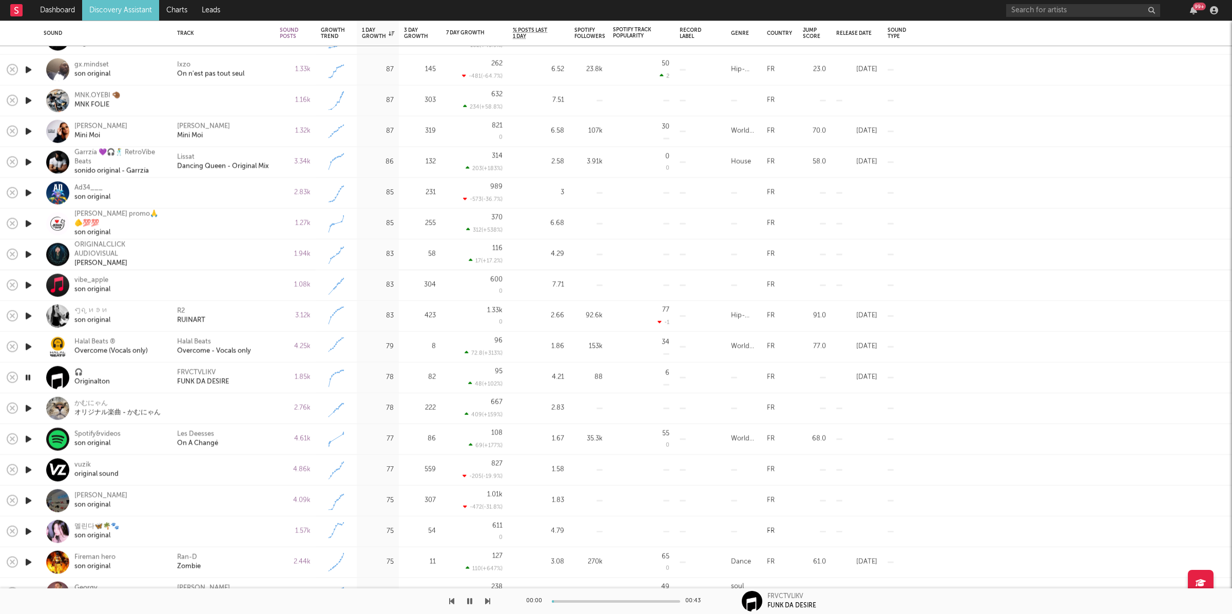
click at [487, 597] on icon "button" at bounding box center [487, 601] width 5 height 8
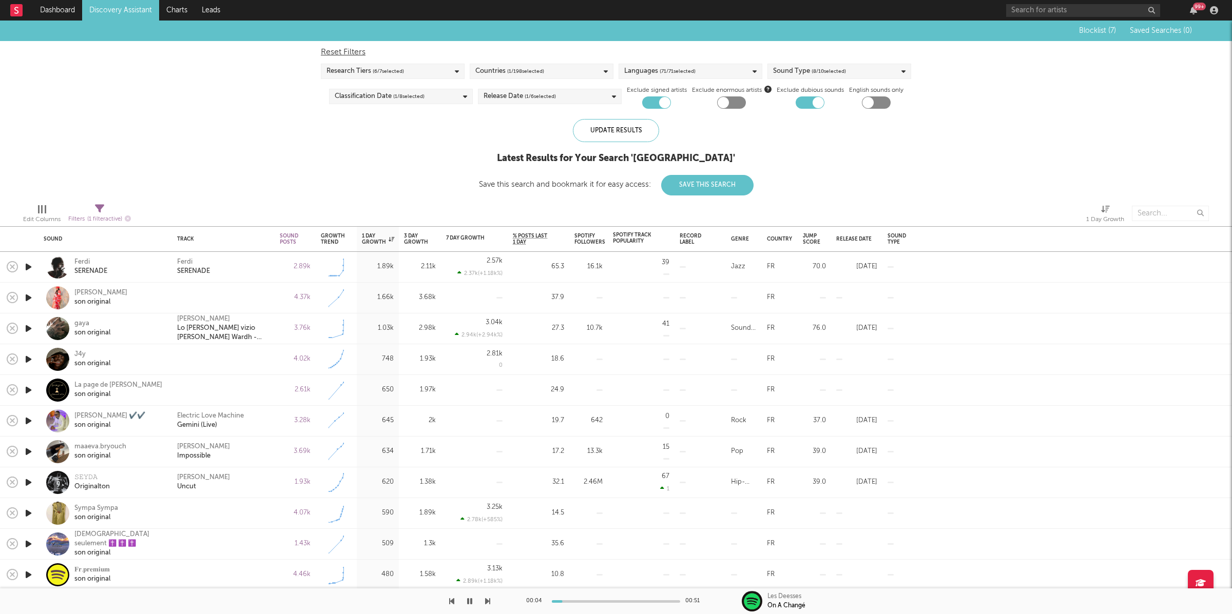
click at [105, 208] on span "Filters ( 1 filter active)" at bounding box center [99, 215] width 63 height 21
select select "max"
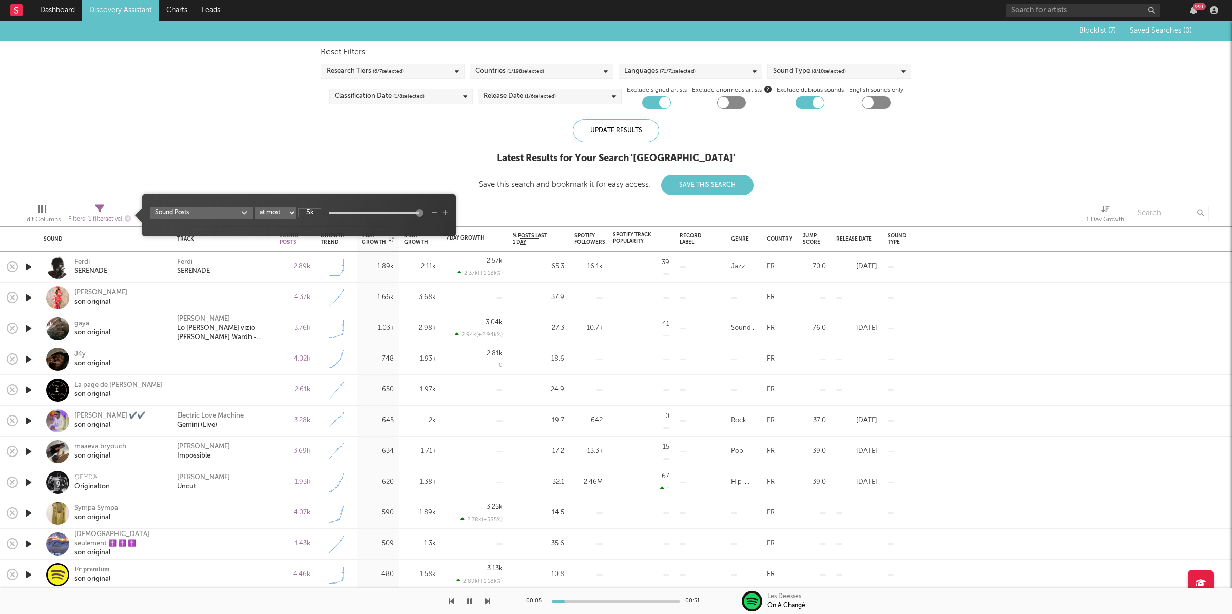
click at [312, 211] on input "5k" at bounding box center [309, 212] width 23 height 9
type input "1.5k"
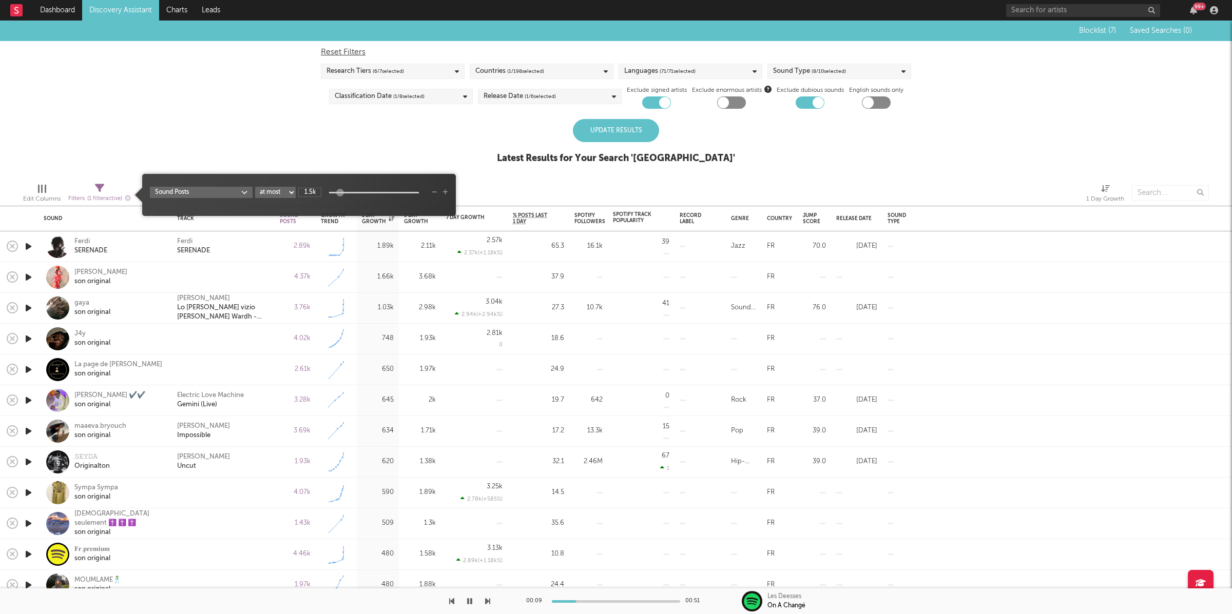
click at [606, 136] on div "Update Results" at bounding box center [616, 130] width 86 height 23
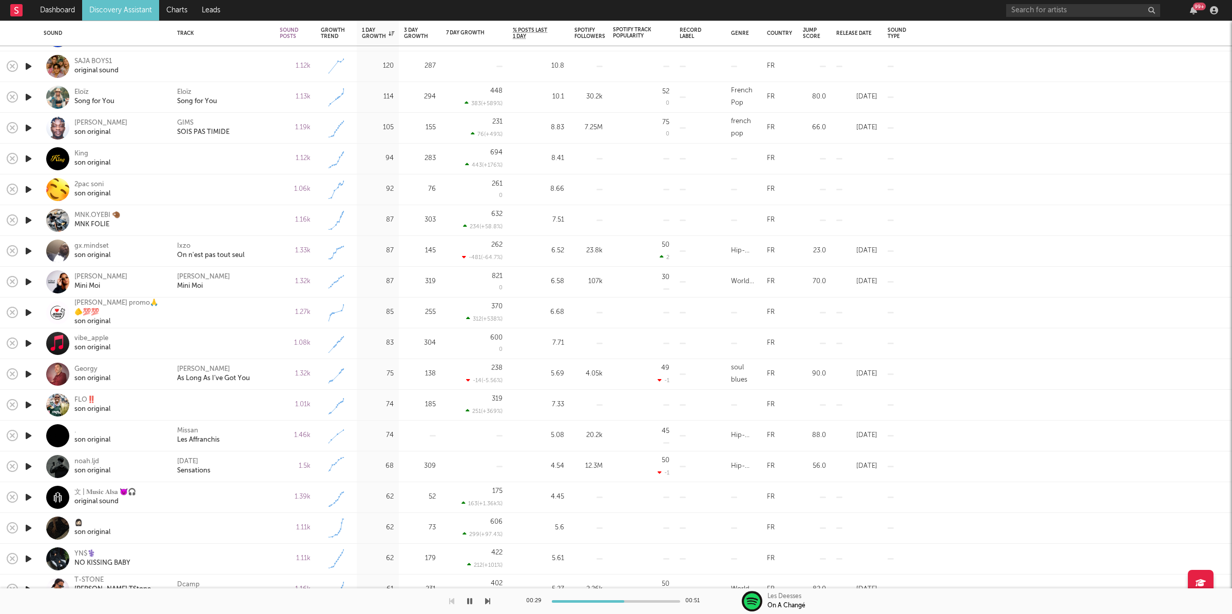
click at [30, 277] on icon "button" at bounding box center [28, 282] width 11 height 13
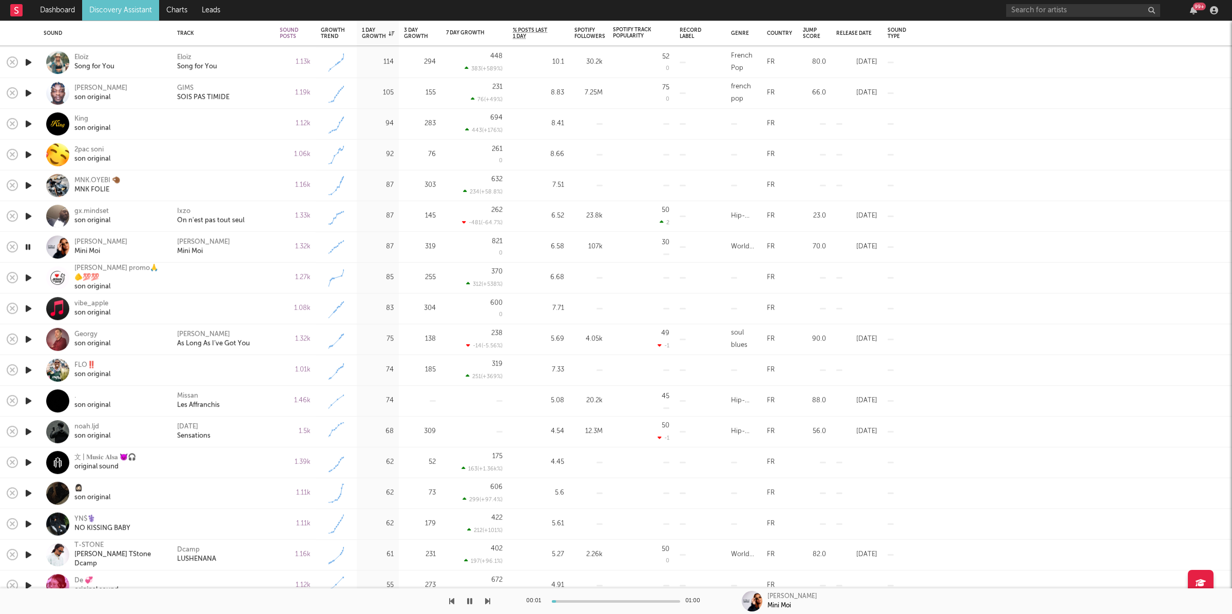
click at [488, 601] on icon "button" at bounding box center [487, 601] width 5 height 8
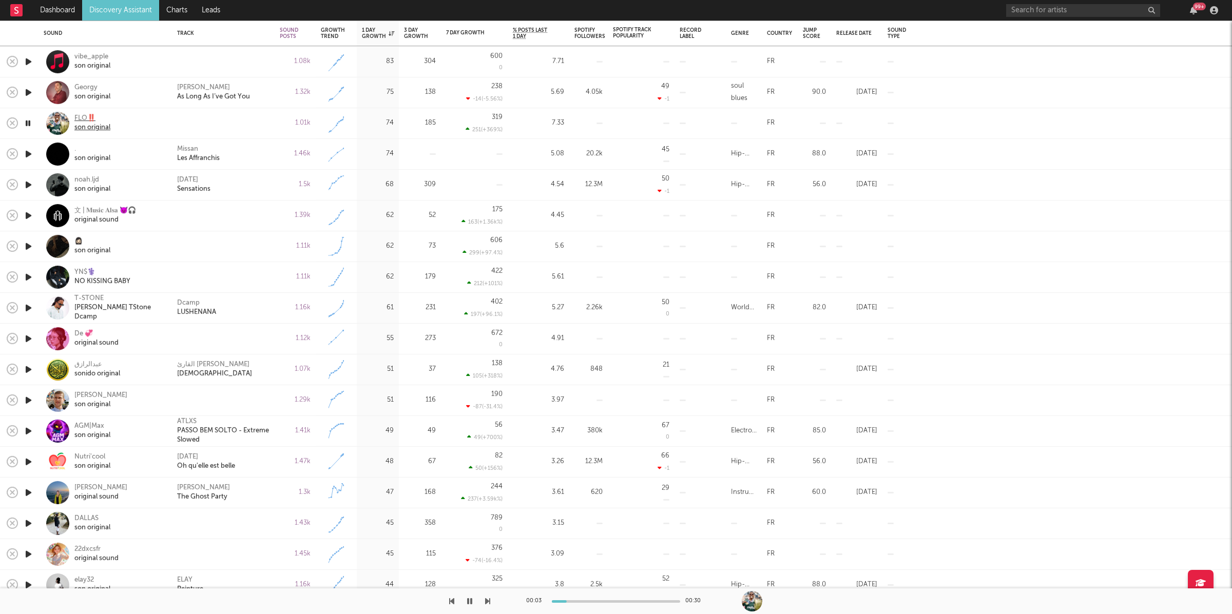
click at [105, 127] on div "son original" at bounding box center [92, 127] width 36 height 9
click at [486, 599] on icon "button" at bounding box center [487, 601] width 5 height 8
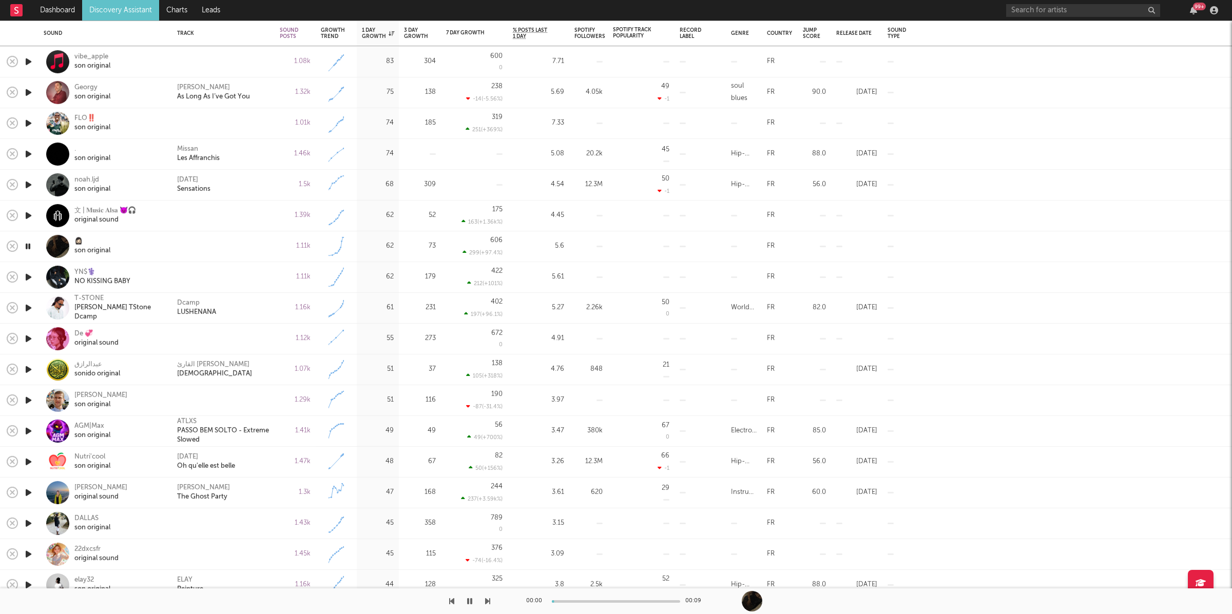
click at [486, 599] on icon "button" at bounding box center [487, 601] width 5 height 8
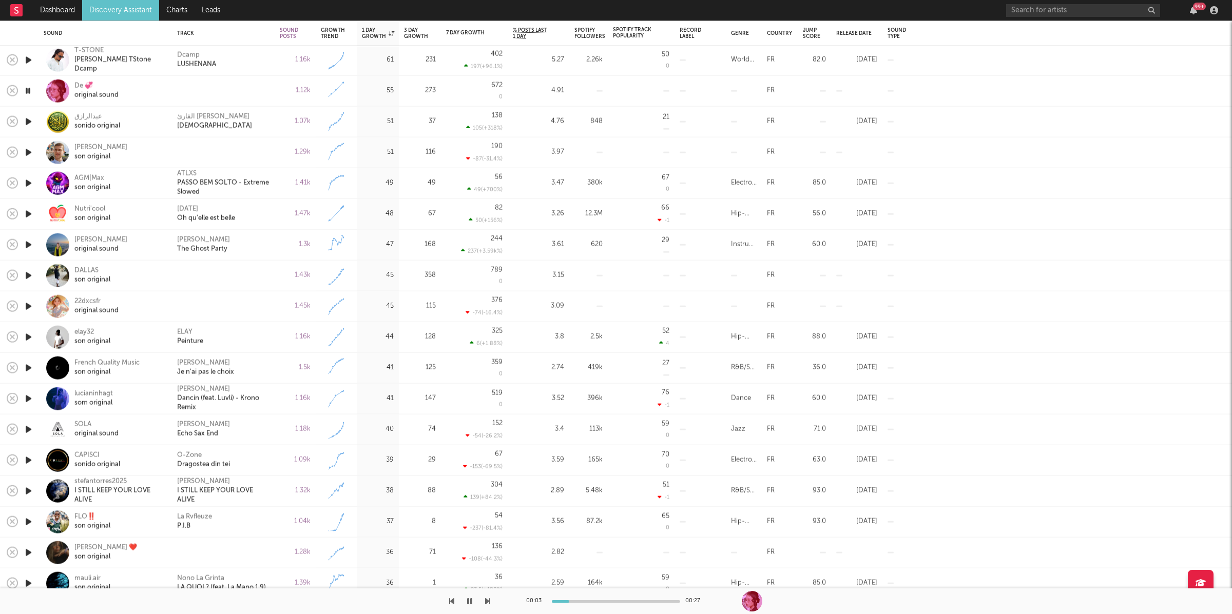
click at [484, 599] on div at bounding box center [245, 602] width 490 height 26
click at [488, 600] on icon "button" at bounding box center [487, 601] width 5 height 8
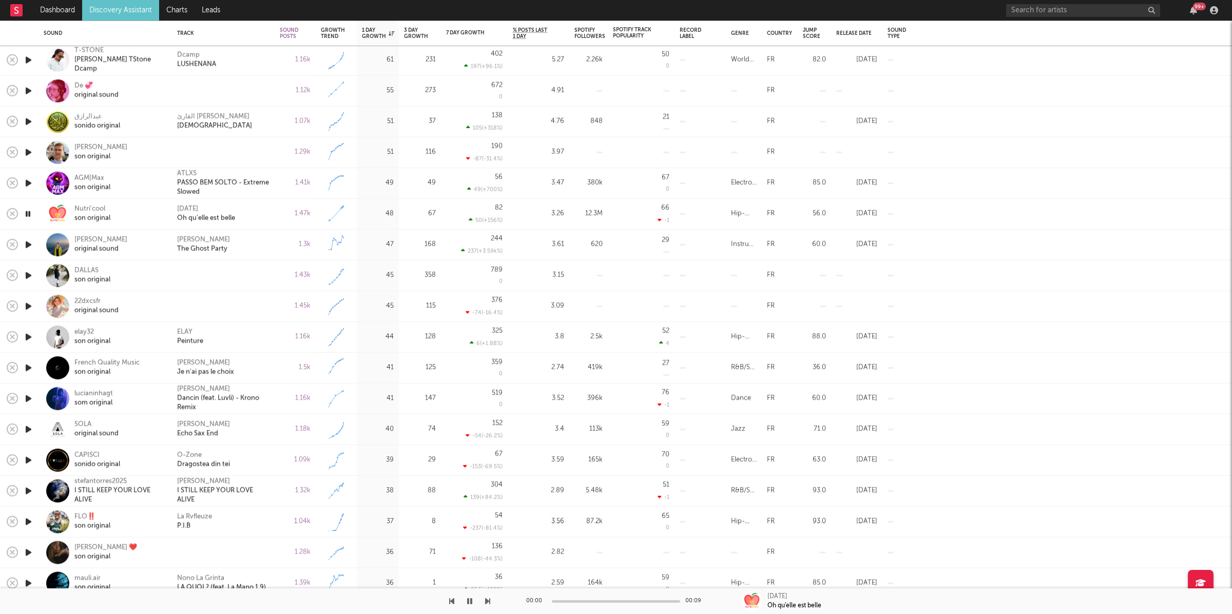
click at [488, 600] on icon "button" at bounding box center [487, 601] width 5 height 8
click at [99, 273] on div "DALLAS" at bounding box center [92, 270] width 36 height 9
click at [491, 602] on div "00:10 00:33" at bounding box center [616, 602] width 1232 height 26
click at [486, 601] on icon "button" at bounding box center [487, 601] width 5 height 8
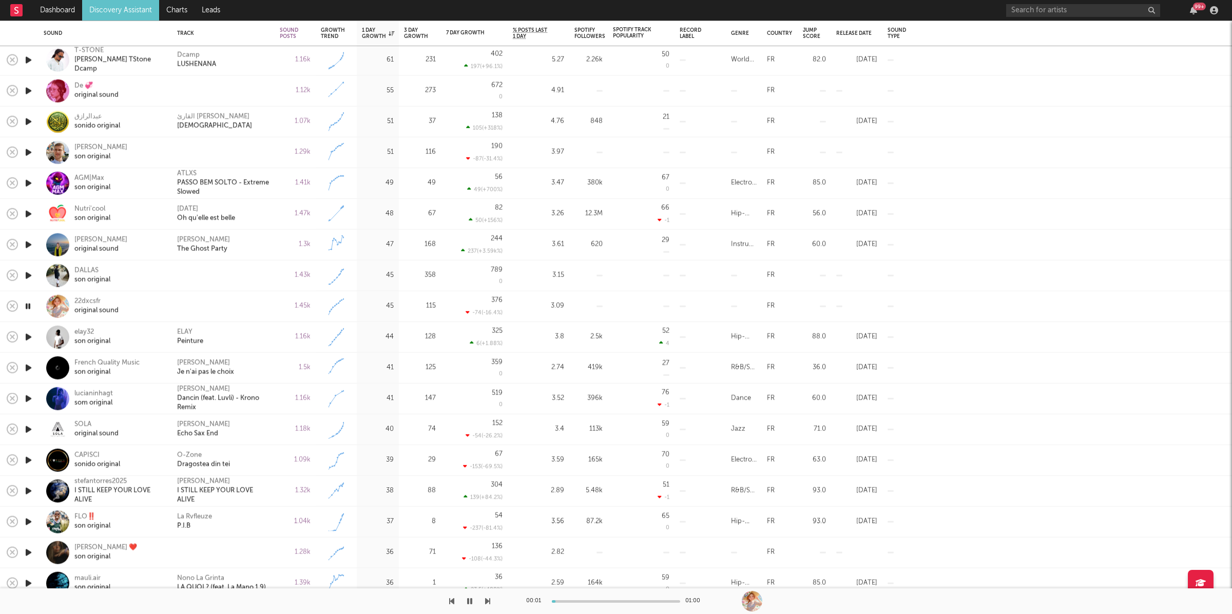
click at [486, 601] on icon "button" at bounding box center [487, 601] width 5 height 8
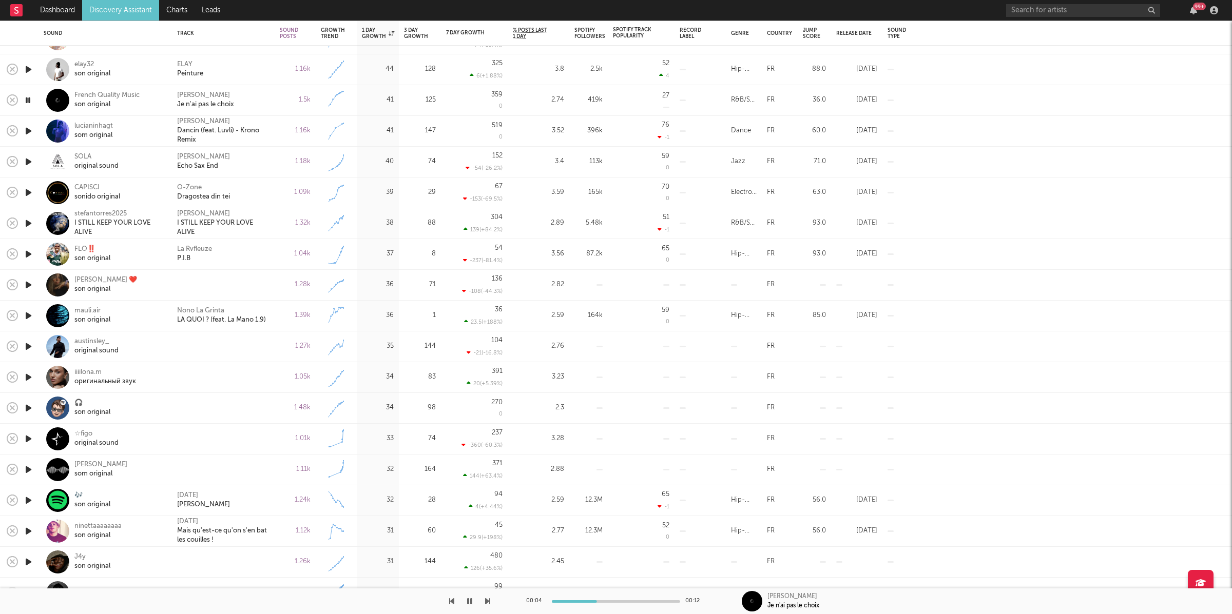
click at [487, 605] on icon "button" at bounding box center [487, 601] width 5 height 8
click at [487, 604] on icon "button" at bounding box center [487, 601] width 5 height 8
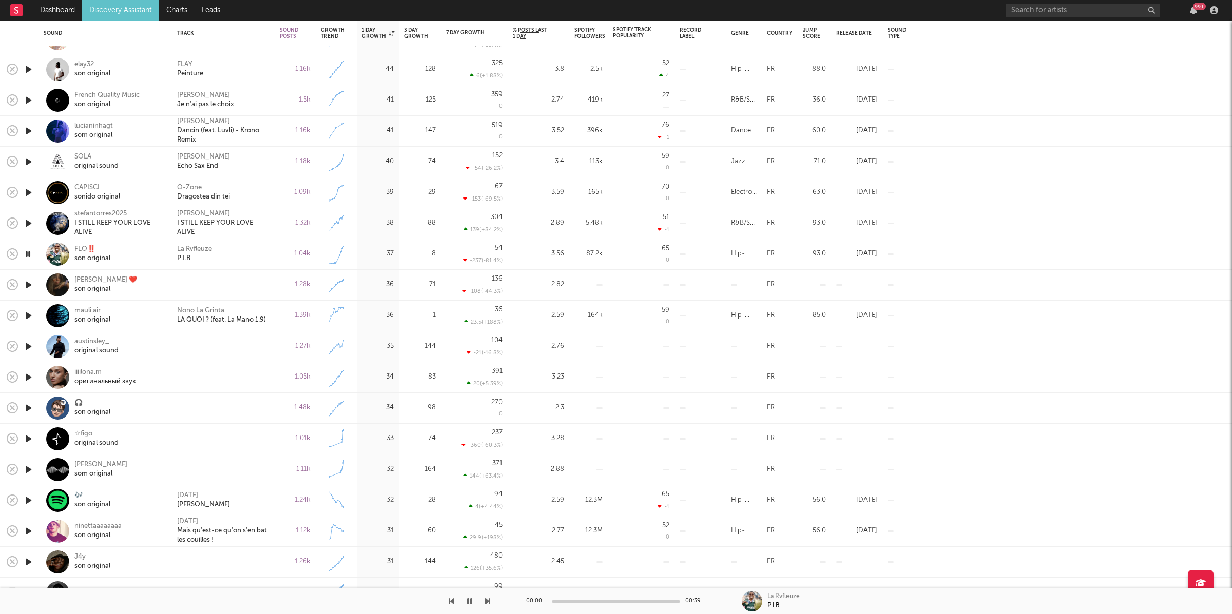
click at [487, 604] on icon "button" at bounding box center [487, 601] width 5 height 8
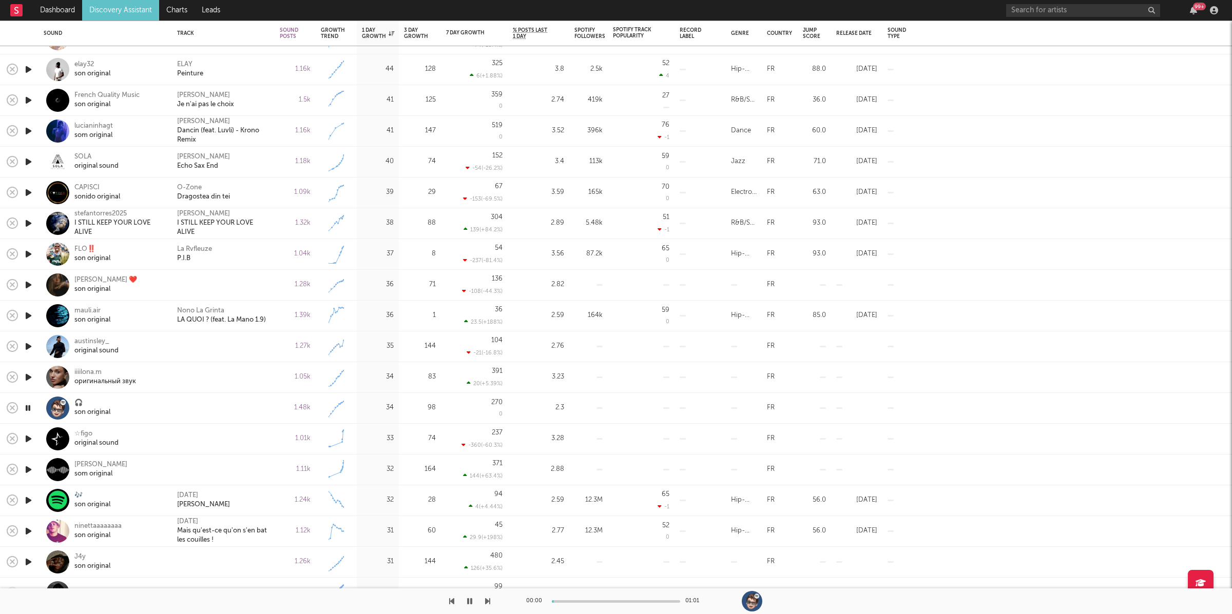
click at [487, 604] on icon "button" at bounding box center [487, 601] width 5 height 8
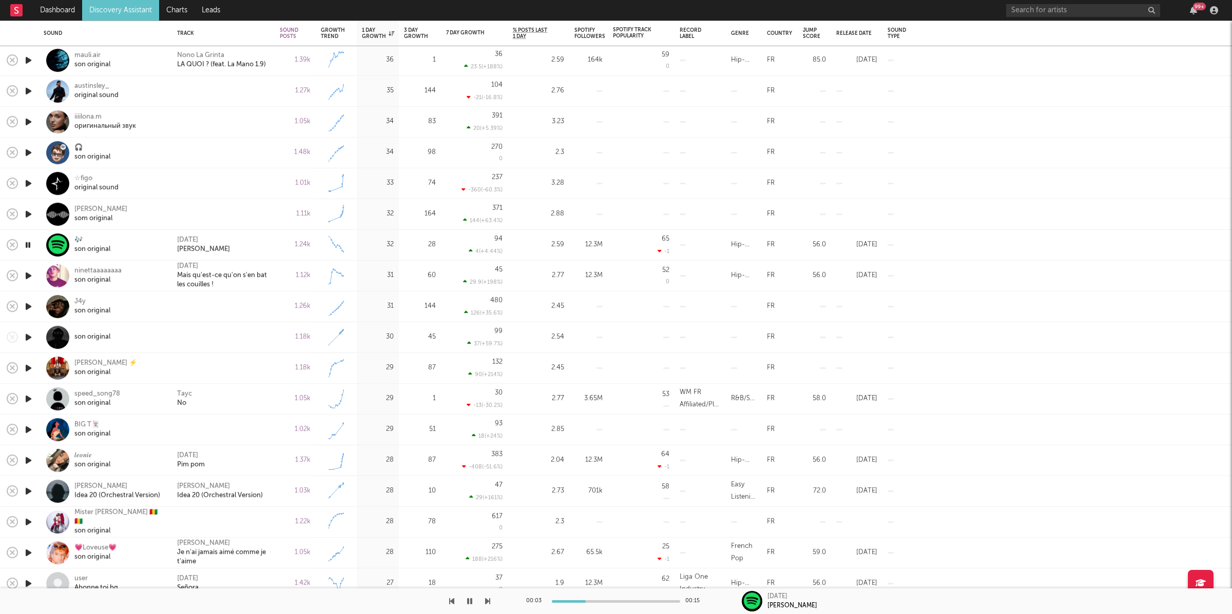
click at [487, 601] on icon "button" at bounding box center [487, 601] width 5 height 8
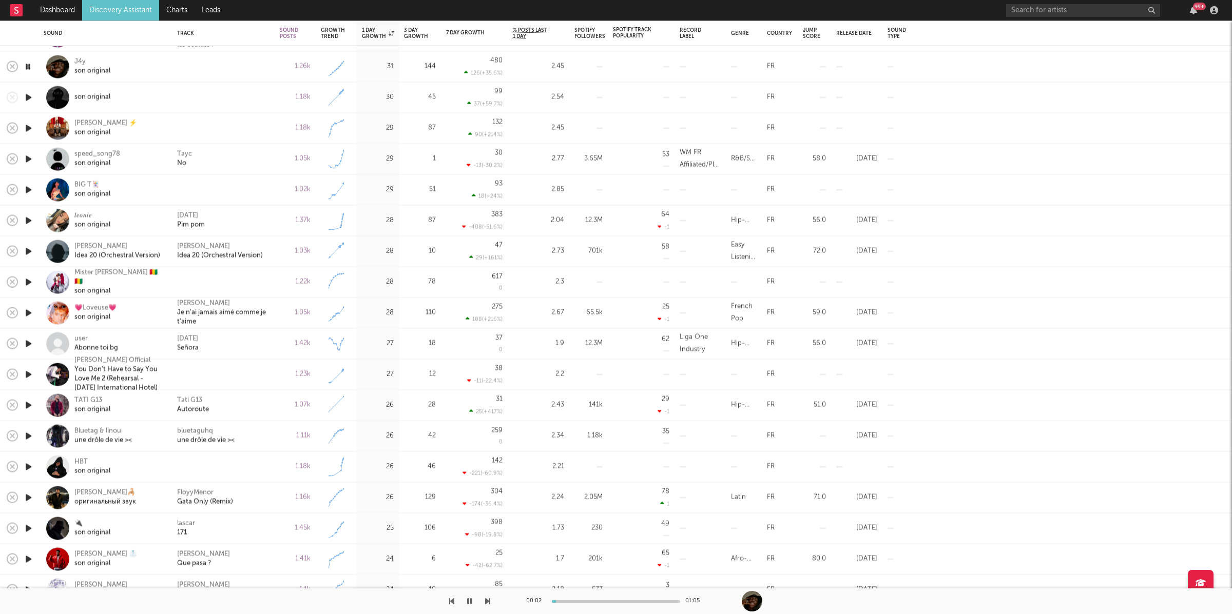
click at [488, 599] on icon "button" at bounding box center [487, 601] width 5 height 8
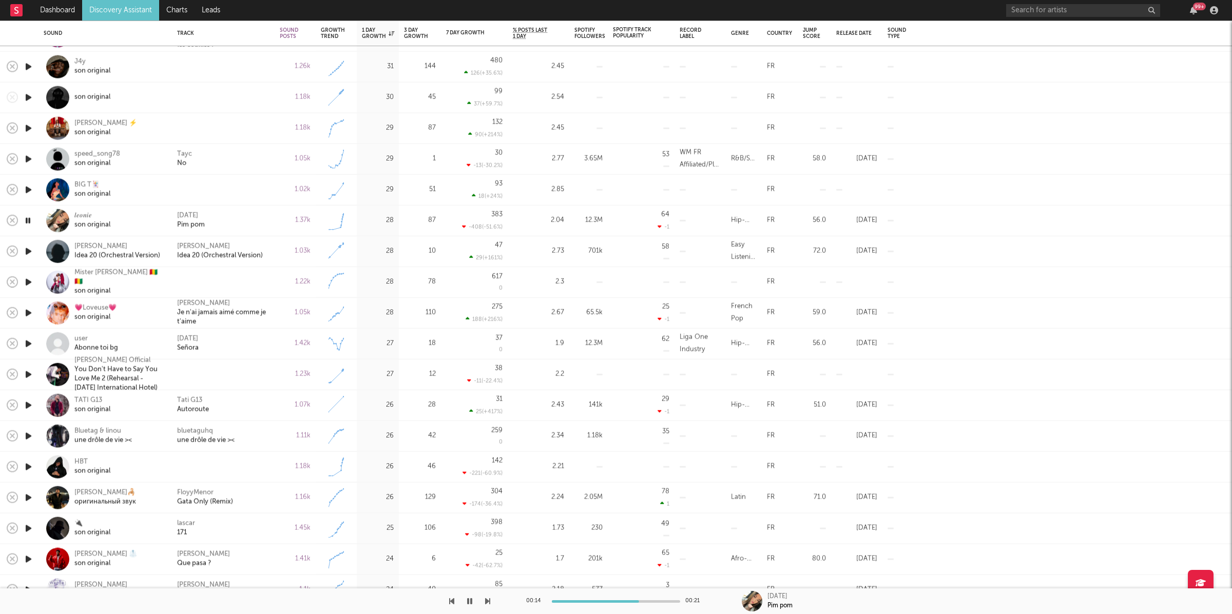
click at [488, 599] on icon "button" at bounding box center [487, 601] width 5 height 8
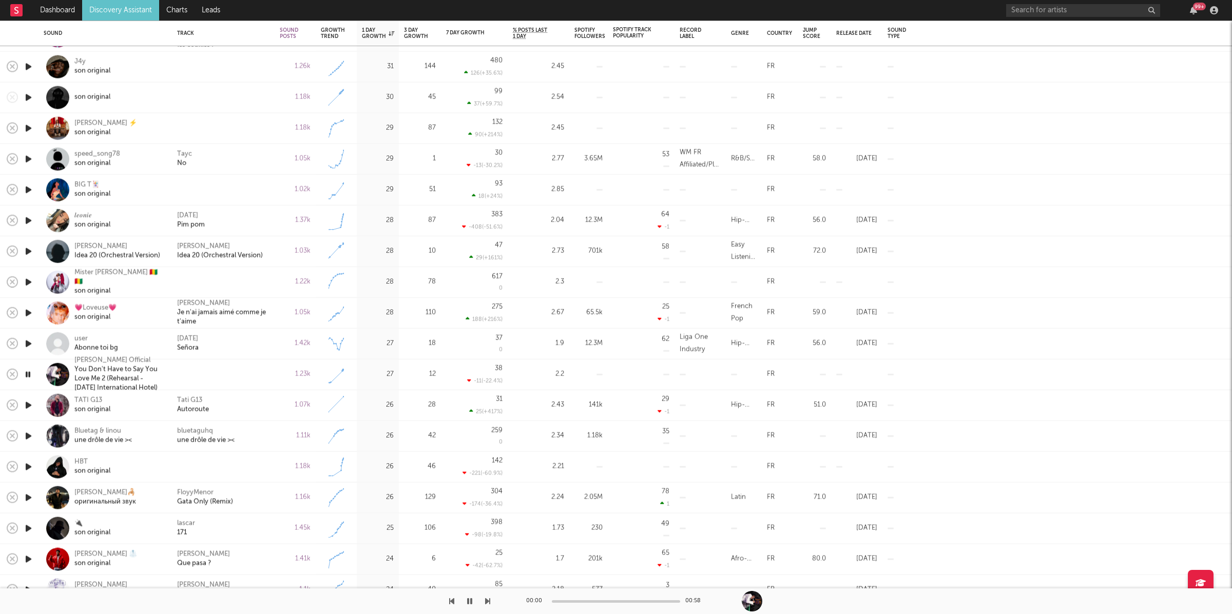
click at [488, 599] on icon "button" at bounding box center [487, 601] width 5 height 8
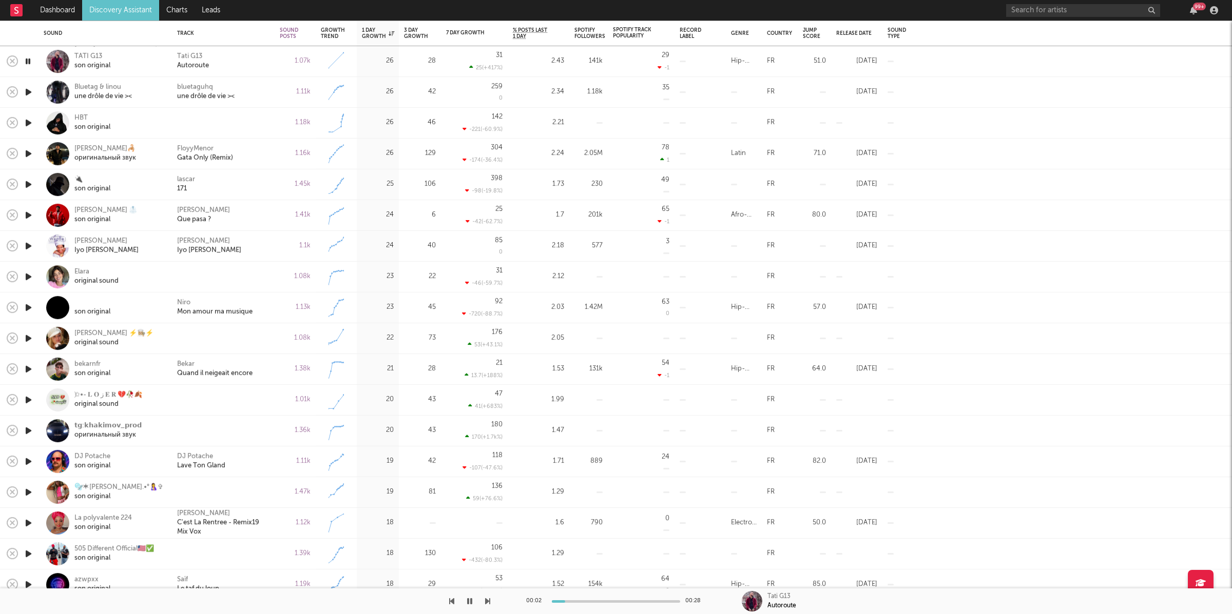
click at [487, 602] on icon "button" at bounding box center [487, 601] width 5 height 8
click at [267, 96] on div "bluetaguhq une drôle de vie ><" at bounding box center [223, 92] width 92 height 18
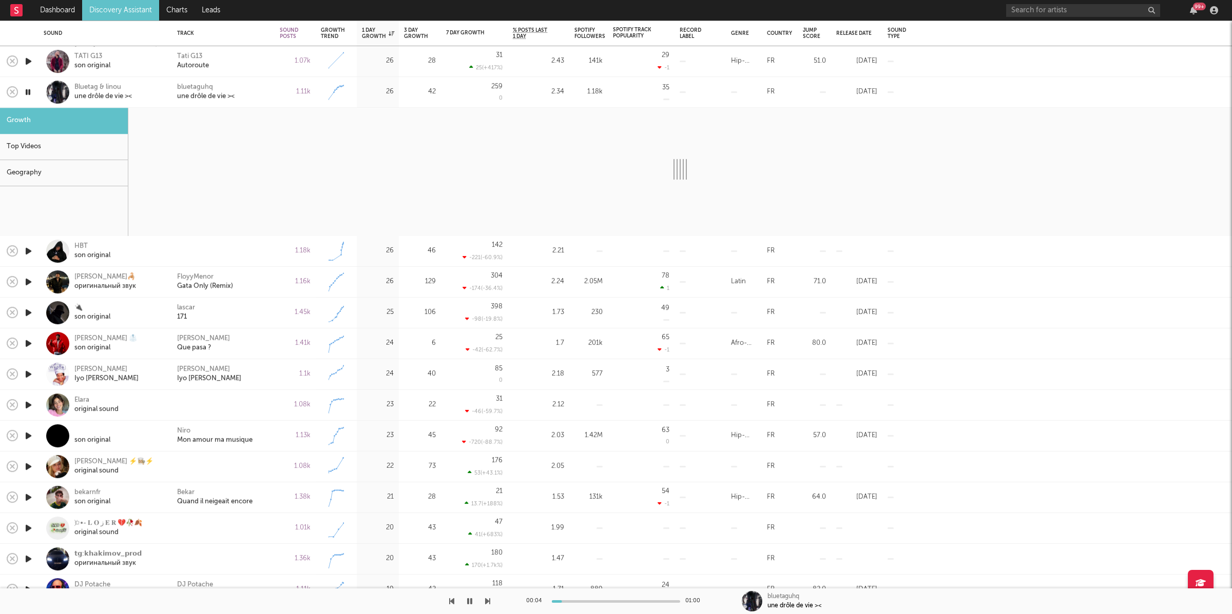
select select "1w"
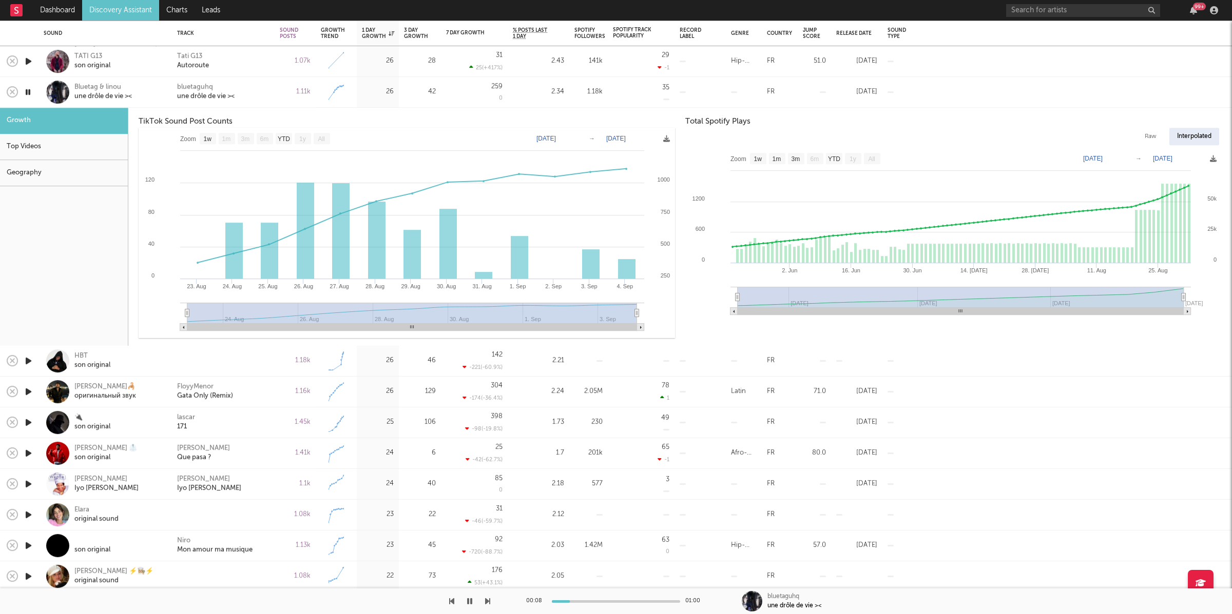
click at [256, 91] on div "bluetaguhq une drôle de vie ><" at bounding box center [223, 92] width 92 height 18
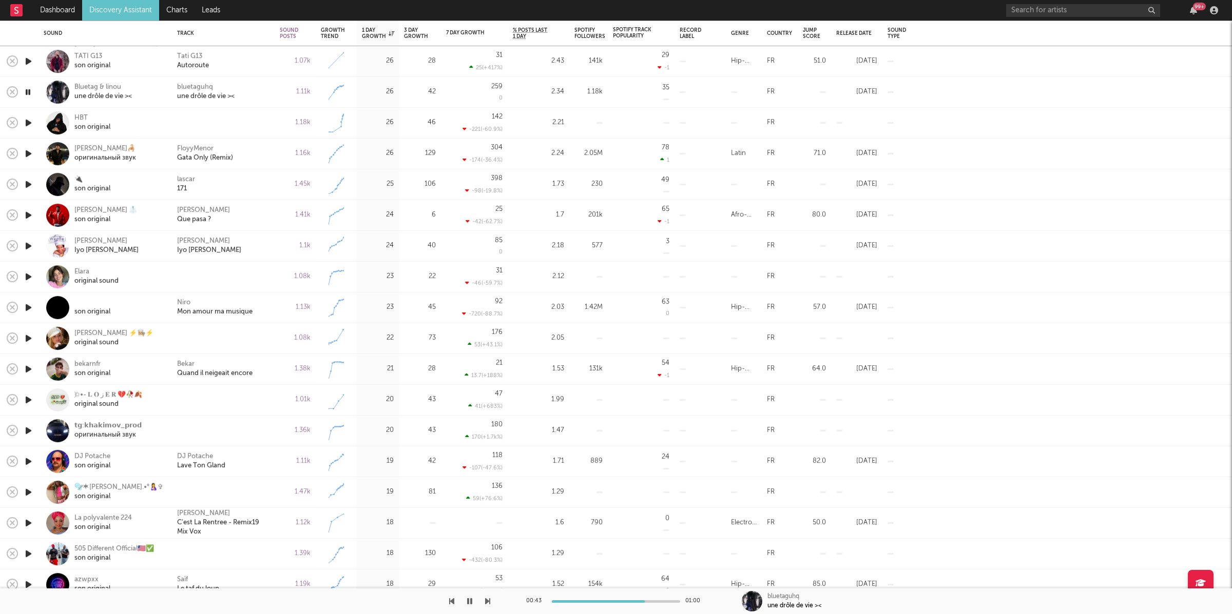
click at [470, 603] on icon "button" at bounding box center [469, 601] width 5 height 8
